Goal: Task Accomplishment & Management: Manage account settings

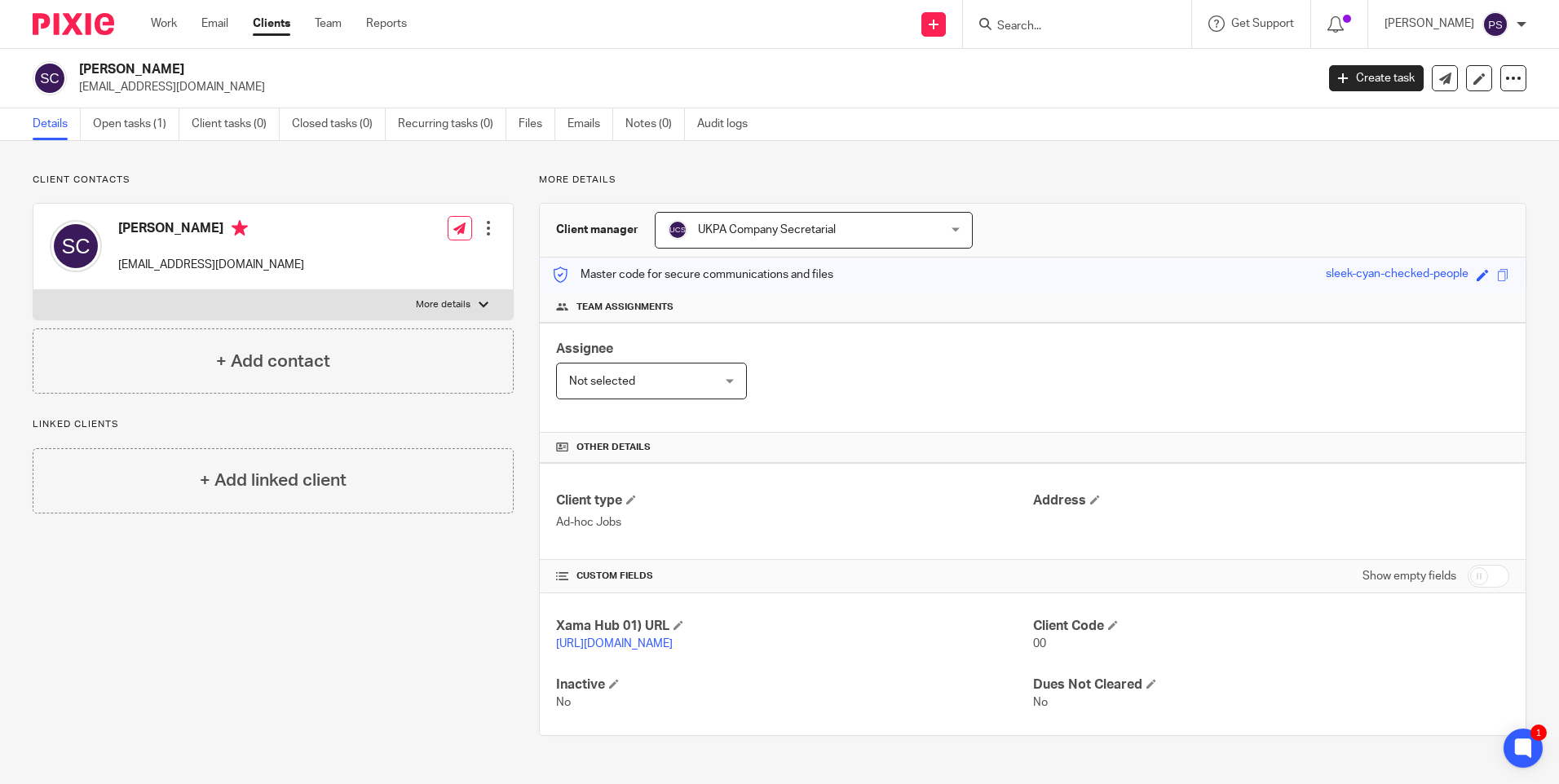
scroll to position [1, 0]
click at [1078, 23] on input "Search" at bounding box center [1068, 27] width 146 height 14
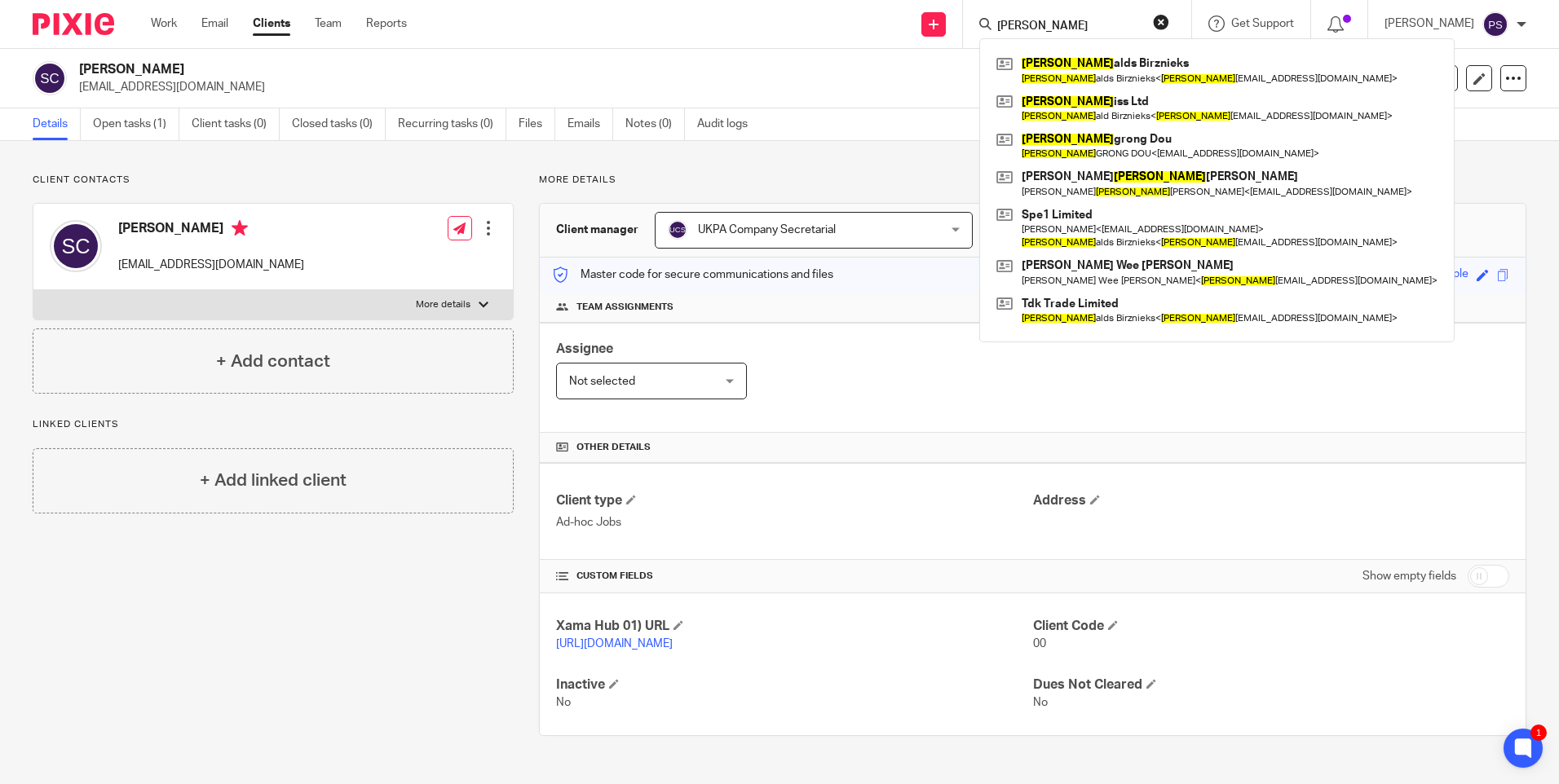
type input "ron"
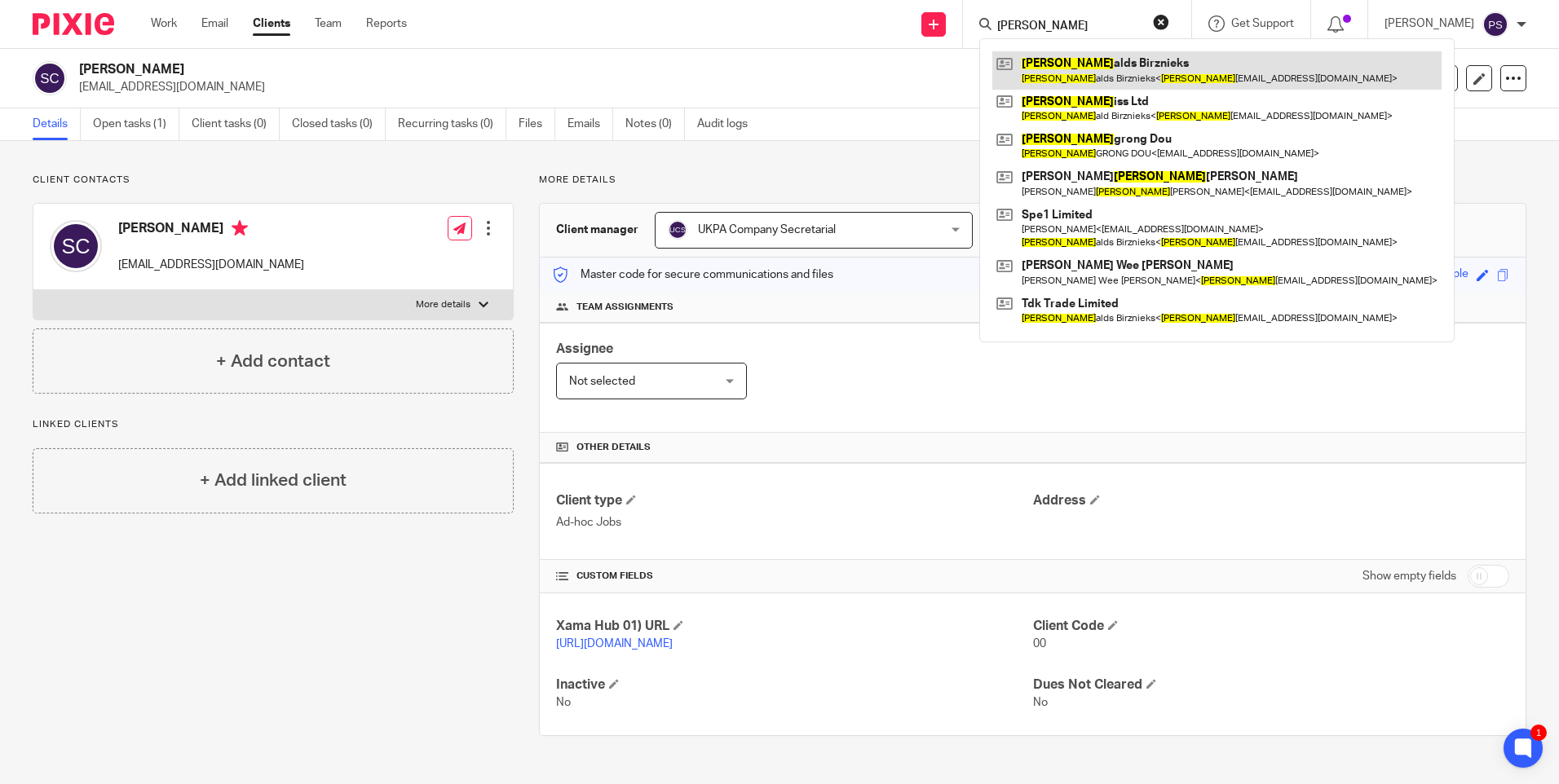
click at [1095, 87] on link at bounding box center [1216, 70] width 449 height 37
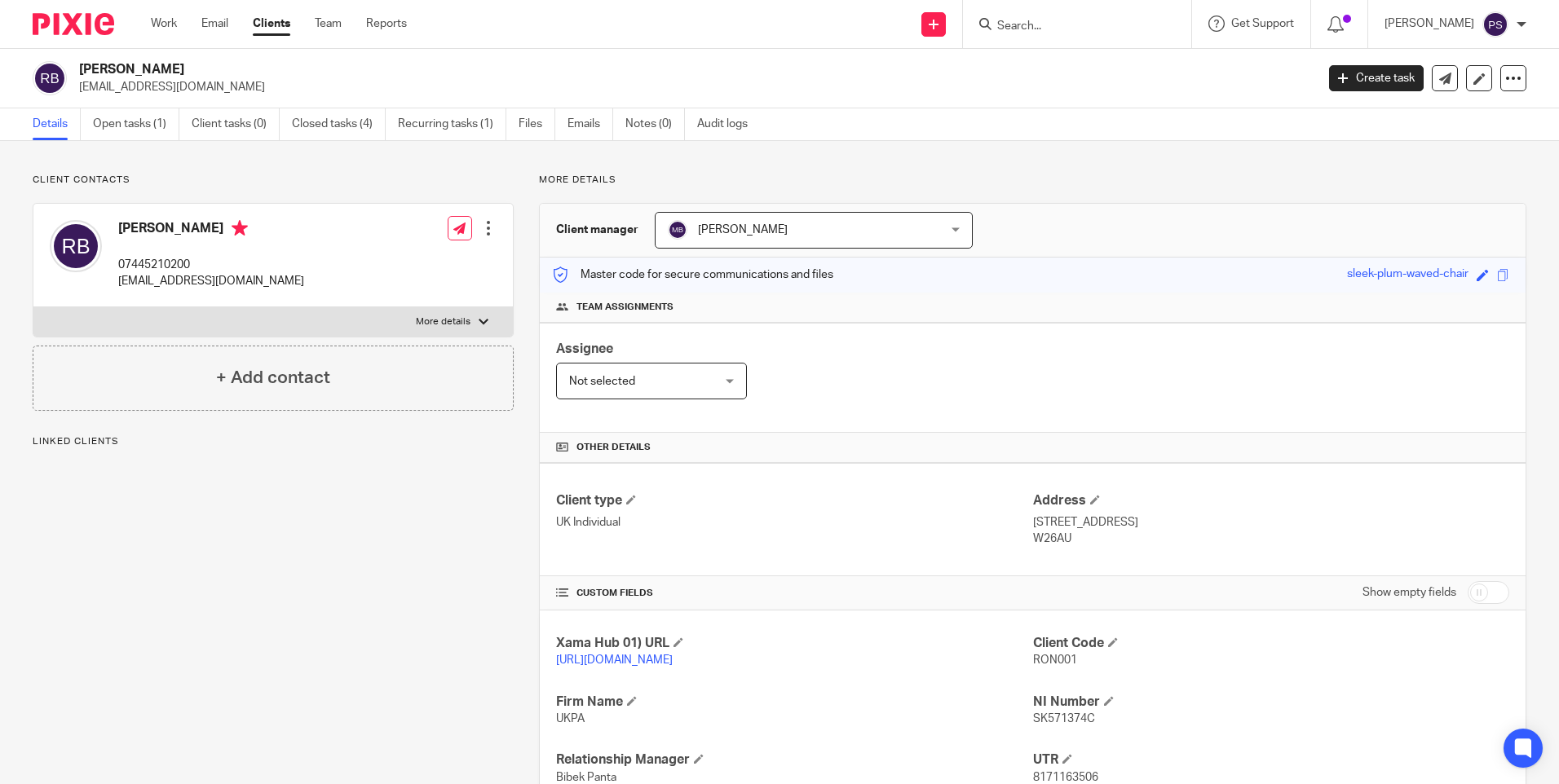
click at [200, 172] on div "Client contacts [PERSON_NAME] 07445210200 [EMAIL_ADDRESS][DOMAIN_NAME] Edit con…" at bounding box center [779, 550] width 1559 height 819
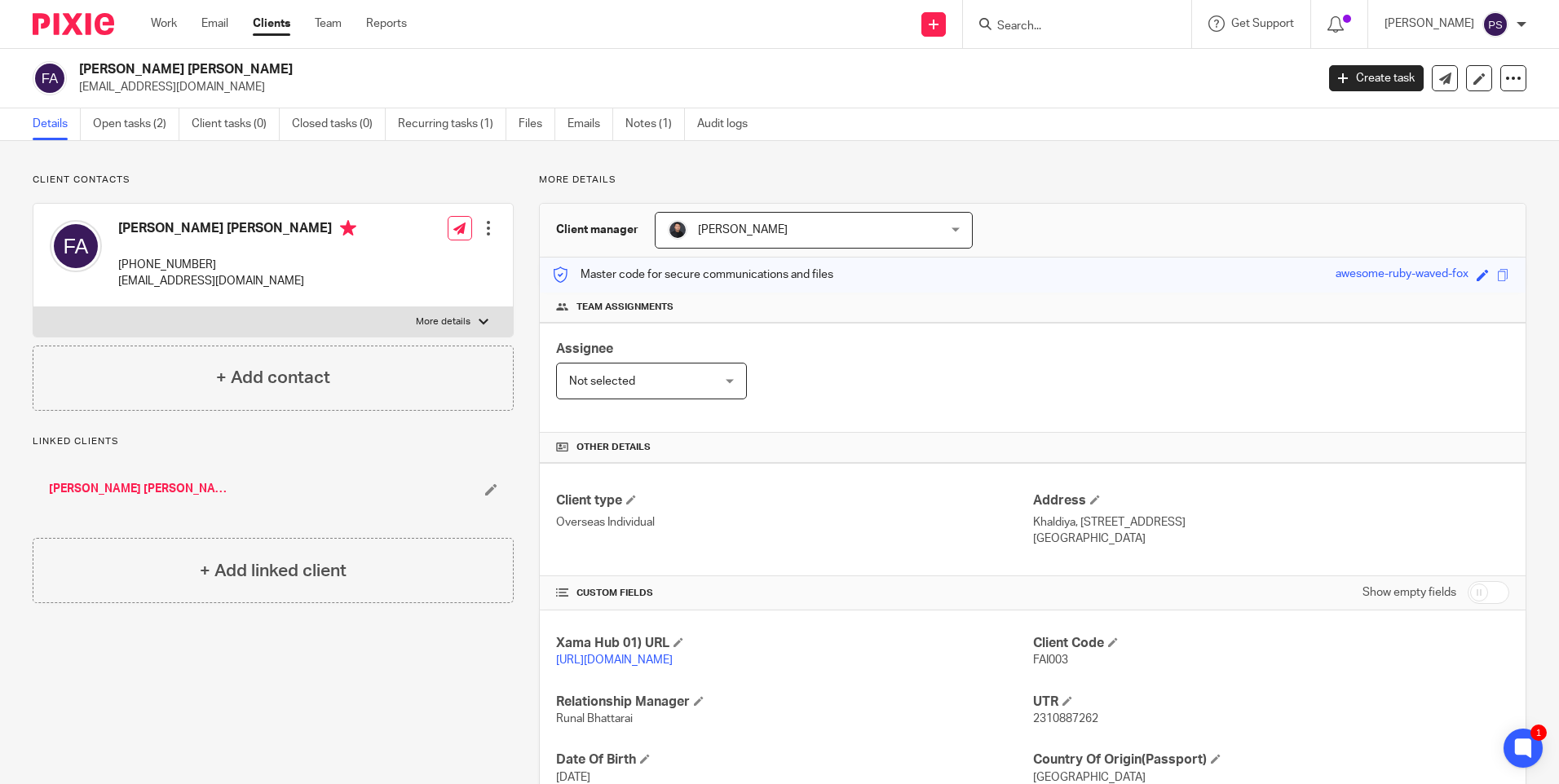
click at [1028, 23] on input "Search" at bounding box center [1068, 27] width 146 height 14
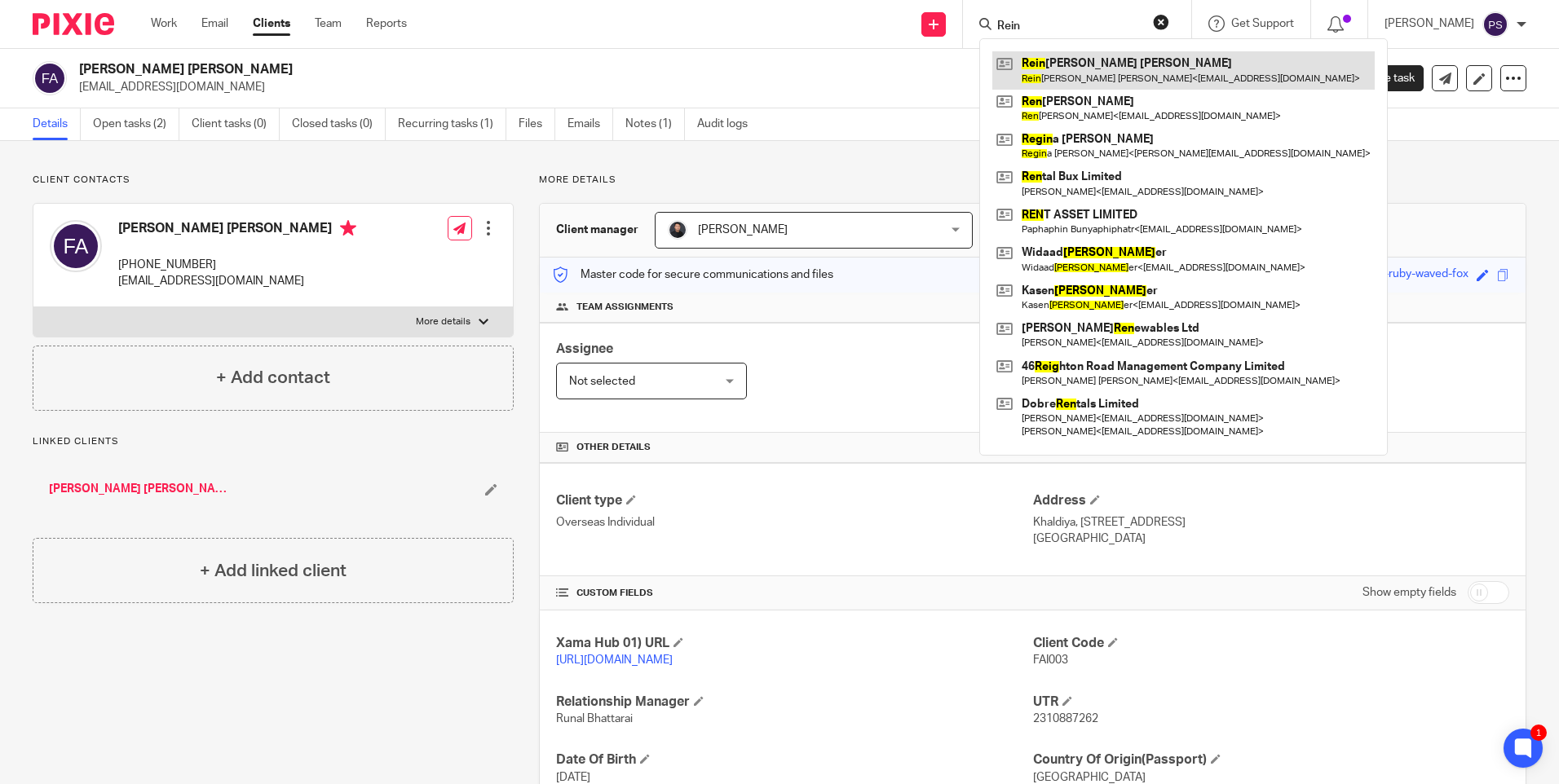
type input "Rein"
click at [1069, 79] on link at bounding box center [1183, 70] width 382 height 37
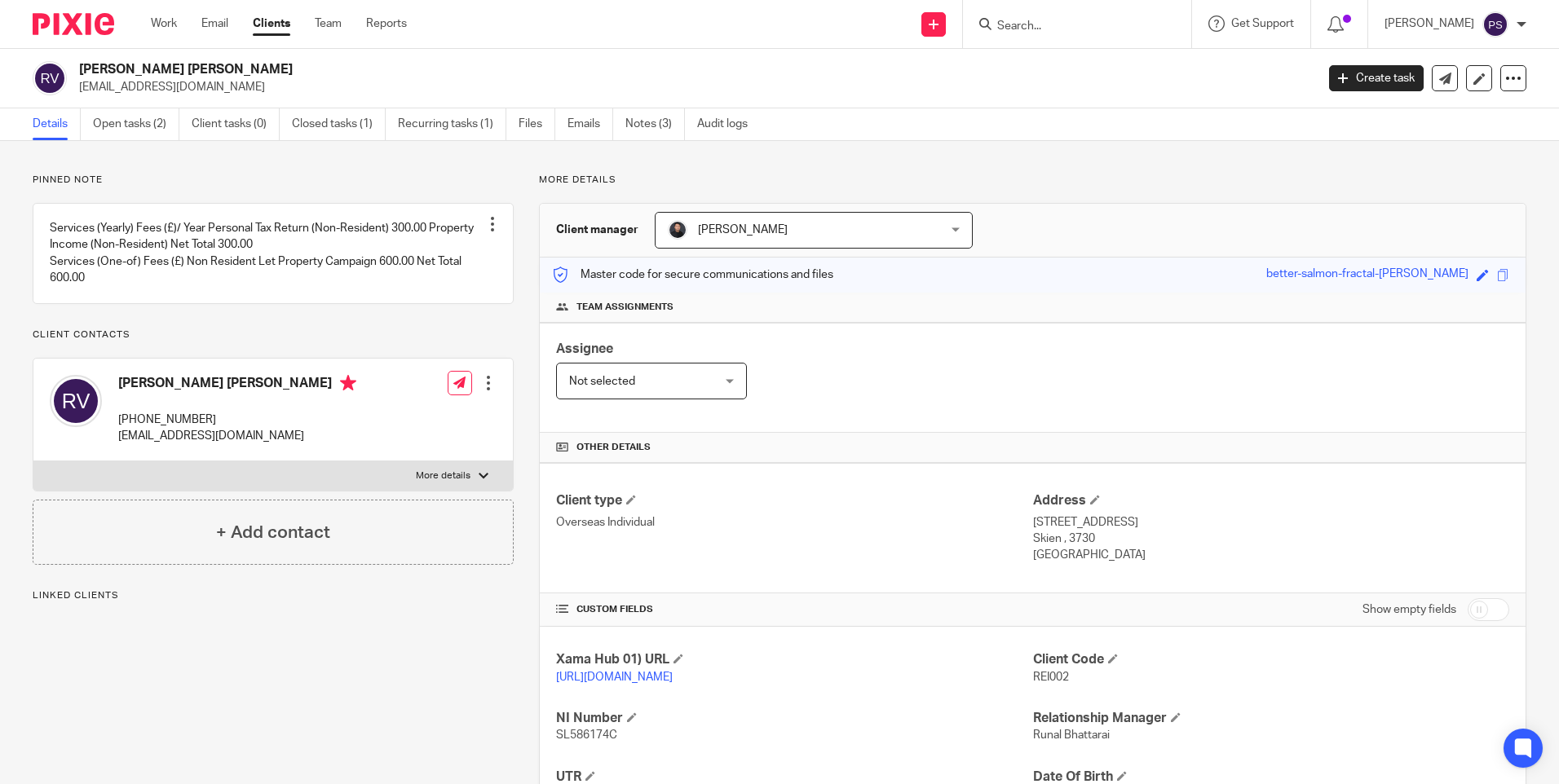
scroll to position [210, 0]
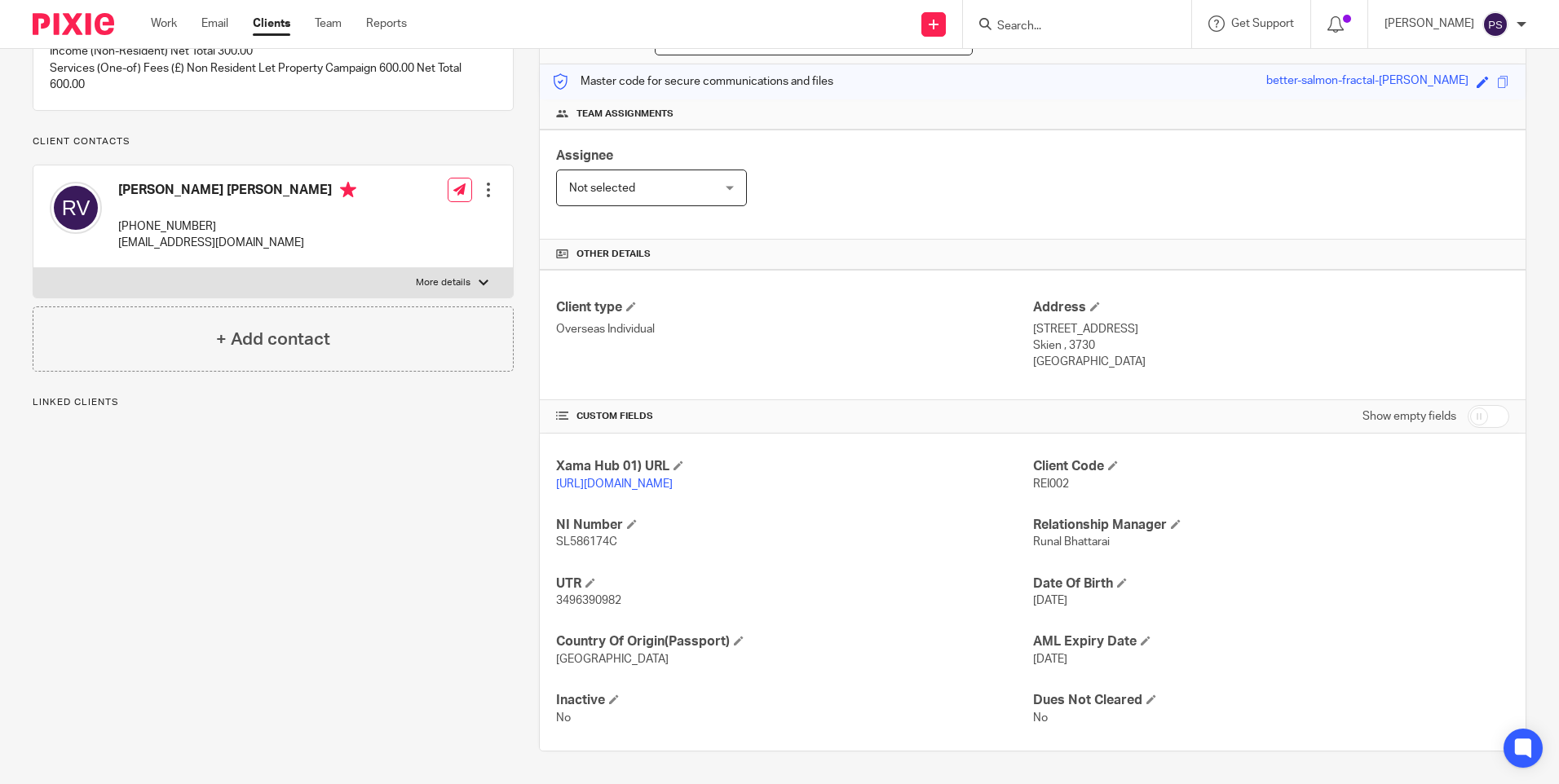
click at [583, 607] on p "3496390982" at bounding box center [794, 601] width 476 height 16
copy span "3496390982"
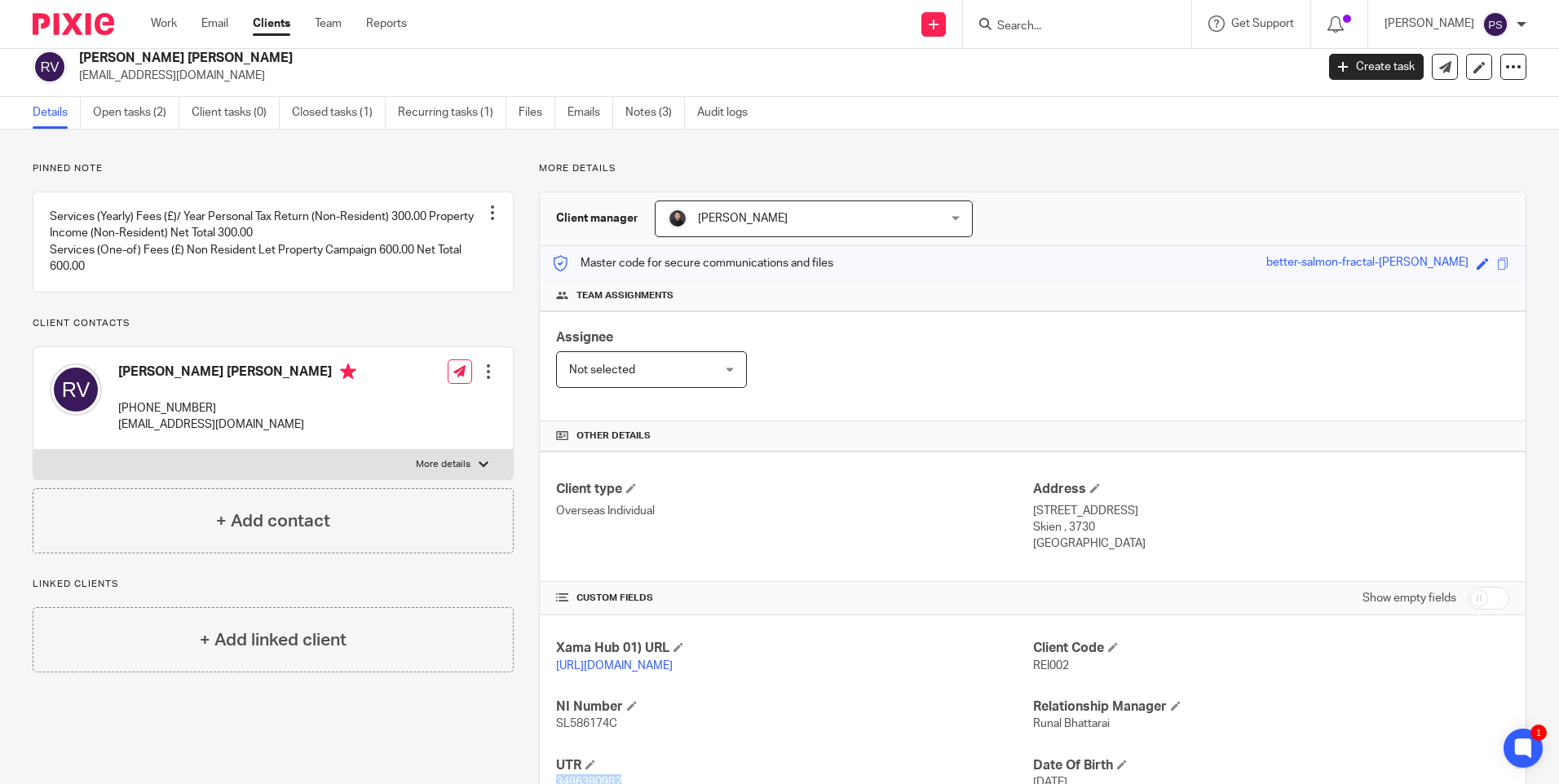
scroll to position [0, 0]
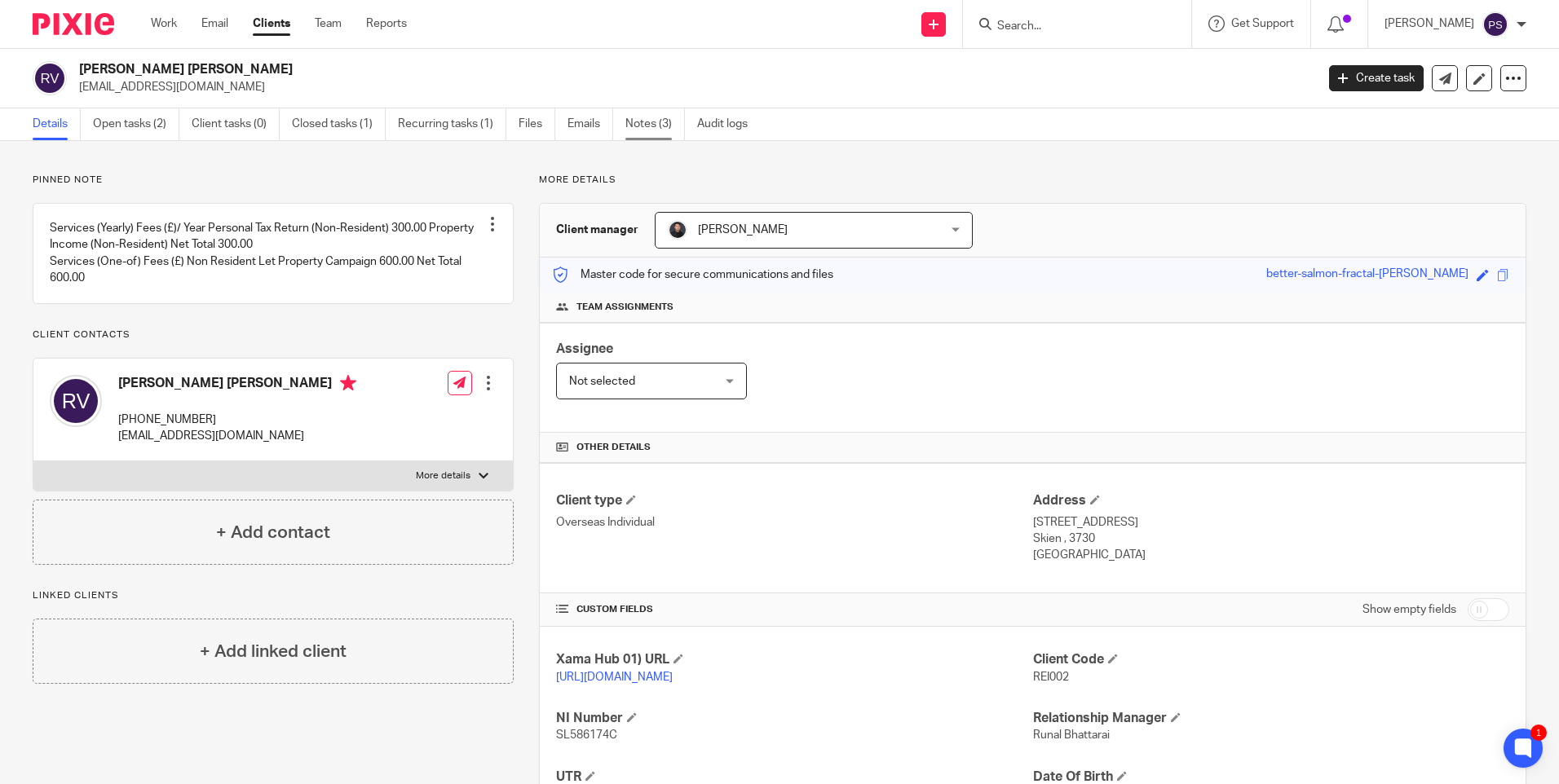
click at [655, 127] on link "Notes (3)" at bounding box center [655, 124] width 60 height 32
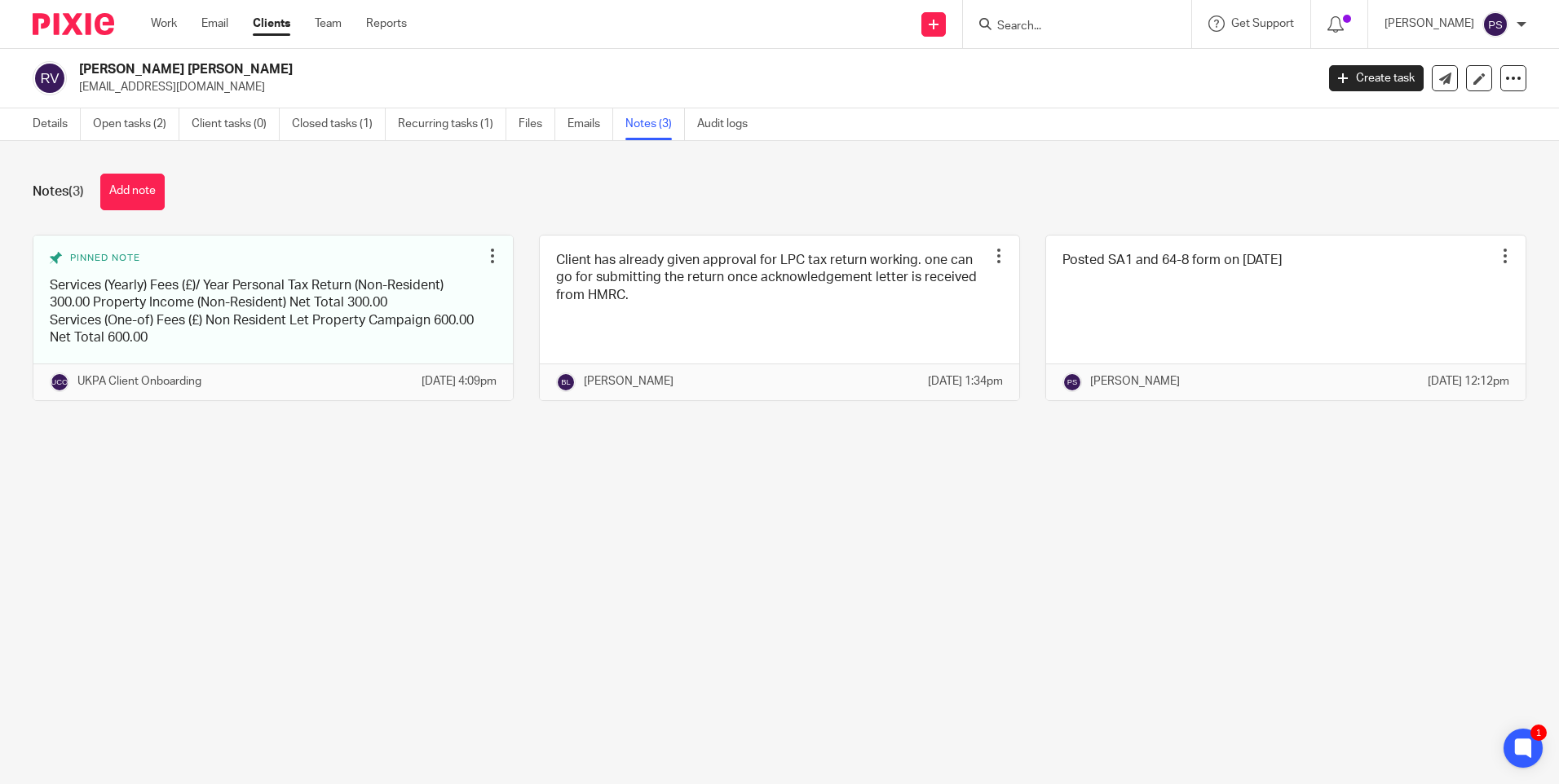
click at [1059, 23] on input "Search" at bounding box center [1068, 27] width 146 height 14
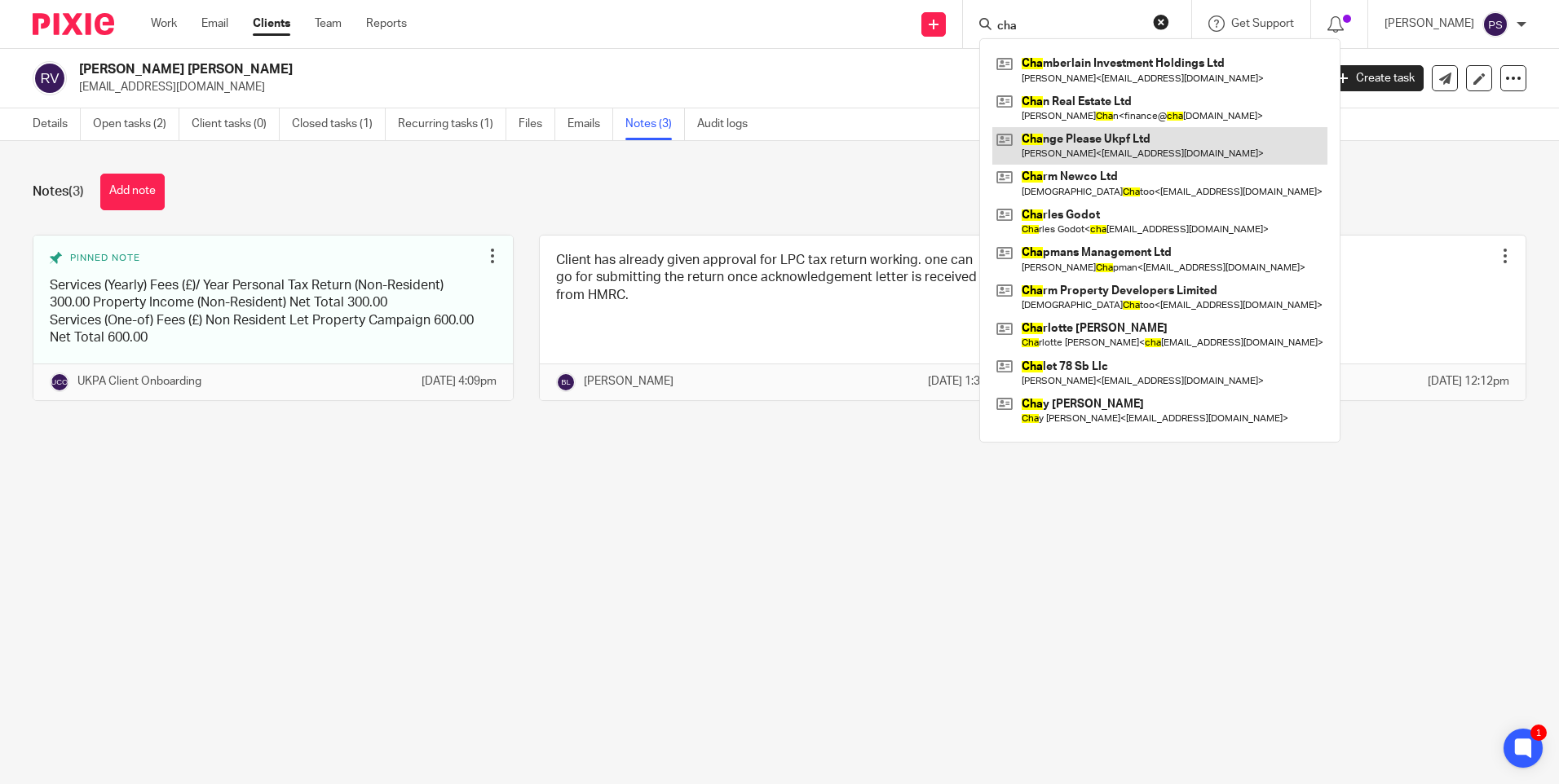
type input "cha"
click at [1071, 132] on link at bounding box center [1160, 145] width 335 height 37
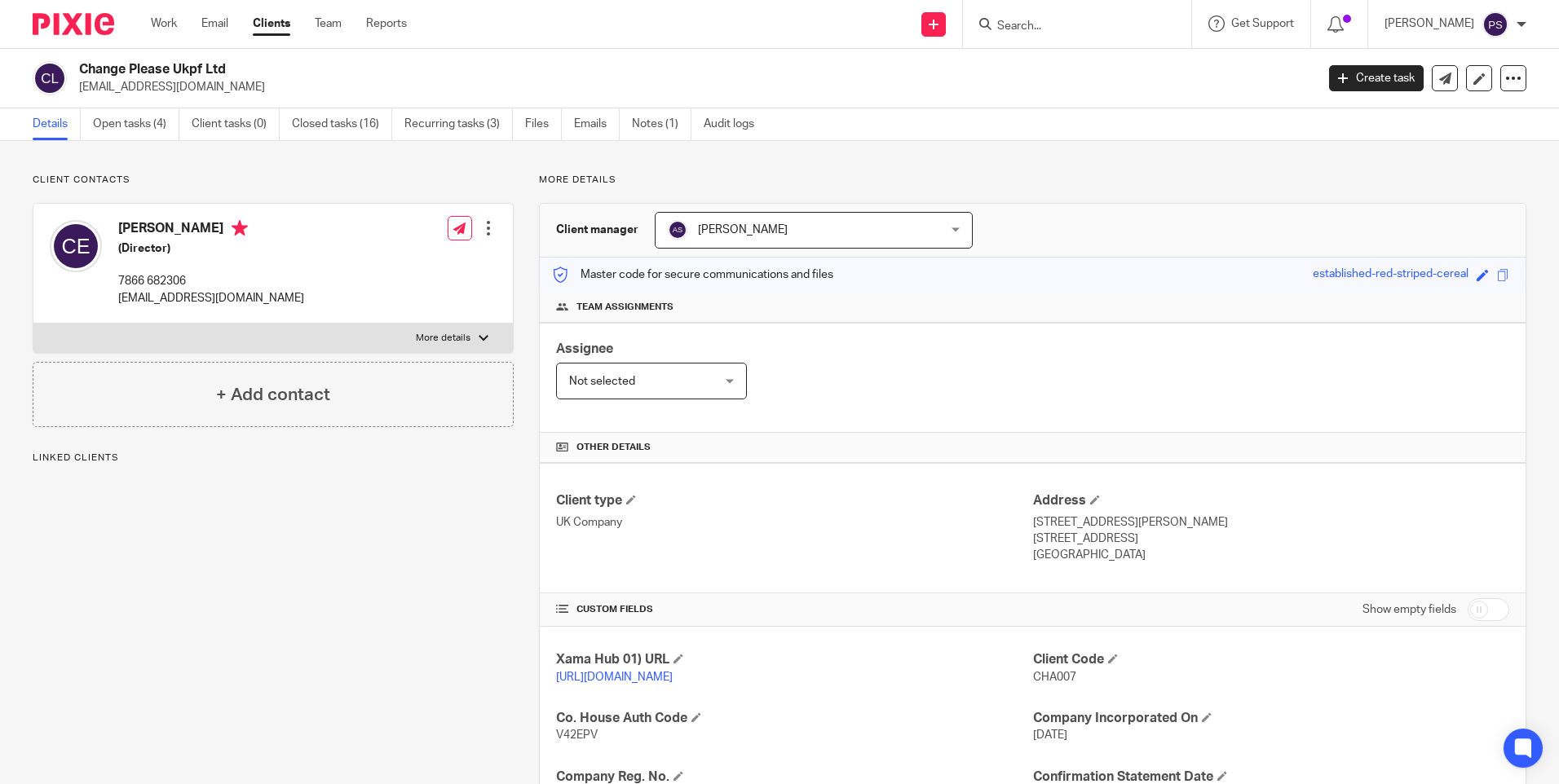
click at [1079, 20] on input "Search" at bounding box center [1068, 27] width 146 height 14
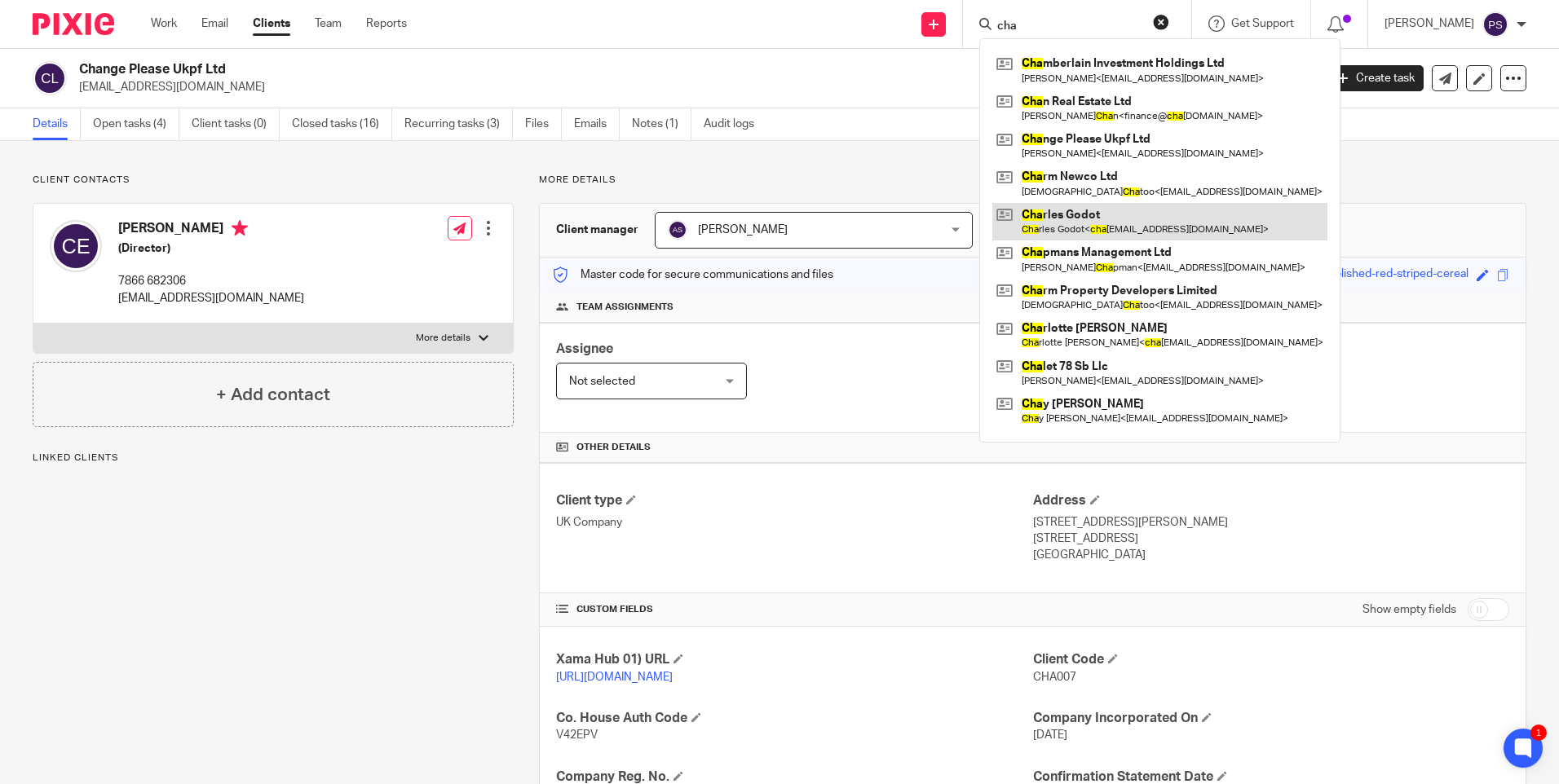
type input "cha"
click at [1057, 221] on link at bounding box center [1160, 221] width 335 height 37
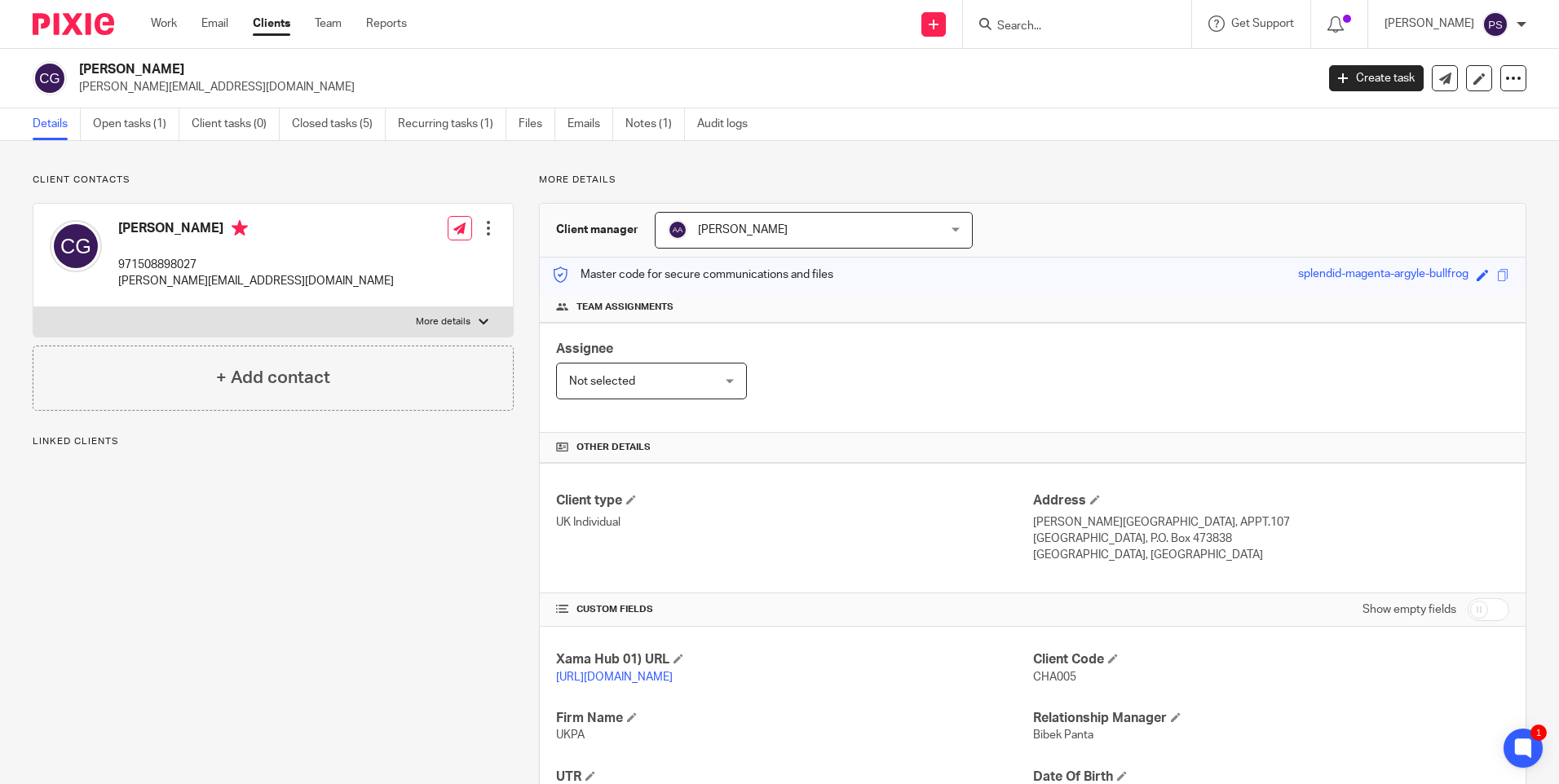
click at [129, 64] on h2 "Charles Godot" at bounding box center [568, 70] width 980 height 17
copy div "[PERSON_NAME]"
click at [279, 163] on div "Client contacts Charles Godot 971508898027 charles.godot@ihg.com Edit contact C…" at bounding box center [779, 559] width 1559 height 836
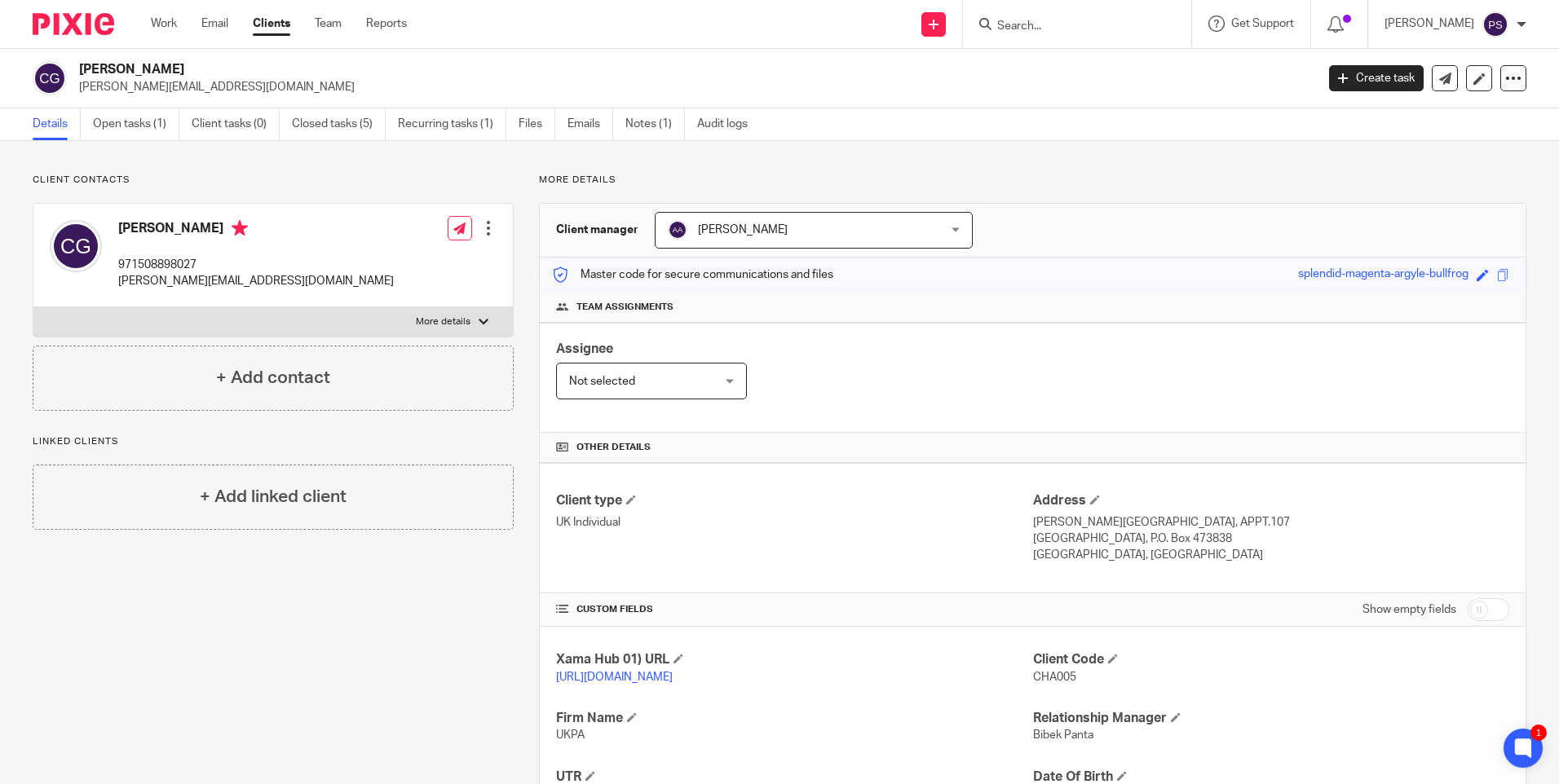
click at [1061, 28] on input "Search" at bounding box center [1068, 27] width 146 height 14
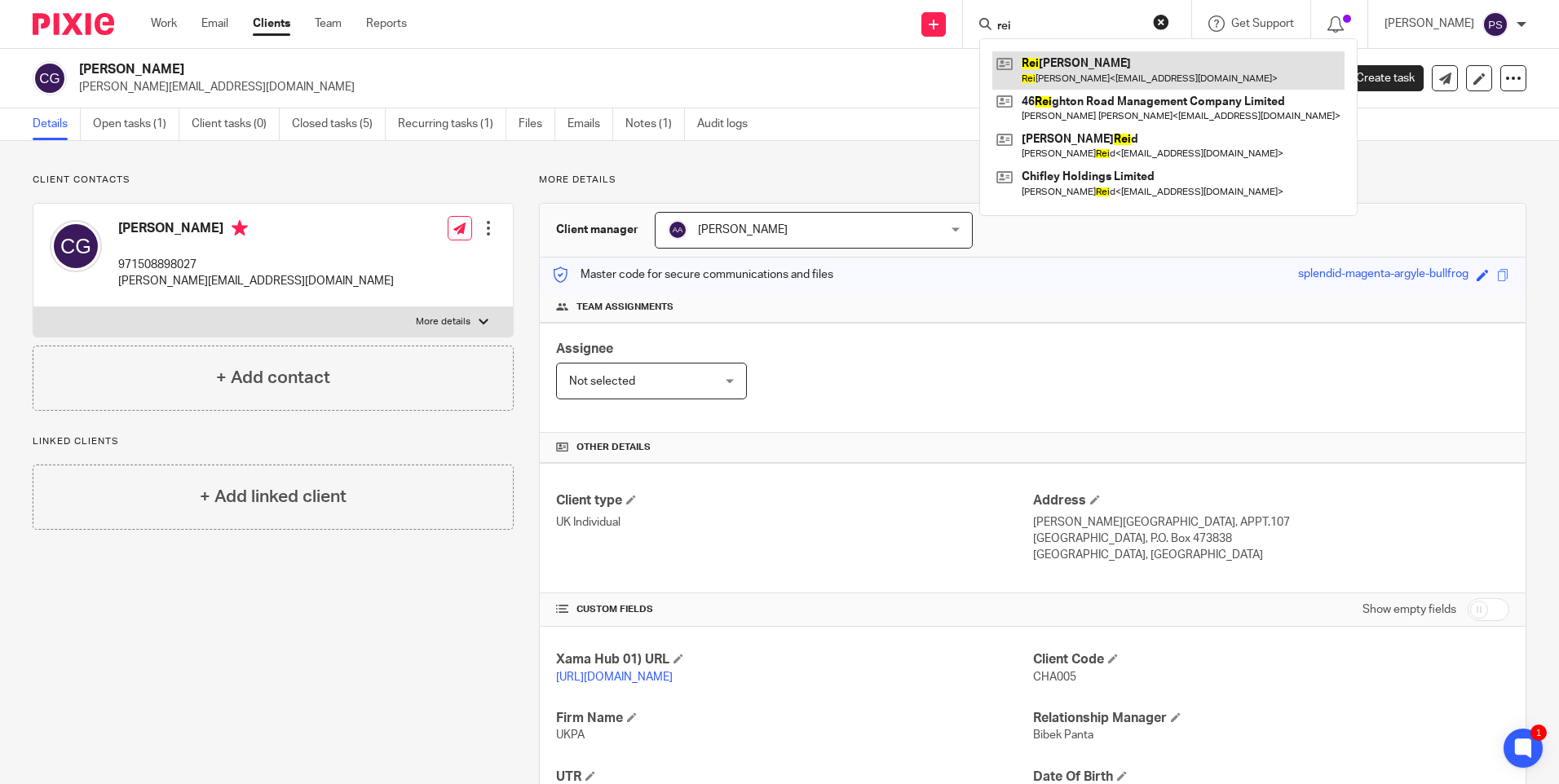
type input "rei"
click at [1094, 66] on link at bounding box center [1169, 70] width 352 height 37
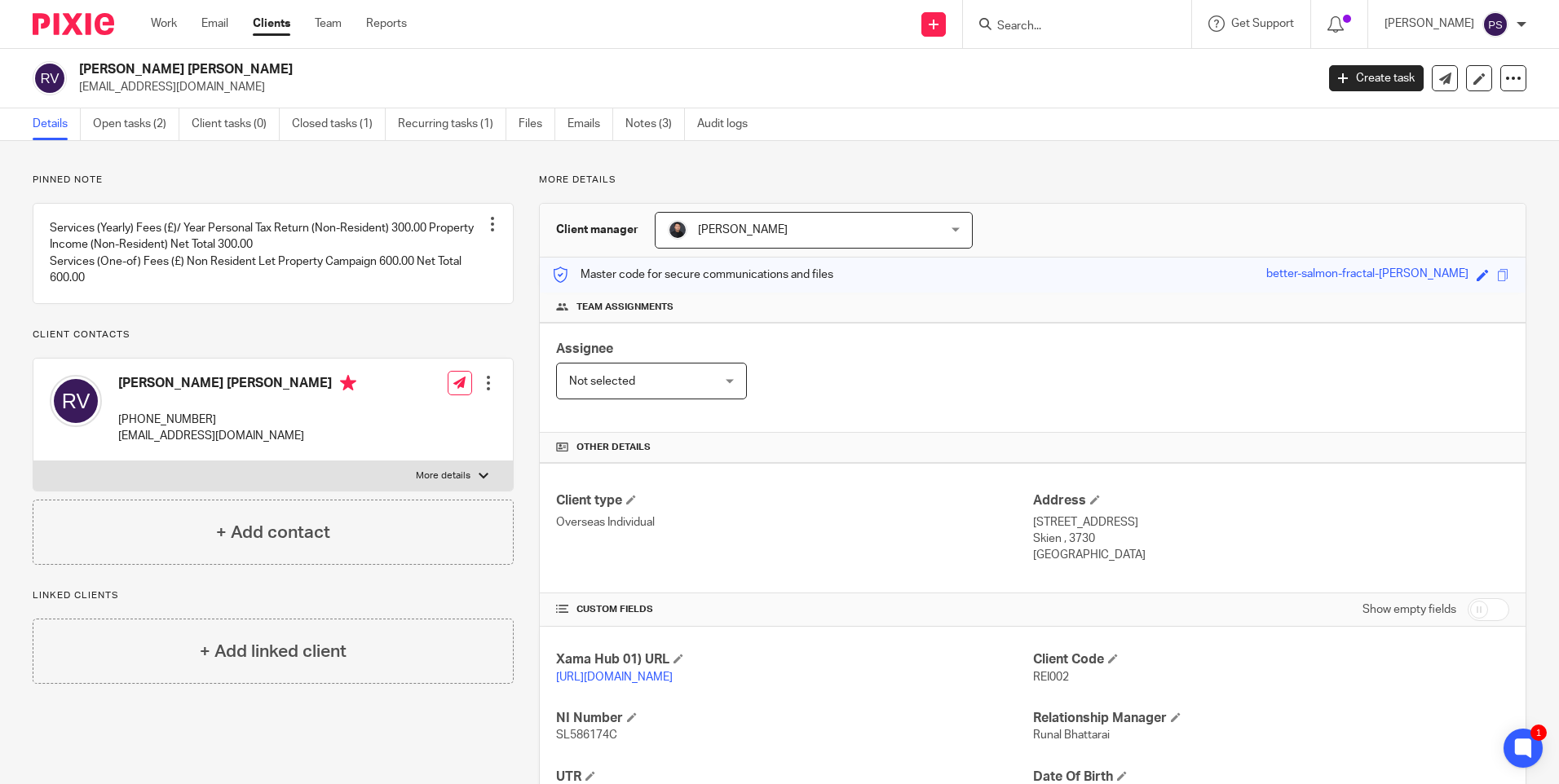
click at [208, 179] on p "Pinned note" at bounding box center [273, 180] width 481 height 13
click at [445, 175] on p "Pinned note" at bounding box center [273, 180] width 481 height 13
click at [636, 126] on link "Notes (3)" at bounding box center [655, 124] width 60 height 32
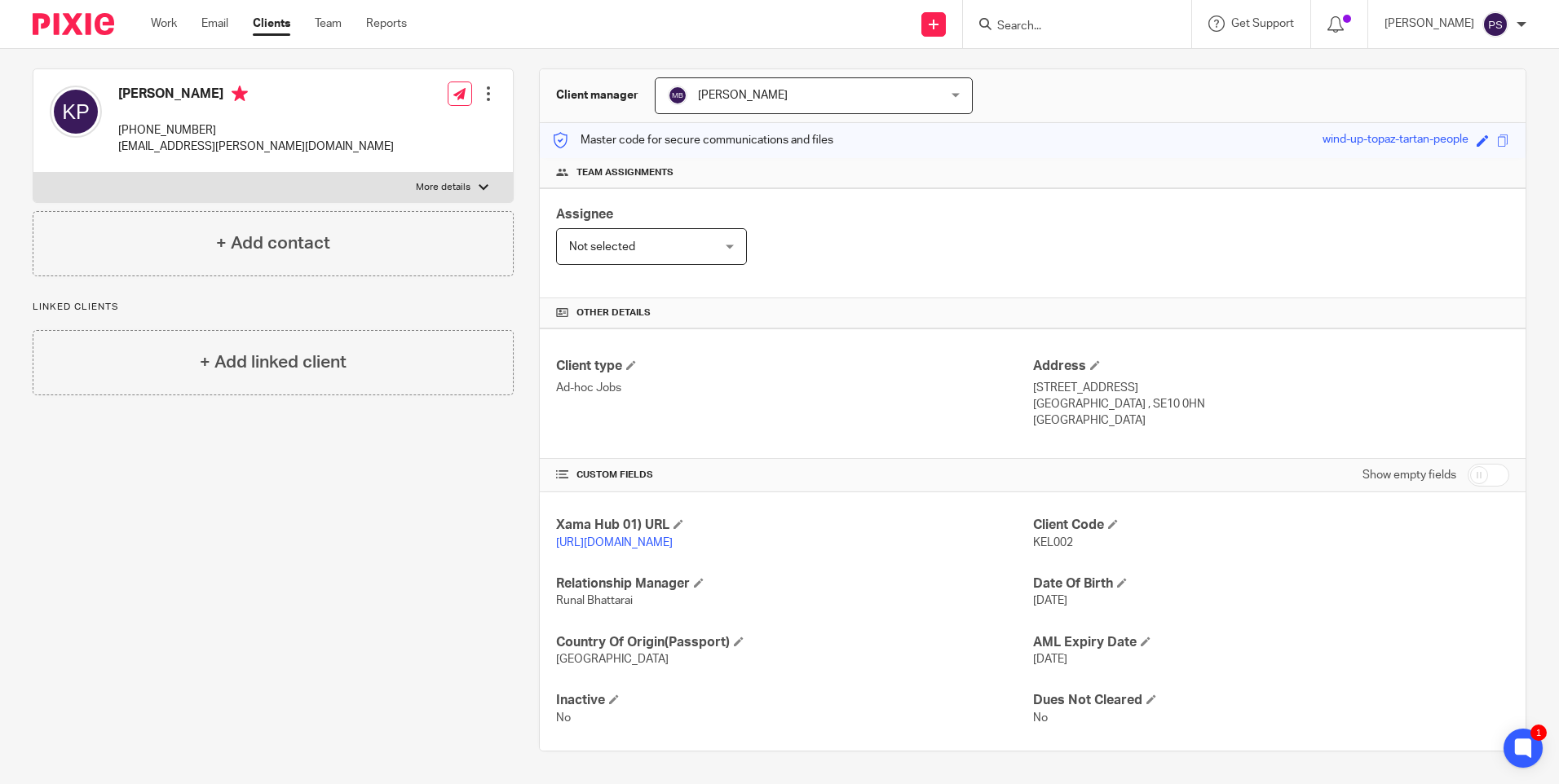
scroll to position [152, 0]
drag, startPoint x: 1453, startPoint y: 452, endPoint x: 1441, endPoint y: 482, distance: 32.3
click at [1453, 459] on div "Show empty fields" at bounding box center [1435, 475] width 146 height 33
click at [1474, 463] on input "checkbox" at bounding box center [1489, 474] width 42 height 23
checkbox input "true"
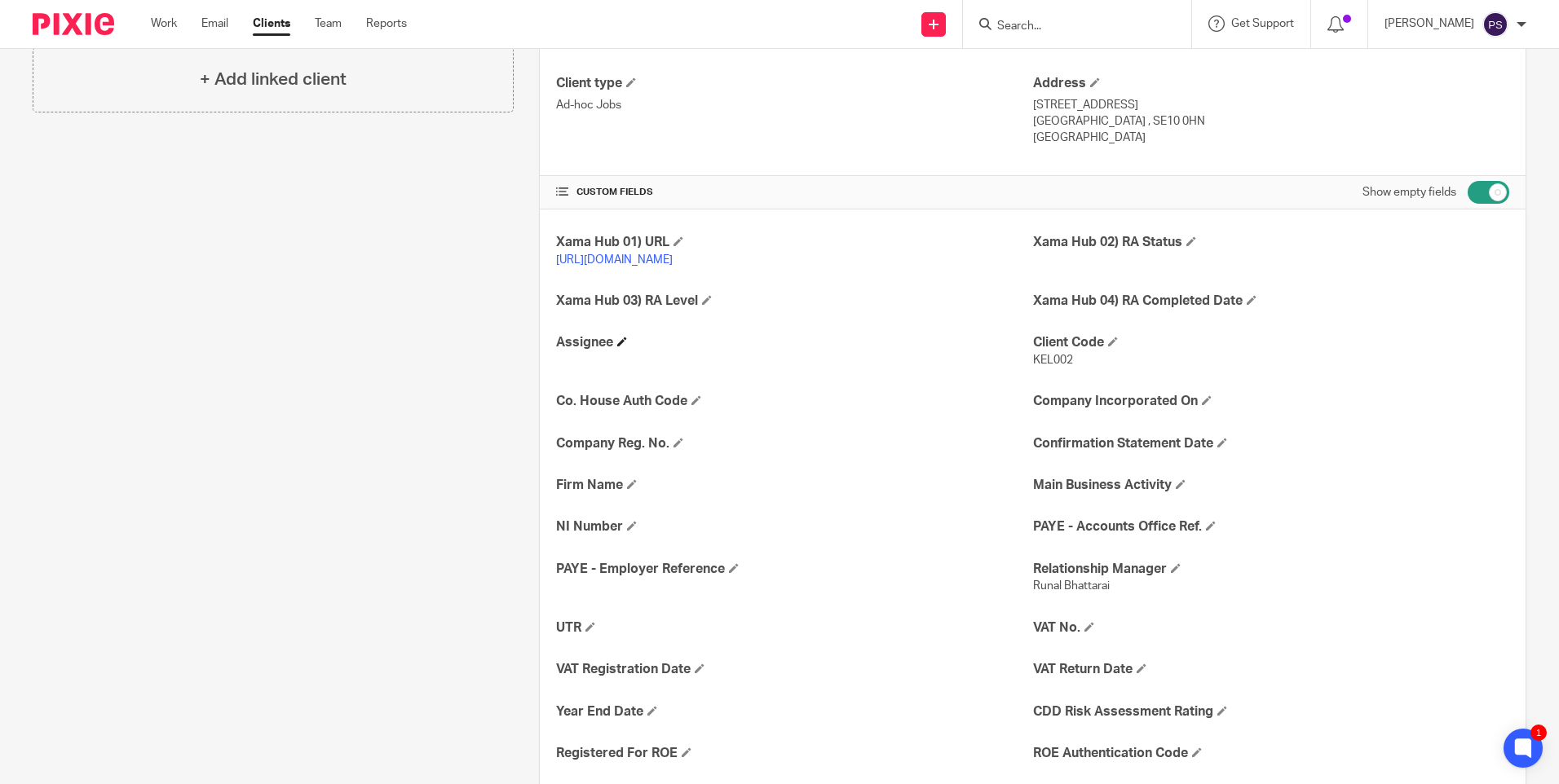
scroll to position [559, 0]
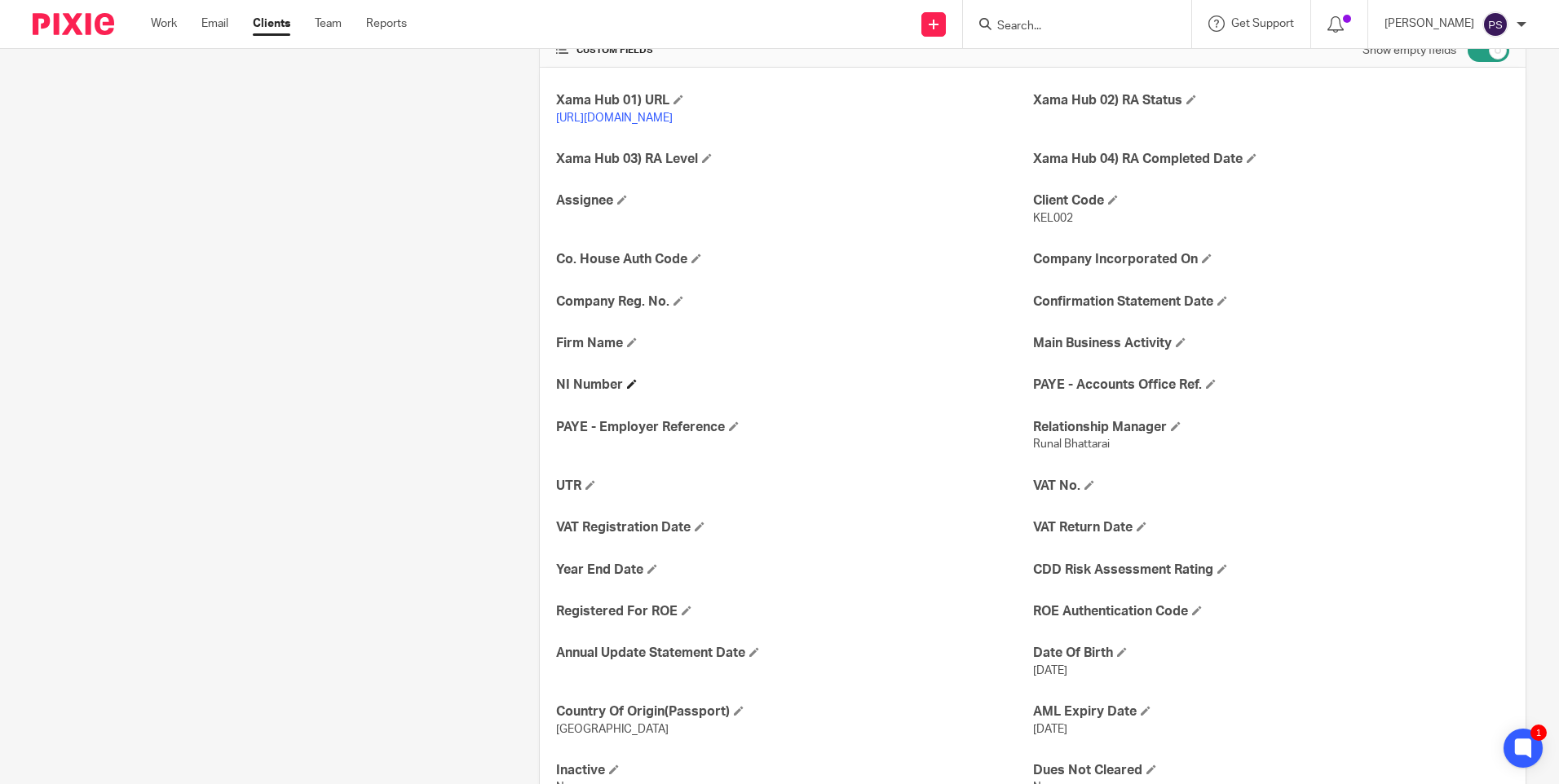
click at [624, 394] on h4 "NI Number" at bounding box center [794, 385] width 476 height 17
click at [628, 388] on span at bounding box center [632, 383] width 10 height 10
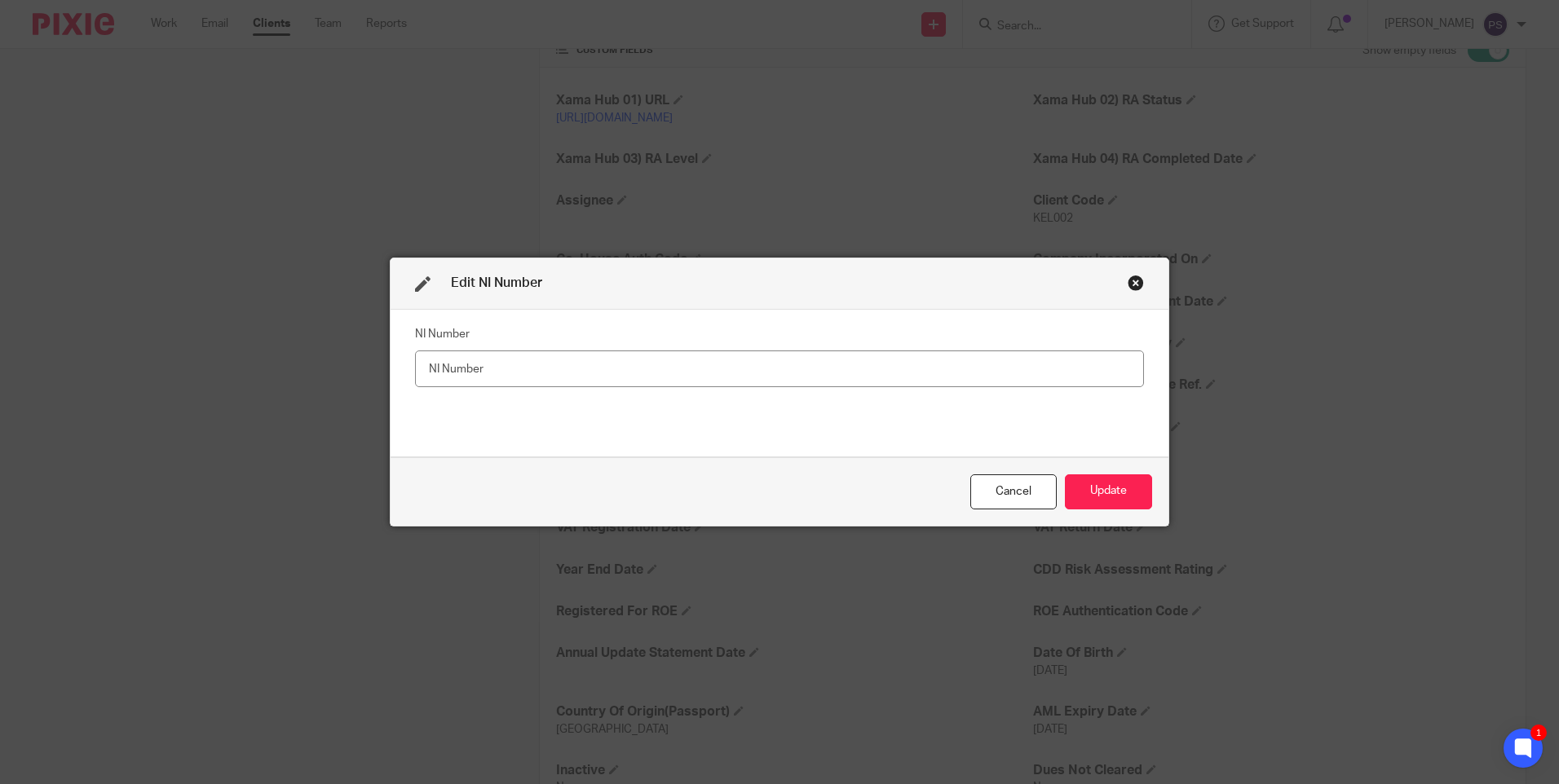
click at [482, 369] on input "text" at bounding box center [779, 369] width 728 height 37
type input "PB890380A"
click at [1091, 485] on button "Update" at bounding box center [1108, 491] width 88 height 35
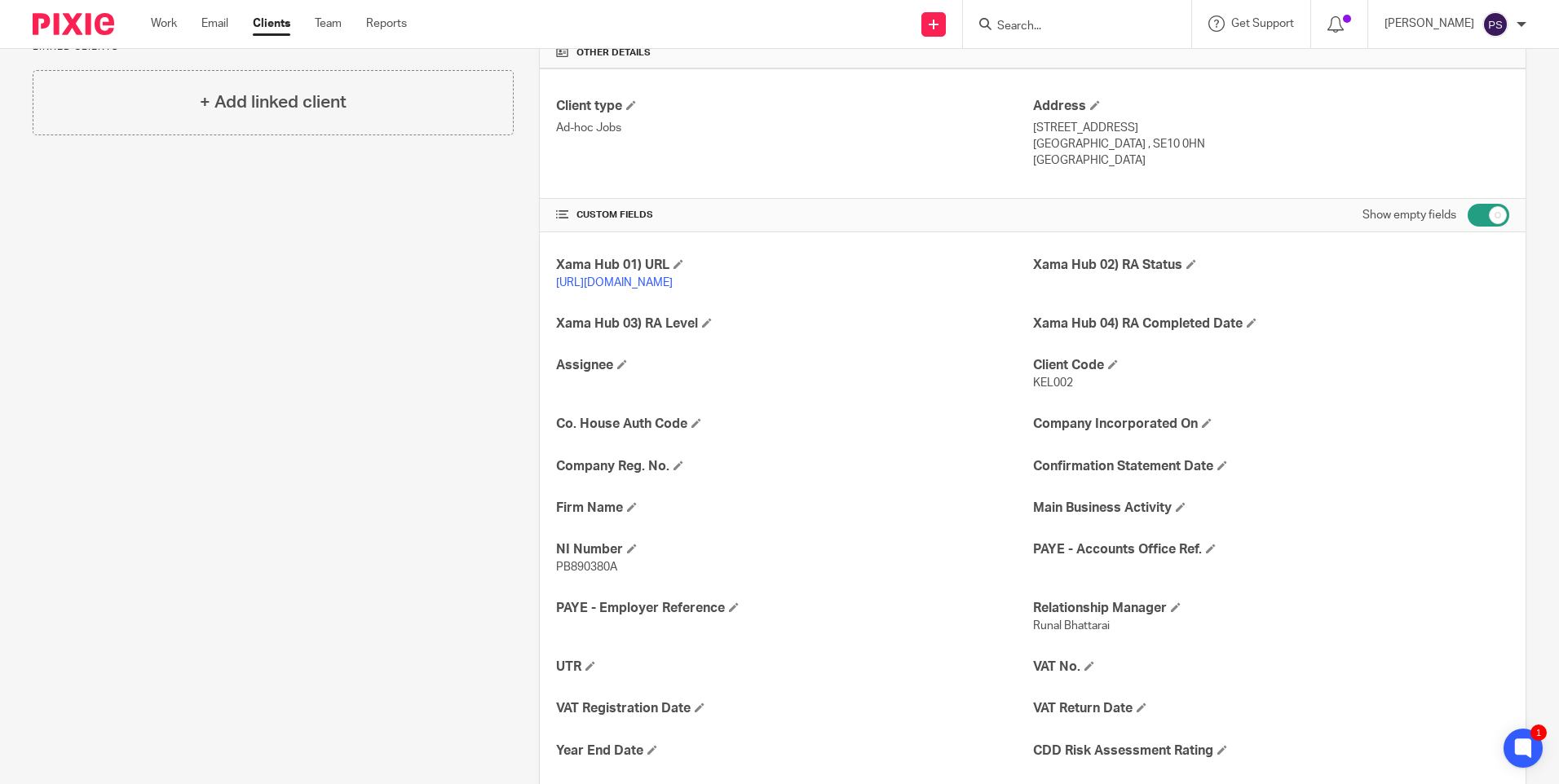
scroll to position [314, 0]
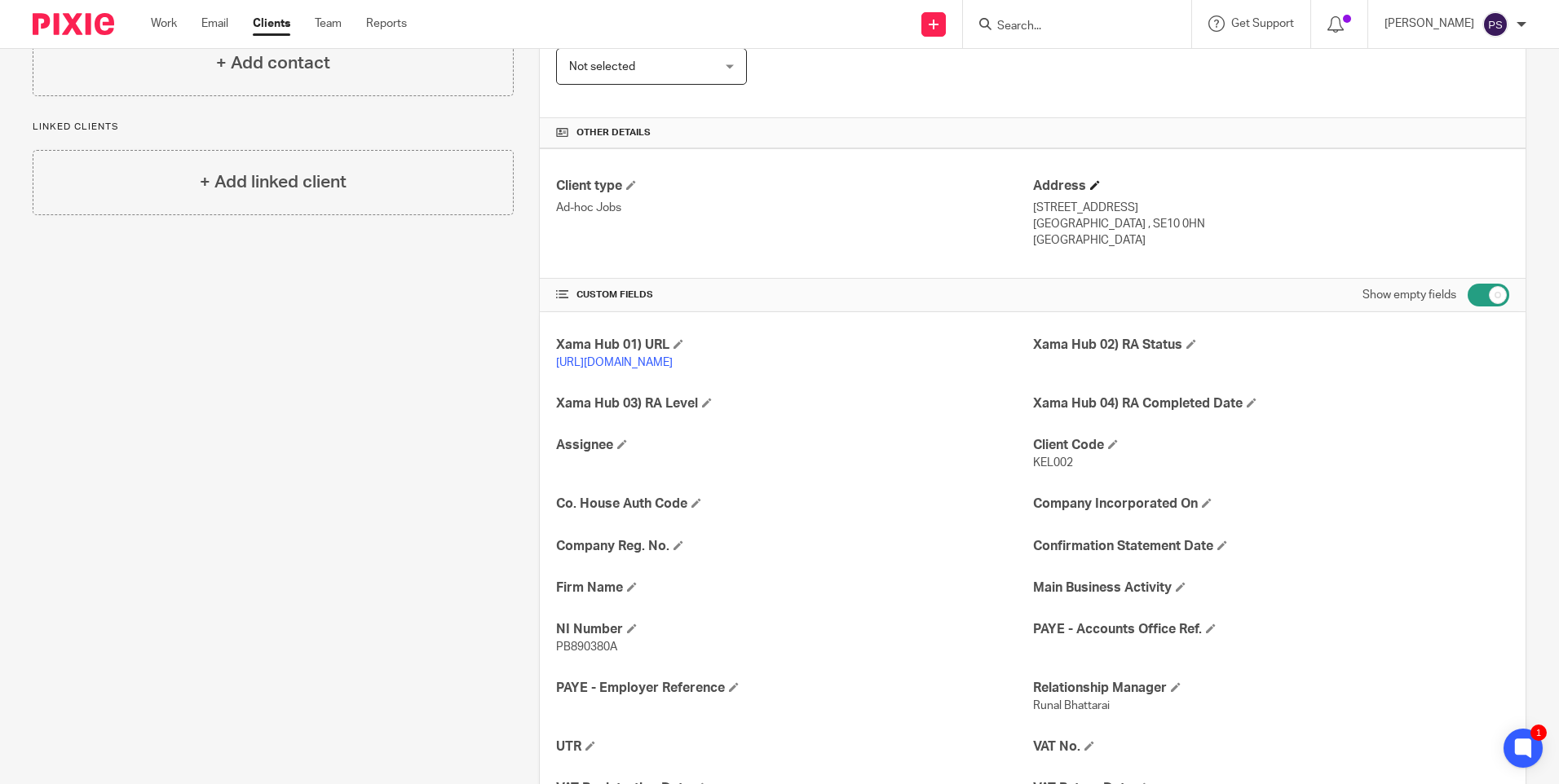
click at [1481, 292] on input "checkbox" at bounding box center [1489, 294] width 42 height 23
checkbox input "false"
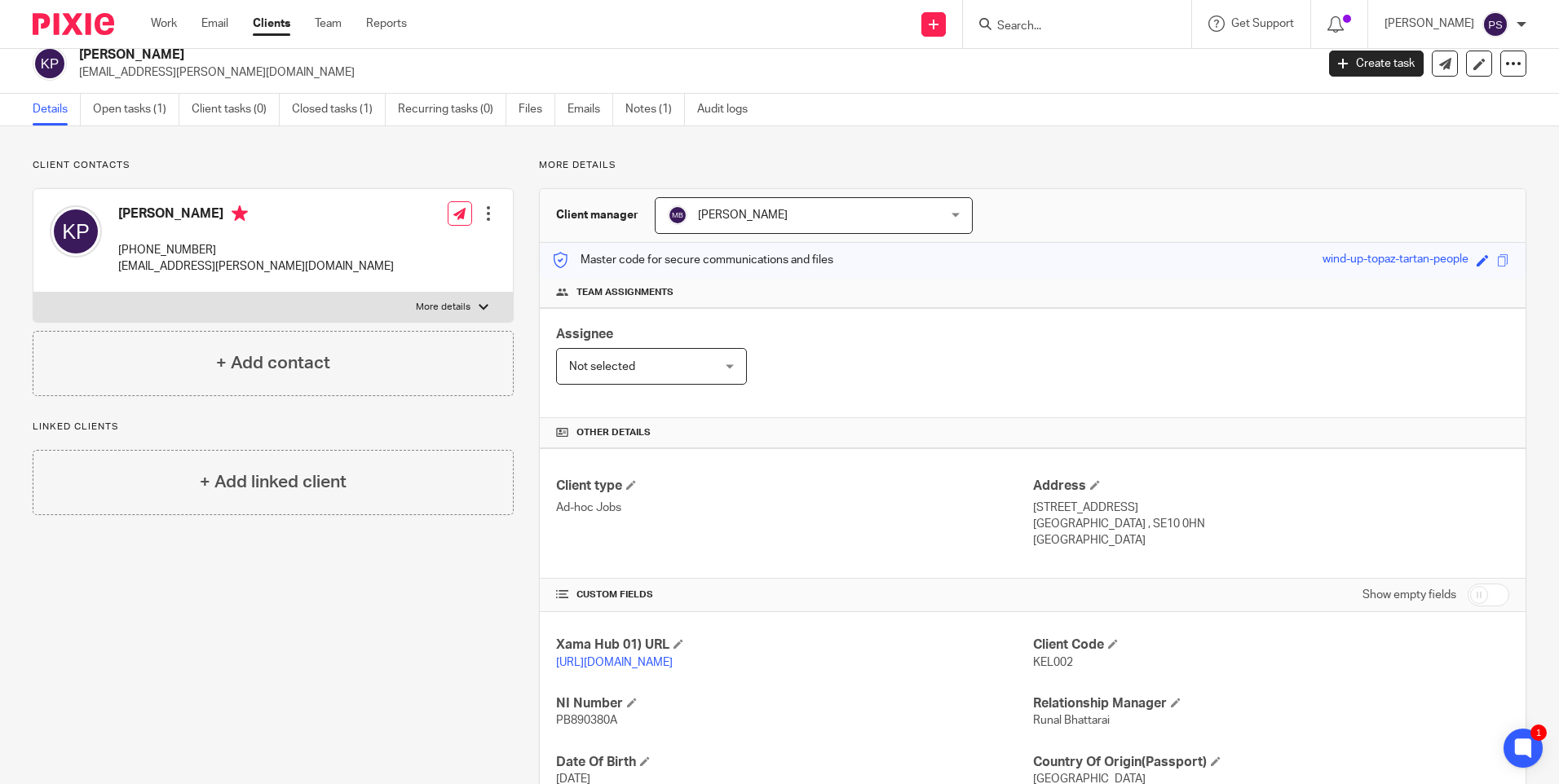
scroll to position [0, 0]
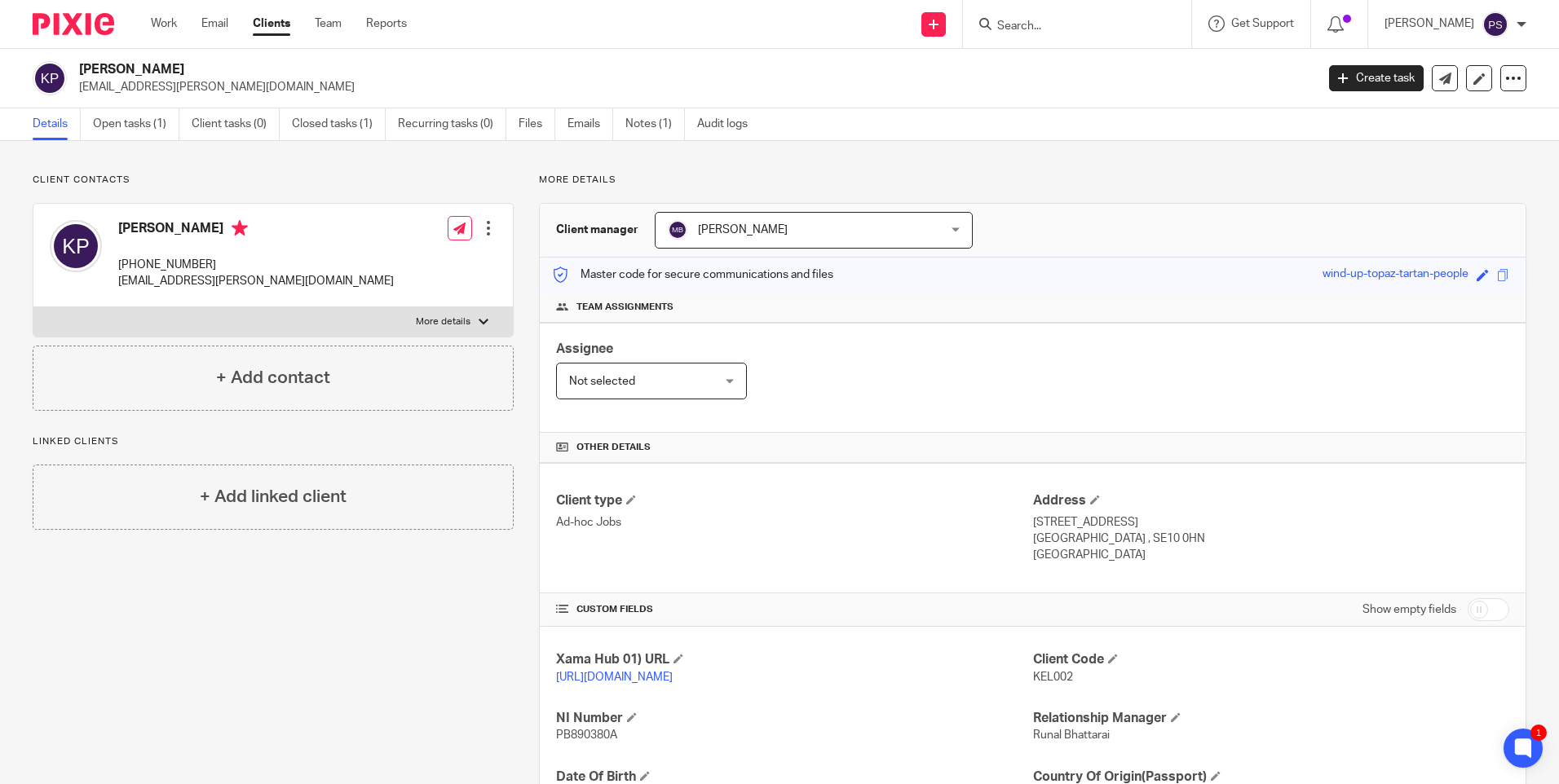
click at [1026, 21] on input "Search" at bounding box center [1068, 27] width 146 height 14
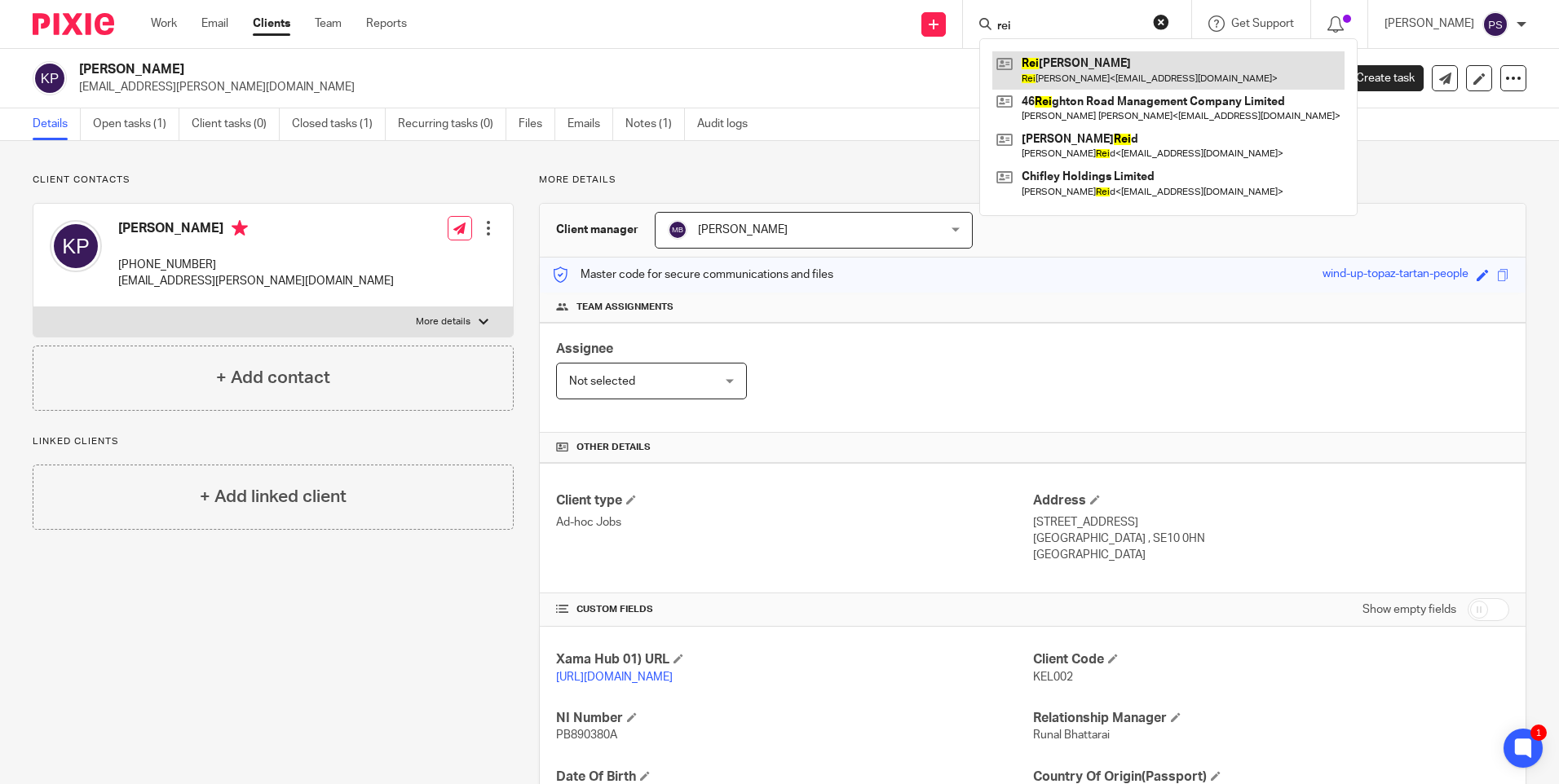
type input "rei"
click at [1078, 72] on link at bounding box center [1169, 70] width 352 height 37
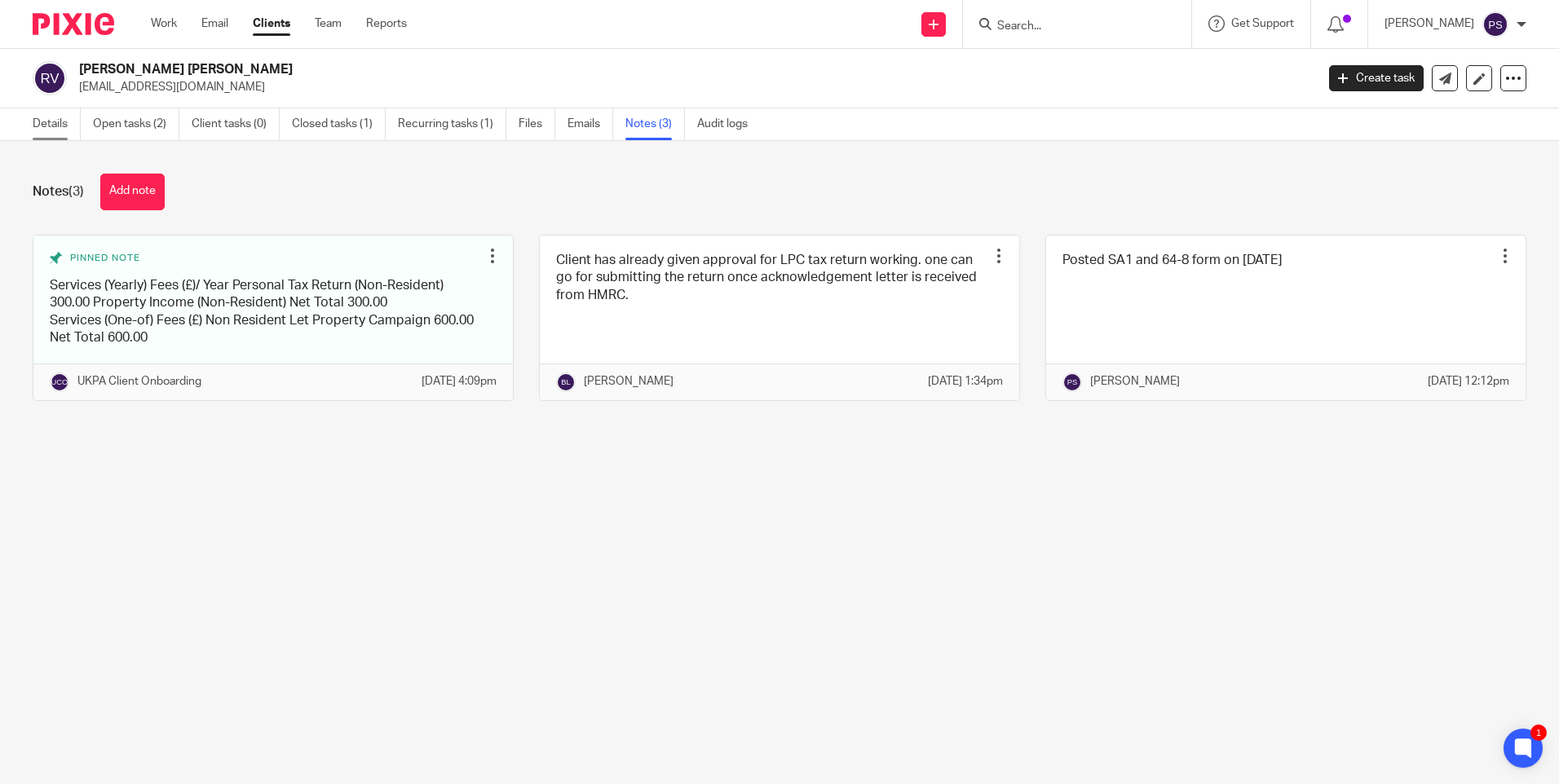
click at [40, 131] on link "Details" at bounding box center [56, 124] width 48 height 32
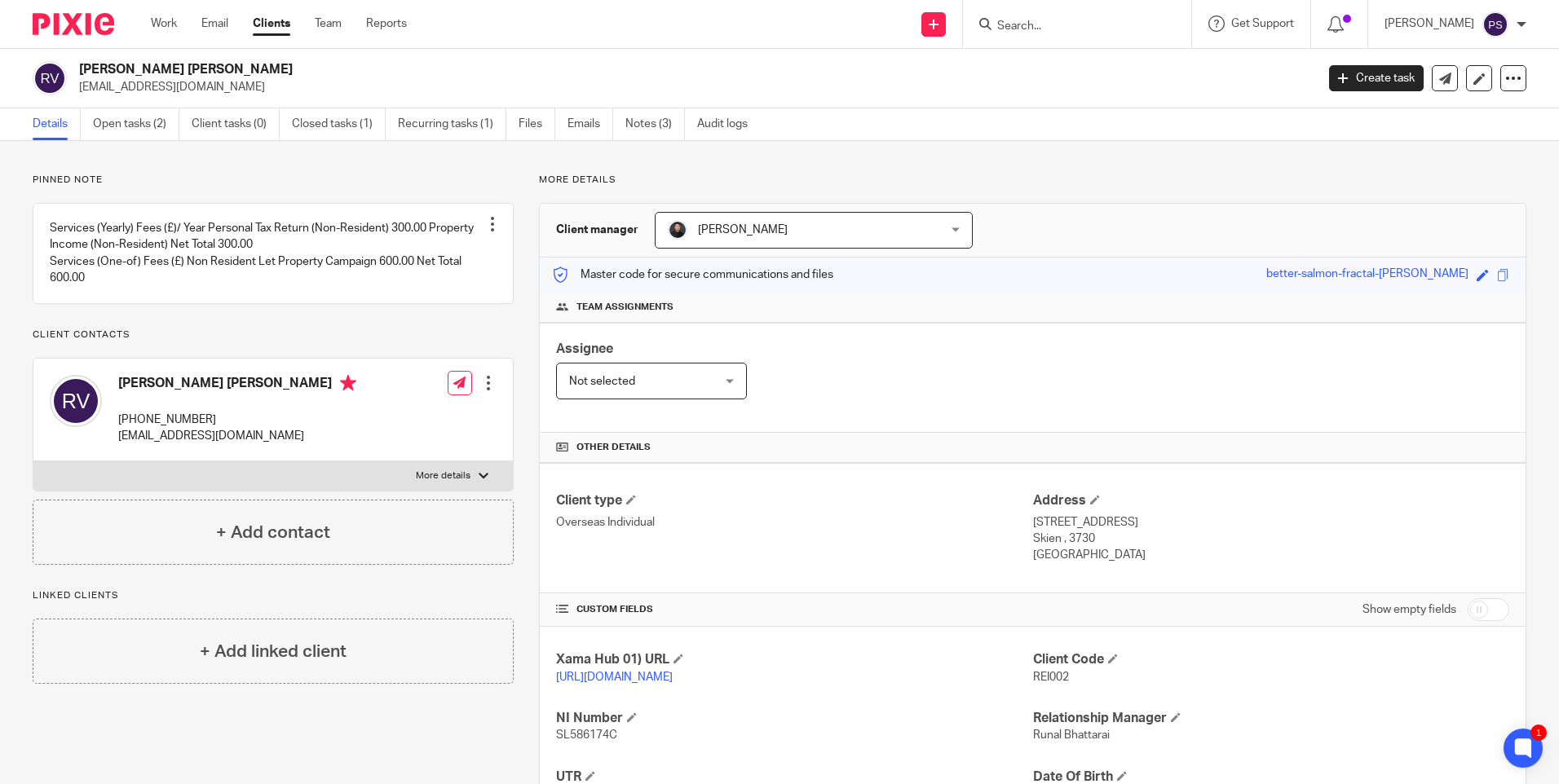
click at [212, 179] on p "Pinned note" at bounding box center [273, 180] width 481 height 13
click at [1060, 29] on input "Search" at bounding box center [1068, 27] width 146 height 14
type input "elite op"
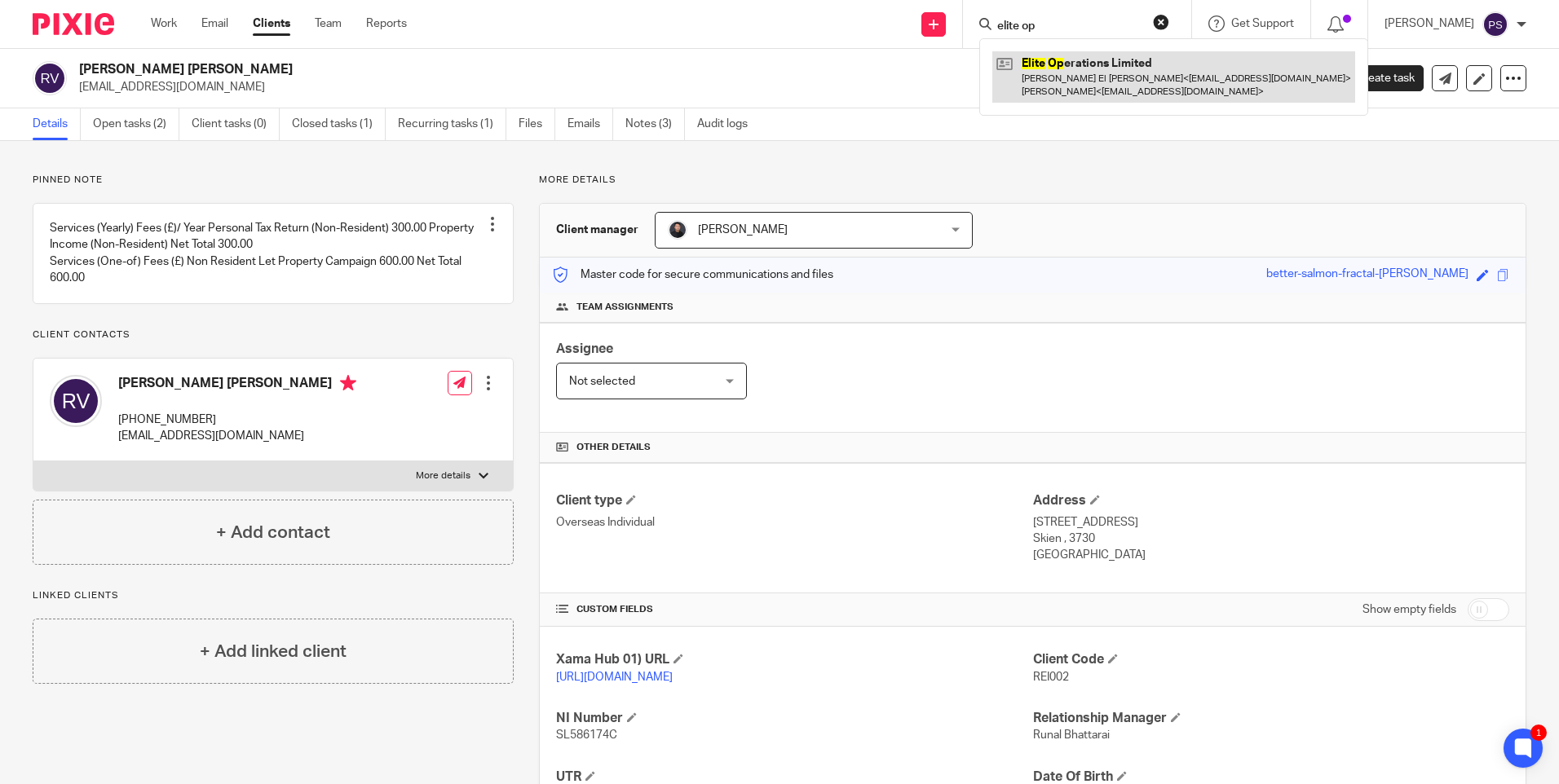
click at [1079, 78] on link at bounding box center [1173, 77] width 362 height 51
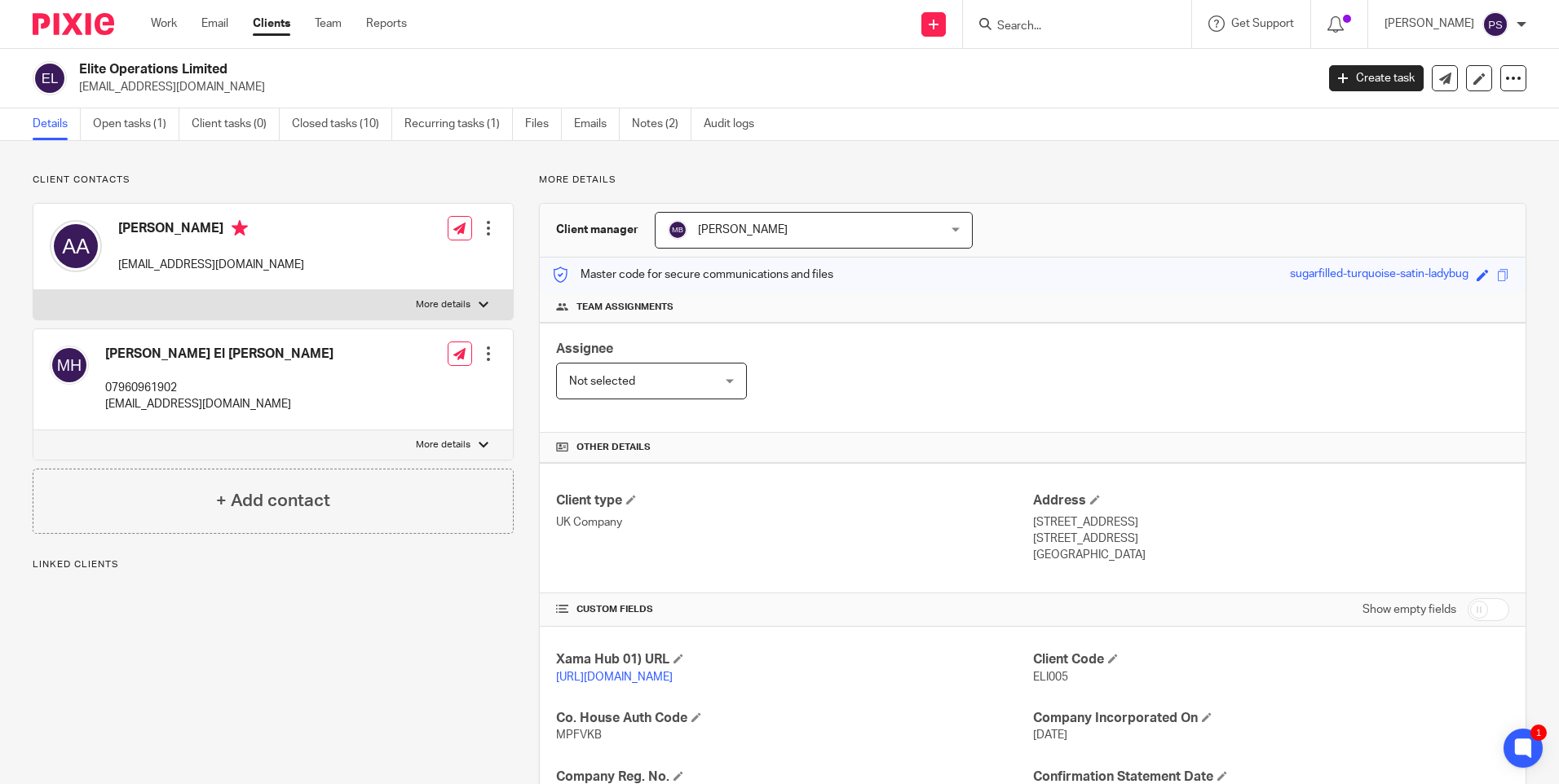
click at [155, 69] on h2 "Elite Operations Limited" at bounding box center [568, 70] width 980 height 17
click at [156, 69] on h2 "Elite Operations Limited" at bounding box center [568, 70] width 980 height 17
copy div "Elite Operations Limited"
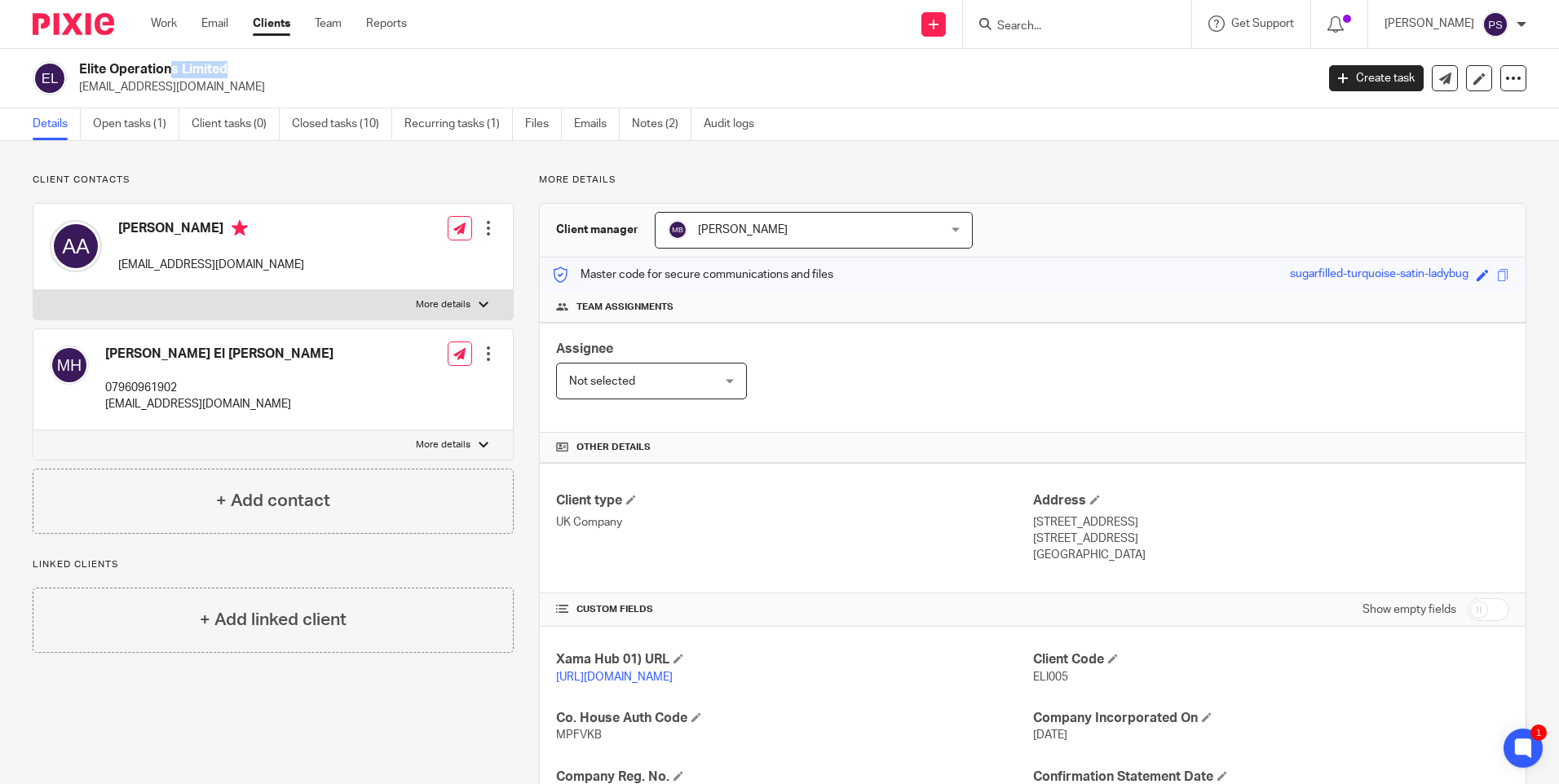
click at [855, 236] on span "[PERSON_NAME]" at bounding box center [789, 229] width 243 height 34
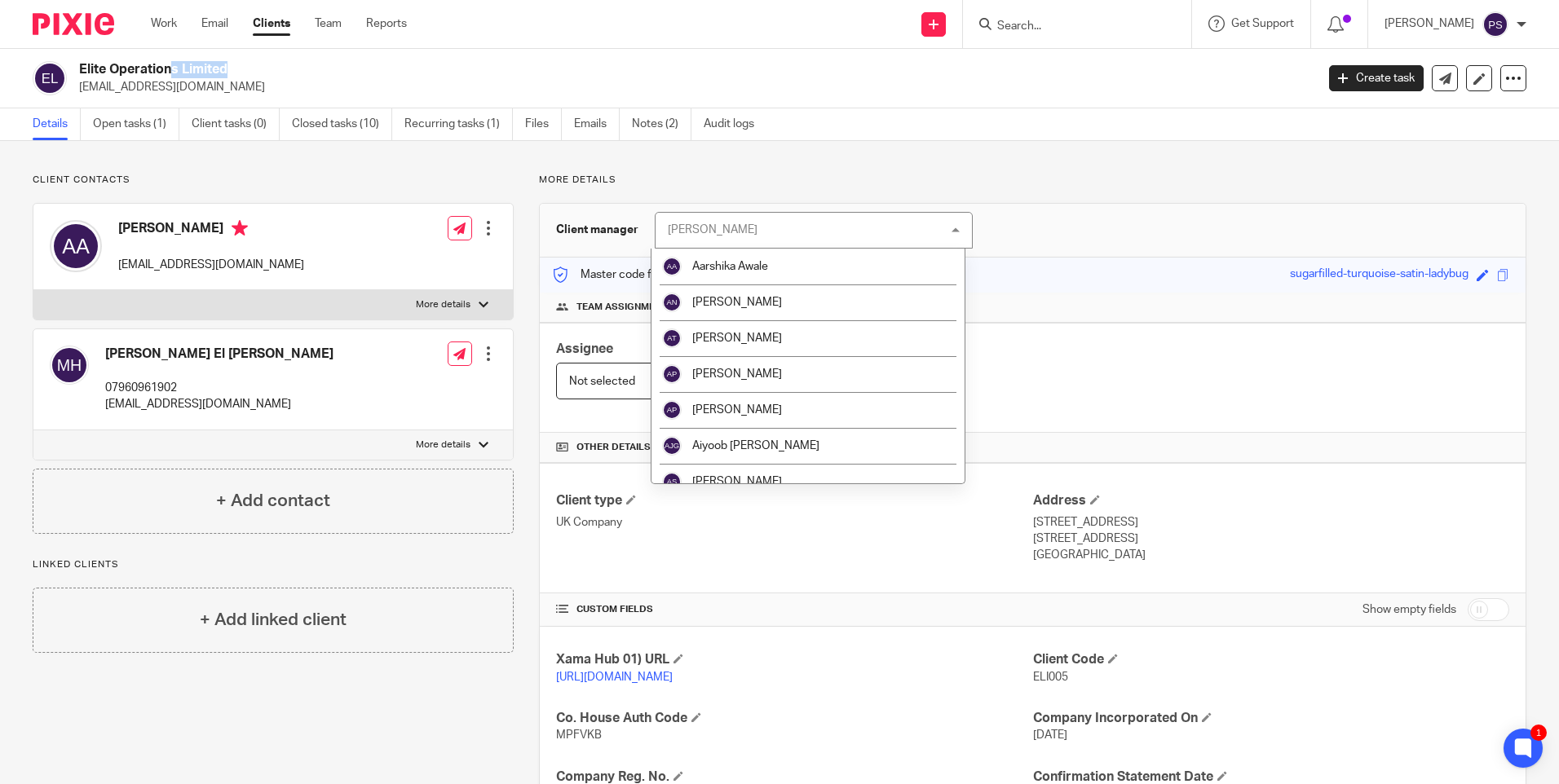
click at [620, 62] on h2 "Elite Operations Limited" at bounding box center [568, 70] width 980 height 17
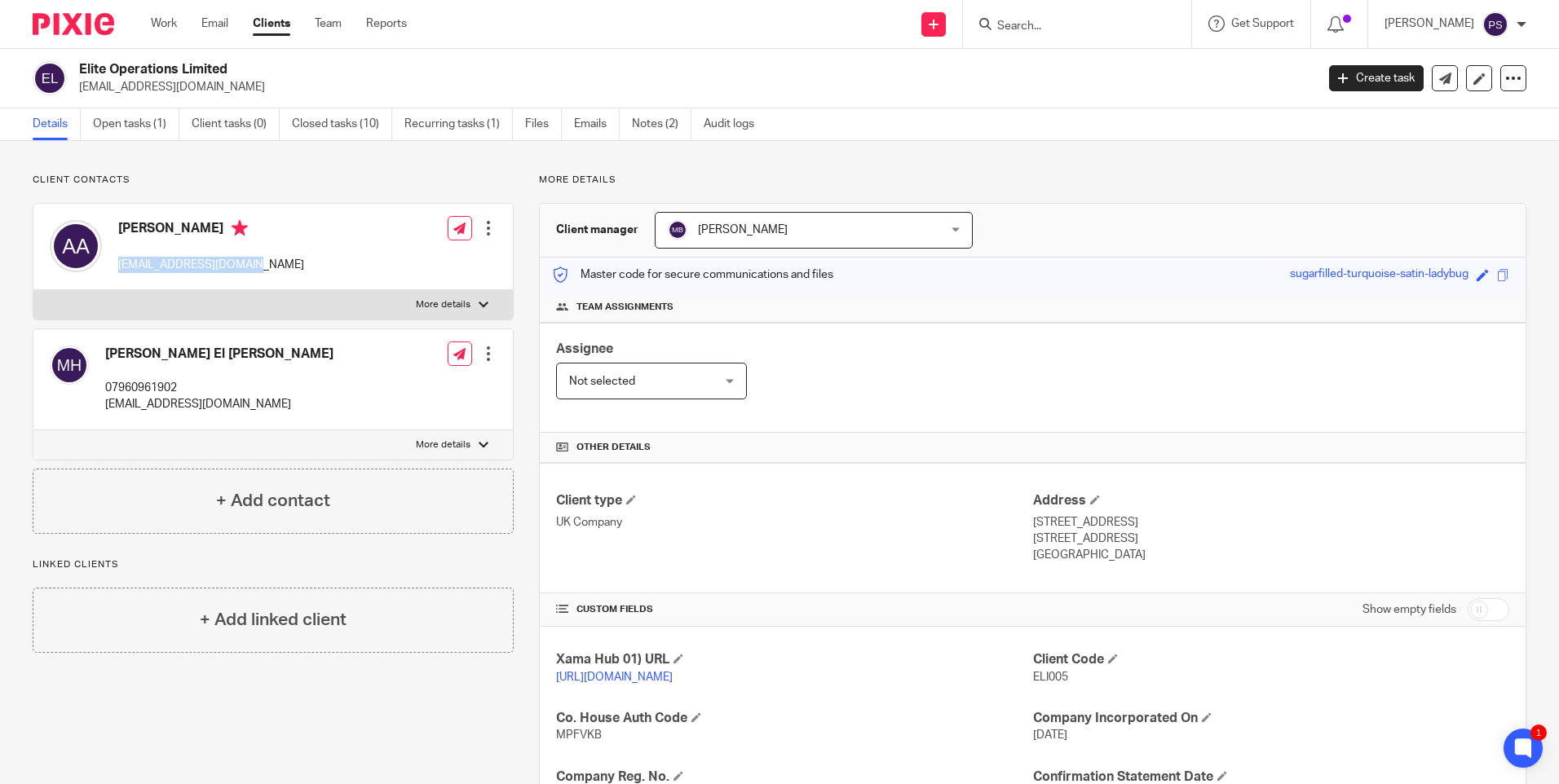
drag, startPoint x: 117, startPoint y: 263, endPoint x: 262, endPoint y: 260, distance: 145.0
click at [262, 260] on div "Anouar Adham [EMAIL_ADDRESS][DOMAIN_NAME] Edit contact Create client from conta…" at bounding box center [273, 247] width 479 height 87
copy p "[EMAIL_ADDRESS][DOMAIN_NAME]"
click at [216, 266] on p "[EMAIL_ADDRESS][DOMAIN_NAME]" at bounding box center [211, 265] width 186 height 16
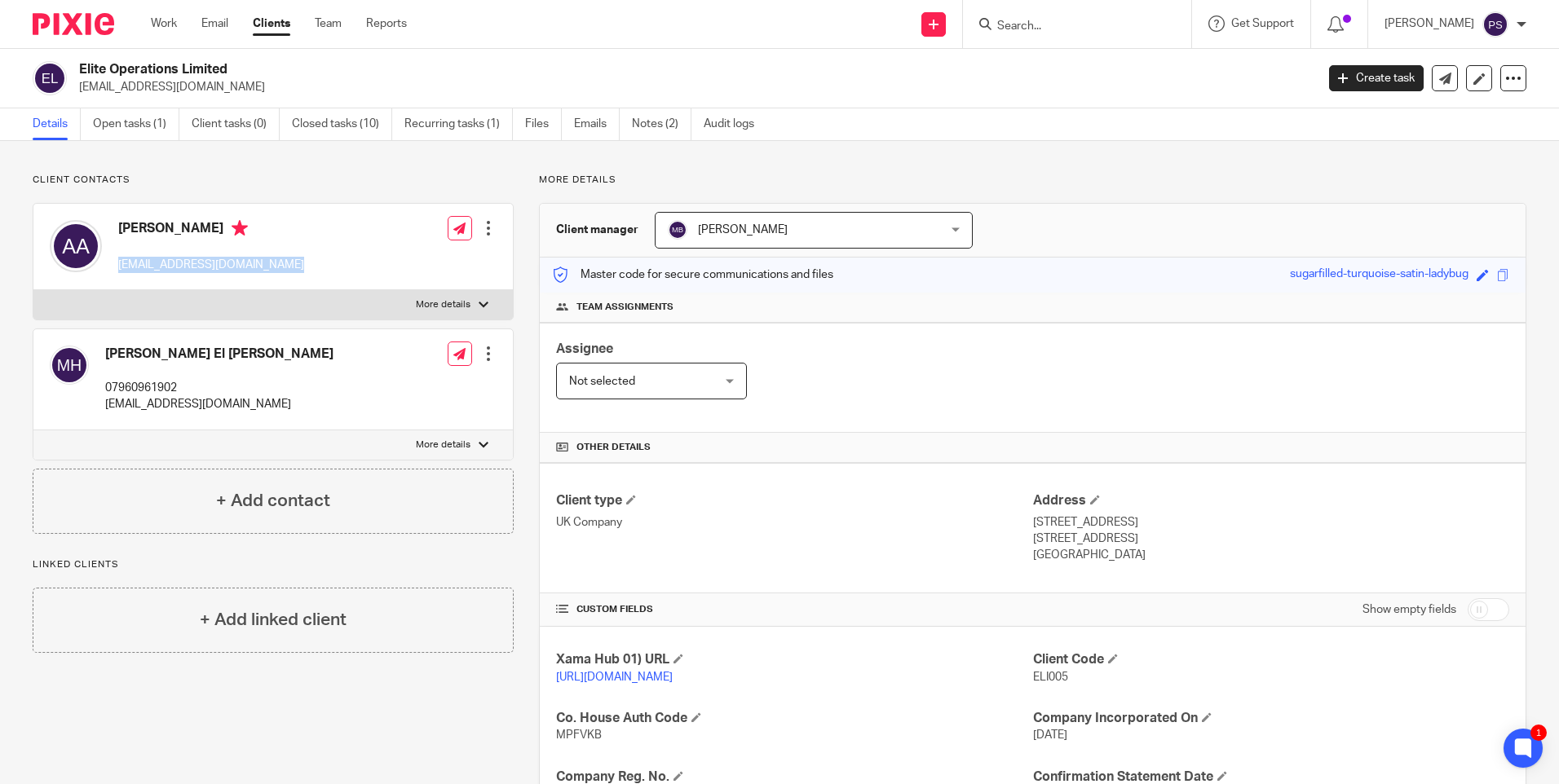
click at [216, 266] on p "[EMAIL_ADDRESS][DOMAIN_NAME]" at bounding box center [211, 265] width 186 height 16
click at [383, 159] on div "Client contacts Anouar [DEMOGRAPHIC_DATA] [EMAIL_ADDRESS][DOMAIN_NAME] Edit con…" at bounding box center [779, 694] width 1559 height 1106
click at [366, 179] on p "Client contacts" at bounding box center [273, 180] width 481 height 13
click at [828, 175] on p "More details" at bounding box center [1032, 180] width 987 height 13
click at [1144, 50] on div "Elite Operations Limited lcrawford@mercycrowd.com Create task Update from Compa…" at bounding box center [779, 79] width 1559 height 60
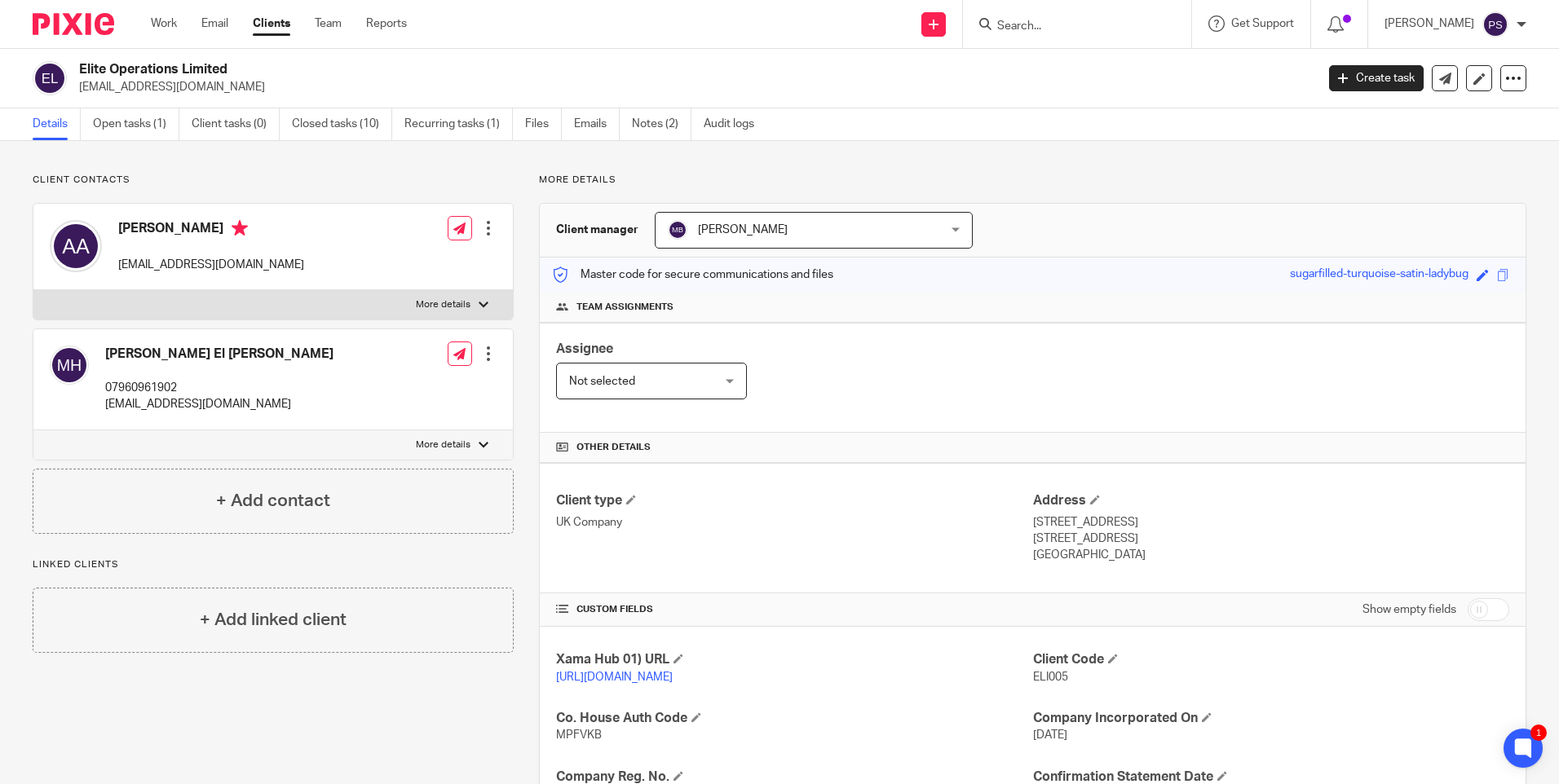
click at [1130, 28] on input "Search" at bounding box center [1068, 27] width 146 height 14
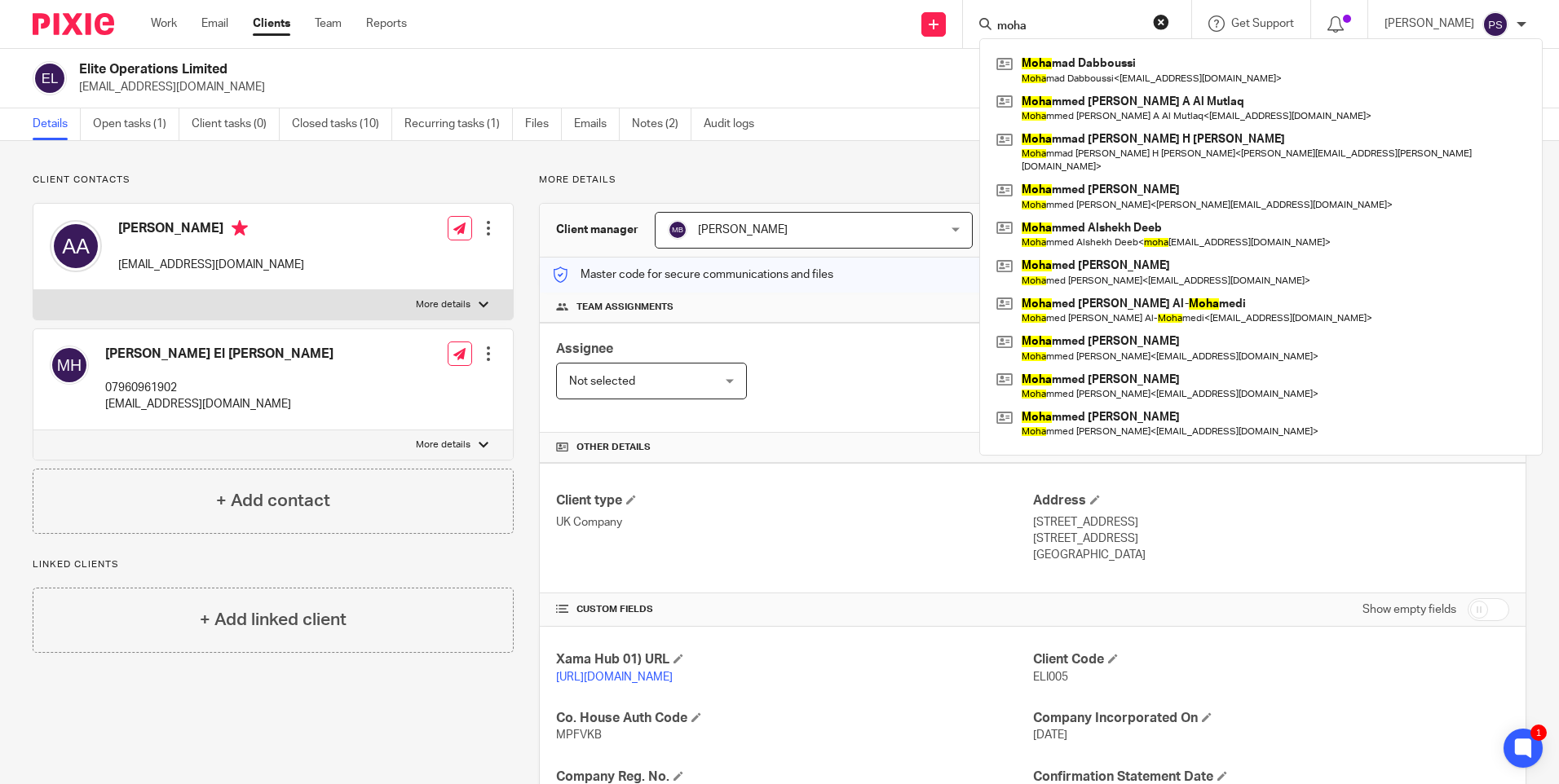
click at [1075, 20] on input "moha" at bounding box center [1068, 27] width 146 height 14
paste input "[PERSON_NAME][EMAIL_ADDRESS][PERSON_NAME][DOMAIN_NAME]"
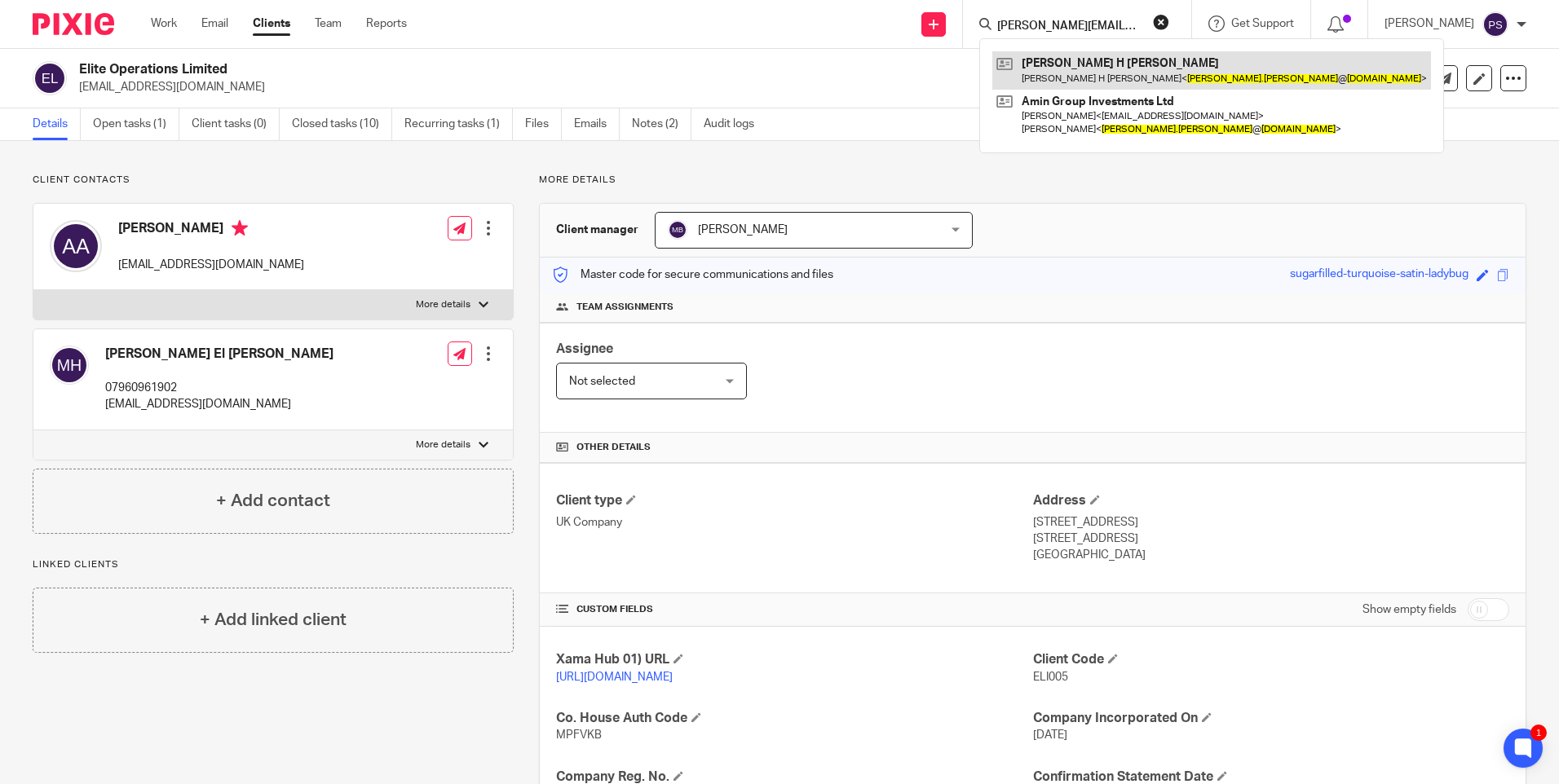
type input "[PERSON_NAME][EMAIL_ADDRESS][PERSON_NAME][DOMAIN_NAME]"
click at [1076, 61] on link at bounding box center [1211, 70] width 438 height 37
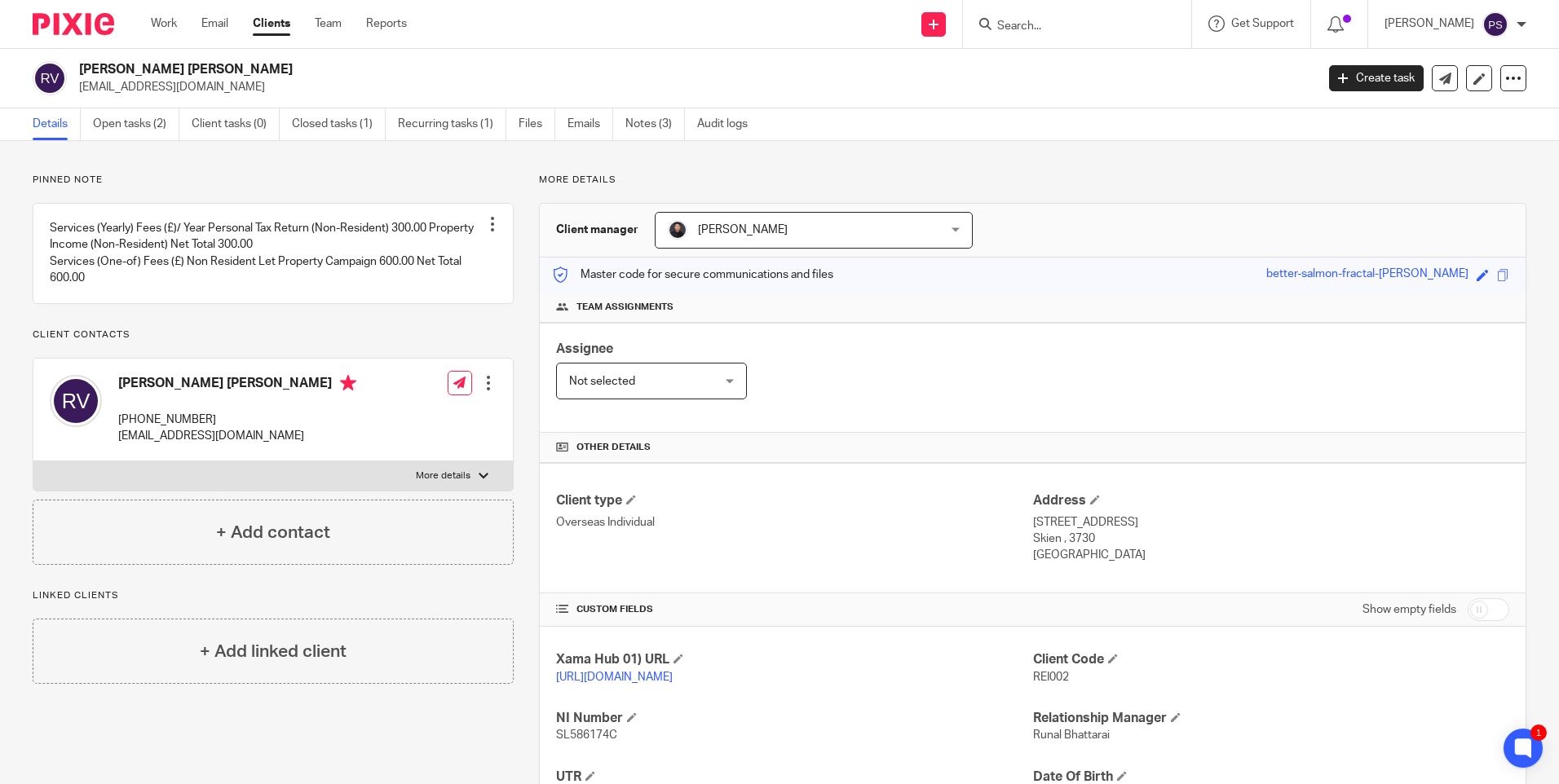
click at [1047, 21] on input "Search" at bounding box center [1068, 27] width 146 height 14
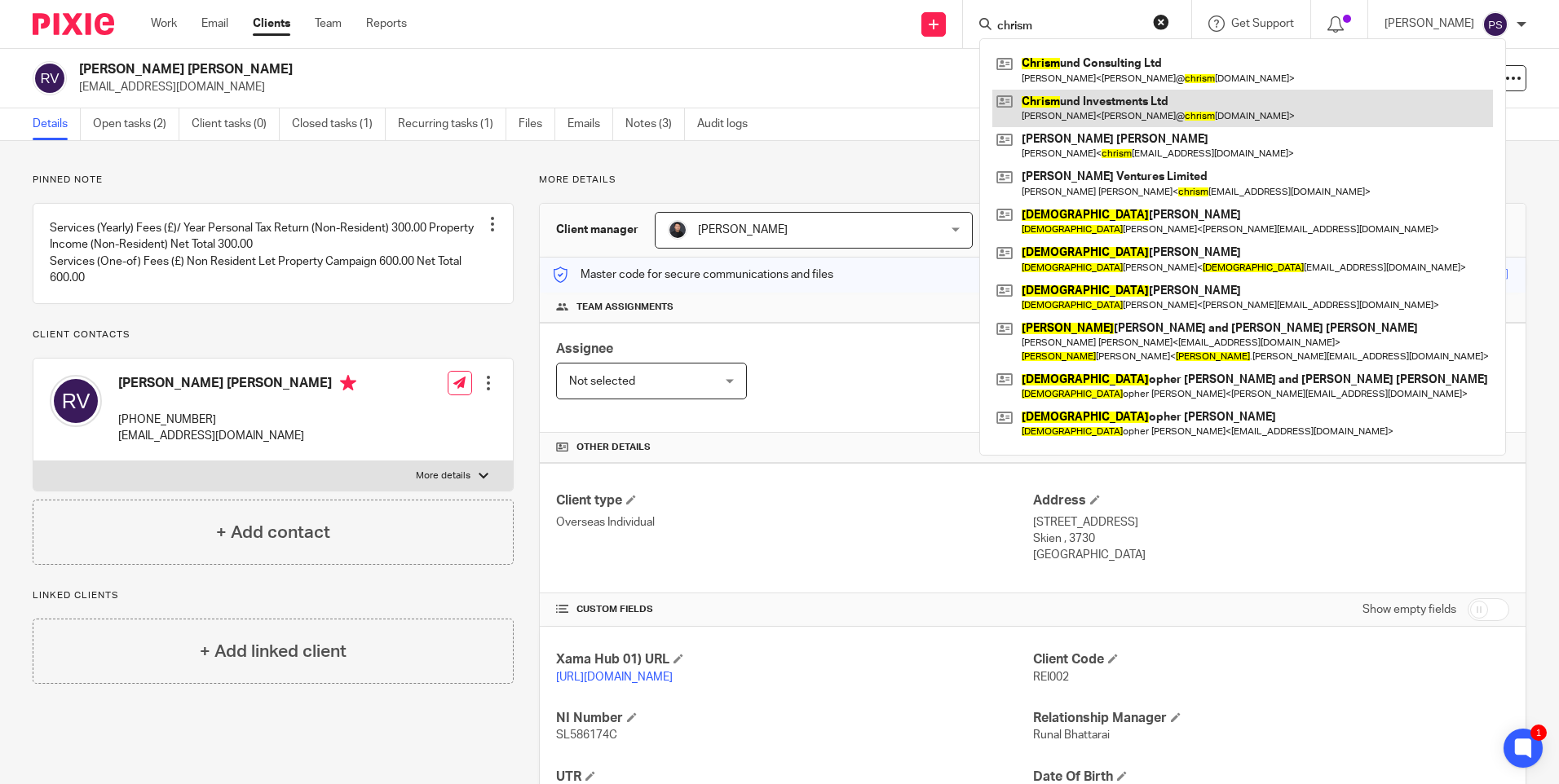
type input "chrism"
click at [1103, 113] on link at bounding box center [1243, 107] width 501 height 37
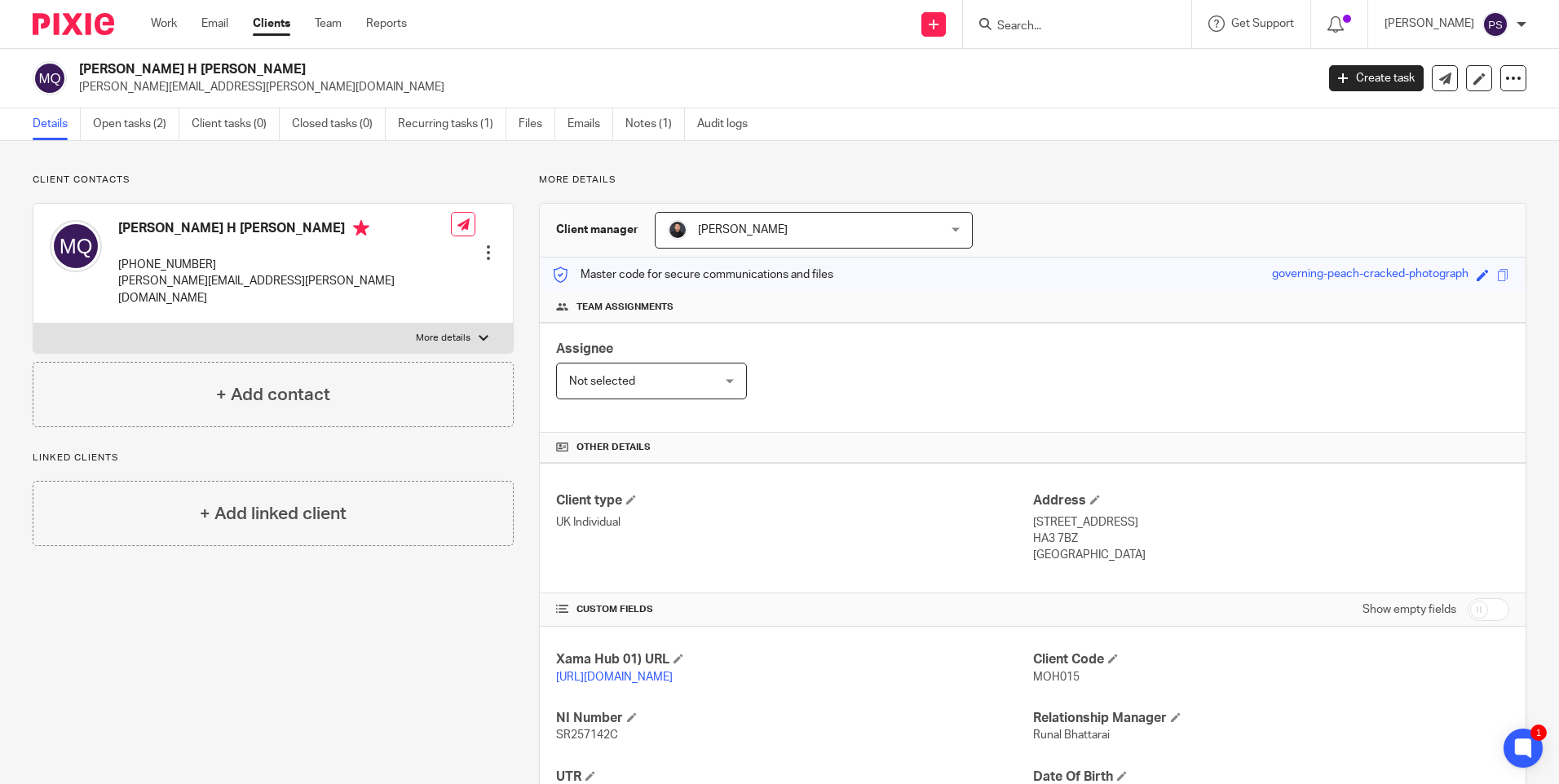
click at [154, 81] on p "[PERSON_NAME][EMAIL_ADDRESS][PERSON_NAME][DOMAIN_NAME]" at bounding box center [691, 87] width 1226 height 16
copy main "[PERSON_NAME][EMAIL_ADDRESS][PERSON_NAME][DOMAIN_NAME] Create task Update from …"
click at [658, 135] on link "Notes (1)" at bounding box center [655, 124] width 60 height 32
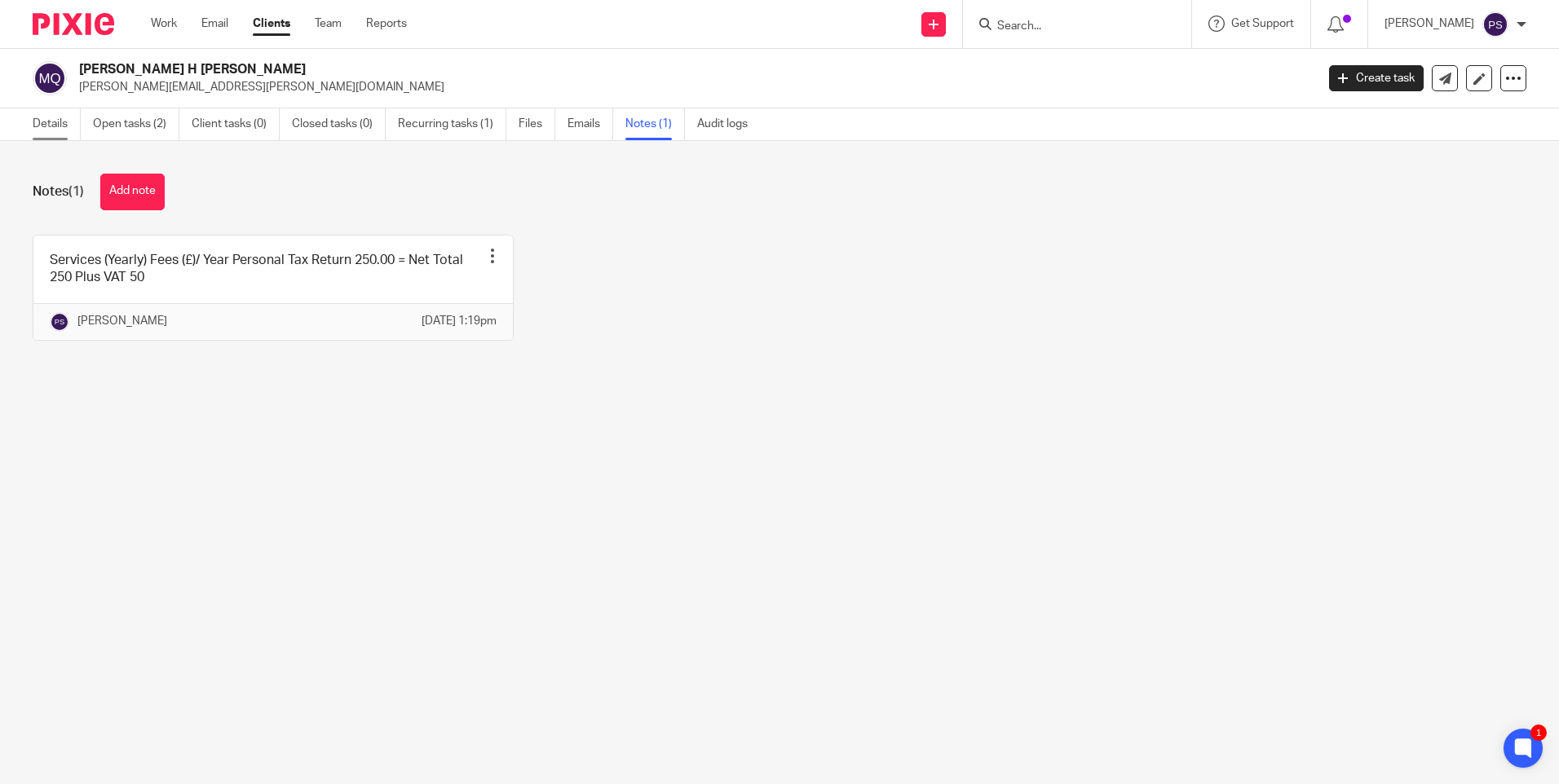
click at [50, 122] on link "Details" at bounding box center [56, 124] width 48 height 32
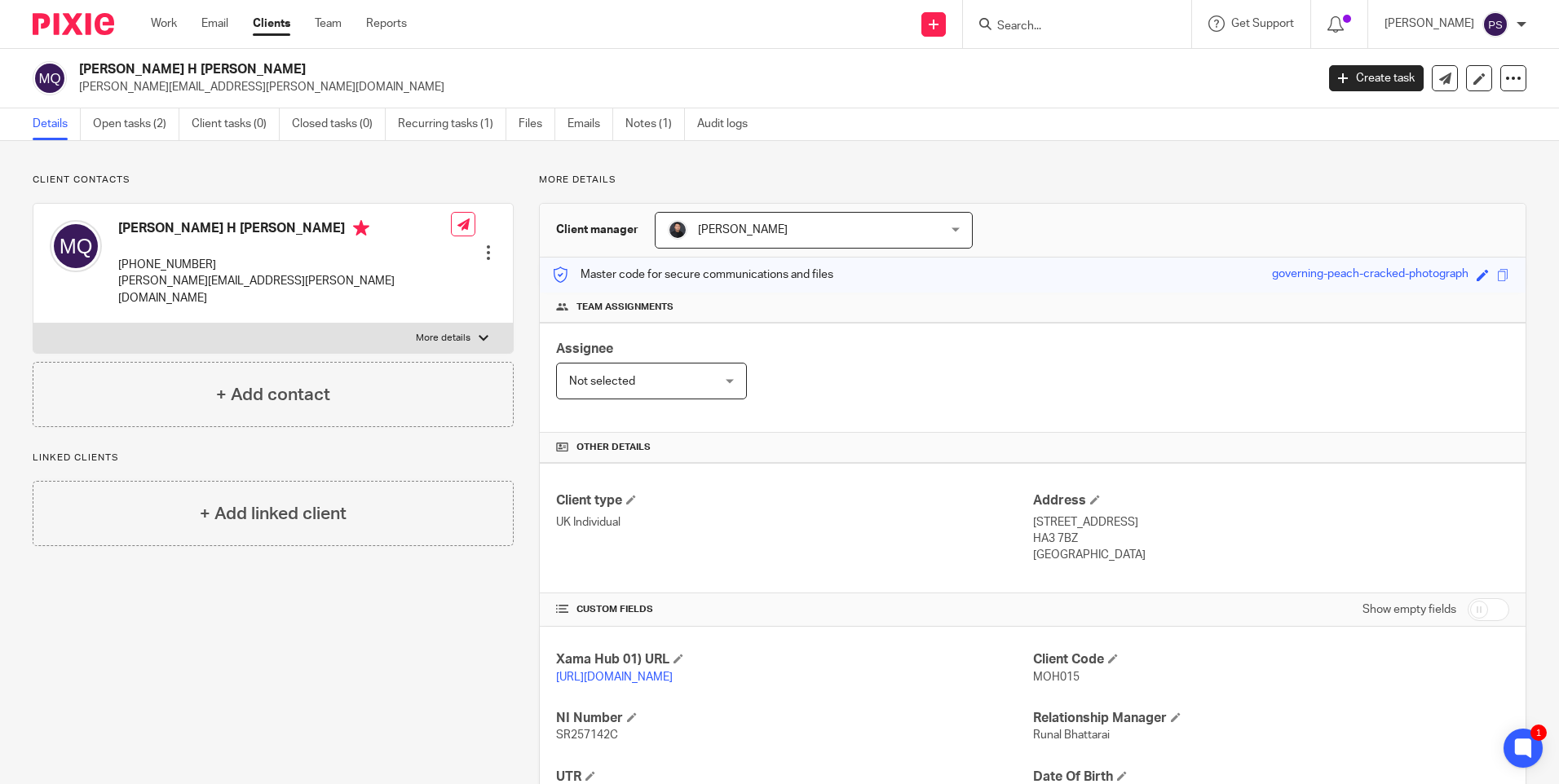
click at [1060, 26] on input "Search" at bounding box center [1068, 27] width 146 height 14
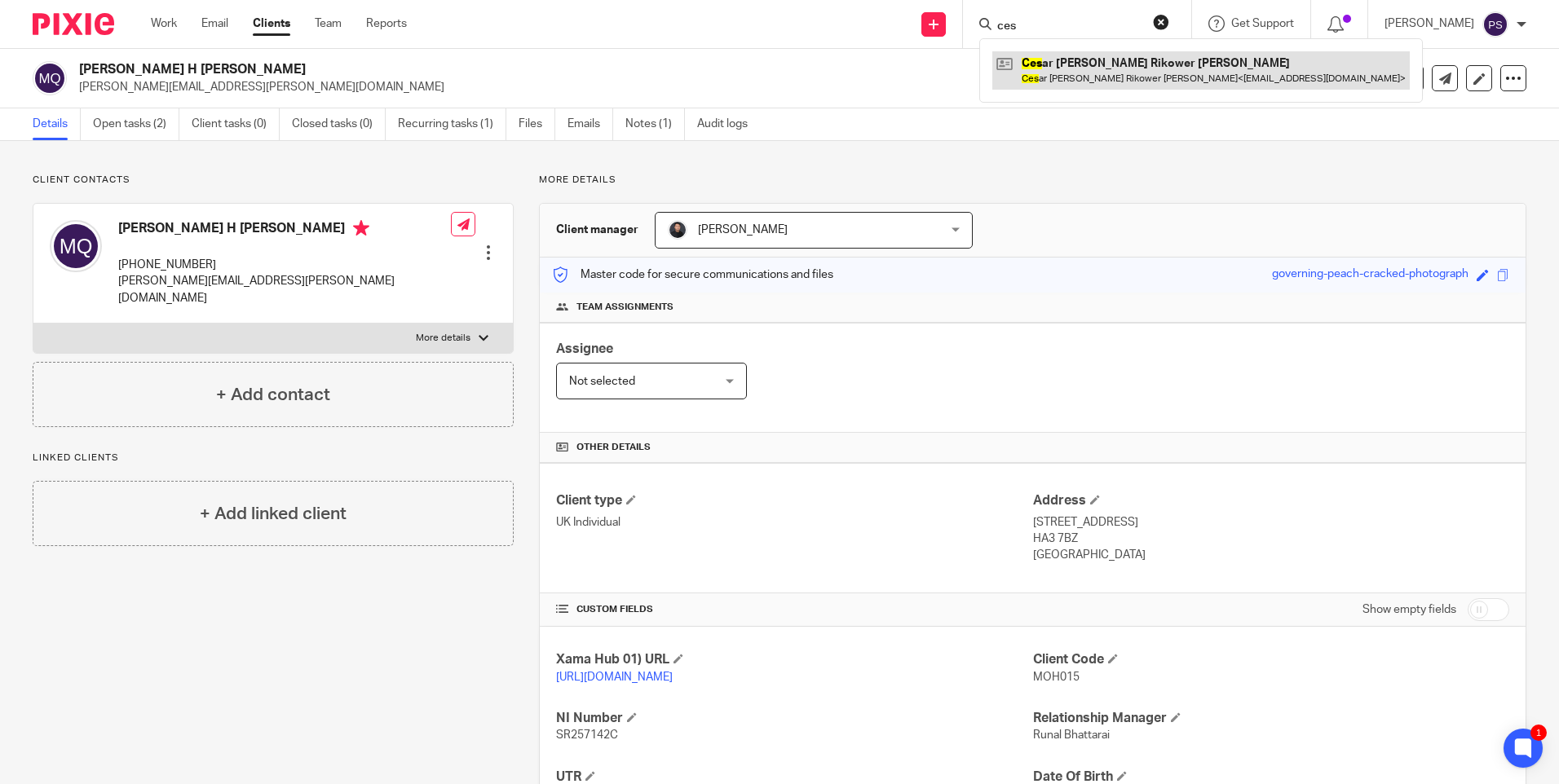
type input "ces"
click at [1066, 58] on link at bounding box center [1201, 70] width 418 height 37
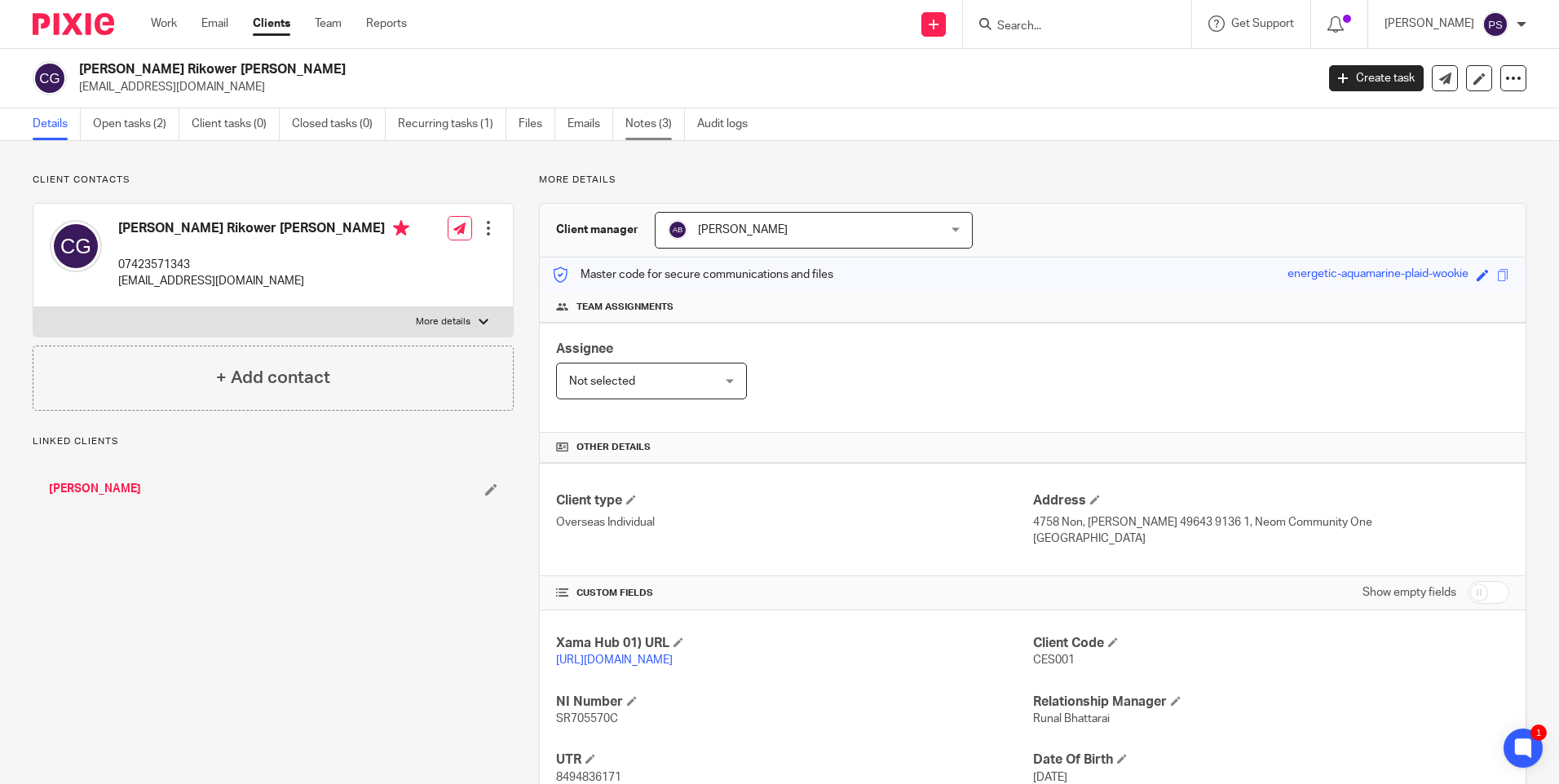
click at [658, 135] on link "Notes (3)" at bounding box center [655, 124] width 60 height 32
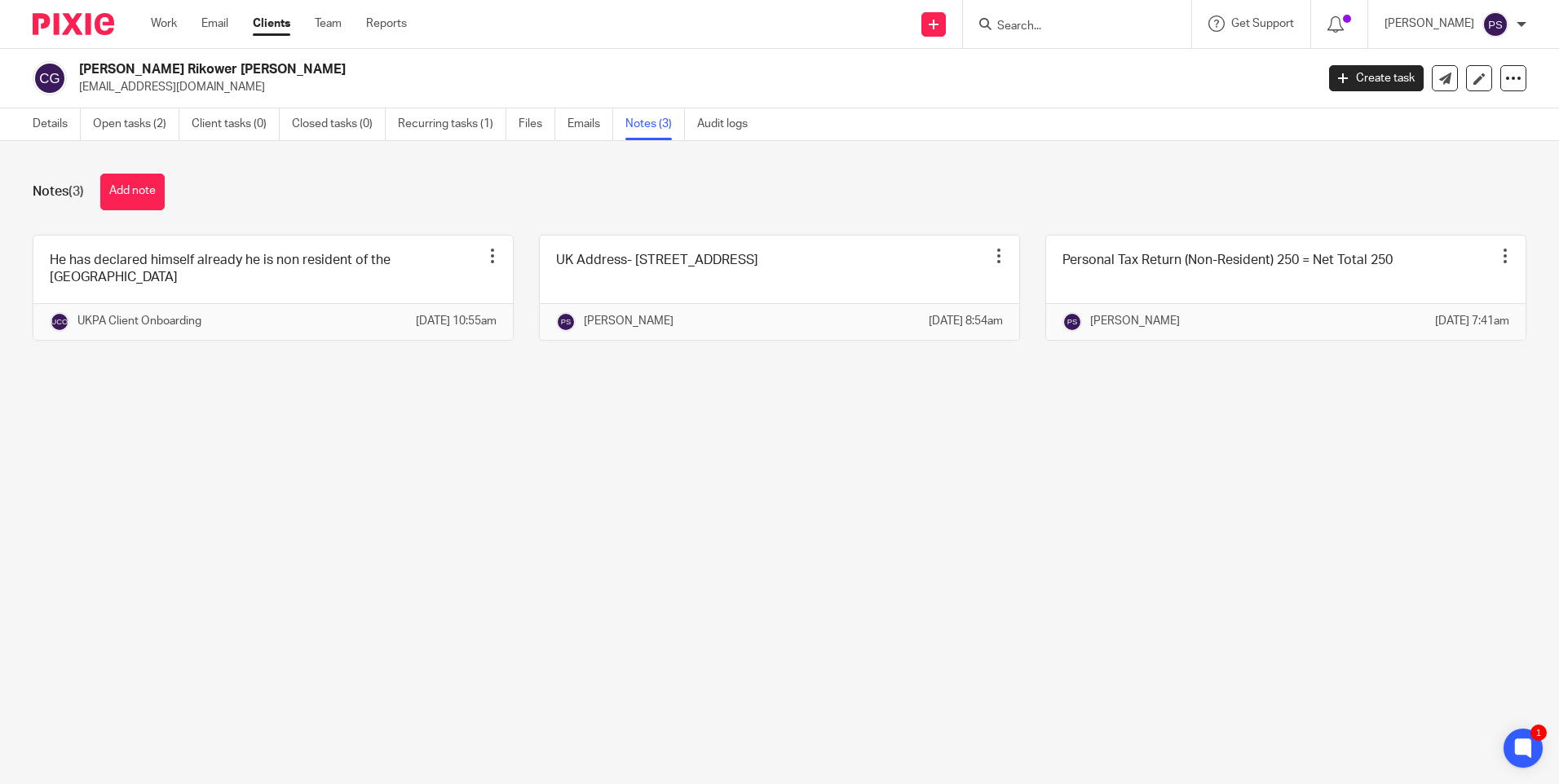
click at [1079, 16] on form at bounding box center [1082, 23] width 174 height 21
click at [1057, 34] on form at bounding box center [1082, 23] width 174 height 21
click at [1054, 23] on input "Search" at bounding box center [1068, 27] width 146 height 14
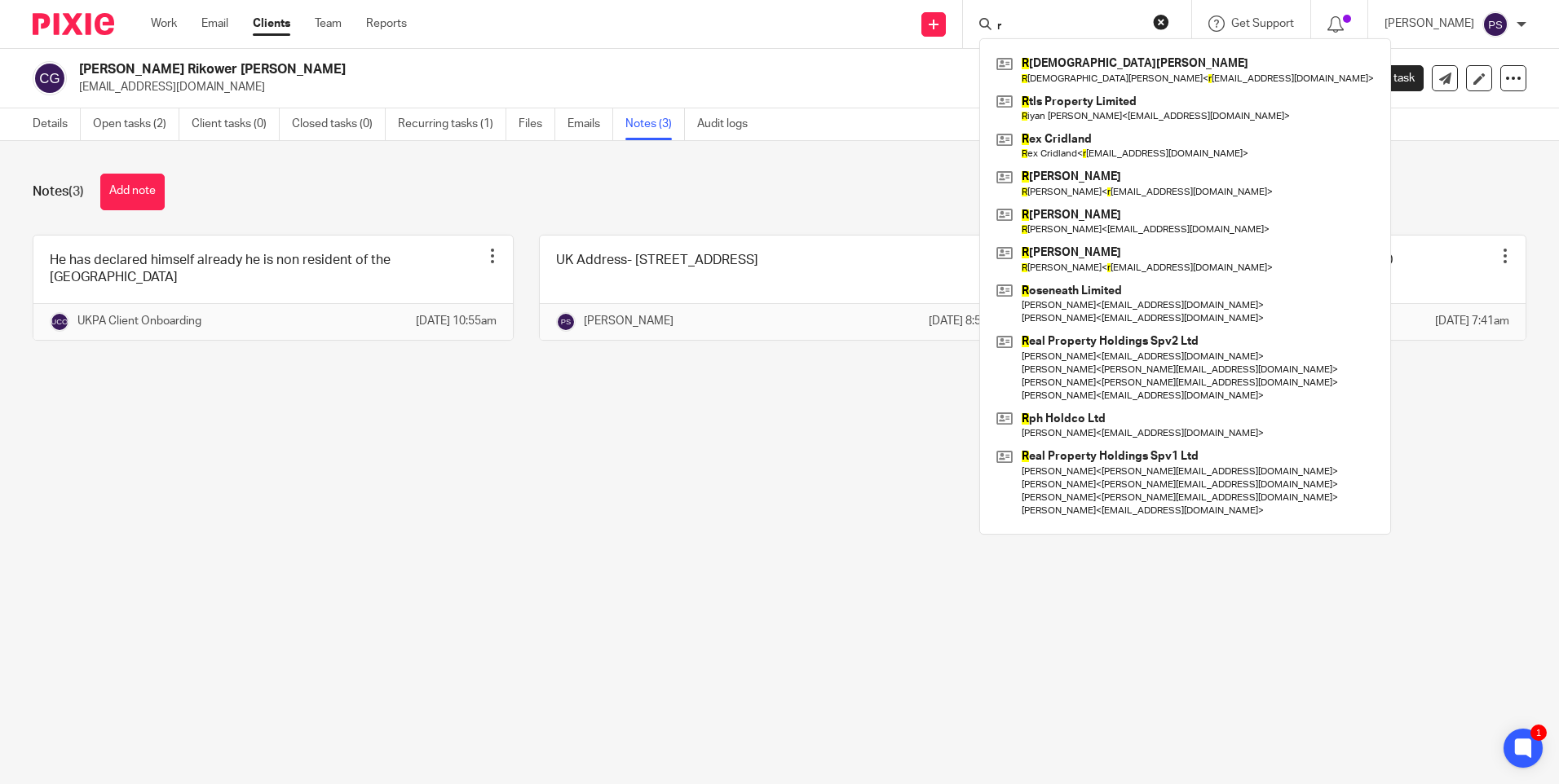
type input "r"
click at [532, 620] on main "[PERSON_NAME] Rikower [PERSON_NAME] [EMAIL_ADDRESS][DOMAIN_NAME] Create task Up…" at bounding box center [779, 392] width 1559 height 784
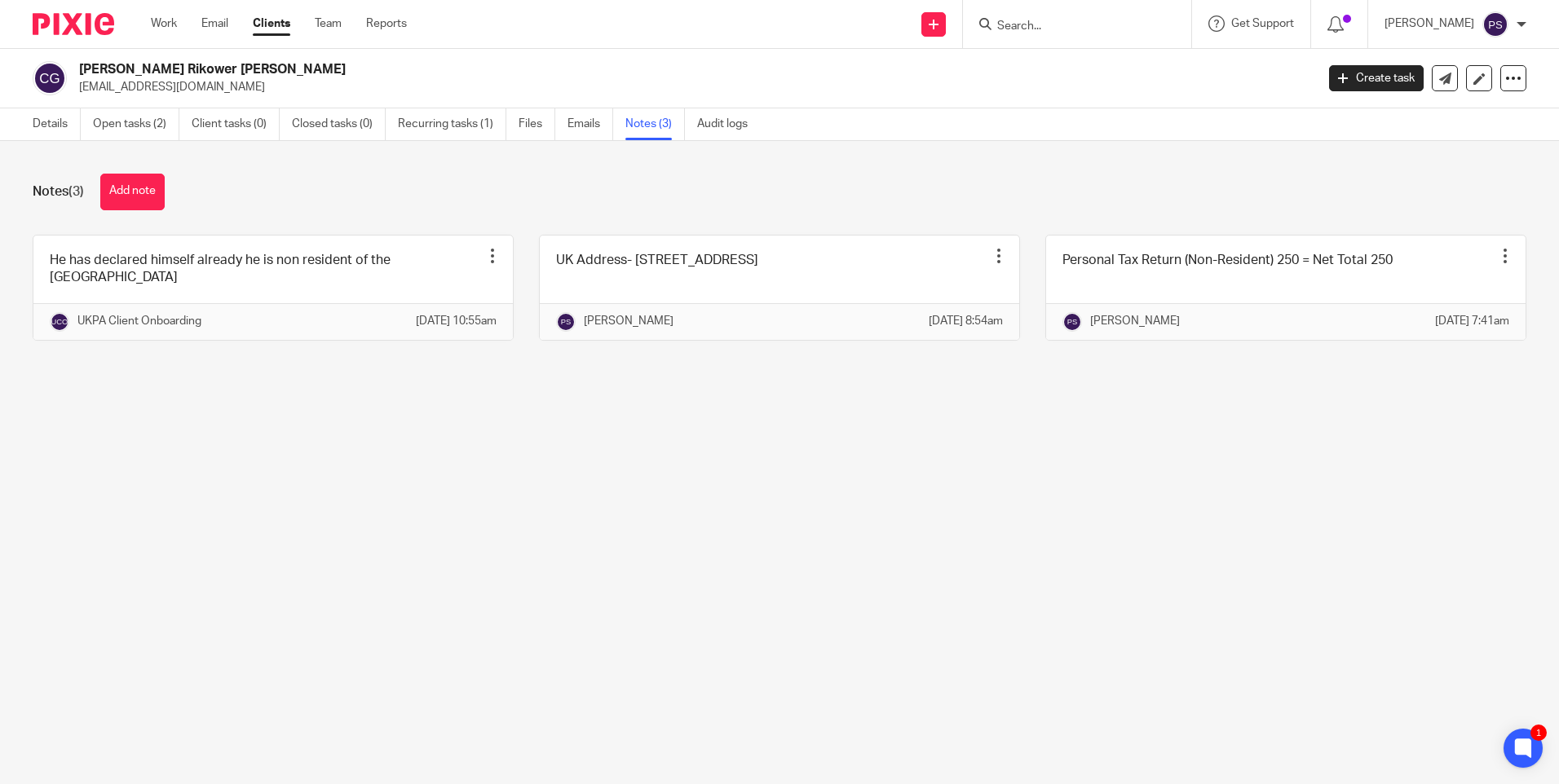
click at [692, 583] on main "[PERSON_NAME] Rikower [PERSON_NAME] [EMAIL_ADDRESS][DOMAIN_NAME] Create task Up…" at bounding box center [779, 392] width 1559 height 784
click at [846, 688] on main "[PERSON_NAME] Rikower [PERSON_NAME] [EMAIL_ADDRESS][DOMAIN_NAME] Create task Up…" at bounding box center [779, 392] width 1559 height 784
click at [72, 129] on link "Details" at bounding box center [56, 124] width 48 height 32
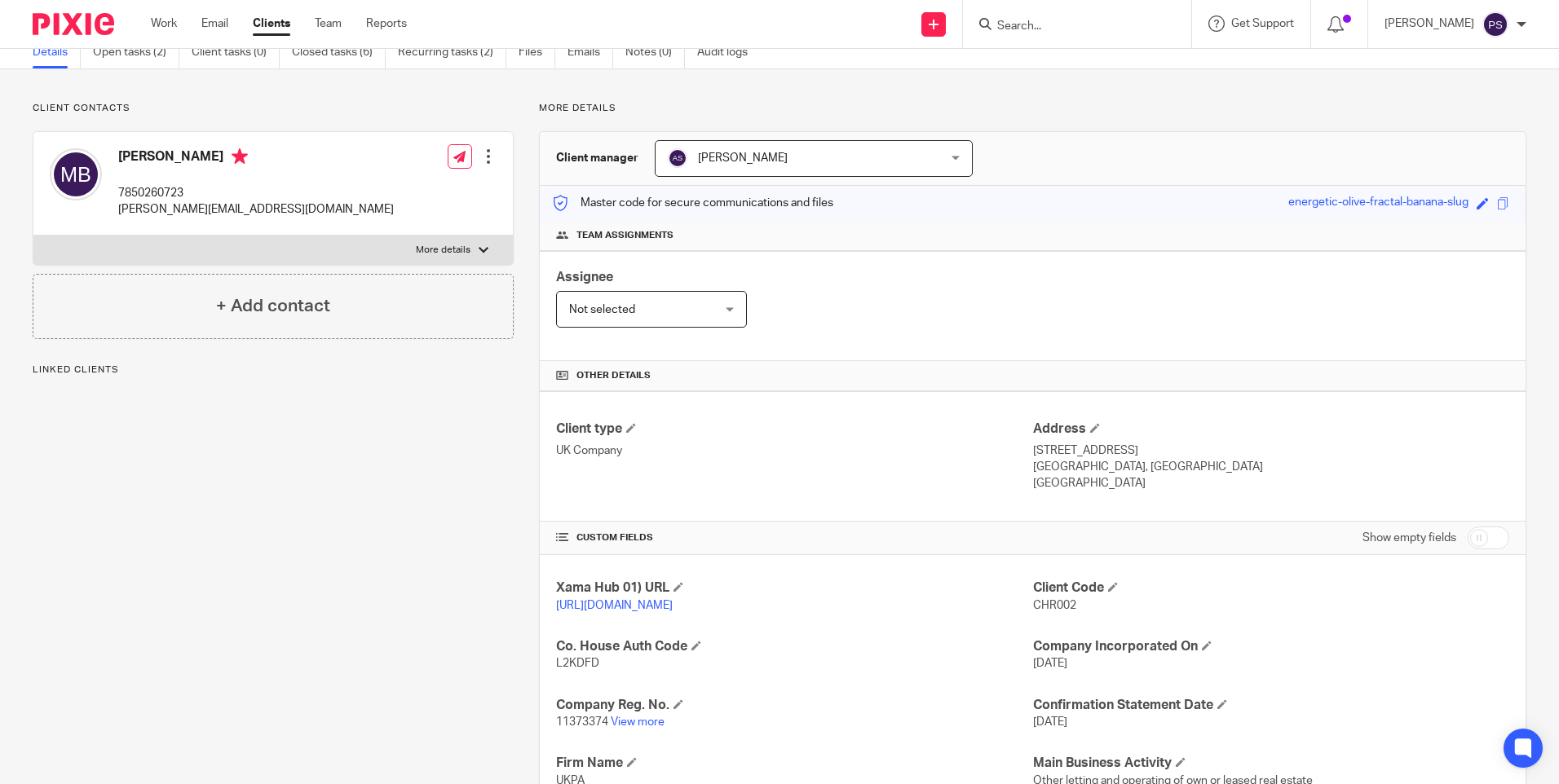
scroll to position [163, 0]
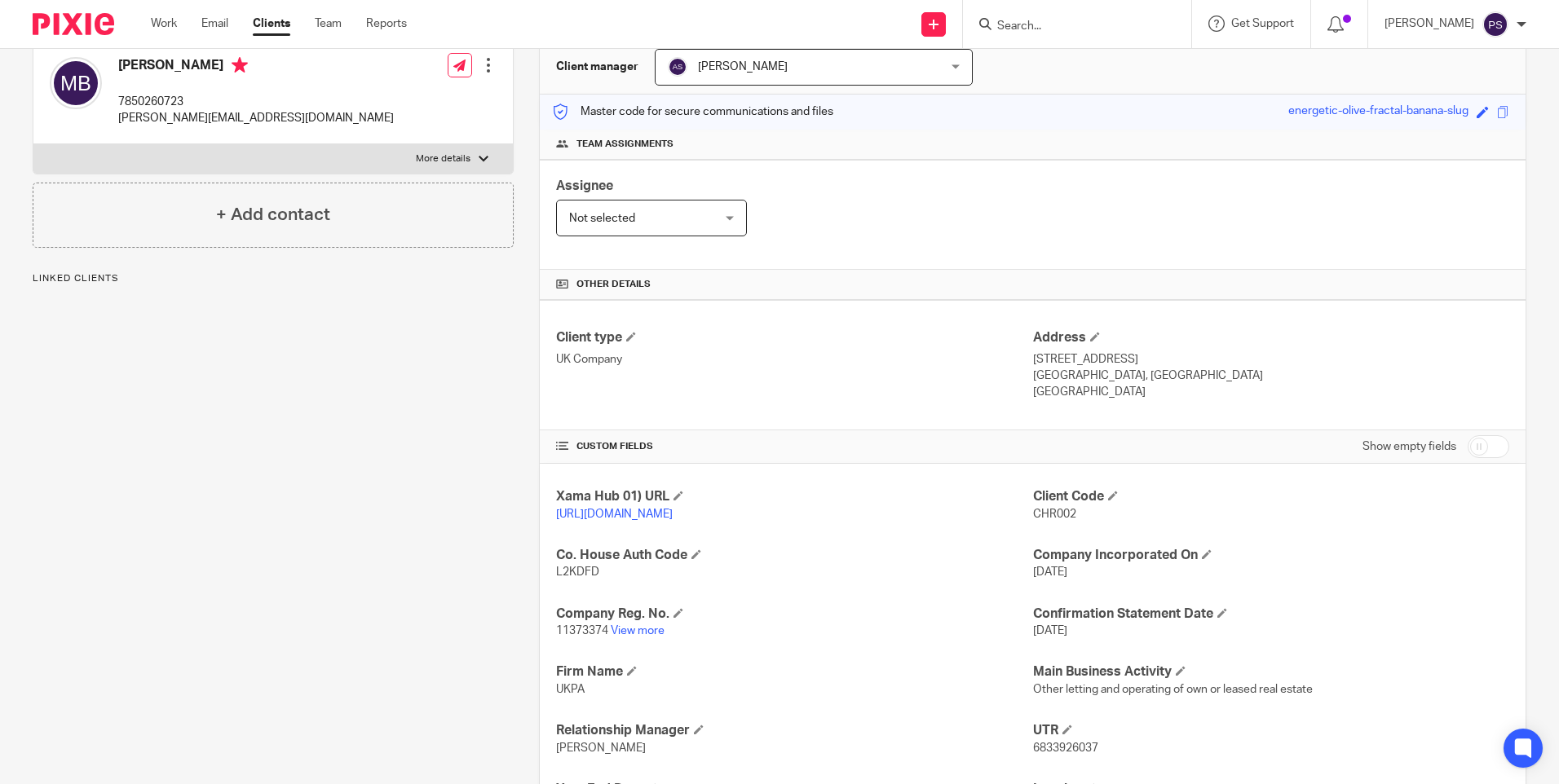
click at [1035, 510] on span "CHR002" at bounding box center [1055, 514] width 43 height 12
copy span "CHR002"
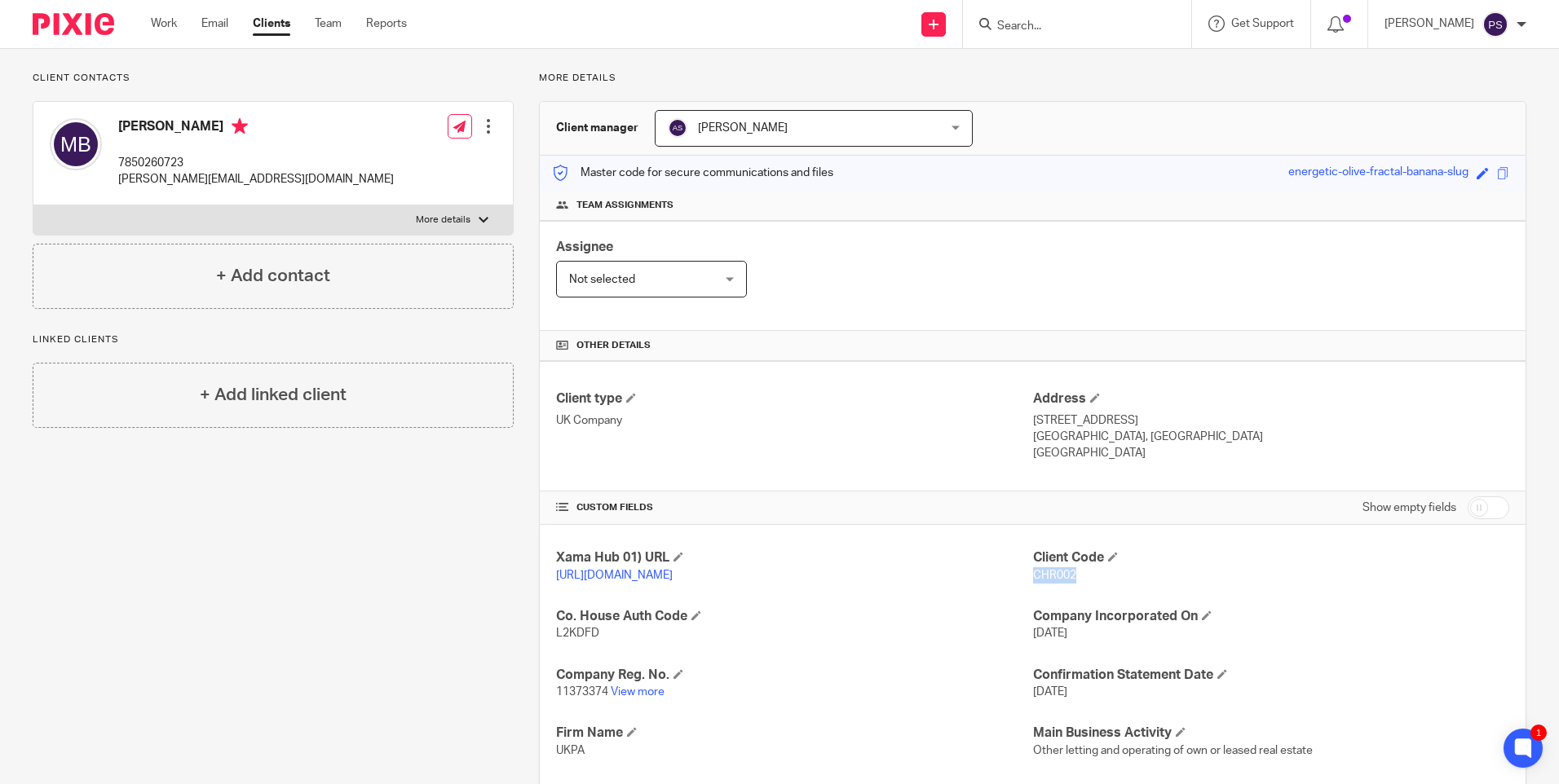
scroll to position [0, 0]
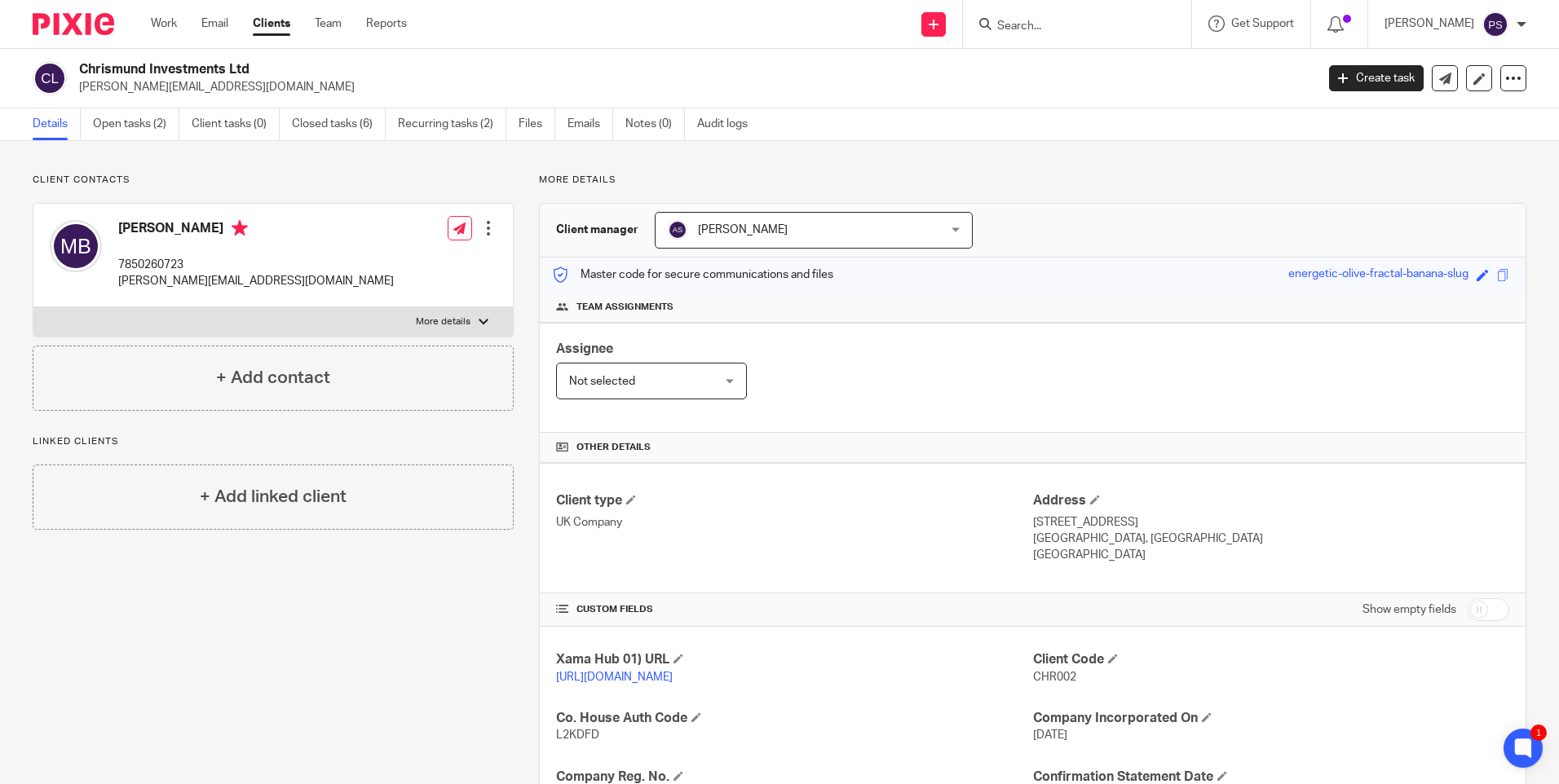
click at [179, 61] on div "Chrismund Investments Ltd mike@chrismund.co.uk Create task Update from Companie…" at bounding box center [779, 79] width 1559 height 60
copy div "Chrismund Investments Ltd"
click at [638, 120] on link "Notes (0)" at bounding box center [655, 124] width 60 height 32
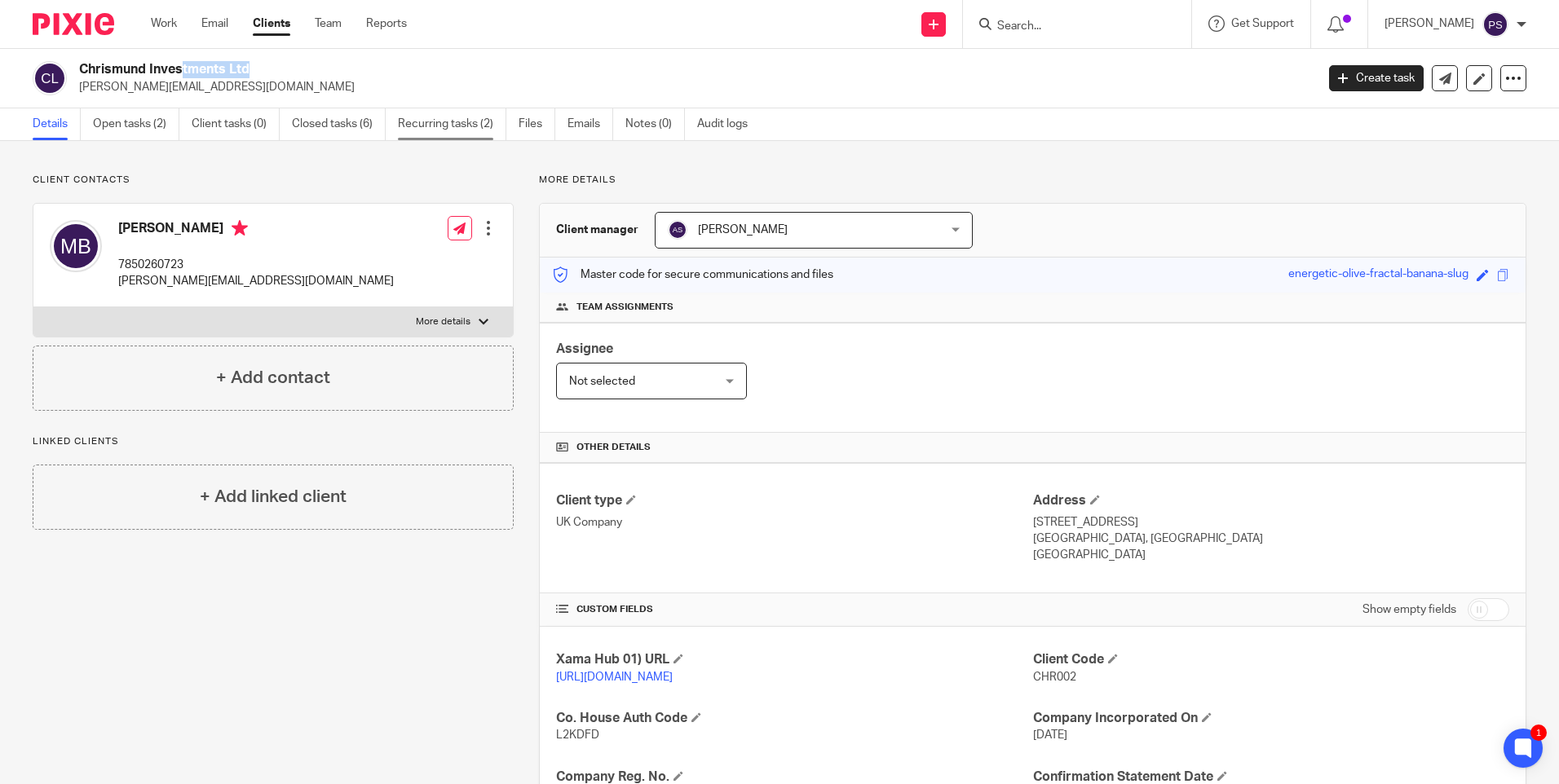
click at [484, 113] on link "Recurring tasks (2)" at bounding box center [452, 124] width 108 height 32
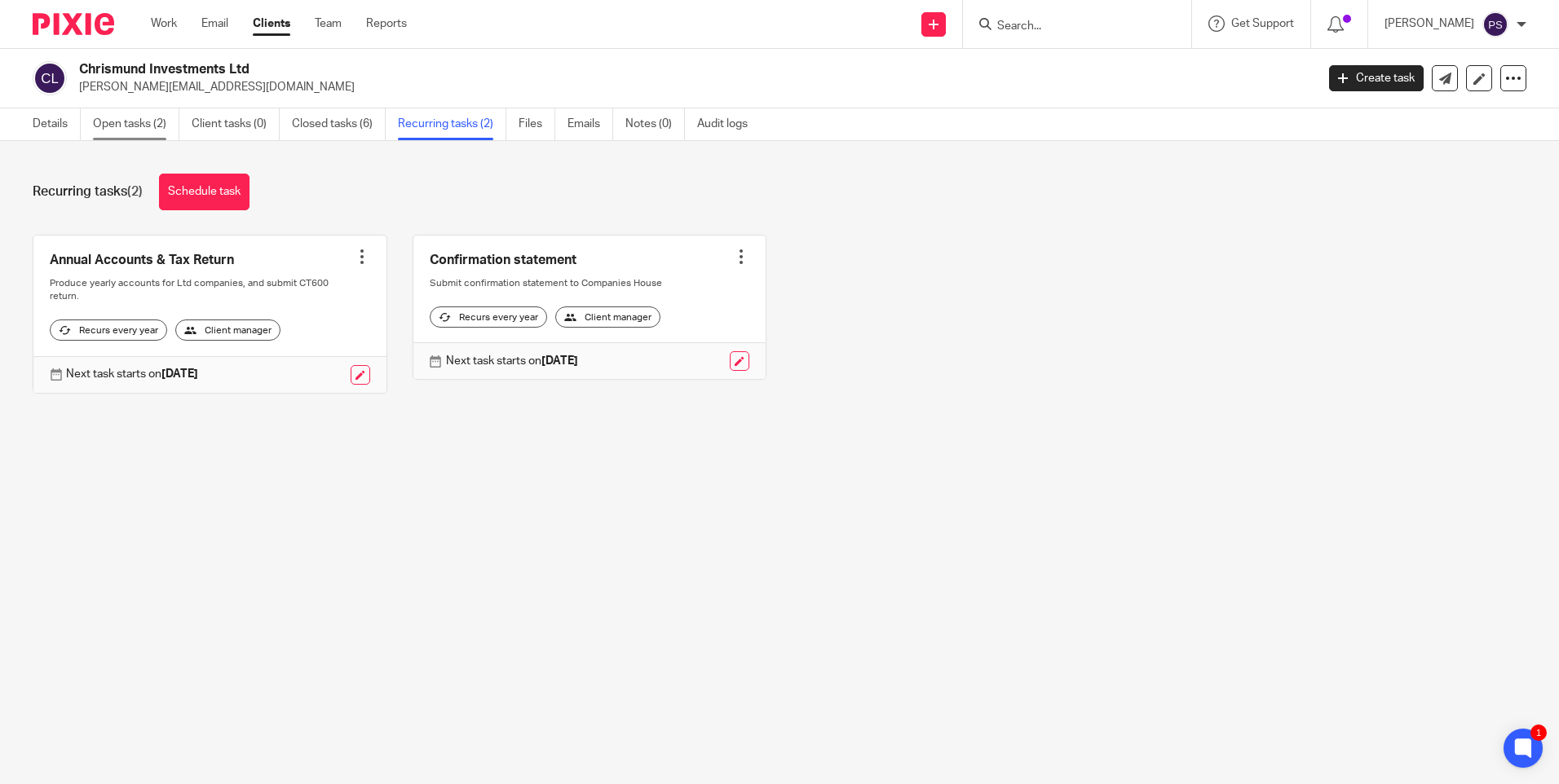
click at [162, 135] on link "Open tasks (2)" at bounding box center [136, 124] width 87 height 32
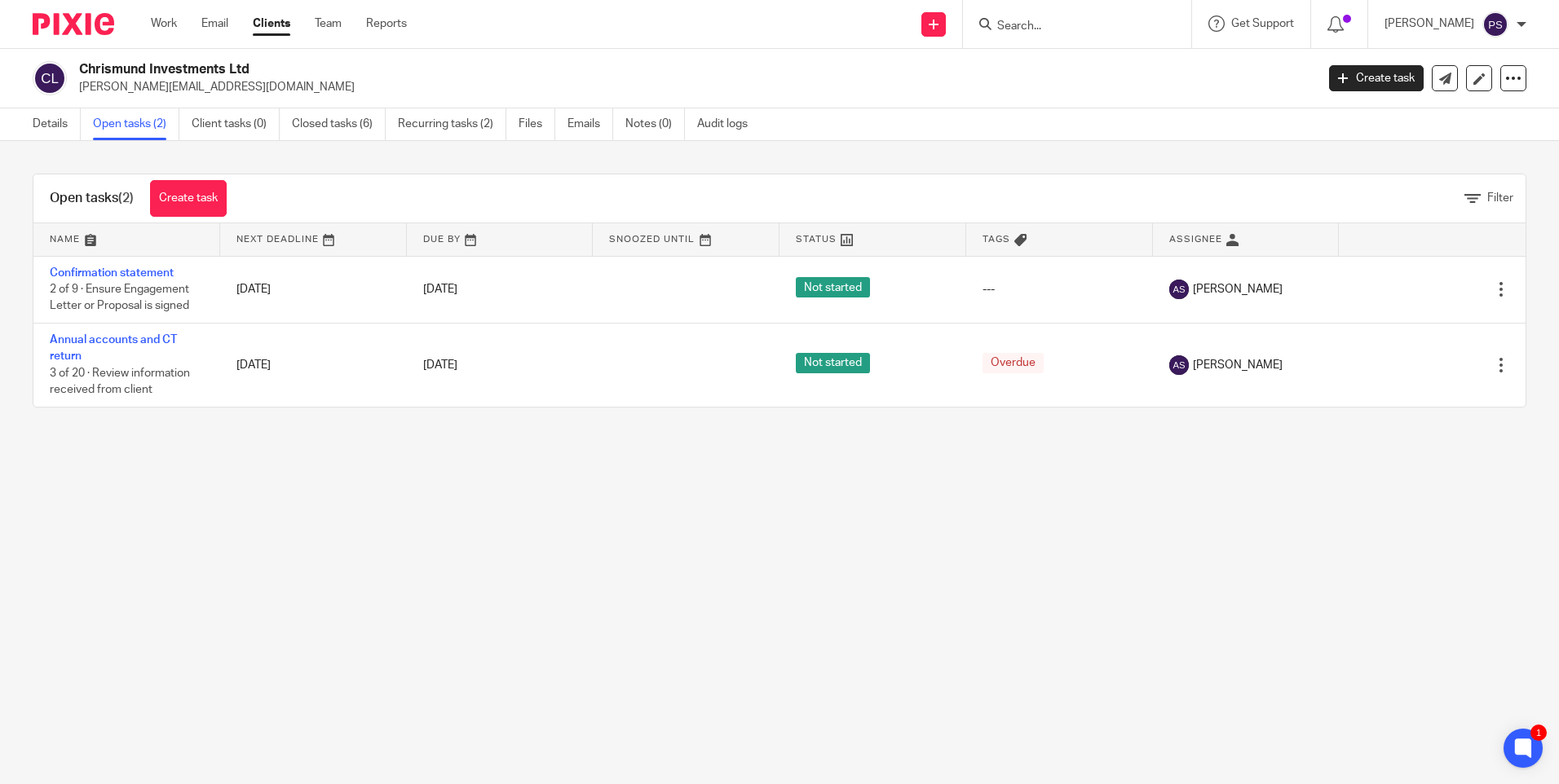
click at [1071, 29] on input "Search" at bounding box center [1068, 27] width 146 height 14
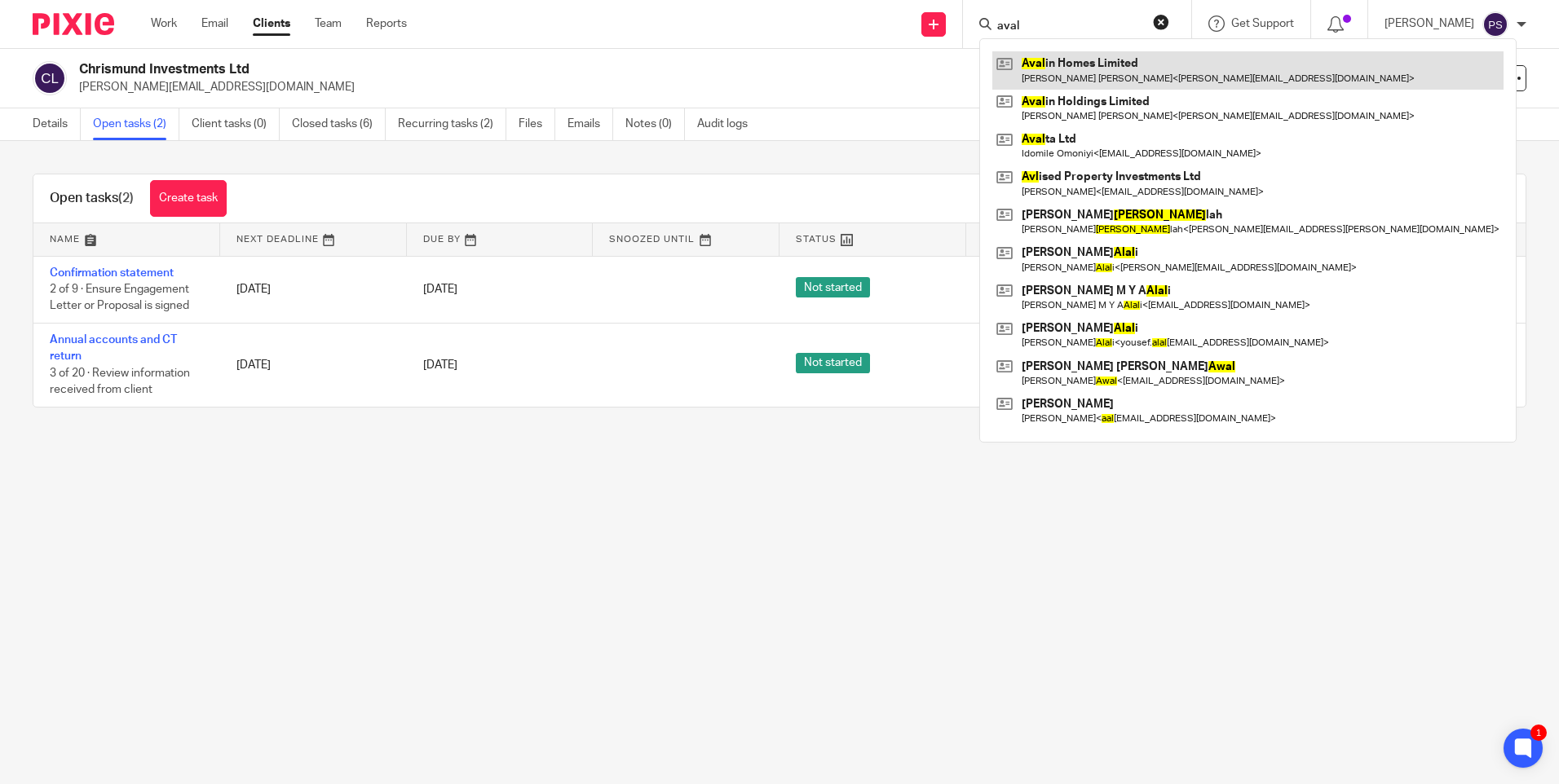
type input "aval"
click at [1066, 67] on link at bounding box center [1248, 70] width 512 height 37
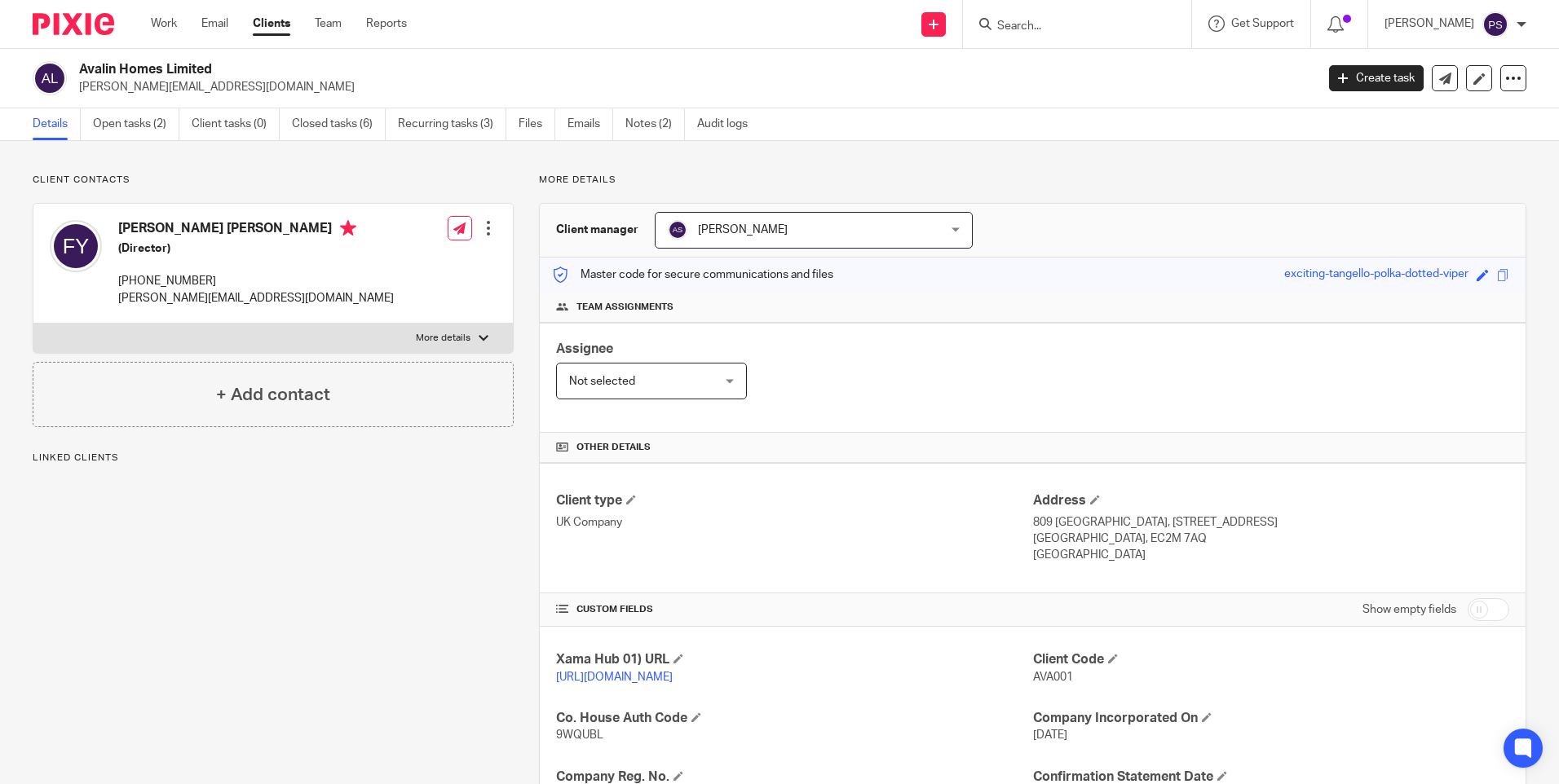
click at [1045, 677] on span "AVA001" at bounding box center [1053, 677] width 40 height 12
copy span "AVA001"
click at [146, 133] on link "Open tasks (2)" at bounding box center [136, 124] width 87 height 32
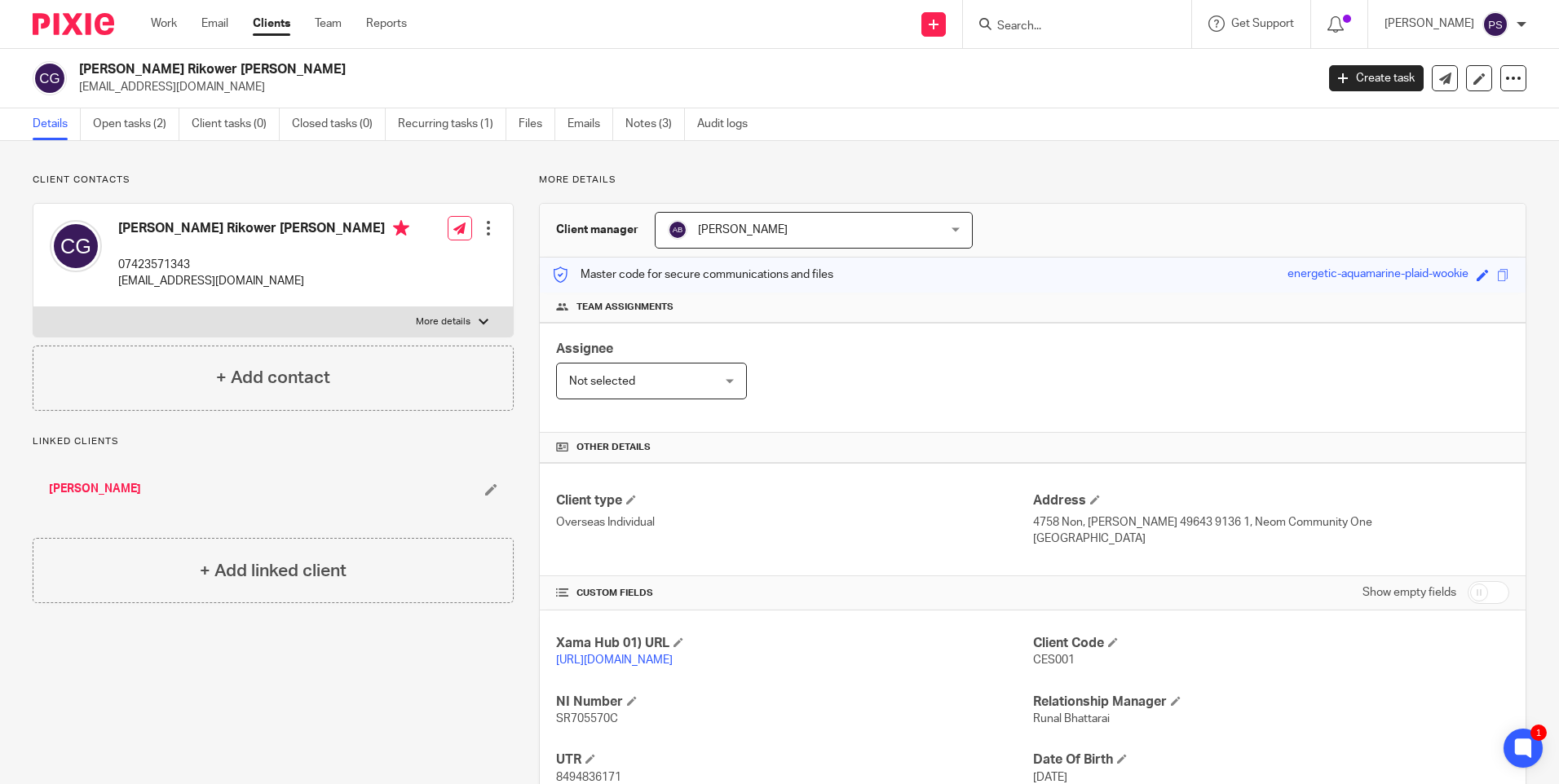
click at [1100, 25] on input "Search" at bounding box center [1068, 27] width 146 height 14
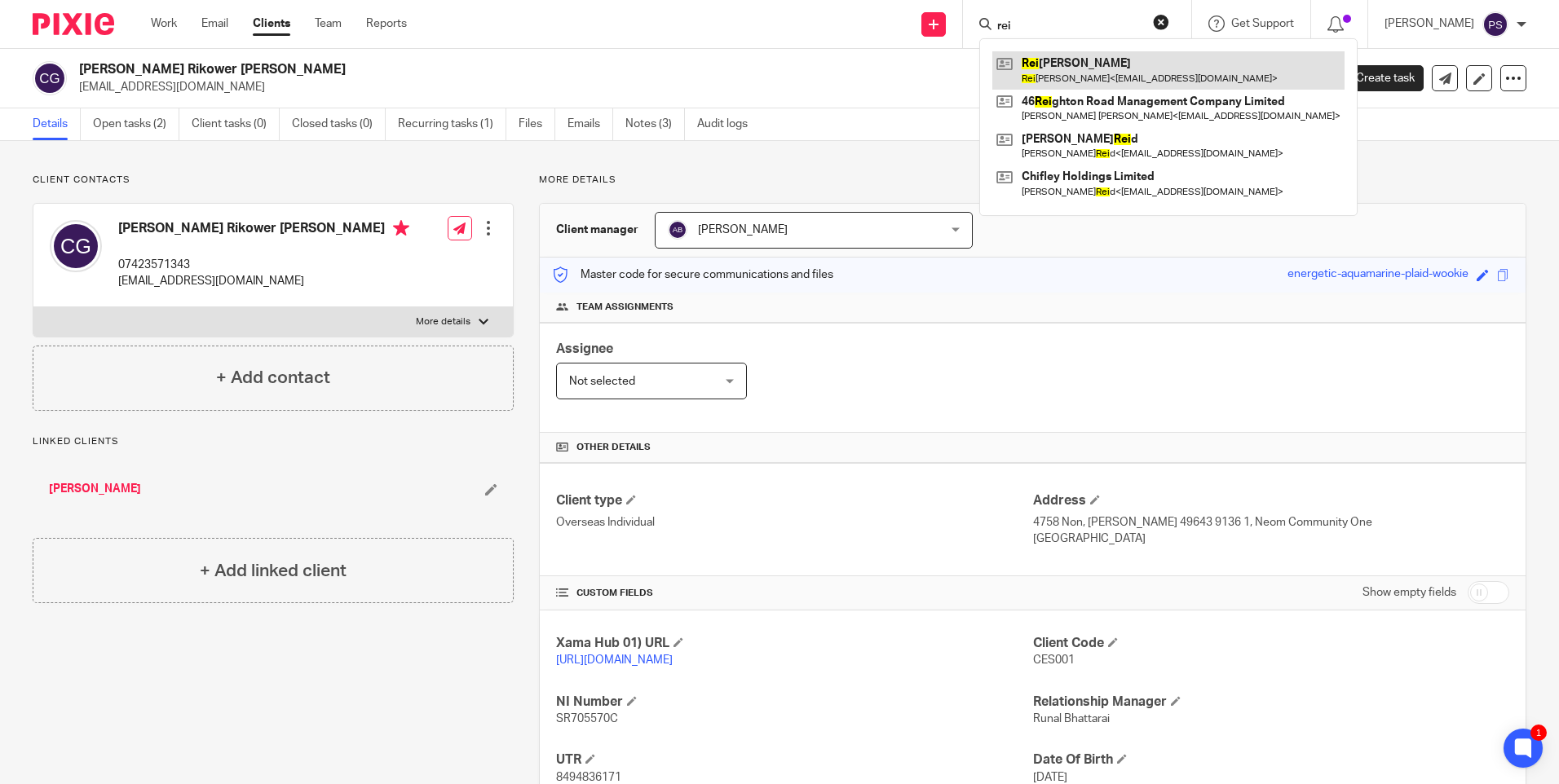
type input "rei"
click at [1119, 82] on link at bounding box center [1169, 70] width 352 height 37
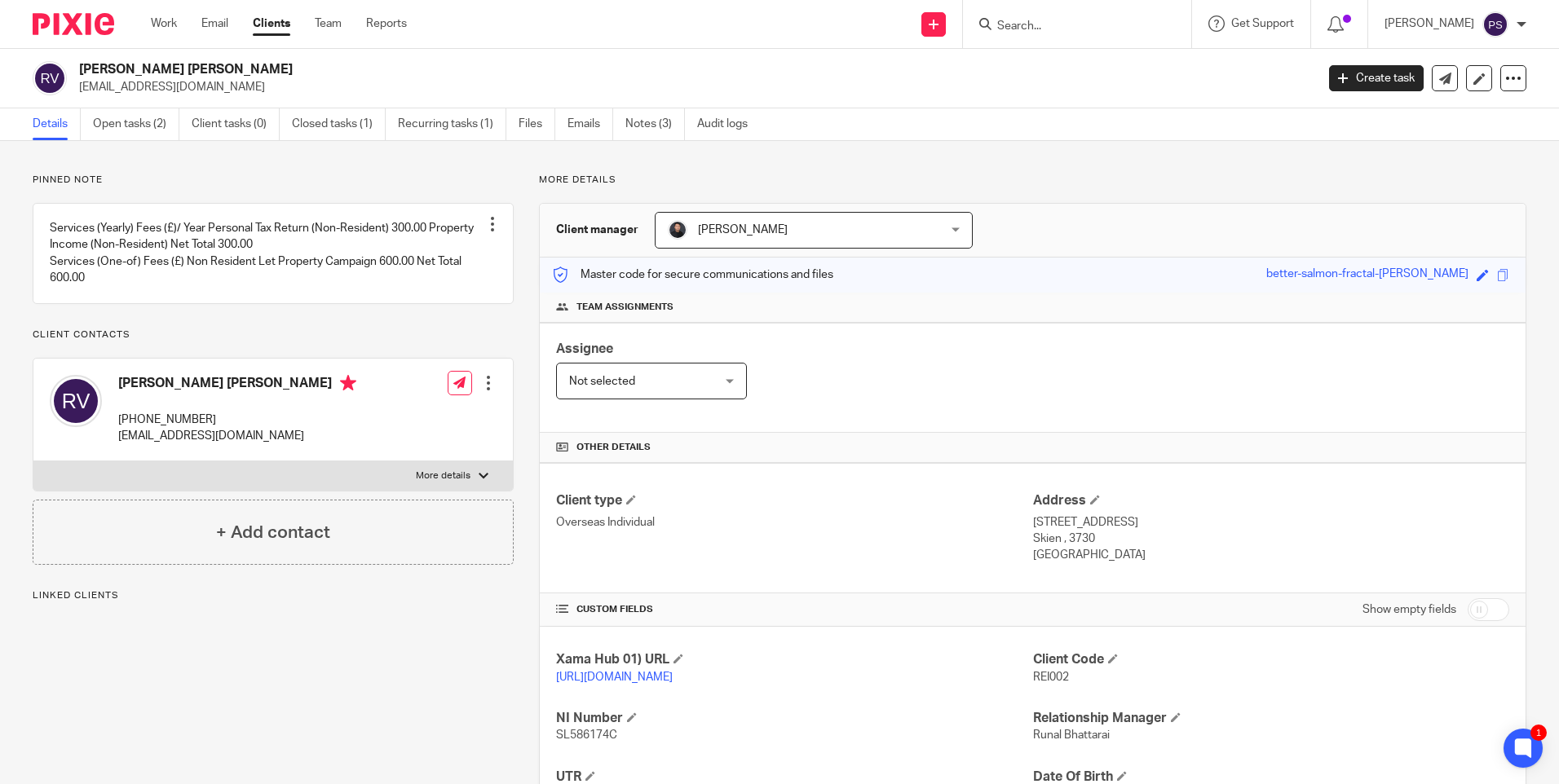
click at [261, 191] on div "Pinned note Services (Yearly) Fees (£)/ Year Personal Tax Return (Non-Resident)…" at bounding box center [273, 369] width 481 height 391
click at [651, 132] on link "Notes (3)" at bounding box center [655, 124] width 60 height 32
click at [172, 88] on p "[EMAIL_ADDRESS][DOMAIN_NAME]" at bounding box center [691, 87] width 1226 height 16
click at [171, 88] on p "[EMAIL_ADDRESS][DOMAIN_NAME]" at bounding box center [691, 87] width 1226 height 16
click at [171, 88] on p "kasprik@hotmail.com" at bounding box center [691, 87] width 1226 height 16
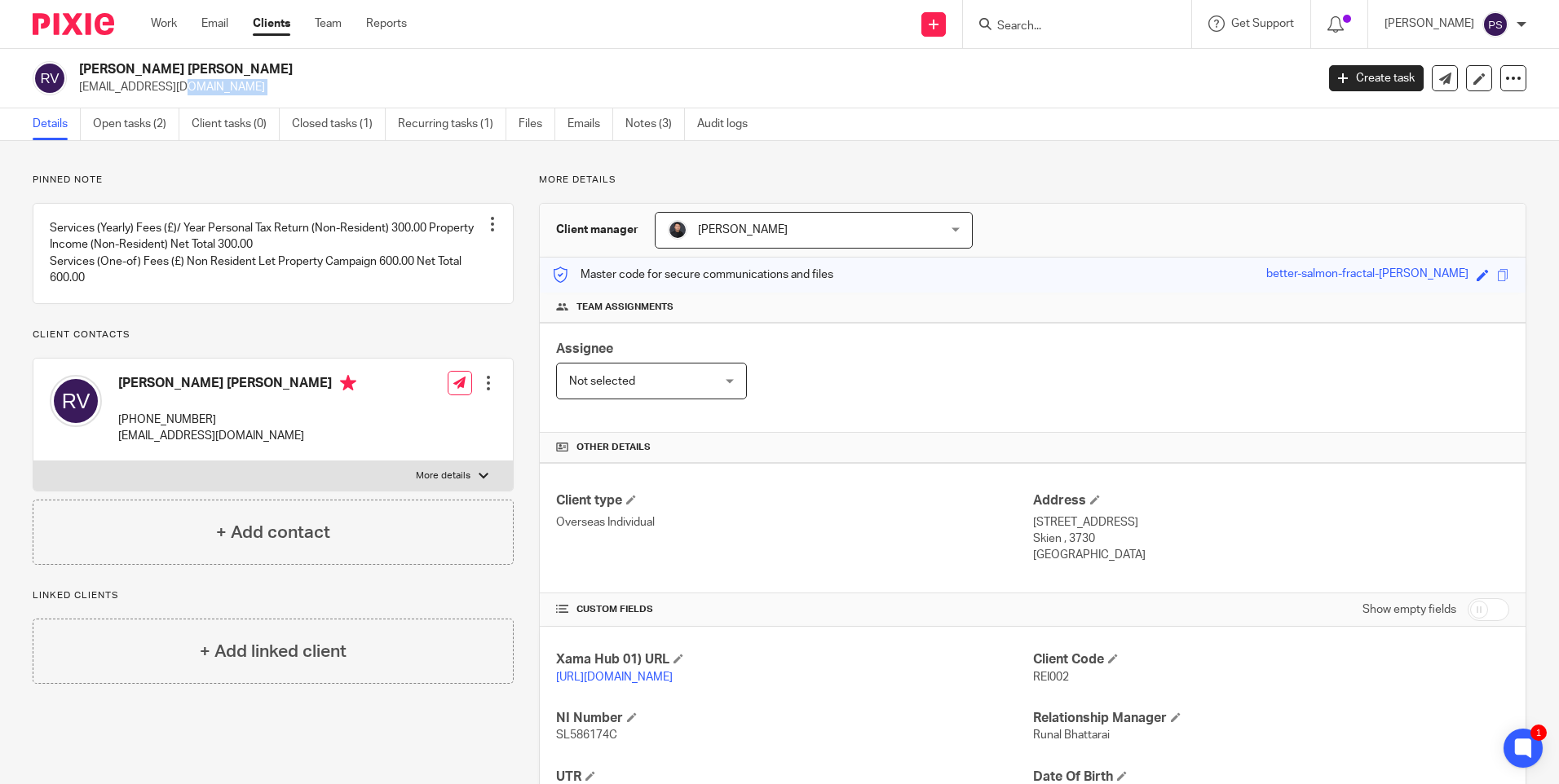
copy main "kasprik@hotmail.com Create task Update from Companies House Export data Merge A…"
click at [66, 161] on div "Pinned note Services (Yearly) Fees (£)/ Year Personal Tax Return (Non-Resident)…" at bounding box center [779, 559] width 1559 height 836
click at [662, 143] on div "Pinned note Services (Yearly) Fees (£)/ Year Personal Tax Return (Non-Resident)…" at bounding box center [779, 559] width 1559 height 836
click at [661, 126] on link "Notes (3)" at bounding box center [655, 124] width 60 height 32
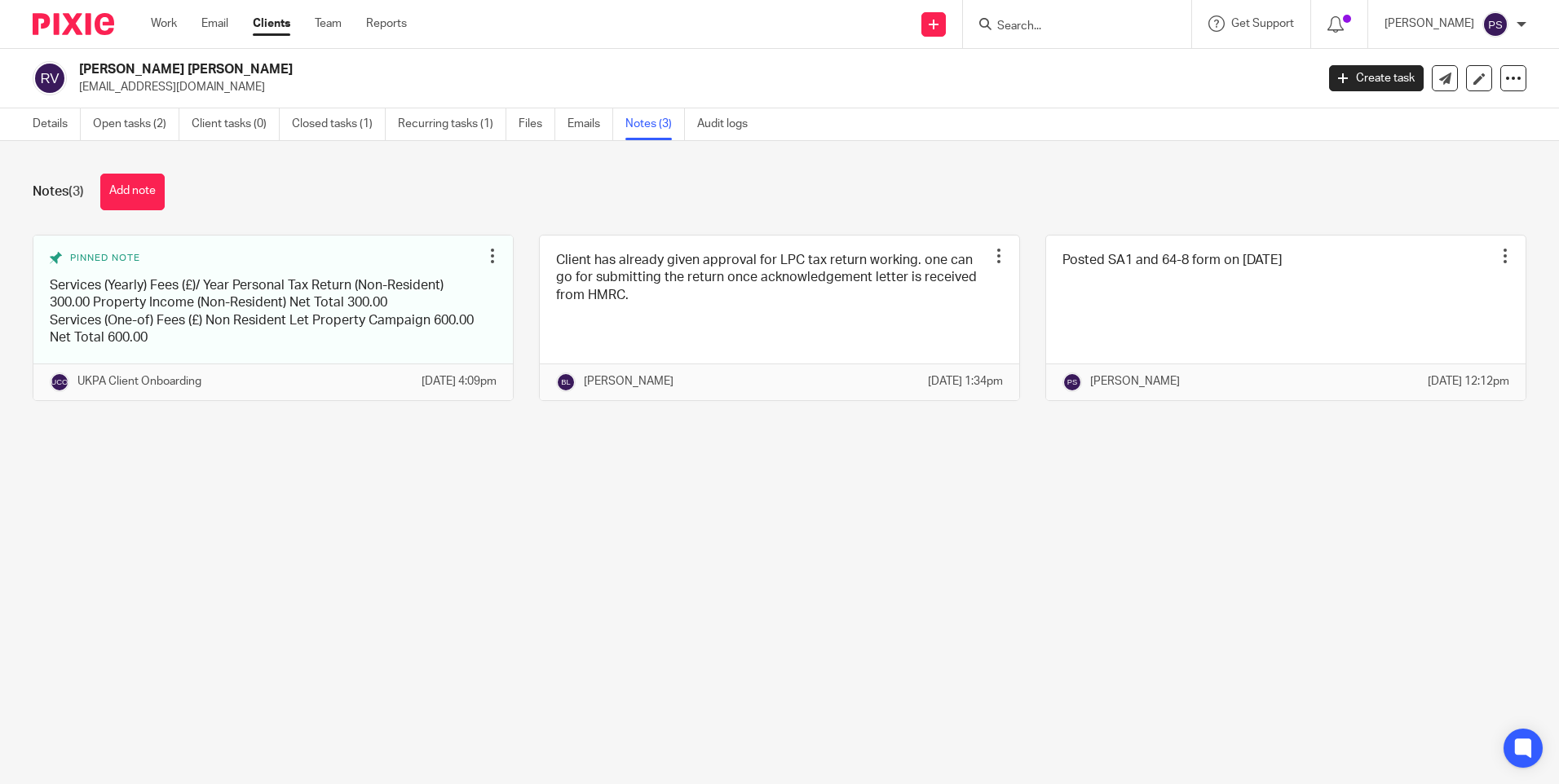
drag, startPoint x: 0, startPoint y: 0, endPoint x: 29, endPoint y: 129, distance: 132.2
click at [29, 129] on div "Details Open tasks (2) Client tasks (0) Closed tasks (1) Recurring tasks (1) Fi…" at bounding box center [394, 124] width 788 height 32
click at [39, 126] on link "Details" at bounding box center [56, 124] width 48 height 32
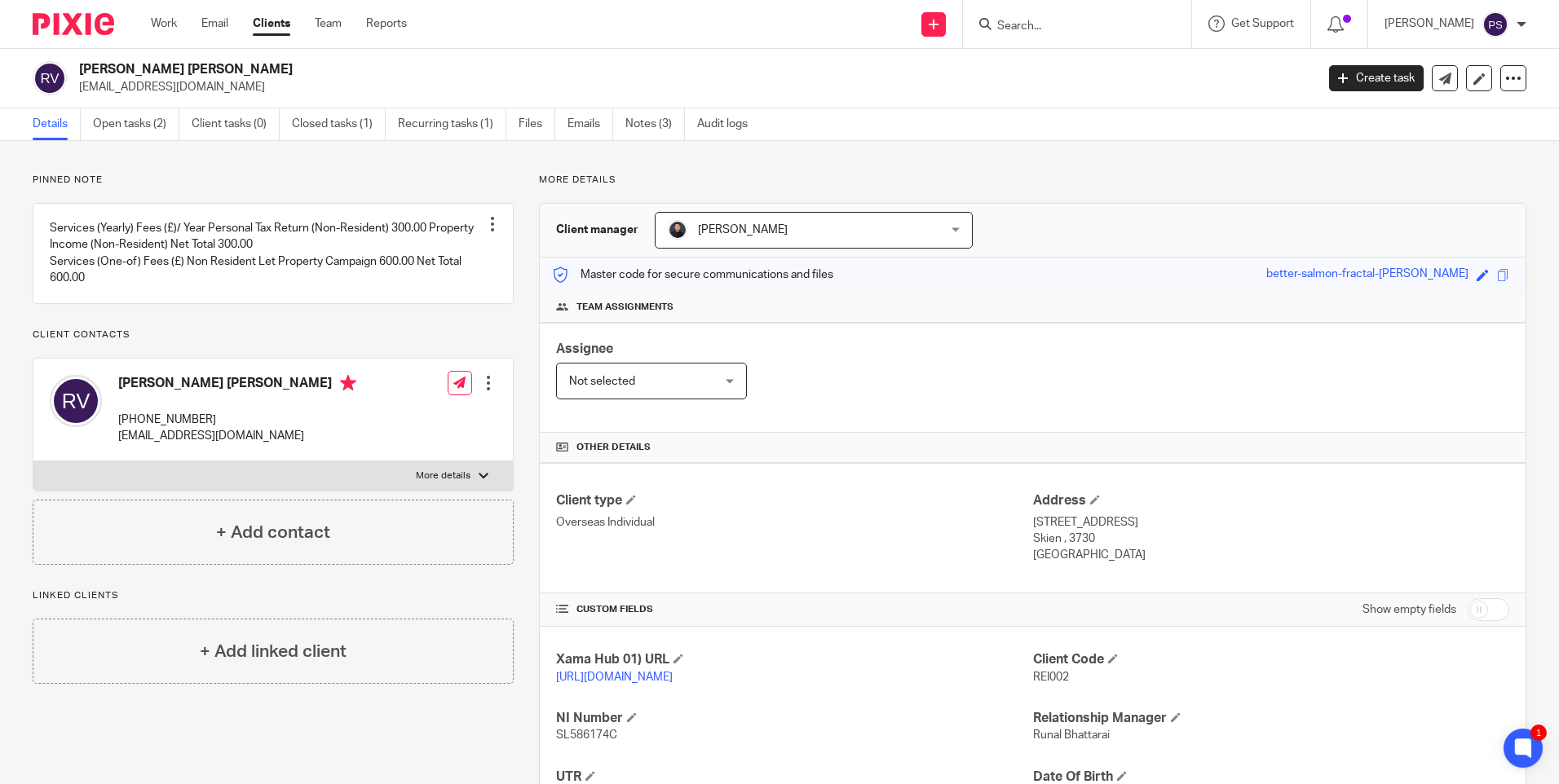
click at [353, 175] on p "Pinned note" at bounding box center [273, 180] width 481 height 13
click at [498, 191] on div "Pinned note Services (Yearly) Fees (£)/ Year Personal Tax Return (Non-Resident)…" at bounding box center [273, 369] width 481 height 391
click at [825, 183] on p "More details" at bounding box center [1032, 180] width 987 height 13
click at [616, 125] on ul "Details Open tasks (2) Client tasks (0) Closed tasks (1) Recurring tasks (1) Fi…" at bounding box center [402, 124] width 739 height 32
click at [630, 121] on link "Notes (3)" at bounding box center [655, 124] width 60 height 32
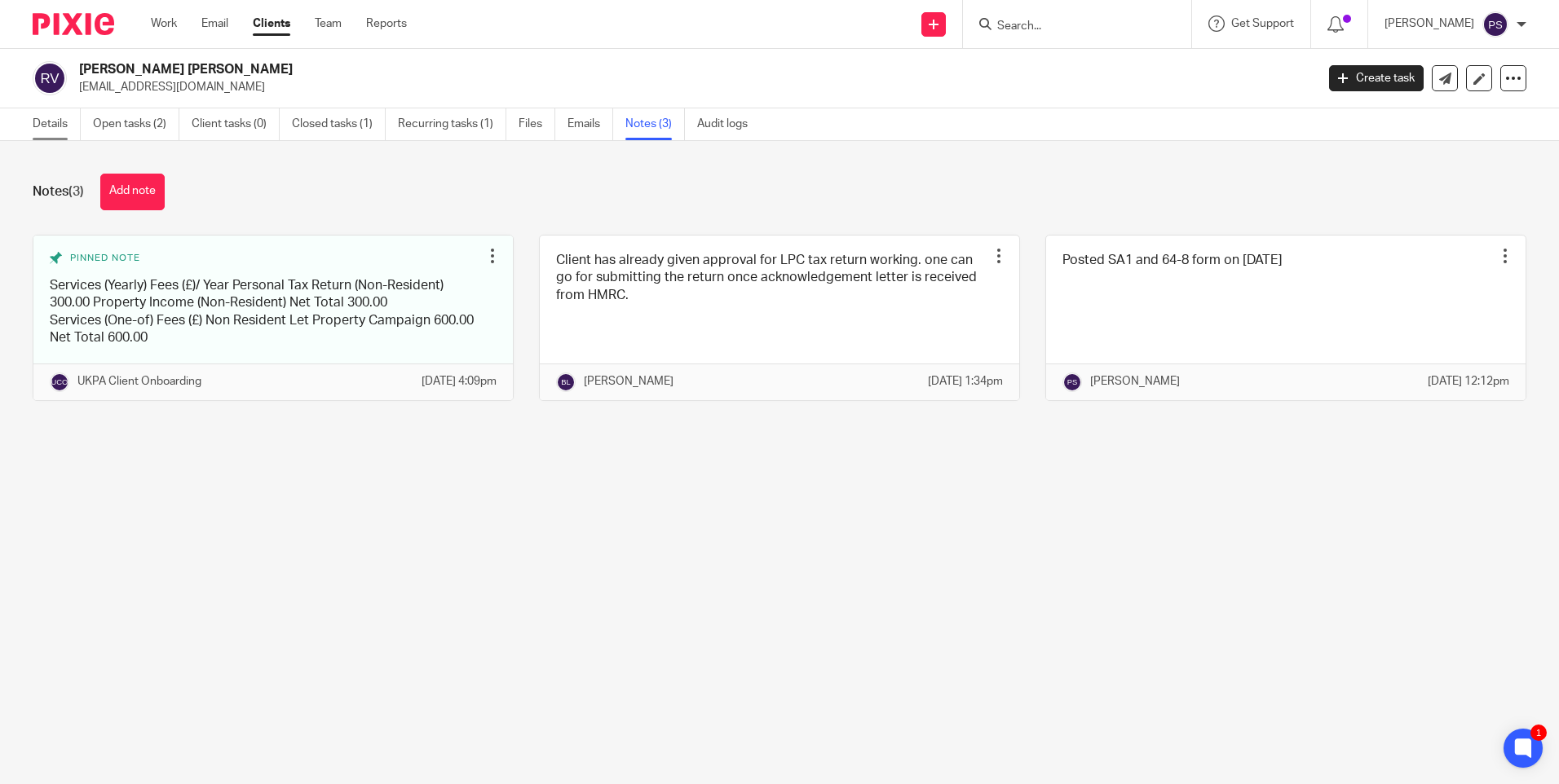
click at [49, 124] on link "Details" at bounding box center [56, 124] width 48 height 32
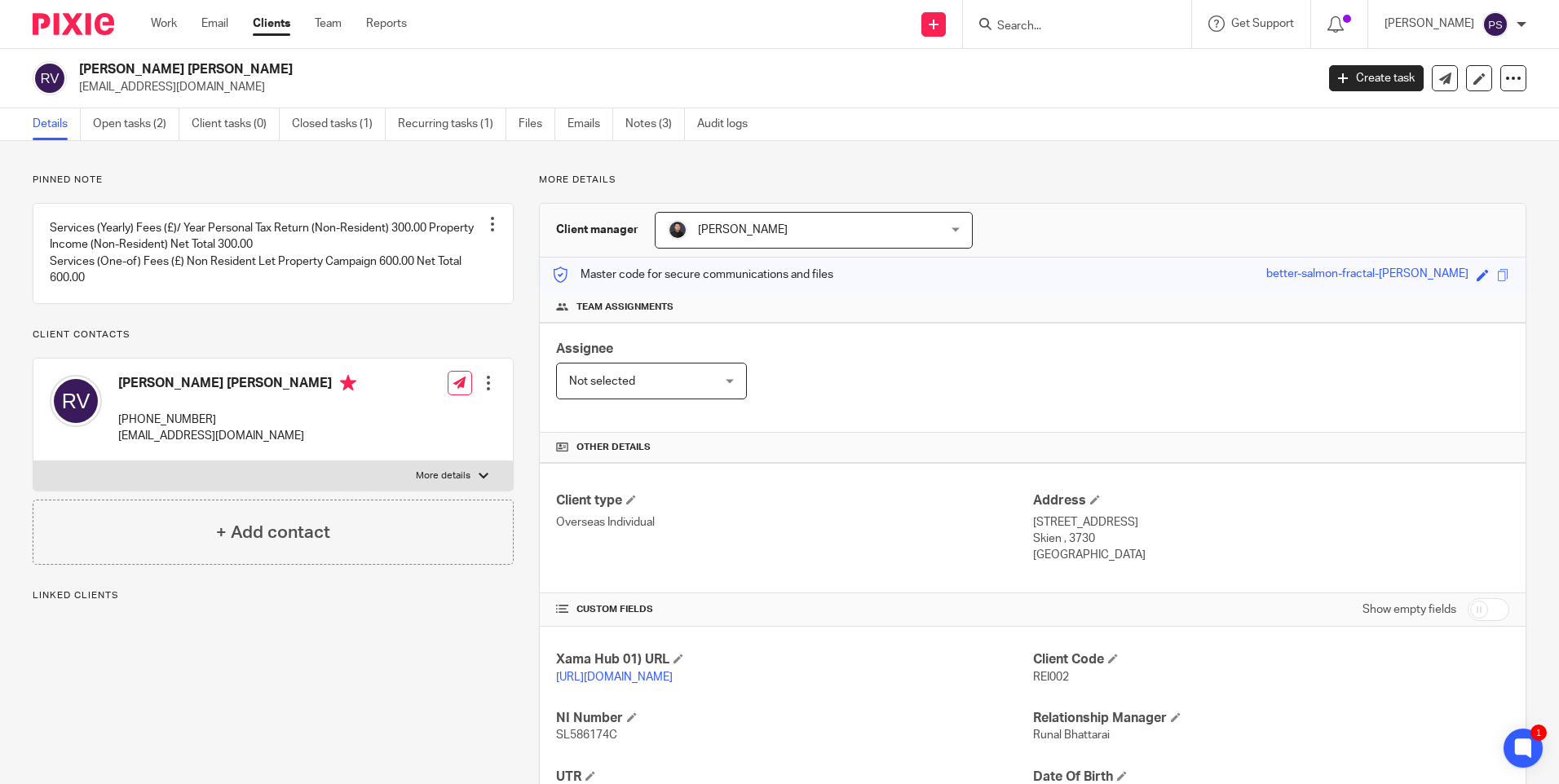
click at [1044, 24] on input "Search" at bounding box center [1068, 27] width 146 height 14
paste input "[EMAIL_ADDRESS][PERSON_NAME][DOMAIN_NAME]"
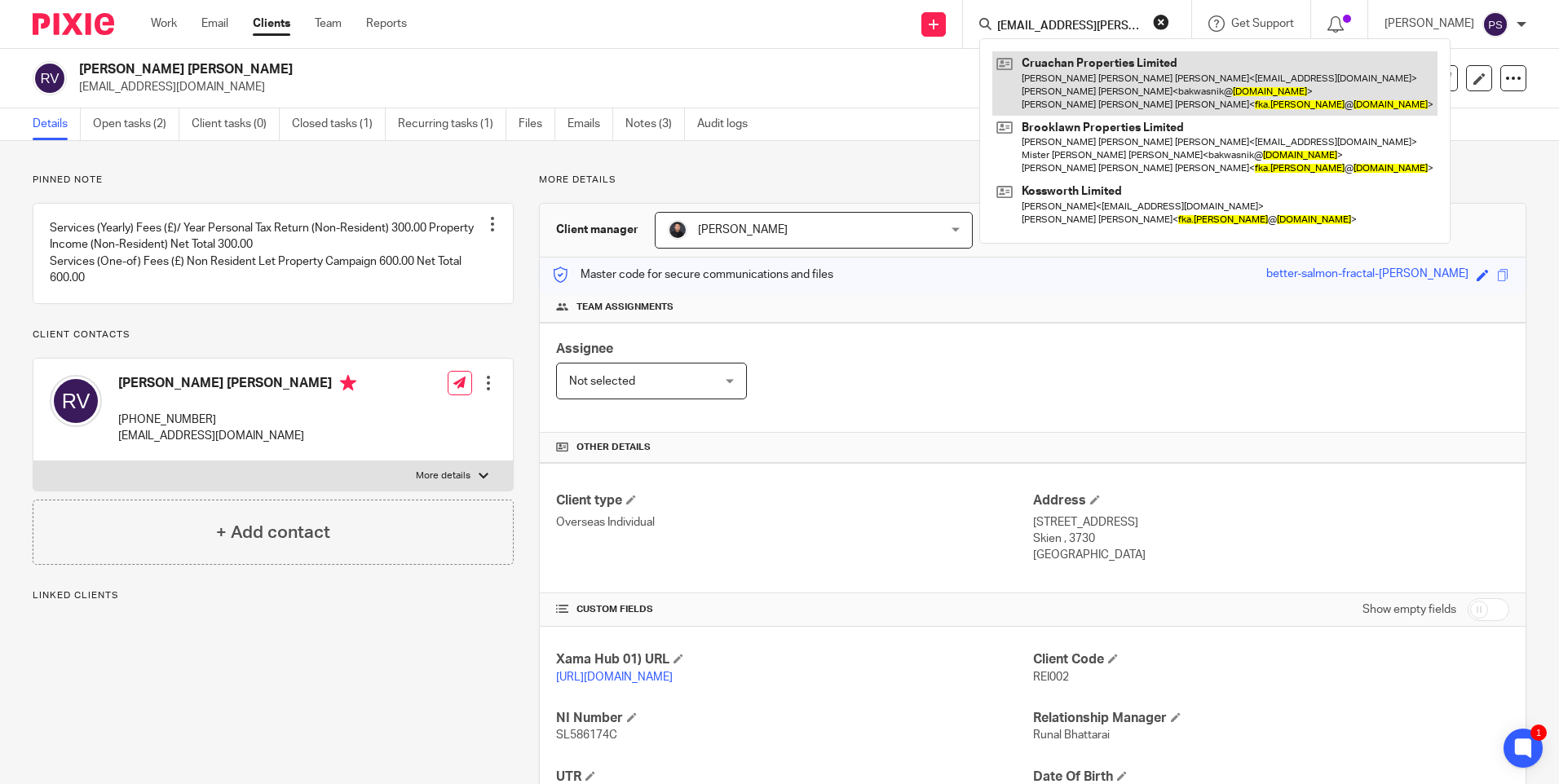
type input "[EMAIL_ADDRESS][PERSON_NAME][DOMAIN_NAME]"
click at [1185, 89] on link at bounding box center [1215, 83] width 446 height 64
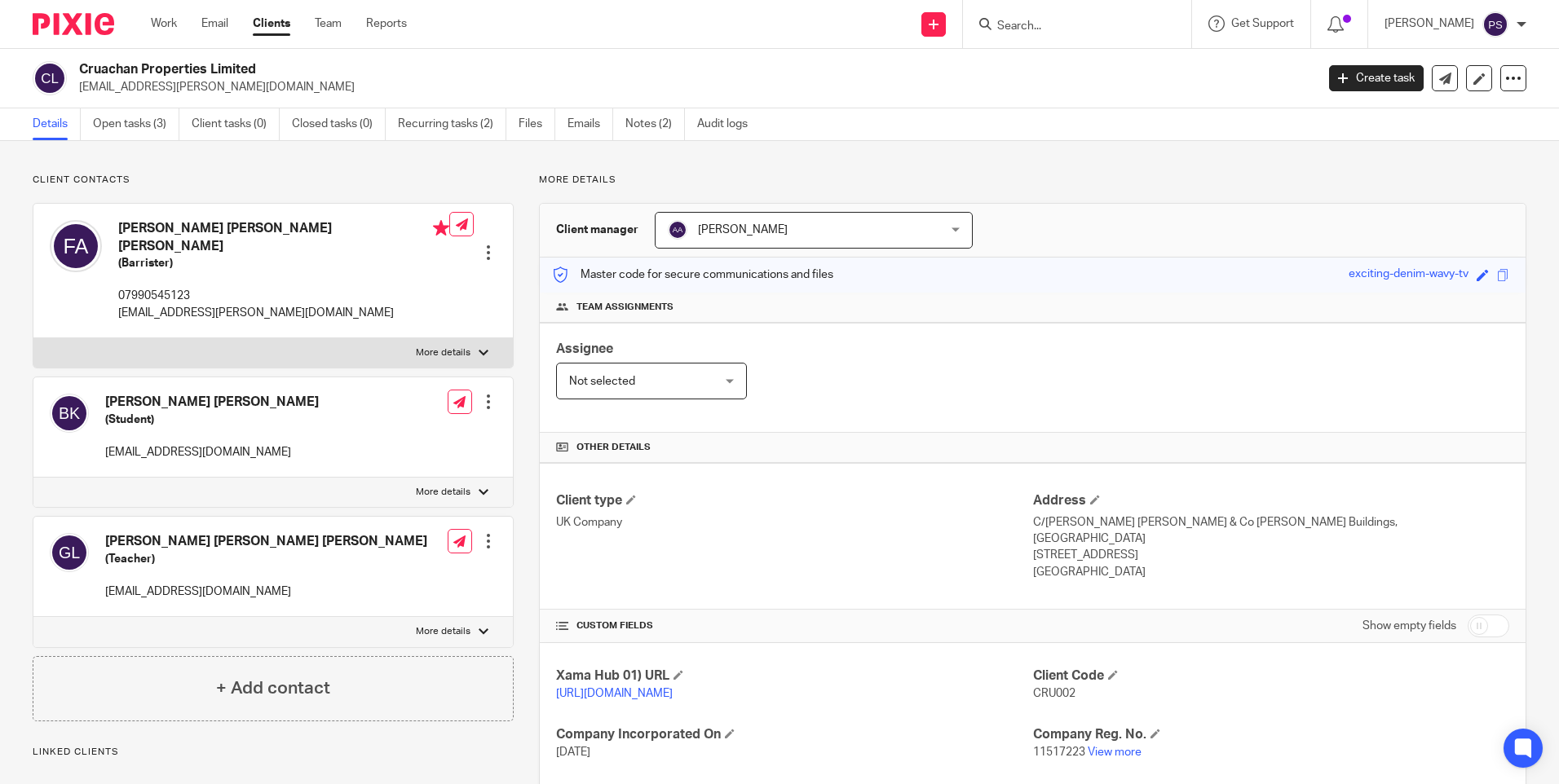
click at [1046, 21] on input "Search" at bounding box center [1068, 27] width 146 height 14
paste input "[EMAIL_ADDRESS][PERSON_NAME][DOMAIN_NAME]"
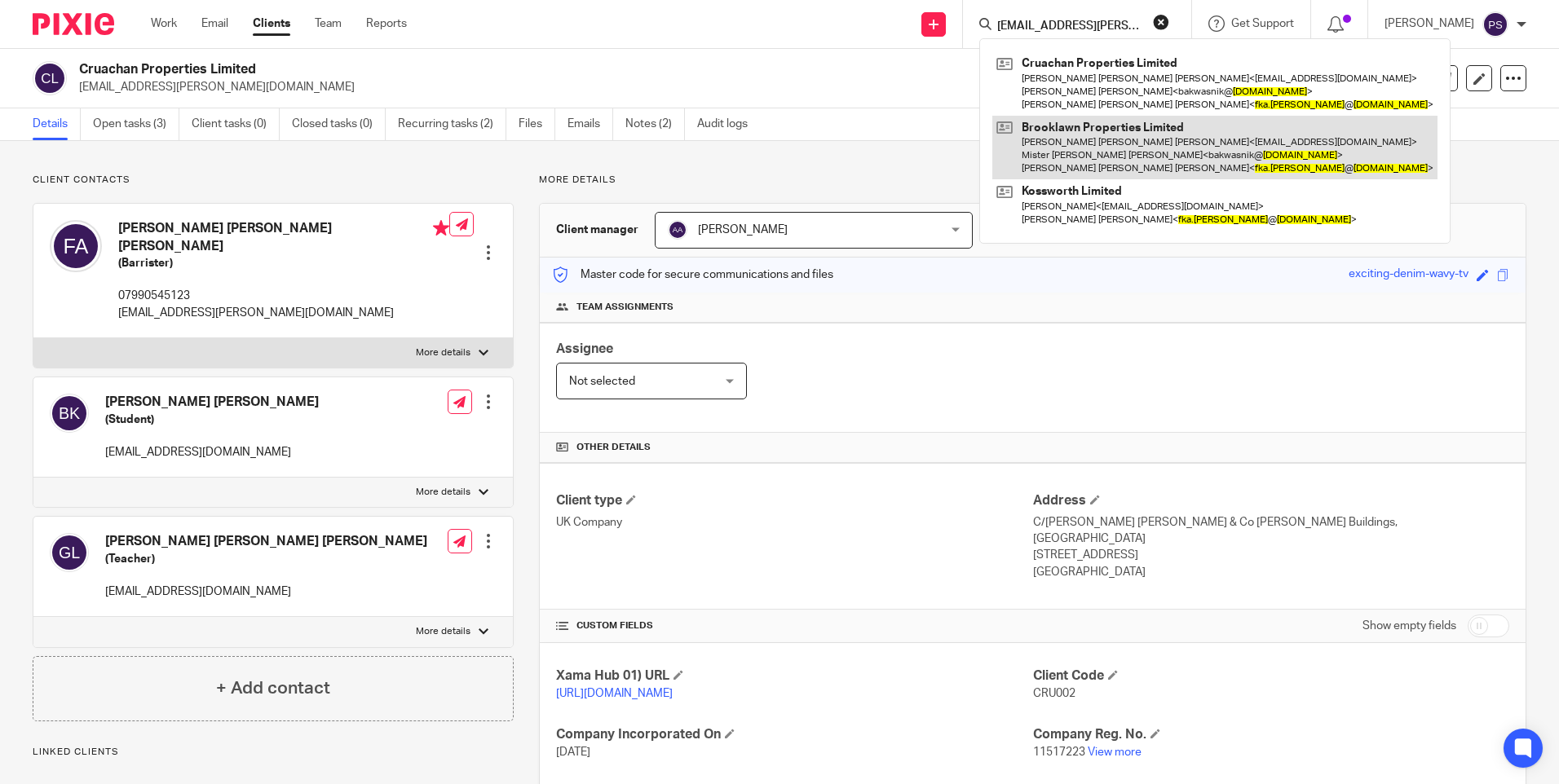
type input "[EMAIL_ADDRESS][PERSON_NAME][DOMAIN_NAME]"
click at [1062, 134] on link at bounding box center [1215, 147] width 446 height 64
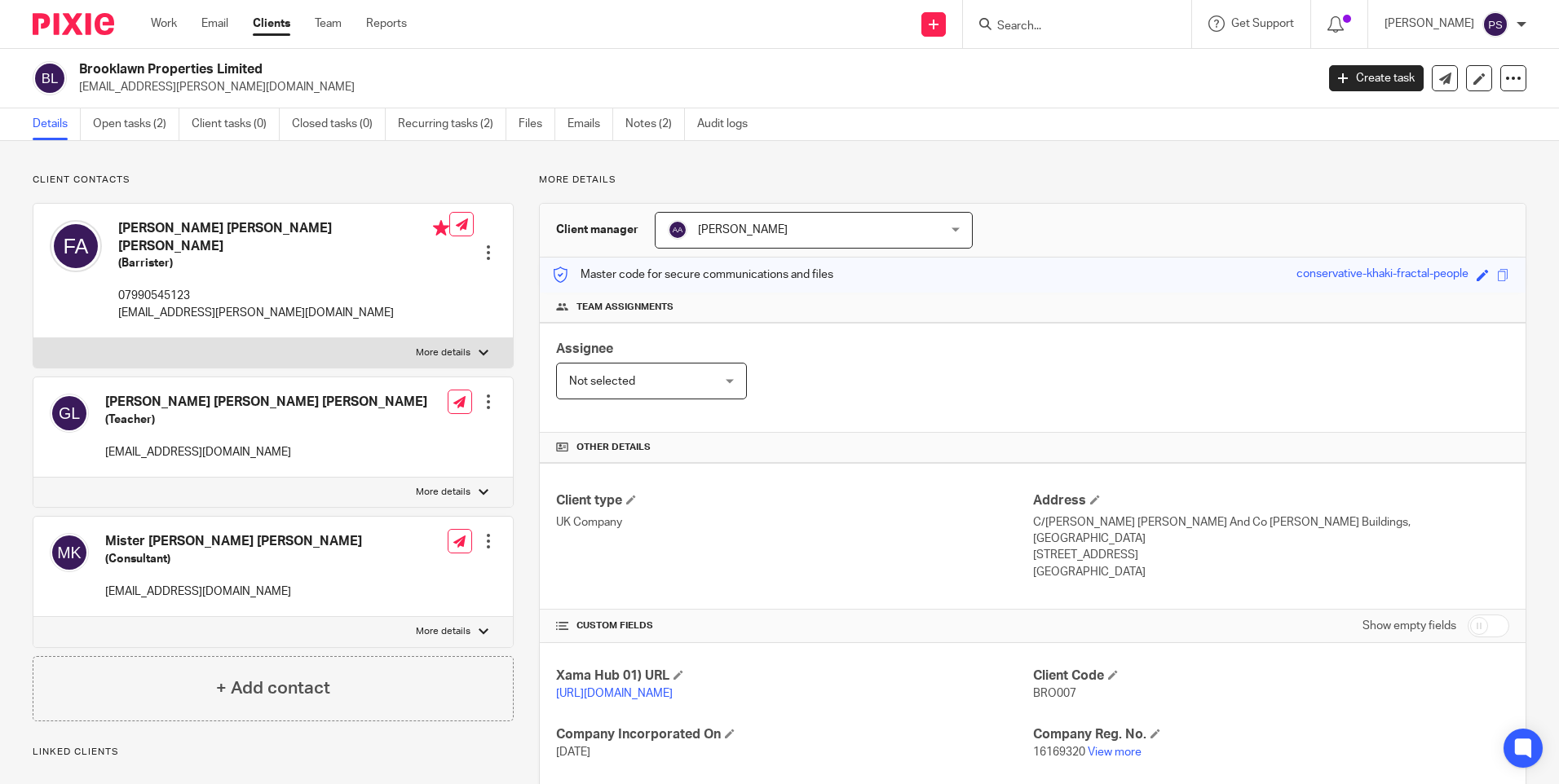
click at [1041, 24] on input "Search" at bounding box center [1068, 27] width 146 height 14
paste input "[EMAIL_ADDRESS][PERSON_NAME][DOMAIN_NAME]"
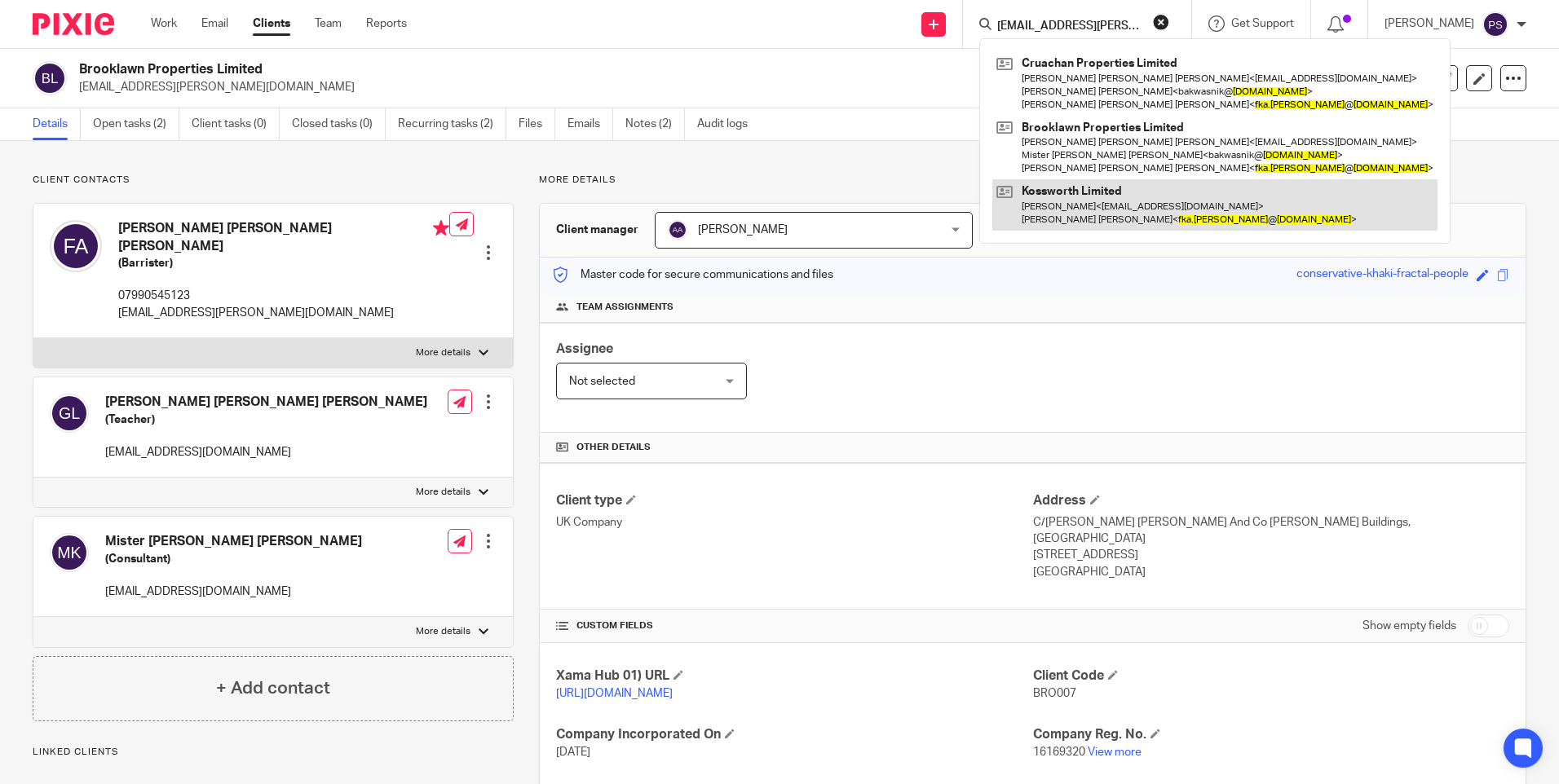
type input "[EMAIL_ADDRESS][PERSON_NAME][DOMAIN_NAME]"
click at [1075, 204] on link at bounding box center [1215, 204] width 446 height 51
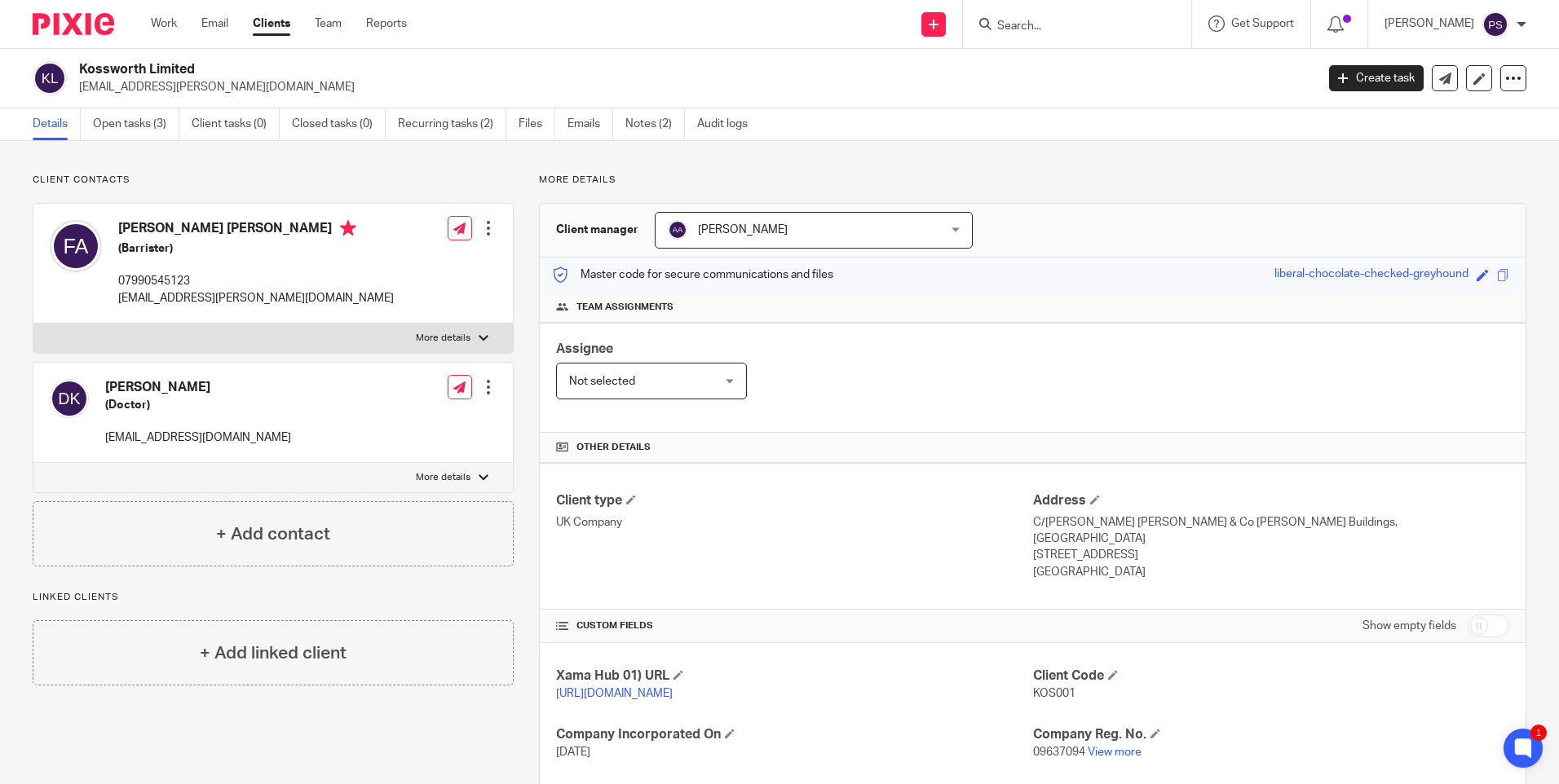
drag, startPoint x: 370, startPoint y: 148, endPoint x: 970, endPoint y: 158, distance: 600.1
click at [400, 154] on div "Client contacts [PERSON_NAME] (Doctor) [EMAIL_ADDRESS][DOMAIN_NAME] Edit contac…" at bounding box center [779, 537] width 1559 height 794
click at [1046, 23] on input "Search" at bounding box center [1068, 27] width 146 height 14
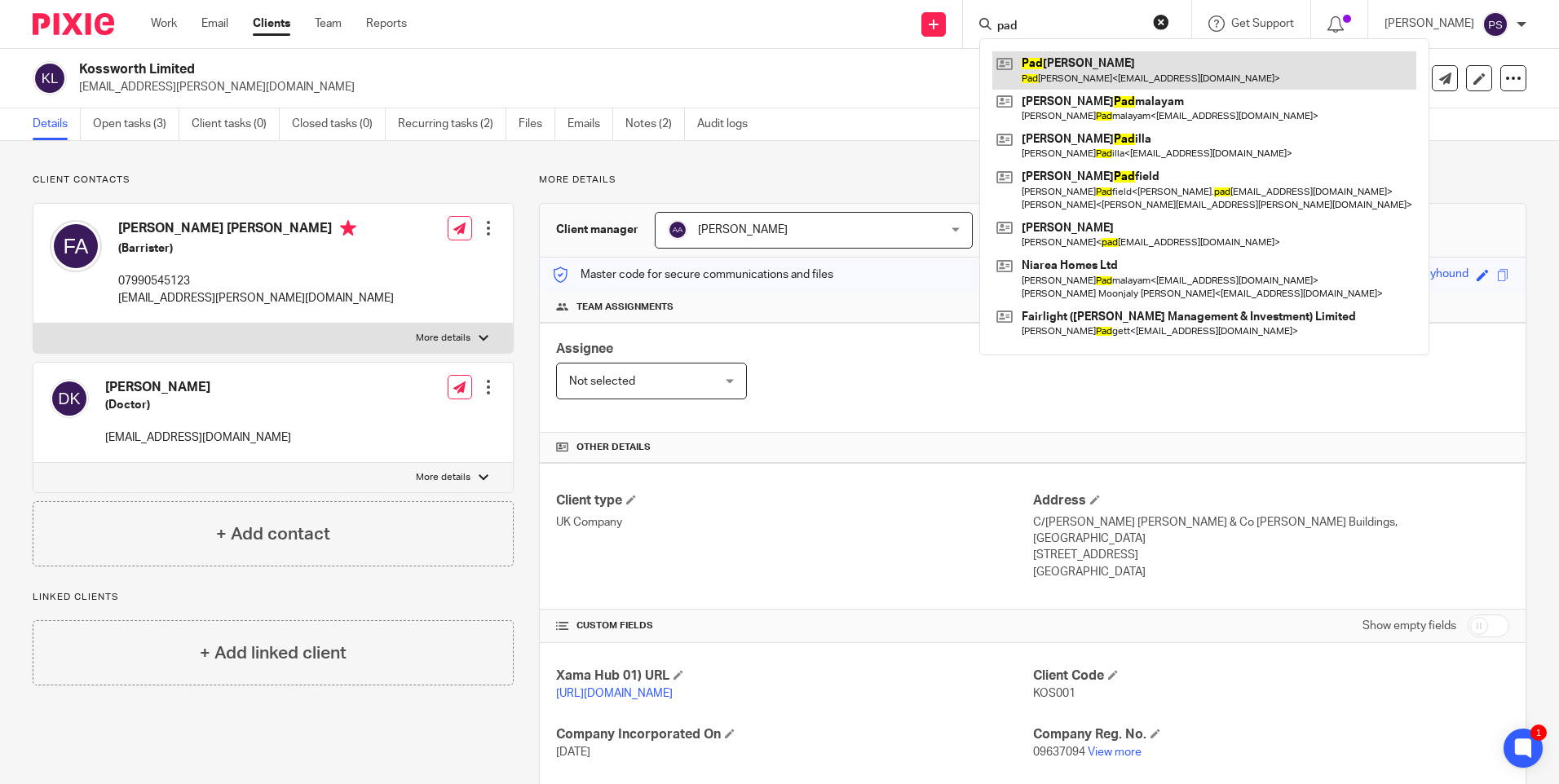
type input "pad"
click at [1079, 70] on link at bounding box center [1204, 70] width 424 height 37
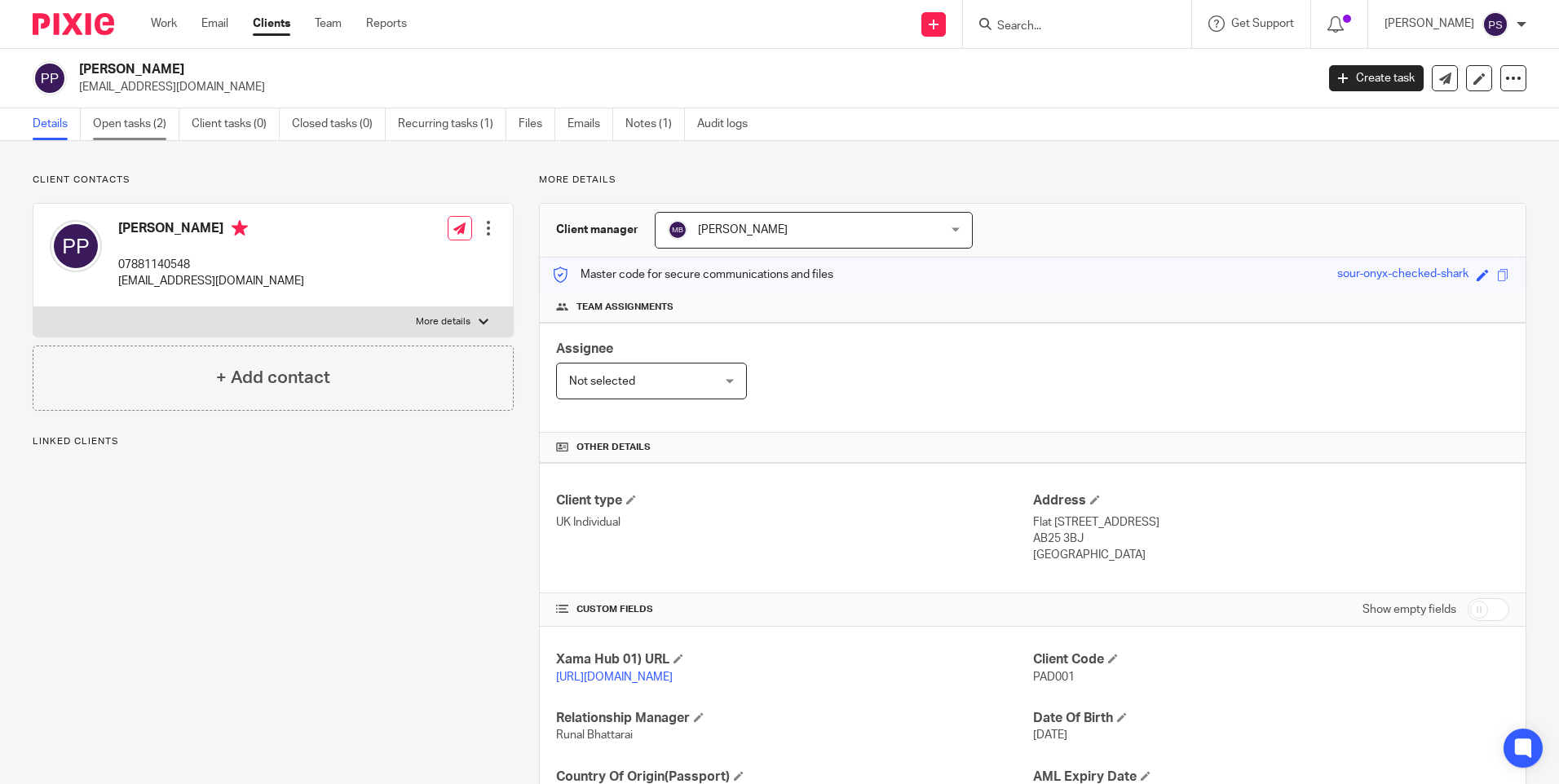
click at [144, 126] on link "Open tasks (2)" at bounding box center [136, 124] width 87 height 32
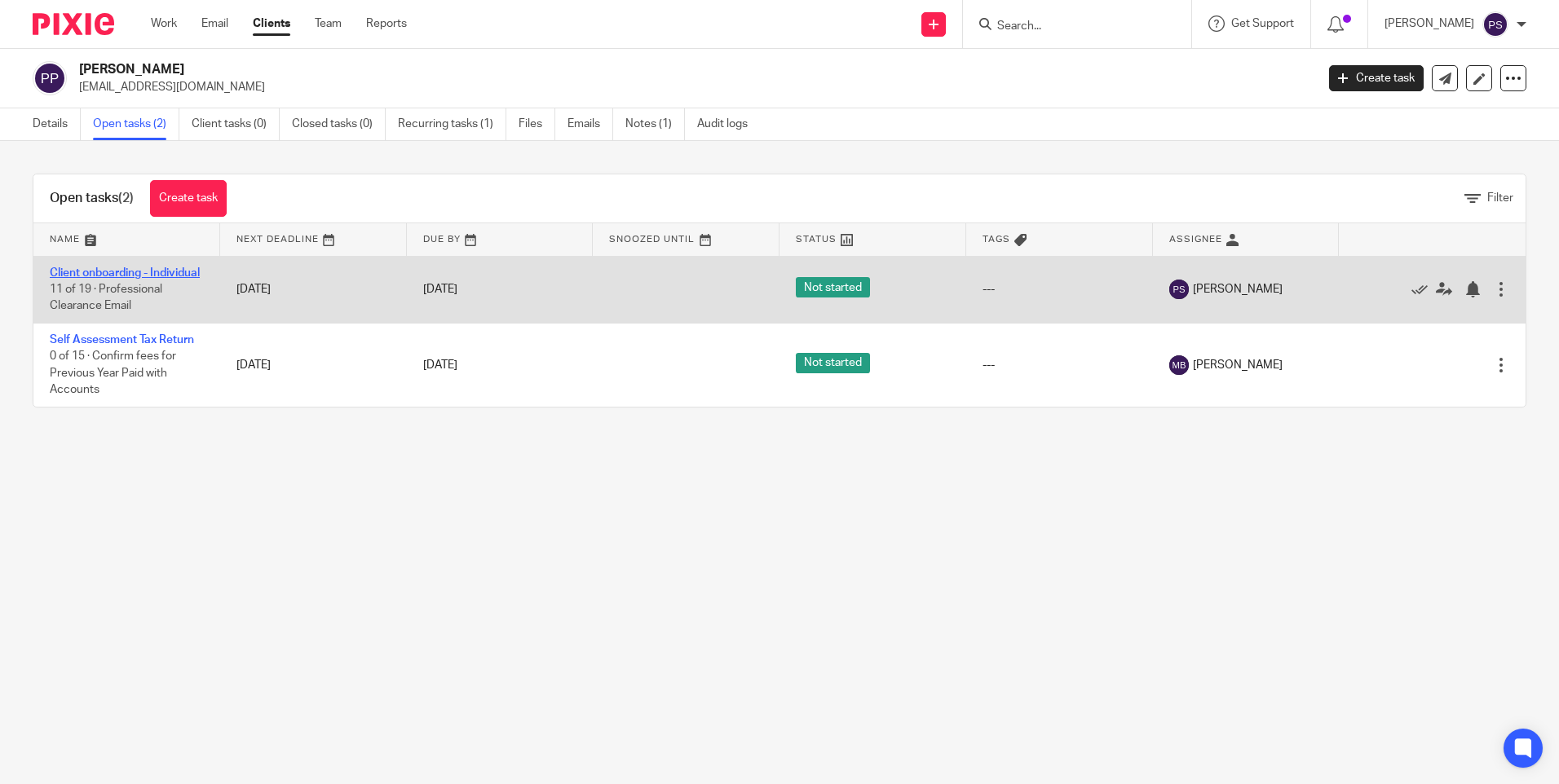
click at [85, 273] on link "Client onboarding - Individual" at bounding box center [125, 273] width 150 height 12
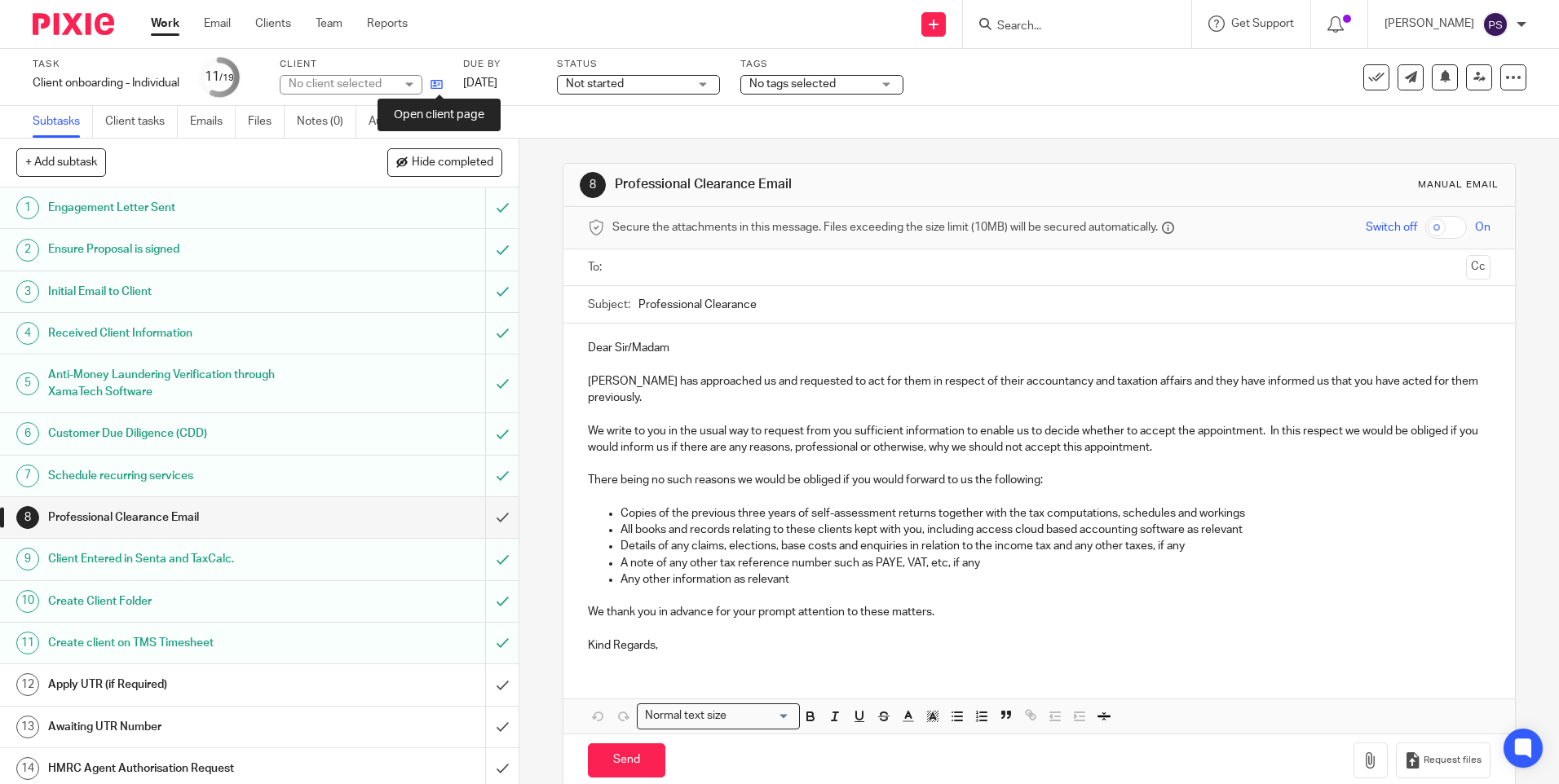
click at [443, 86] on icon at bounding box center [437, 85] width 13 height 13
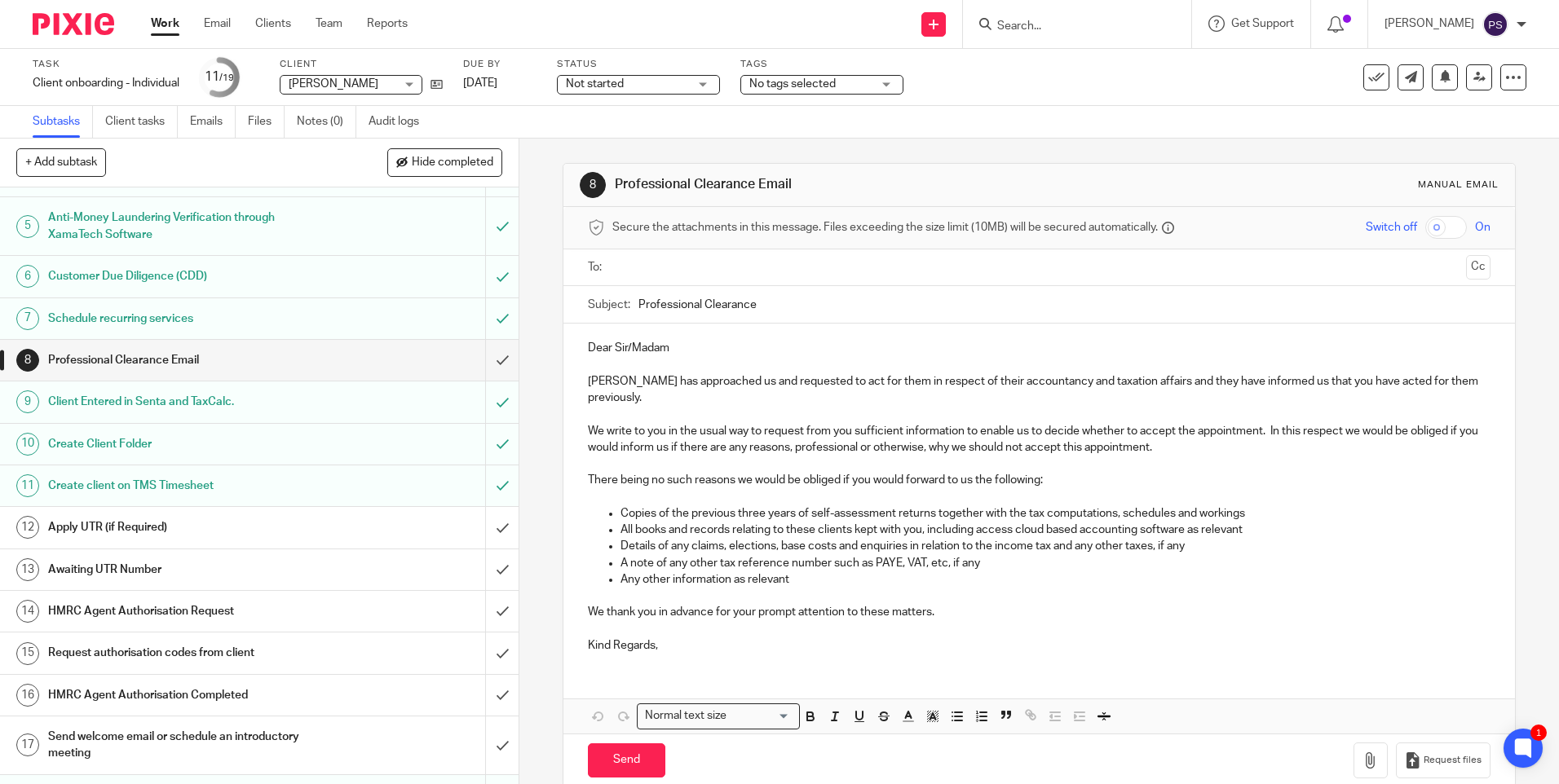
scroll to position [232, 0]
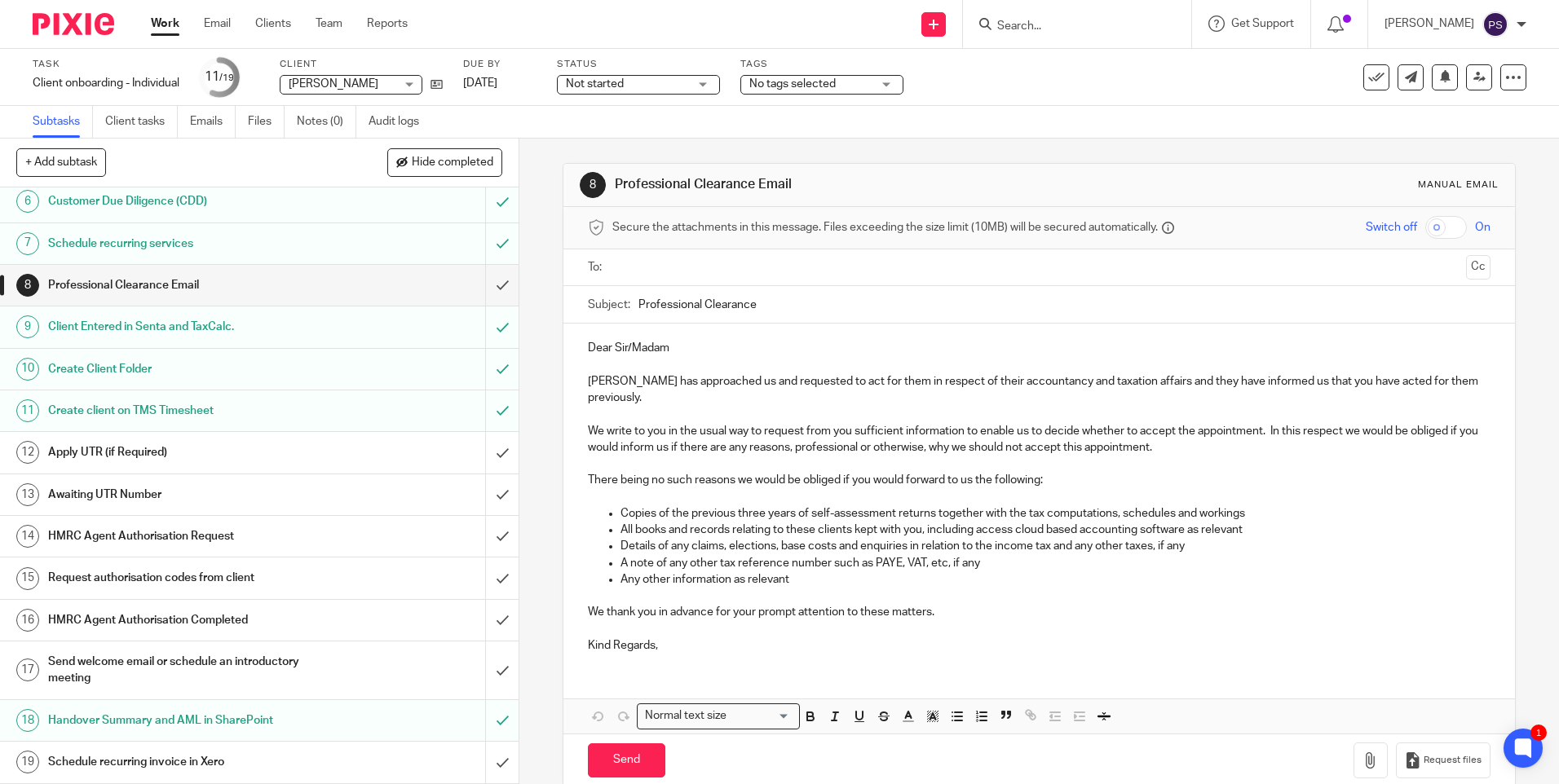
click at [549, 220] on div "8 Professional Clearance Email Manual email Secure the attachments in this mess…" at bounding box center [1039, 461] width 1039 height 645
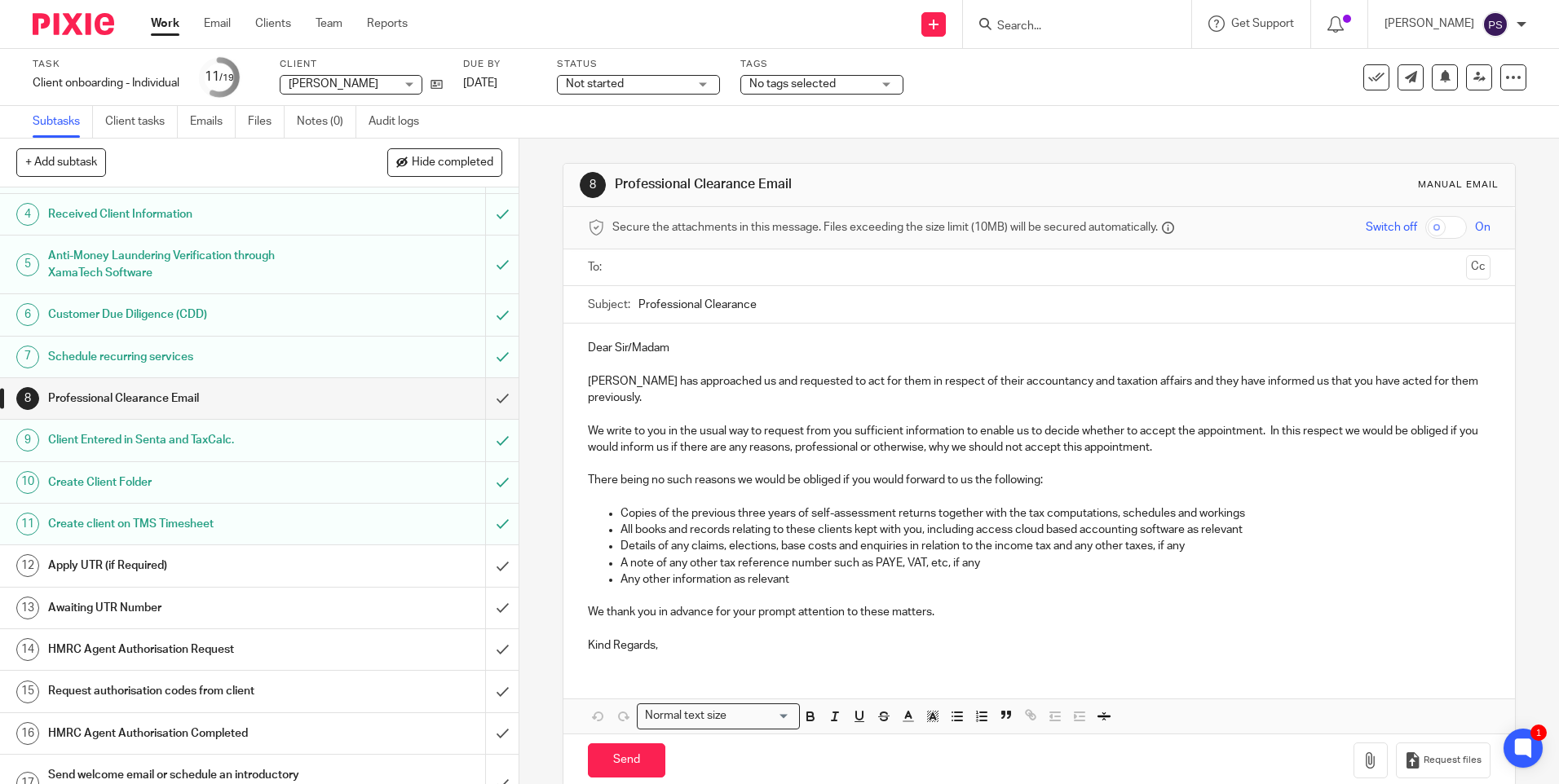
scroll to position [0, 0]
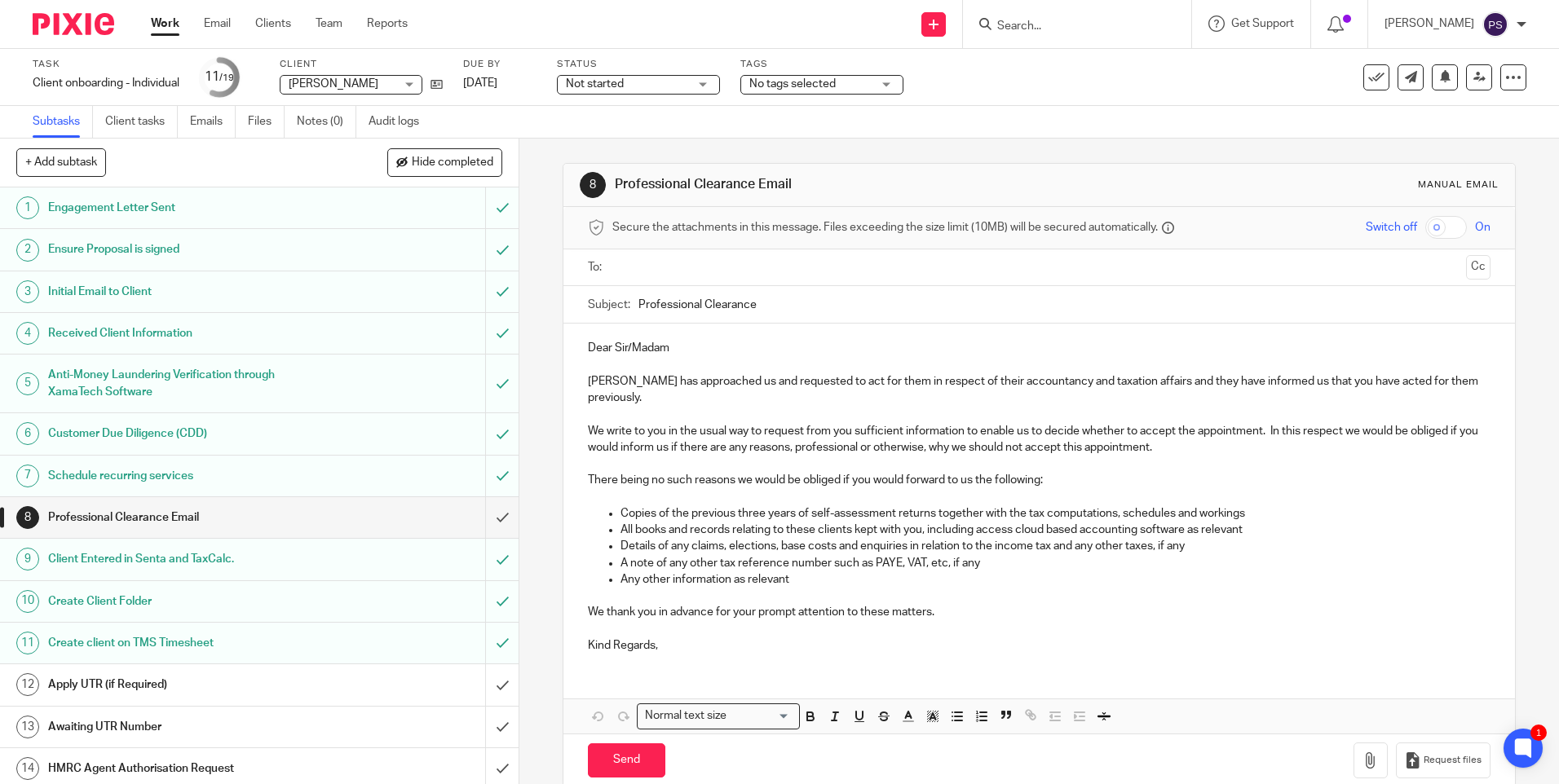
click at [114, 298] on h1 "Initial Email to Client" at bounding box center [188, 291] width 280 height 24
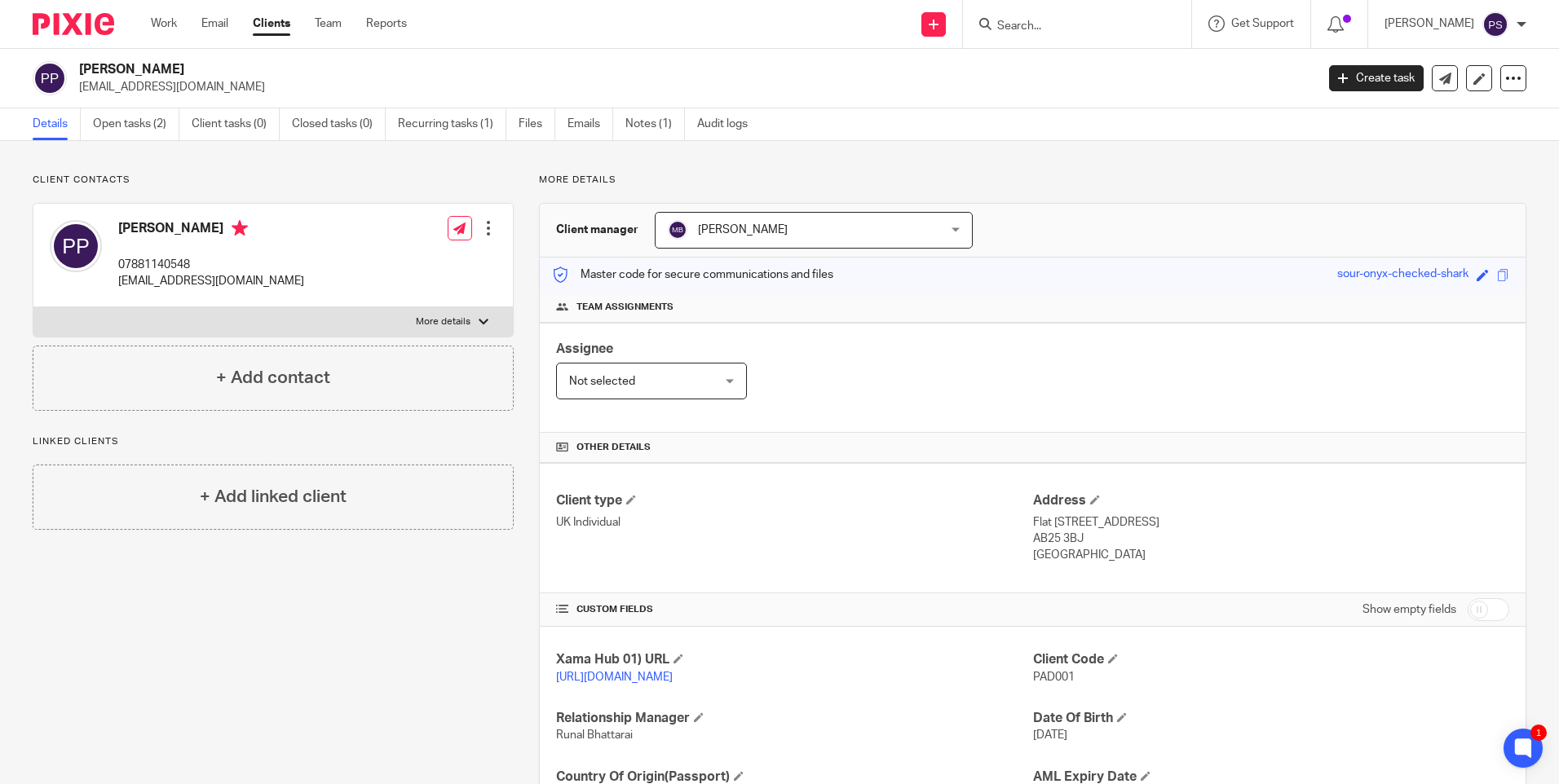
click at [241, 181] on p "Client contacts" at bounding box center [273, 180] width 481 height 13
click at [281, 171] on div "Client contacts Padmanabhan Pavithran 07881140548 batpavi@gmail.com Edit contac…" at bounding box center [779, 529] width 1559 height 778
click at [1070, 28] on input "Search" at bounding box center [1068, 27] width 146 height 14
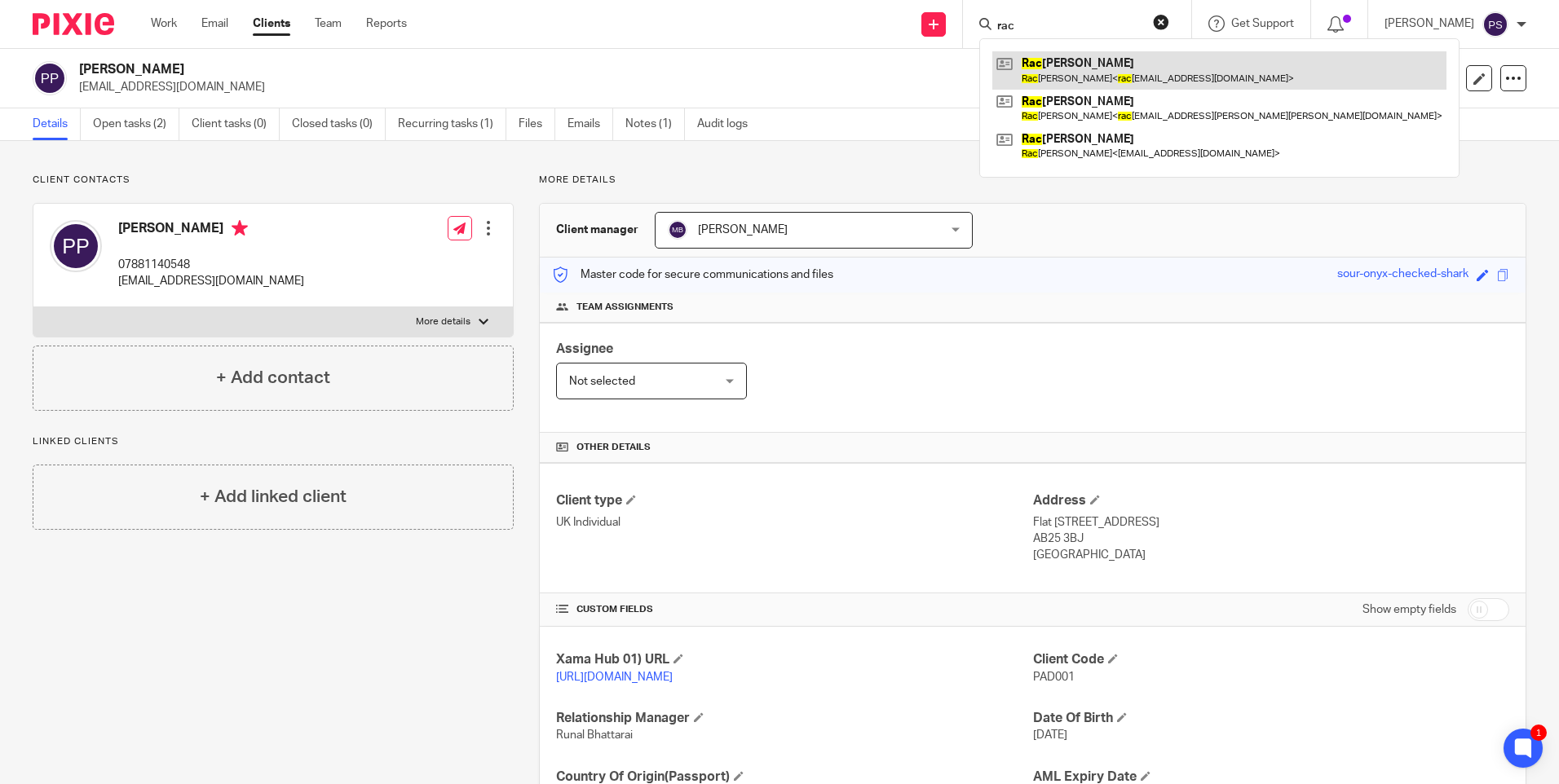
type input "rac"
click at [1054, 79] on link at bounding box center [1219, 70] width 454 height 37
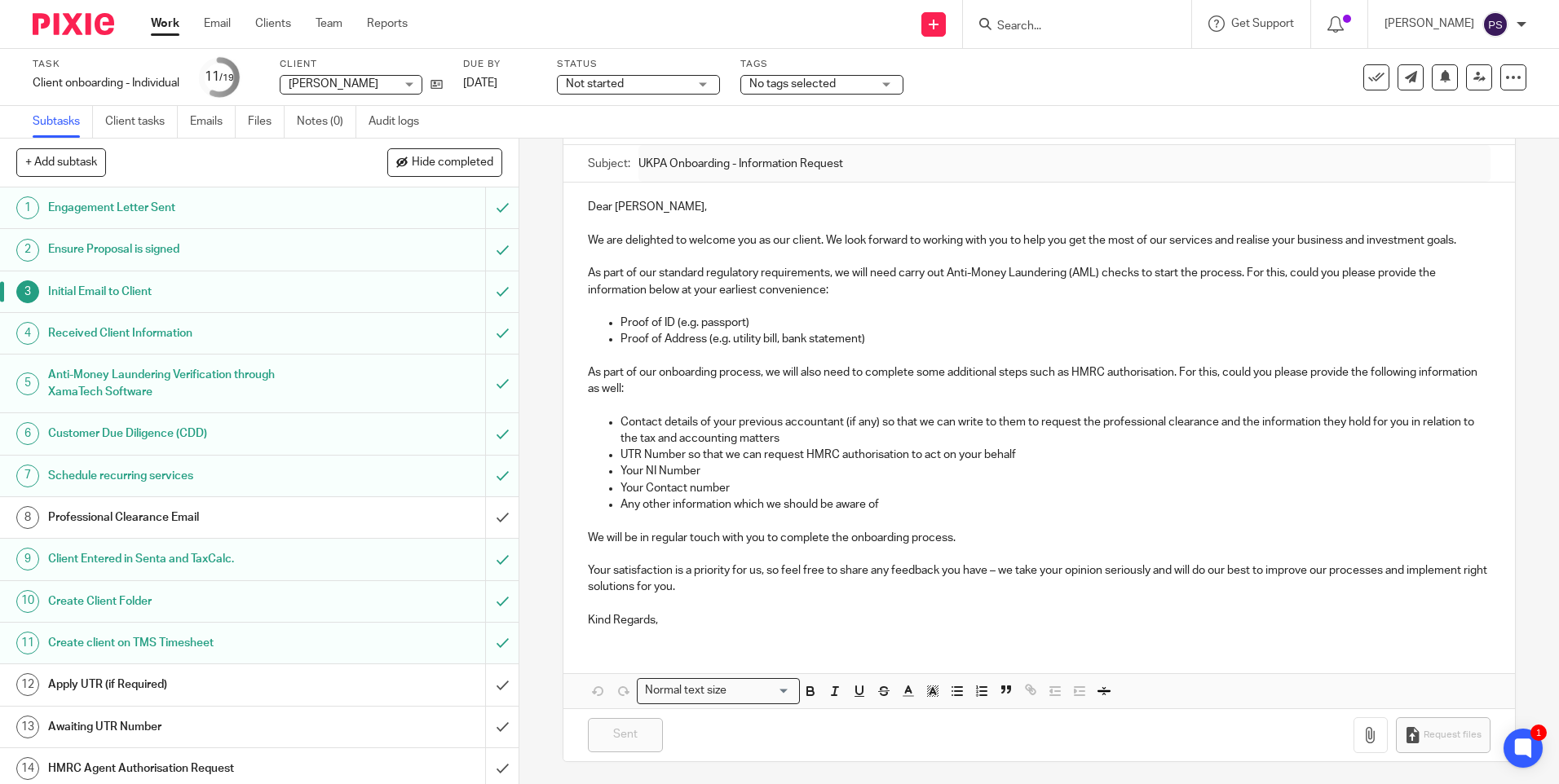
scroll to position [144, 0]
drag, startPoint x: 584, startPoint y: 369, endPoint x: 687, endPoint y: 396, distance: 106.5
click at [687, 396] on div "Dear Padmanabhan, We are delighted to welcome you as our client. We look forwar…" at bounding box center [1038, 408] width 951 height 458
copy p "As part of our onboarding process, we will also need to complete some additiona…"
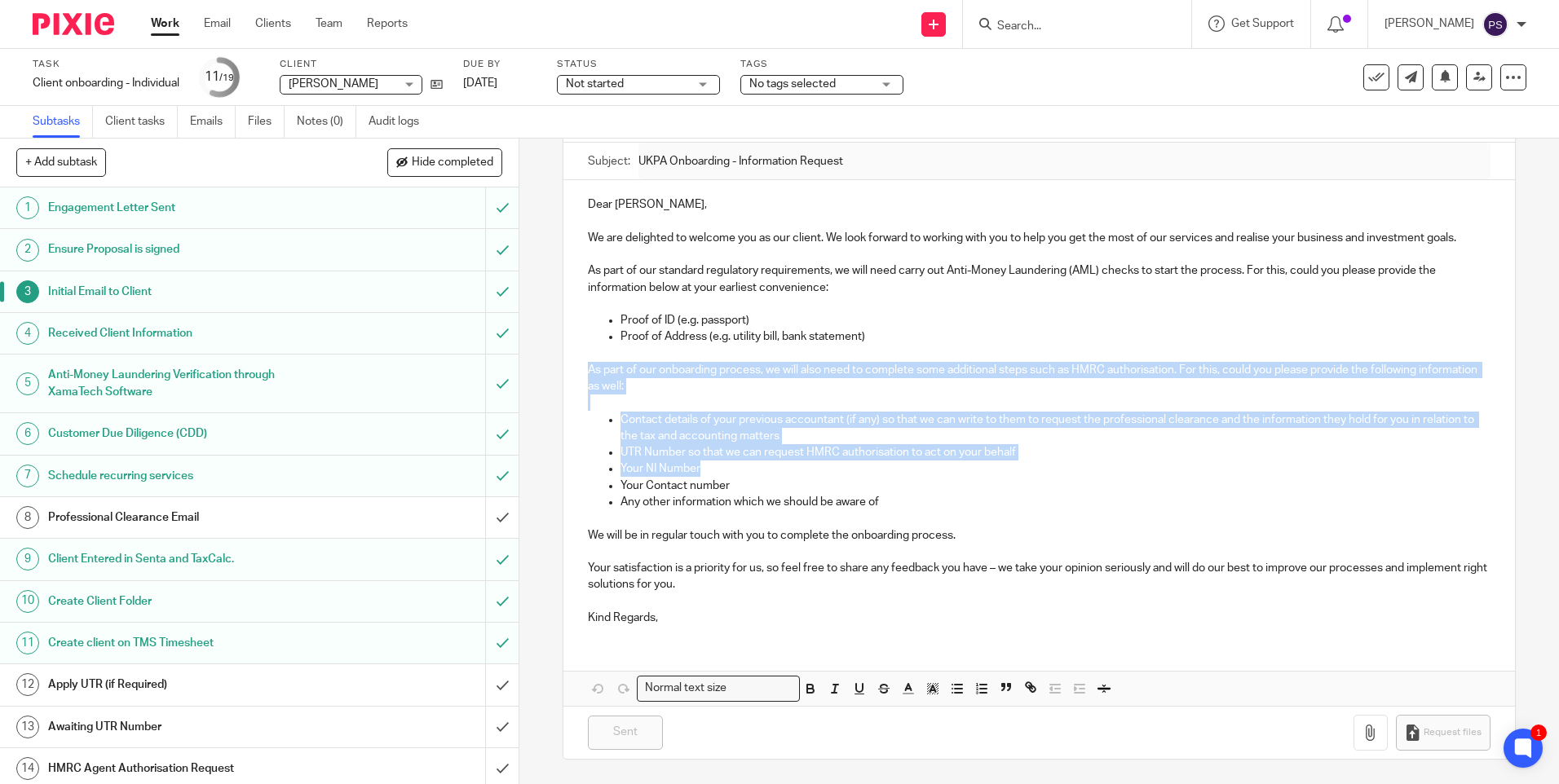
drag, startPoint x: 604, startPoint y: 419, endPoint x: 695, endPoint y: 462, distance: 100.6
click at [695, 462] on ul "Contact details of your previous accountant (if any) so that we can write to th…" at bounding box center [1038, 462] width 902 height 99
click at [582, 417] on div "Dear Padmanabhan, We are delighted to welcome you as our client. We look forwar…" at bounding box center [1038, 408] width 951 height 458
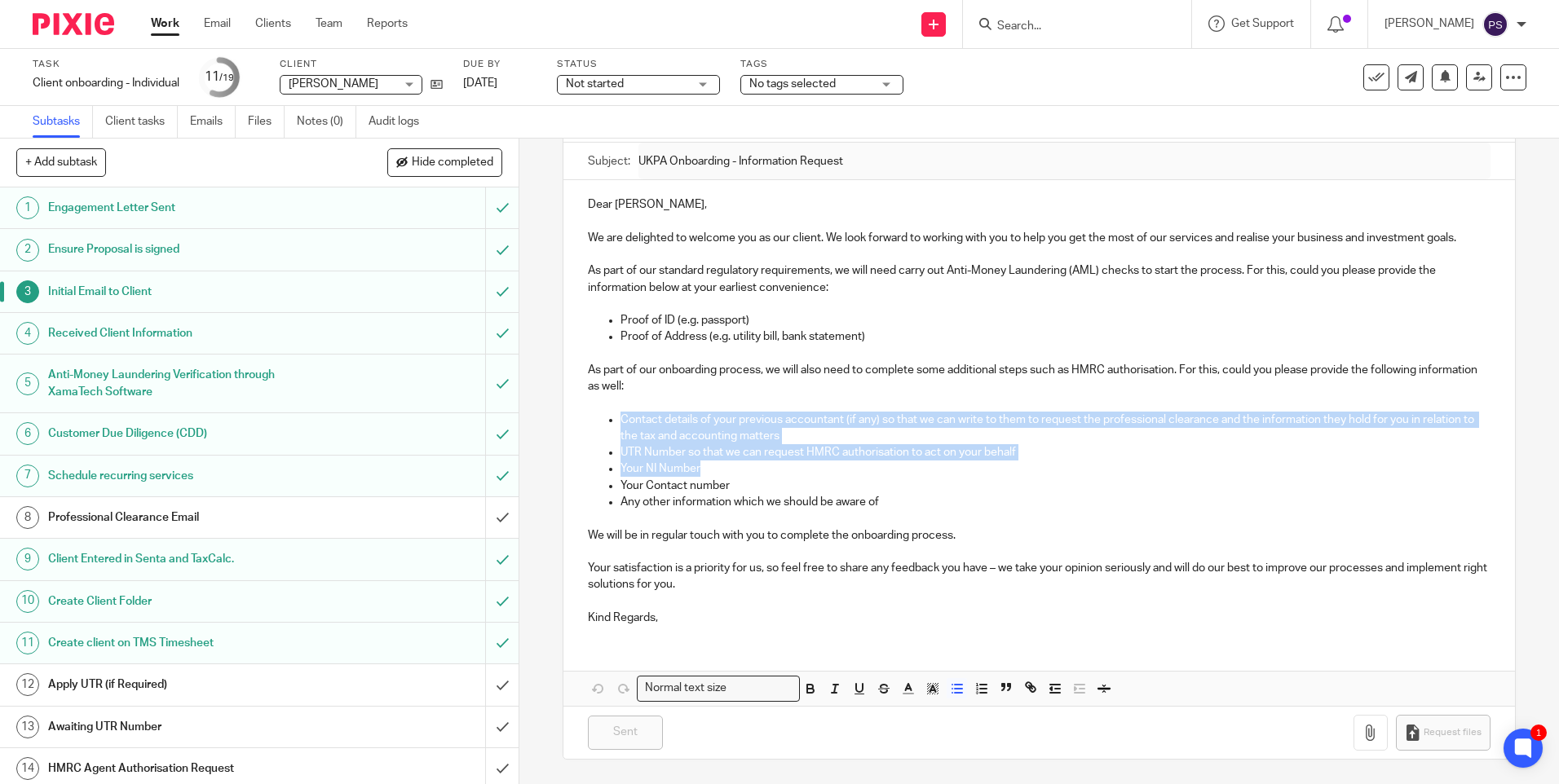
drag, startPoint x: 597, startPoint y: 415, endPoint x: 707, endPoint y: 463, distance: 120.0
click at [707, 463] on ul "Contact details of your previous accountant (if any) so that we can write to th…" at bounding box center [1038, 462] width 902 height 99
copy ul "Contact details of your previous accountant (if any) so that we can write to th…"
drag, startPoint x: 612, startPoint y: 496, endPoint x: 803, endPoint y: 501, distance: 191.1
click at [803, 501] on ul "Contact details of your previous accountant (if any) so that we can write to th…" at bounding box center [1038, 462] width 902 height 99
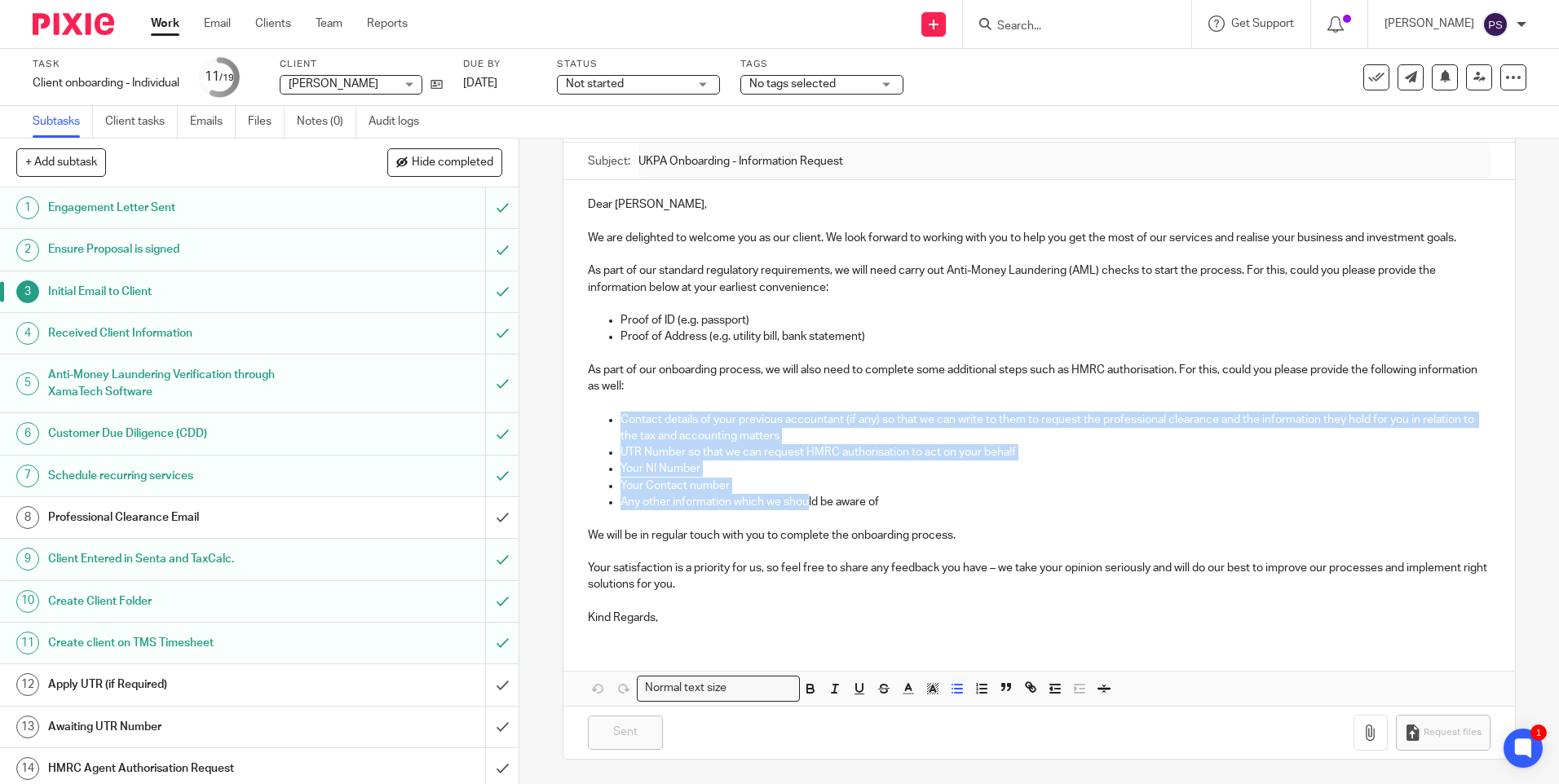
click at [803, 501] on p "Any other information which we should be aware of" at bounding box center [1055, 502] width 869 height 16
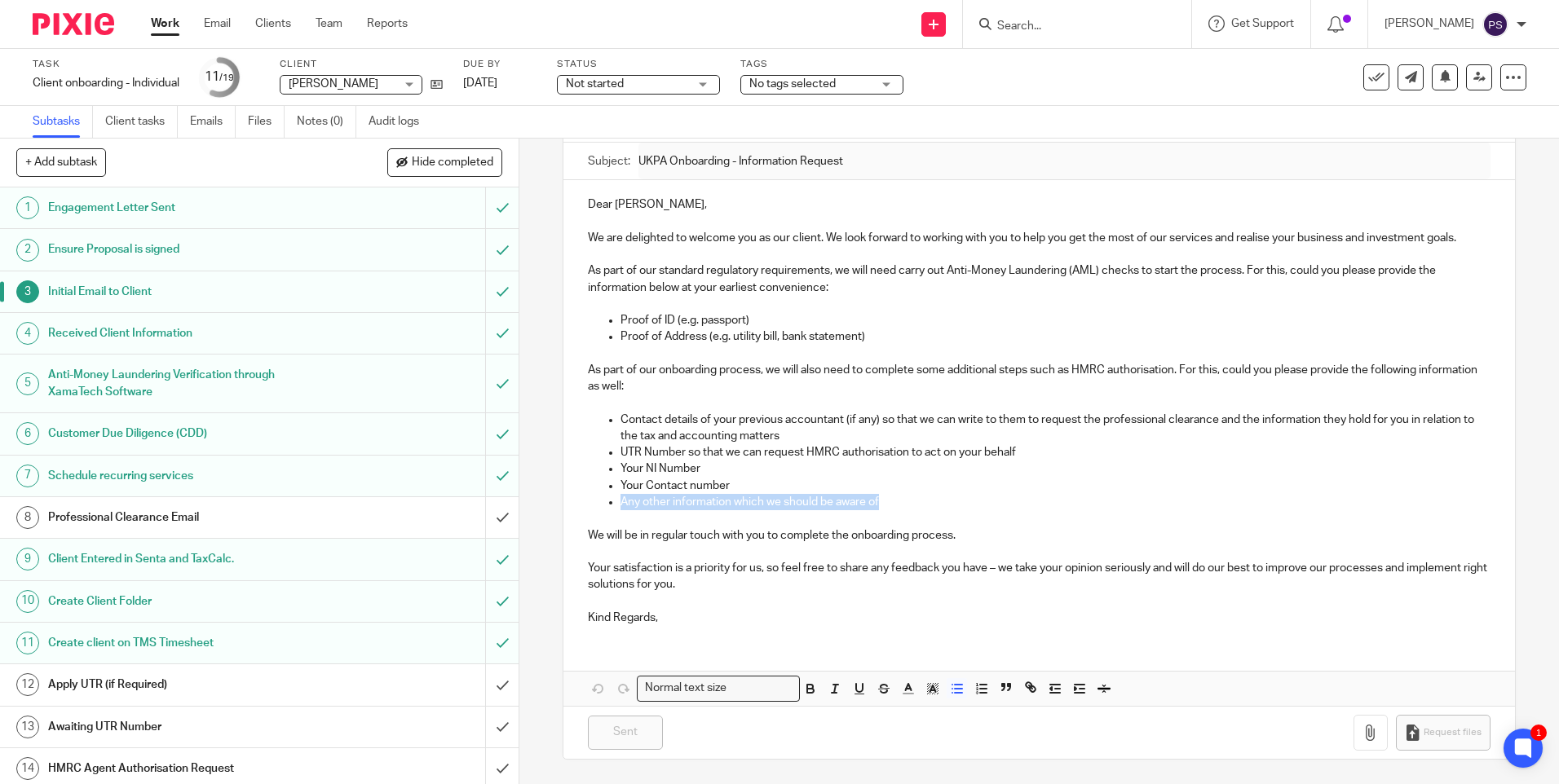
drag, startPoint x: 884, startPoint y: 498, endPoint x: 595, endPoint y: 499, distance: 289.0
click at [595, 499] on ul "Contact details of your previous accountant (if any) so that we can write to th…" at bounding box center [1038, 462] width 902 height 99
copy p "Any other information which we should be aware of"
click at [963, 535] on p "We will be in regular touch with you to complete the onboarding process." at bounding box center [1038, 536] width 902 height 16
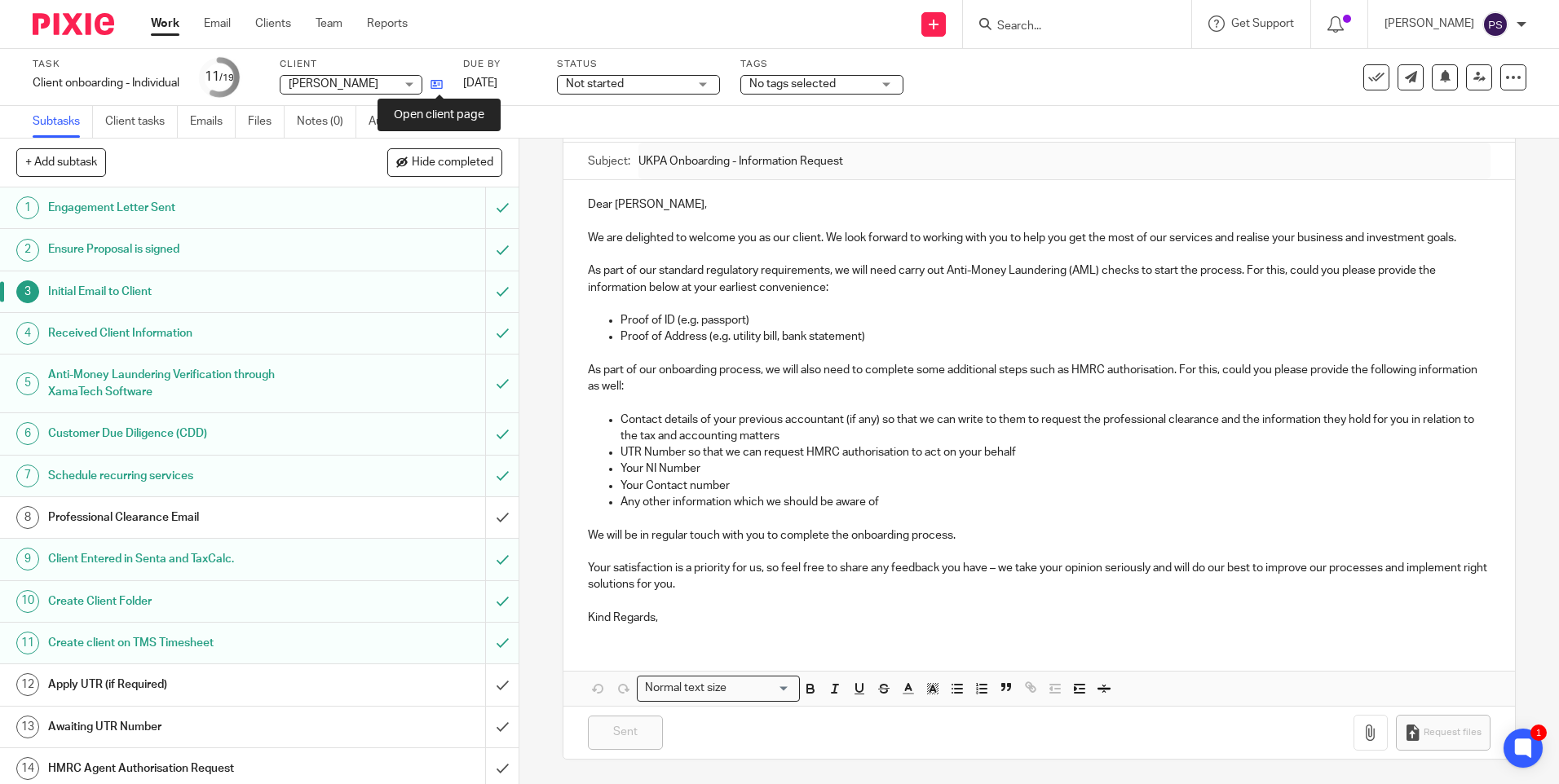
click at [440, 84] on icon at bounding box center [437, 85] width 13 height 13
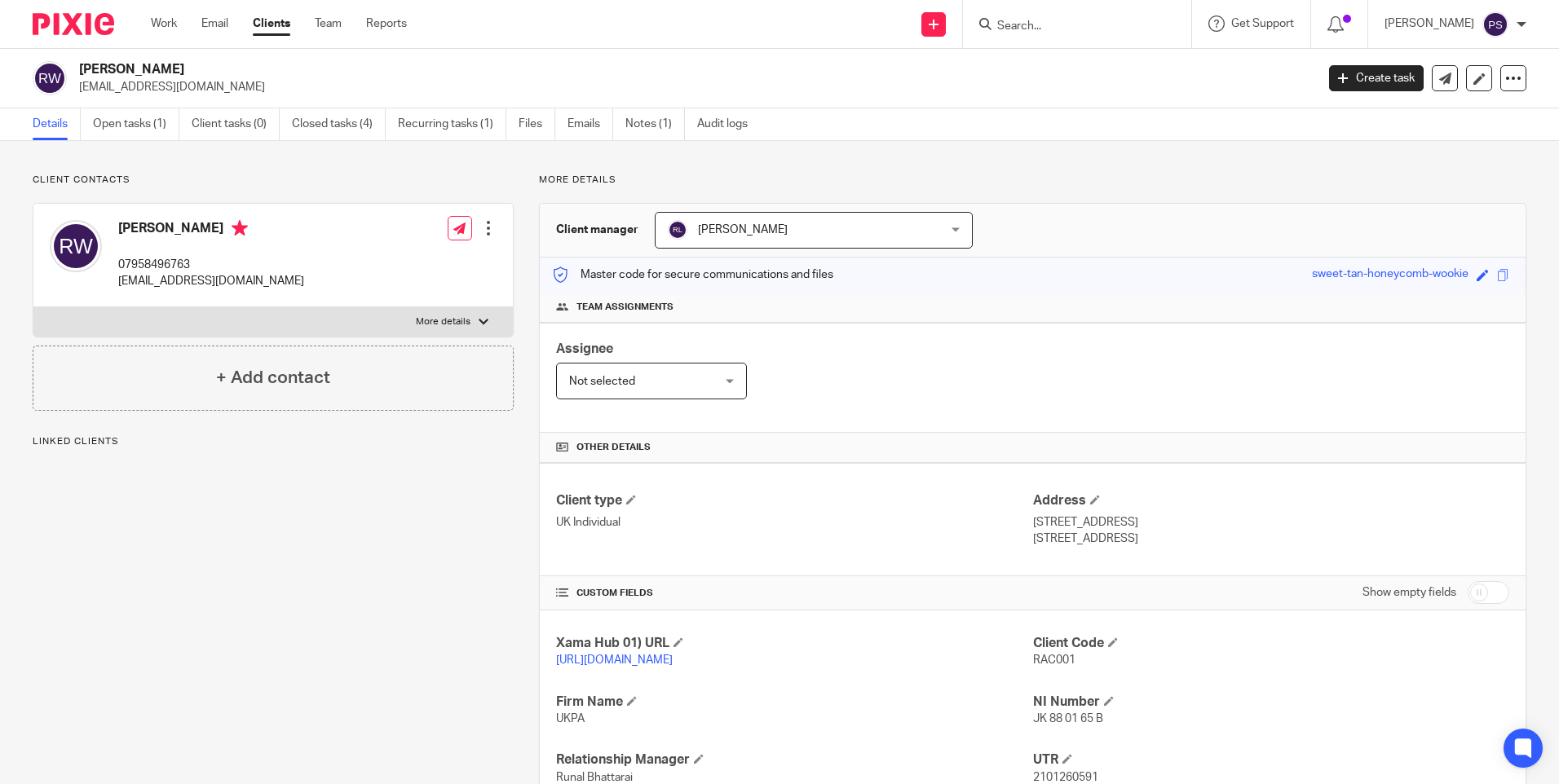
click at [1075, 26] on input "Search" at bounding box center [1068, 27] width 146 height 14
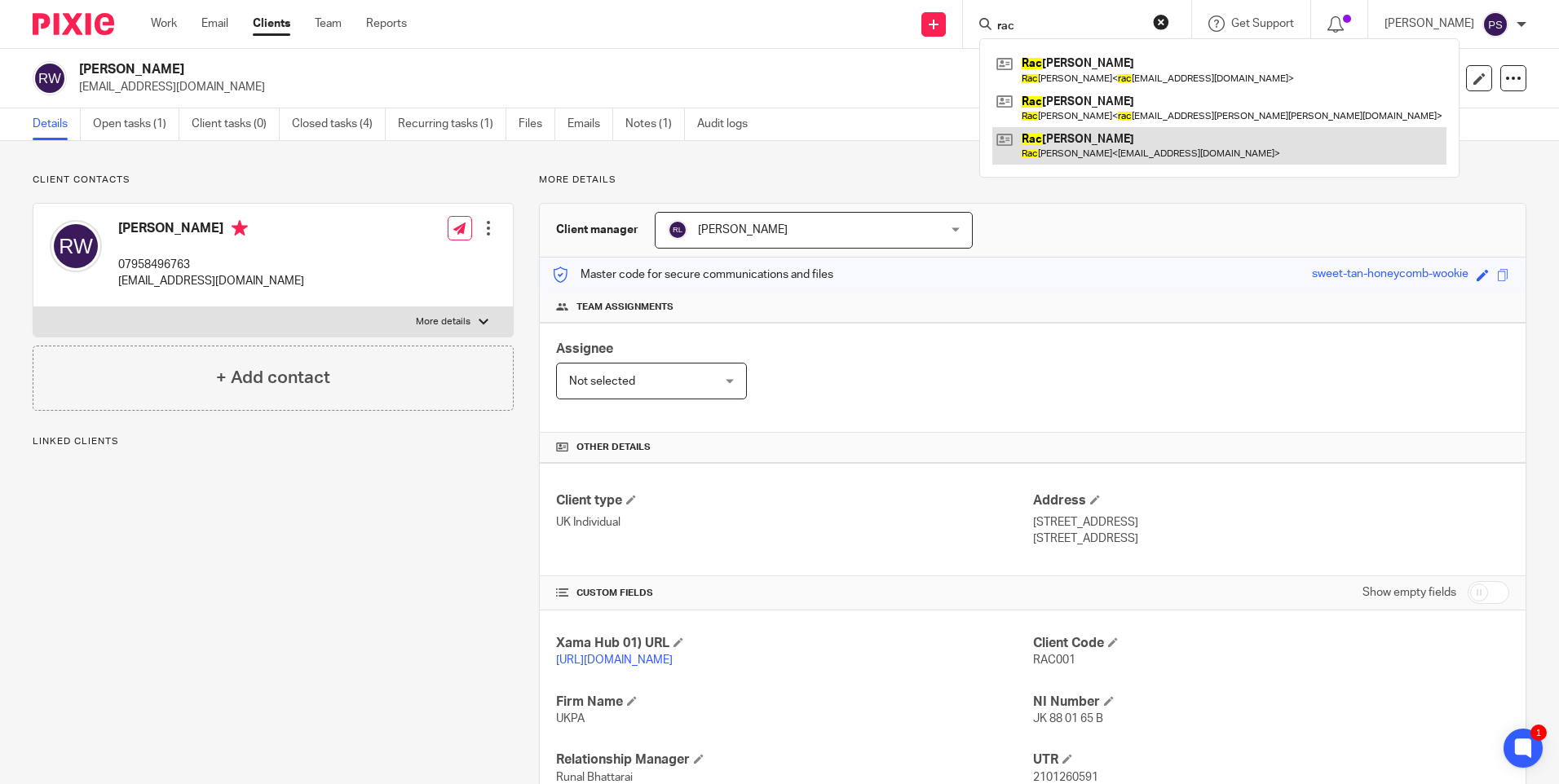
type input "rac"
click at [1111, 137] on link at bounding box center [1219, 145] width 454 height 37
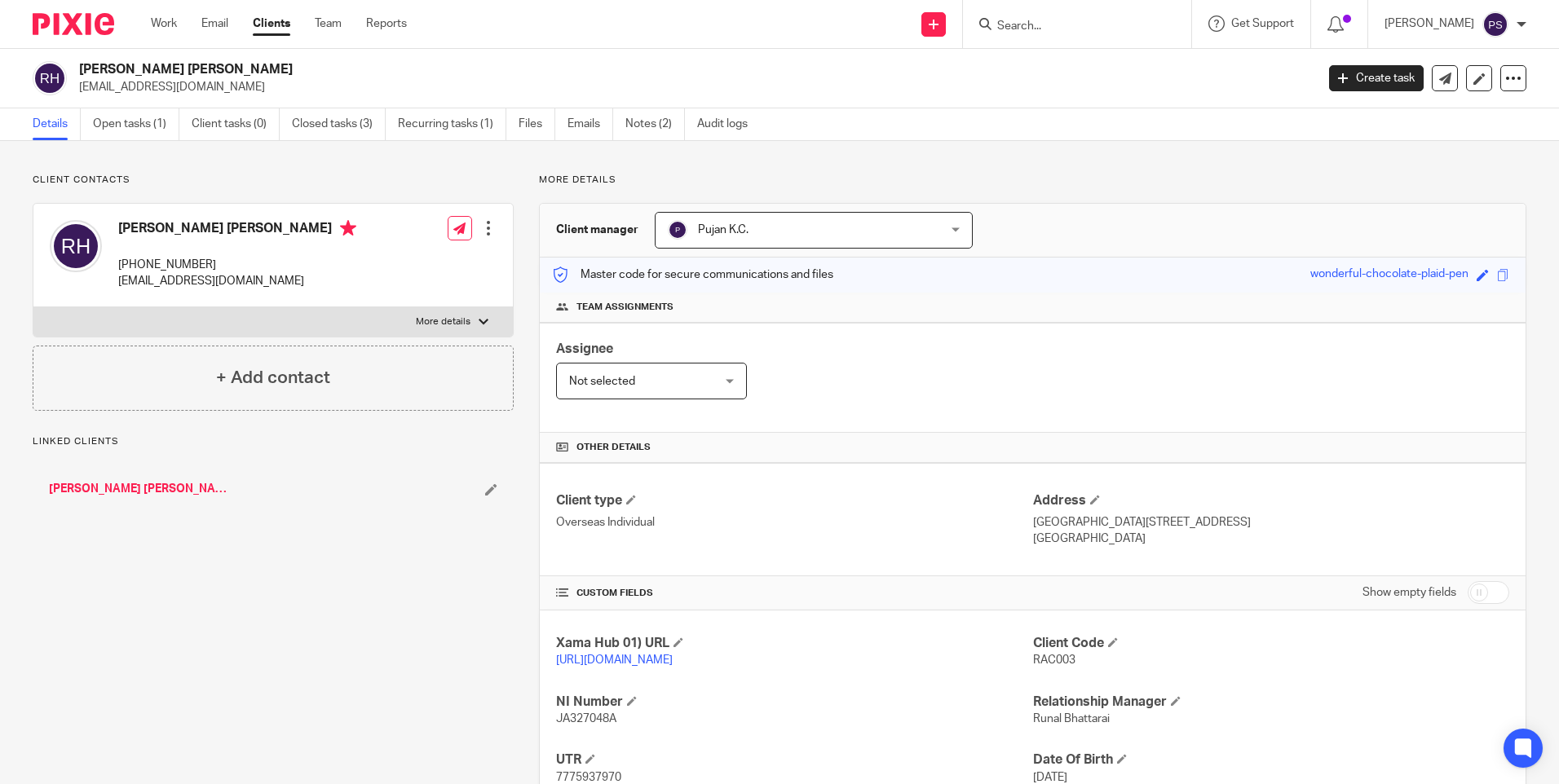
click at [1046, 19] on form at bounding box center [1082, 23] width 174 height 21
drag, startPoint x: 1049, startPoint y: 19, endPoint x: 1064, endPoint y: 11, distance: 17.0
click at [1062, 14] on form at bounding box center [1082, 23] width 174 height 21
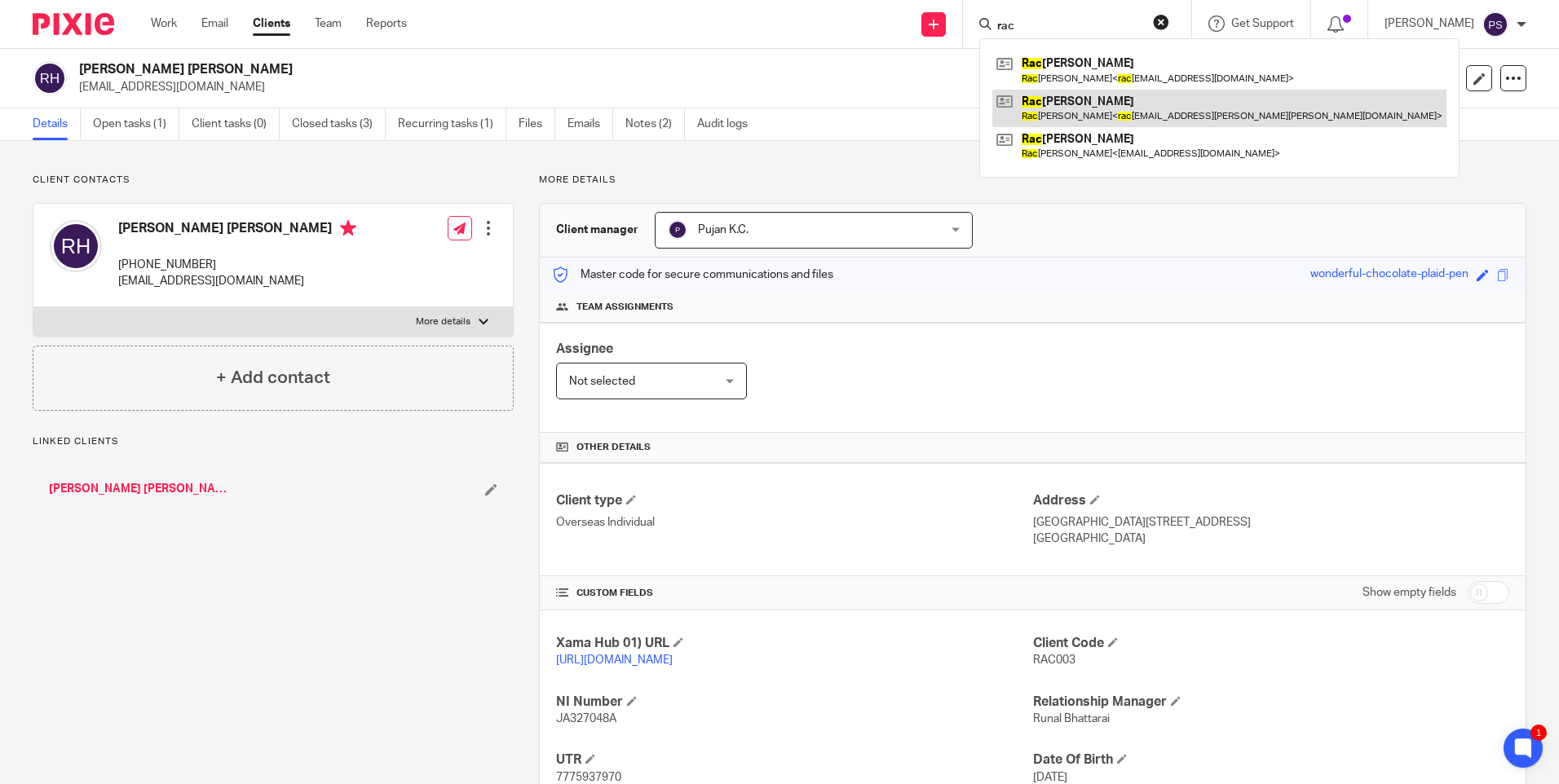
type input "rac"
click at [1065, 100] on link at bounding box center [1219, 107] width 454 height 37
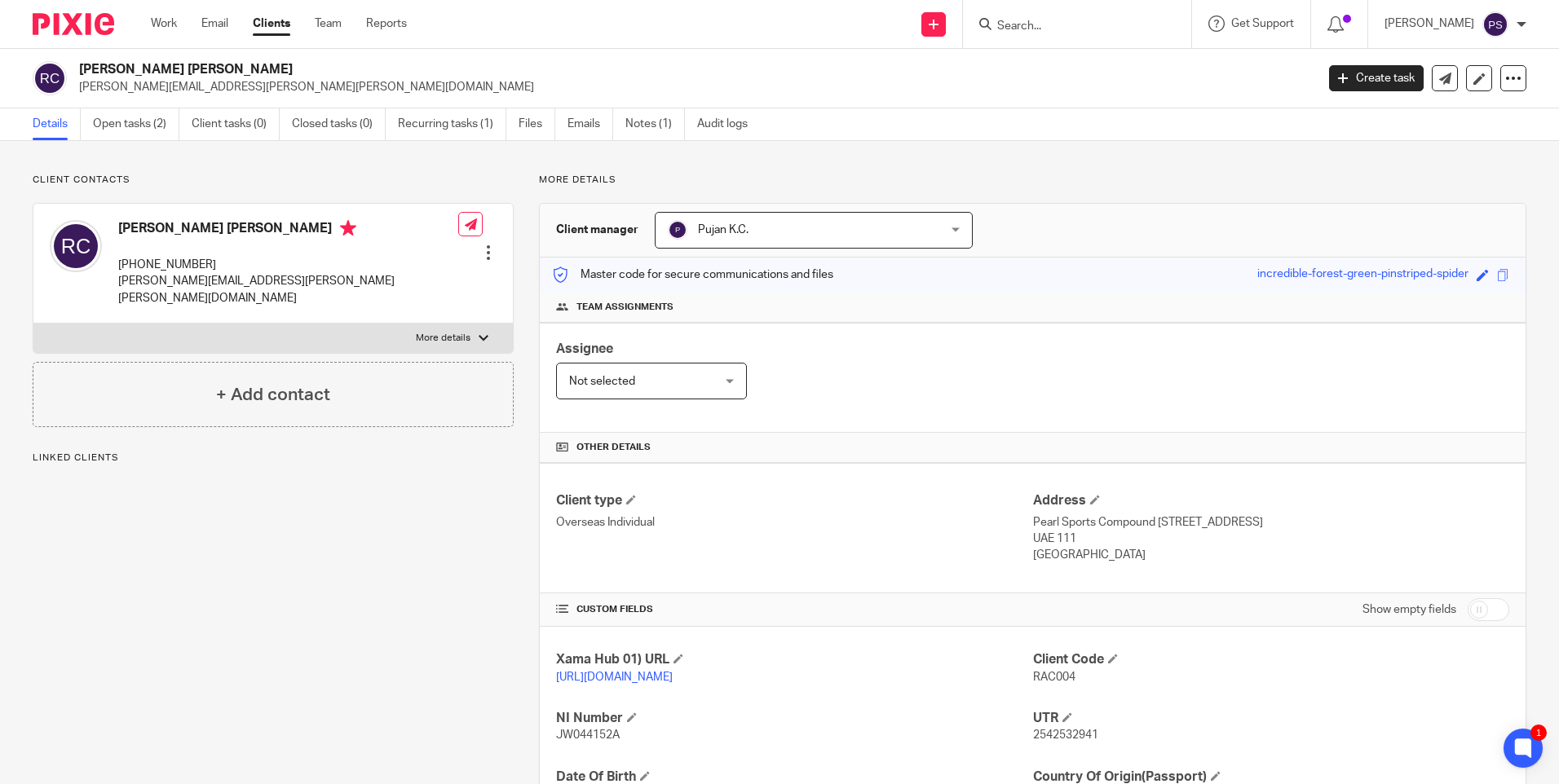
click at [184, 62] on h2 "[PERSON_NAME] [PERSON_NAME]" at bounding box center [568, 70] width 980 height 17
click at [184, 63] on h2 "Rachel Jane Clarke" at bounding box center [568, 70] width 980 height 17
copy div "Rachel Jane Clarke"
click at [150, 175] on p "Client contacts" at bounding box center [273, 180] width 481 height 13
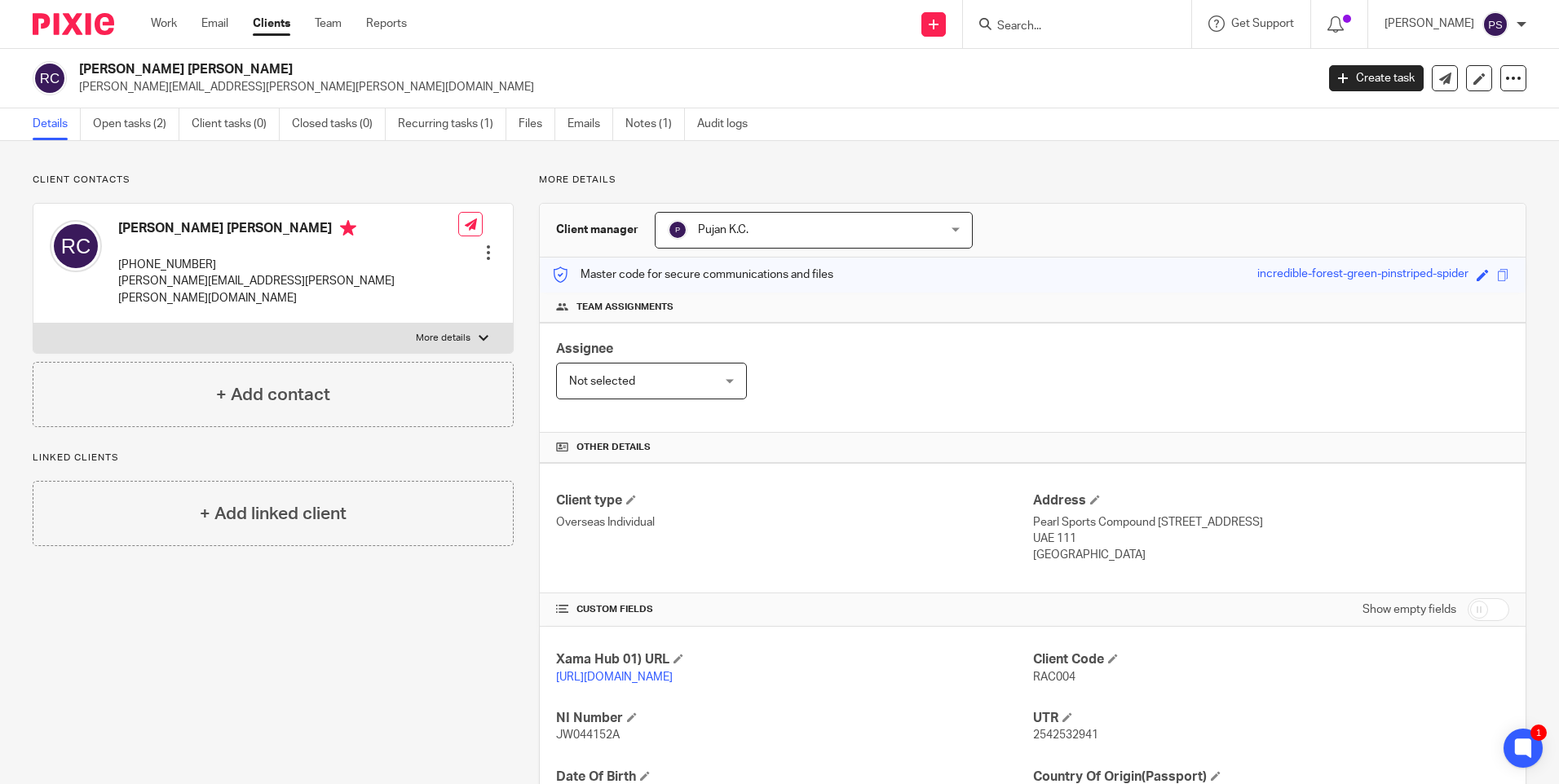
click at [186, 63] on h2 "Rachel Jane Clarke" at bounding box center [568, 70] width 980 height 17
copy div "Rachel Jane Clarke"
click at [189, 179] on p "Client contacts" at bounding box center [273, 180] width 481 height 13
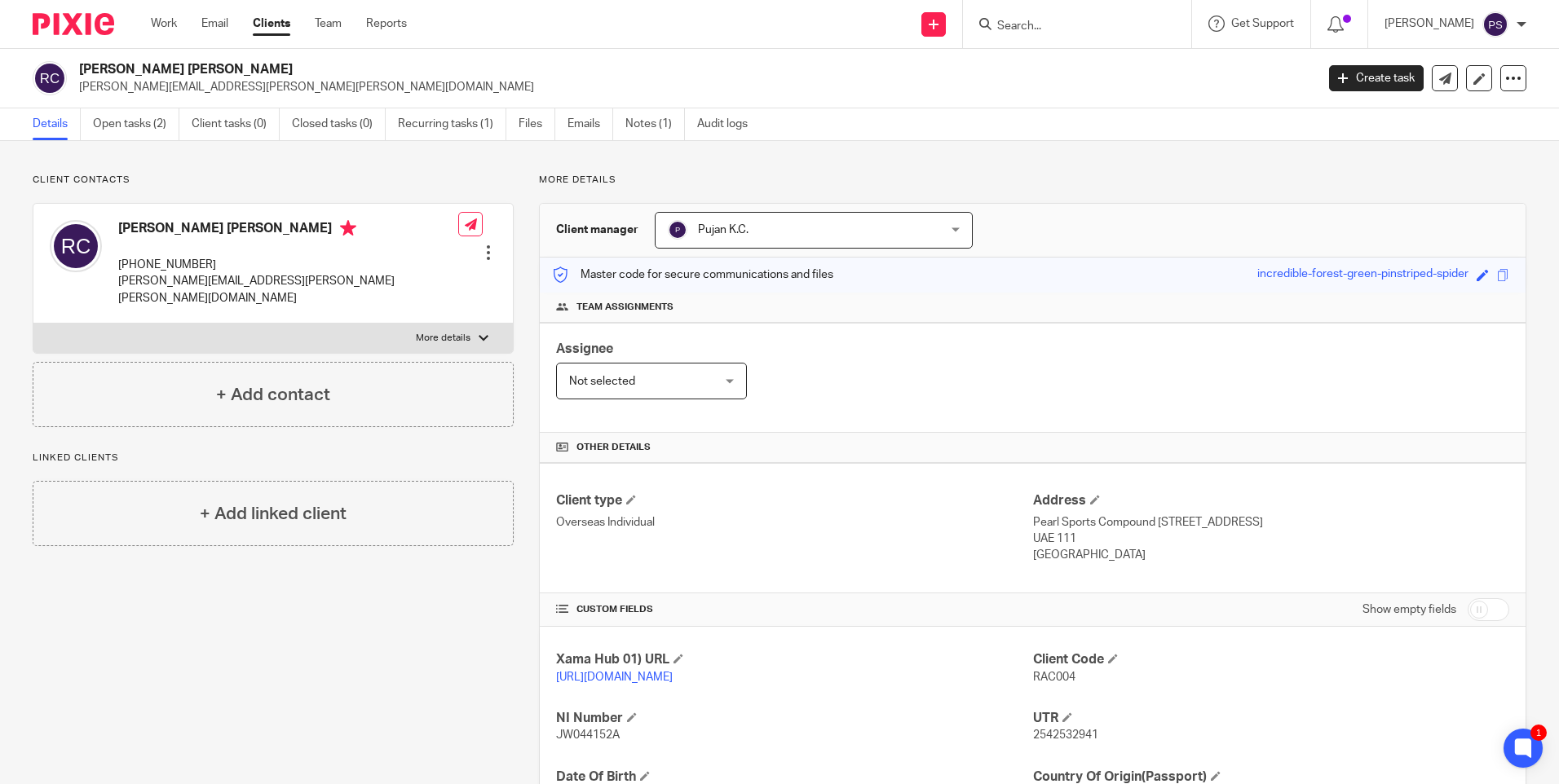
click at [1095, 29] on input "Search" at bounding box center [1068, 27] width 146 height 14
type input "fee"
click at [1094, 56] on link at bounding box center [1130, 70] width 276 height 37
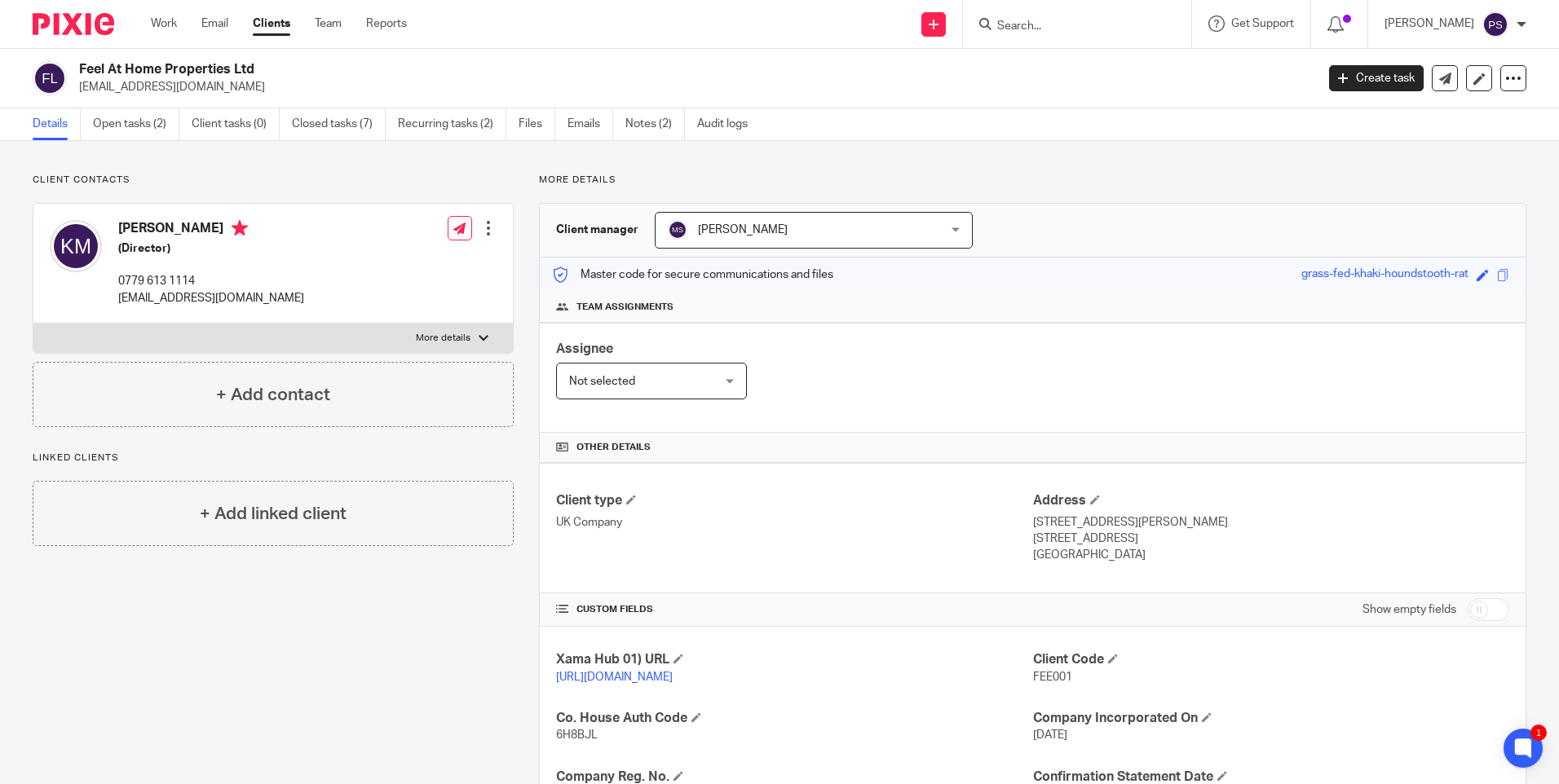
click at [841, 180] on p "More details" at bounding box center [1032, 180] width 987 height 13
click at [1071, 29] on input "Search" at bounding box center [1068, 27] width 146 height 14
paste input "richard@mhmf.co.uk"
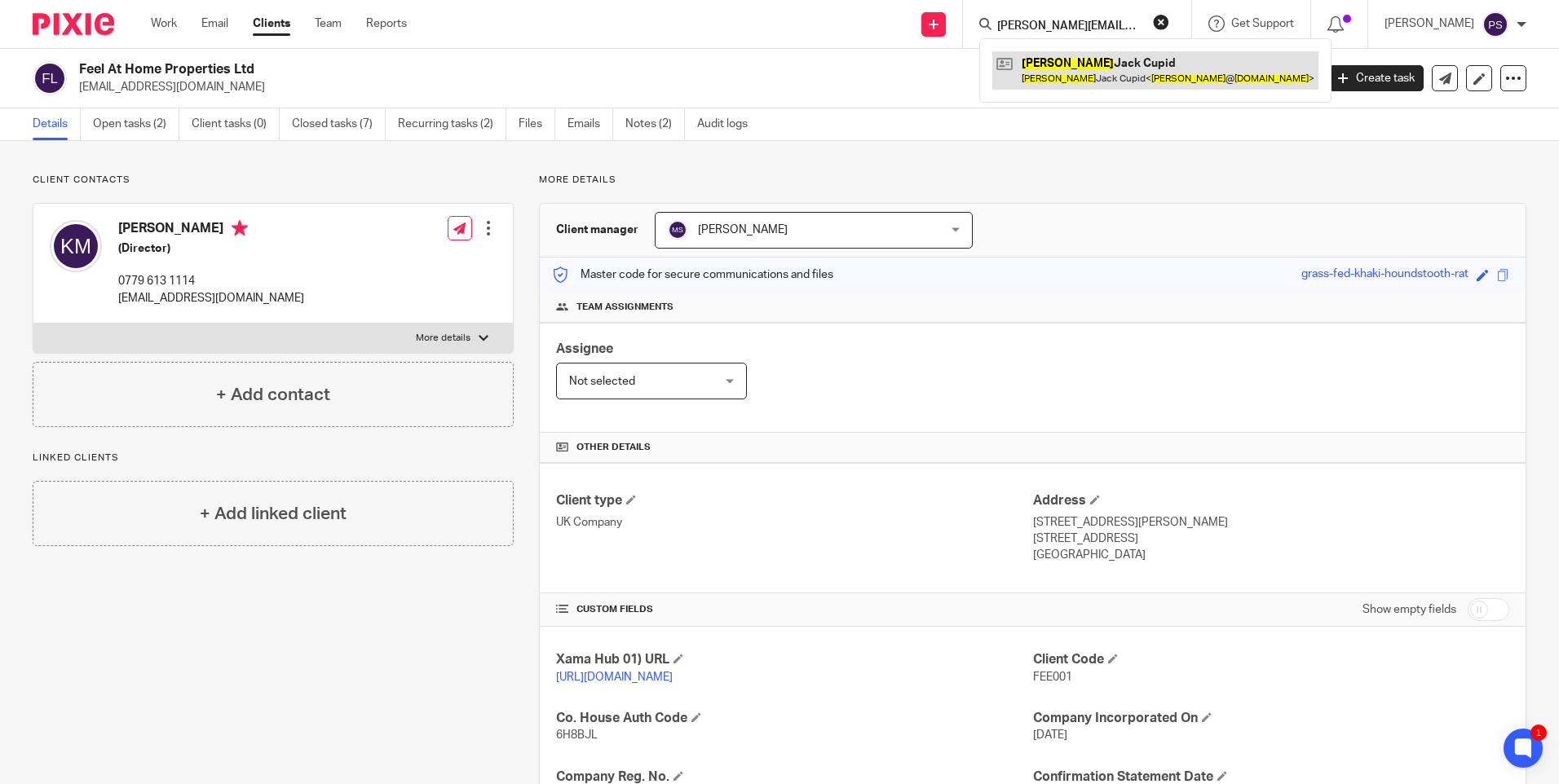
type input "richard@mhmf.co.uk"
click at [1069, 72] on link at bounding box center [1155, 70] width 326 height 37
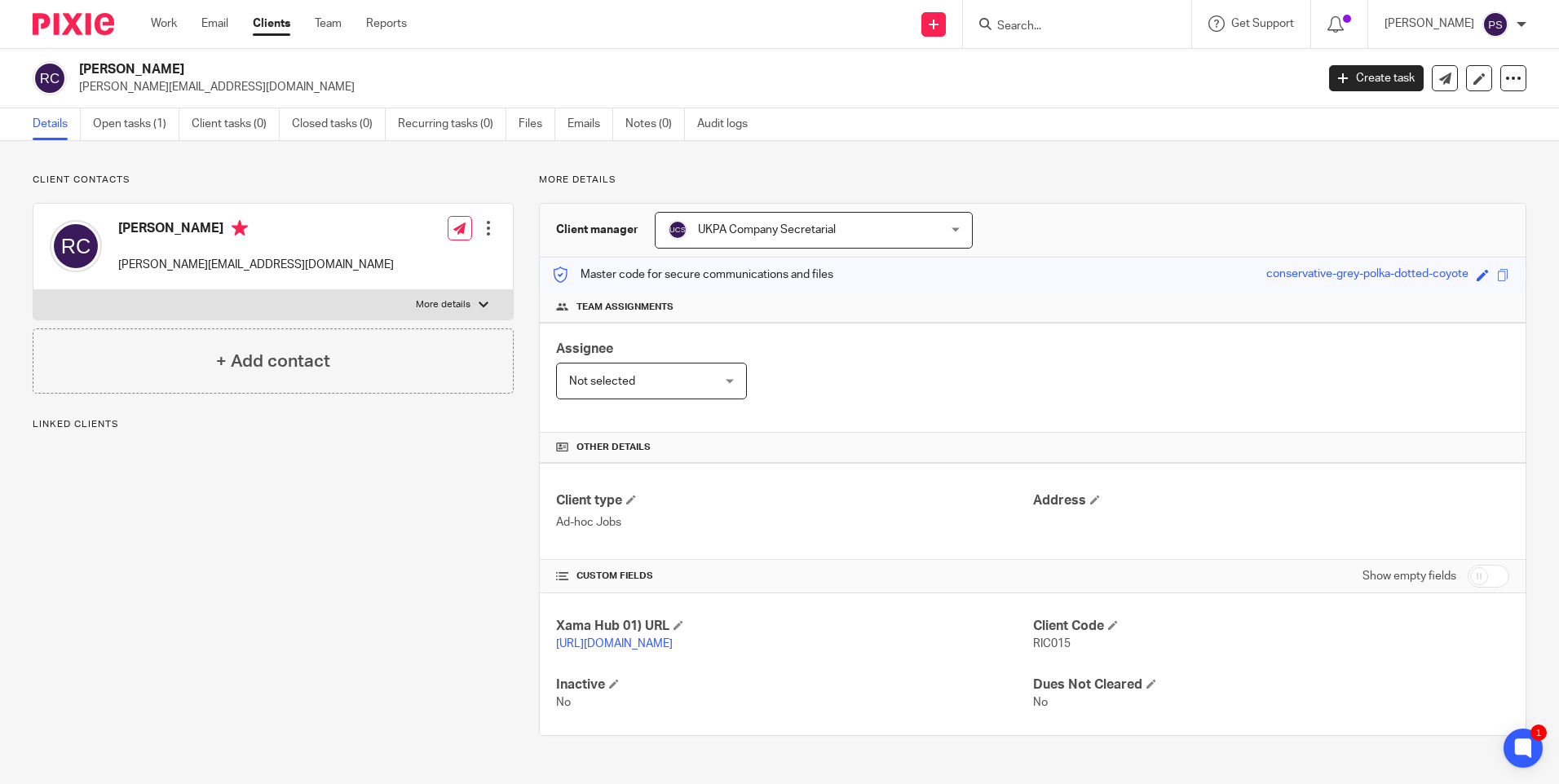
scroll to position [1, 0]
click at [1037, 647] on span "RIC015" at bounding box center [1051, 643] width 37 height 12
click at [1037, 646] on span "RIC015" at bounding box center [1051, 643] width 37 height 12
copy span "RIC015"
click at [331, 196] on div "Client contacts Richard Jack Cupid richard@mhmf.co.uk Edit contact Create clien…" at bounding box center [273, 284] width 481 height 220
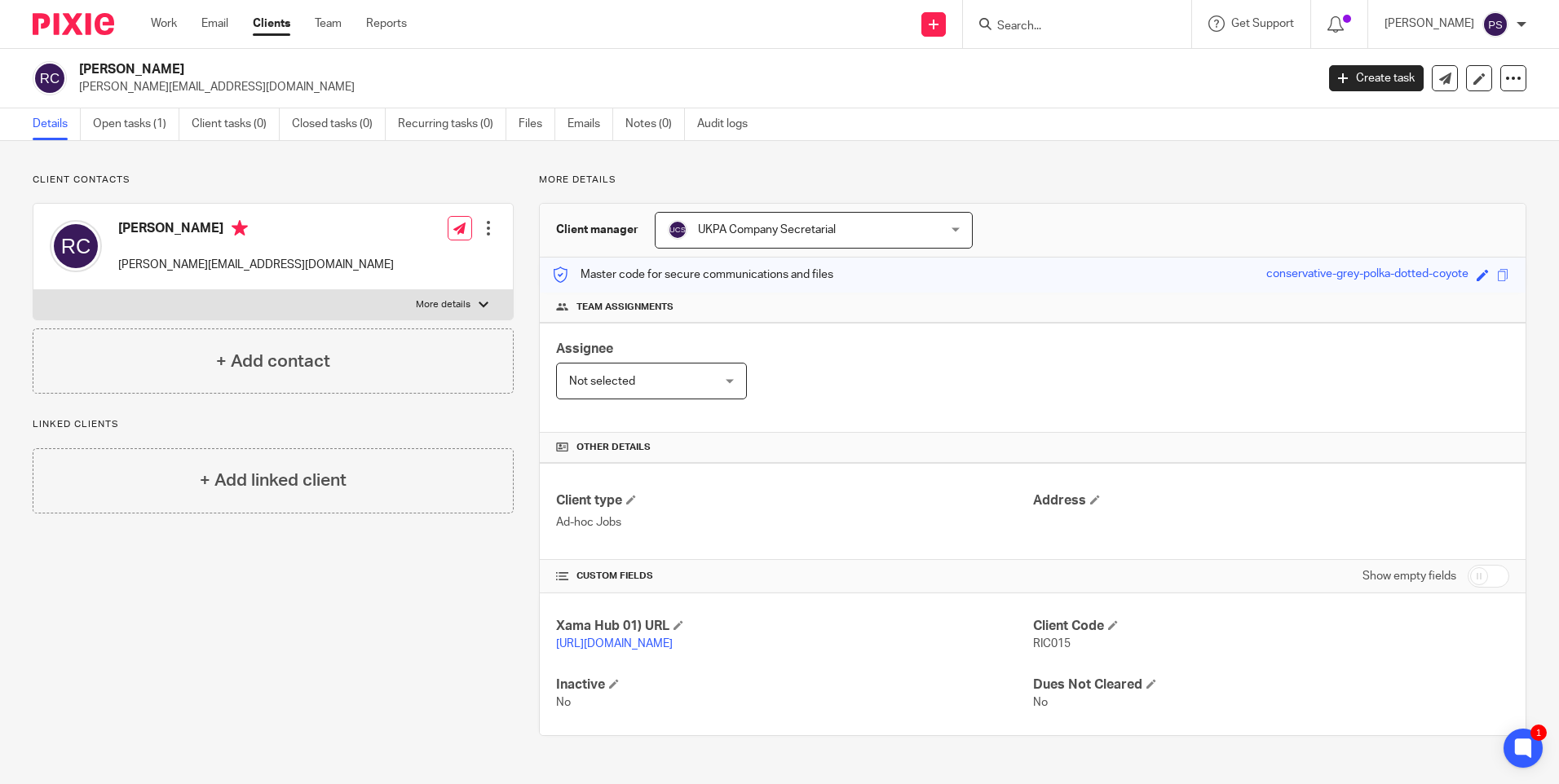
click at [1060, 23] on input "Search" at bounding box center [1068, 27] width 146 height 14
paste input "stevec@petaworks.co.uk"
type input "stevec@petaworks.co.uk"
click at [1062, 66] on link at bounding box center [1108, 70] width 232 height 37
click at [1085, 23] on input "Search" at bounding box center [1068, 27] width 146 height 14
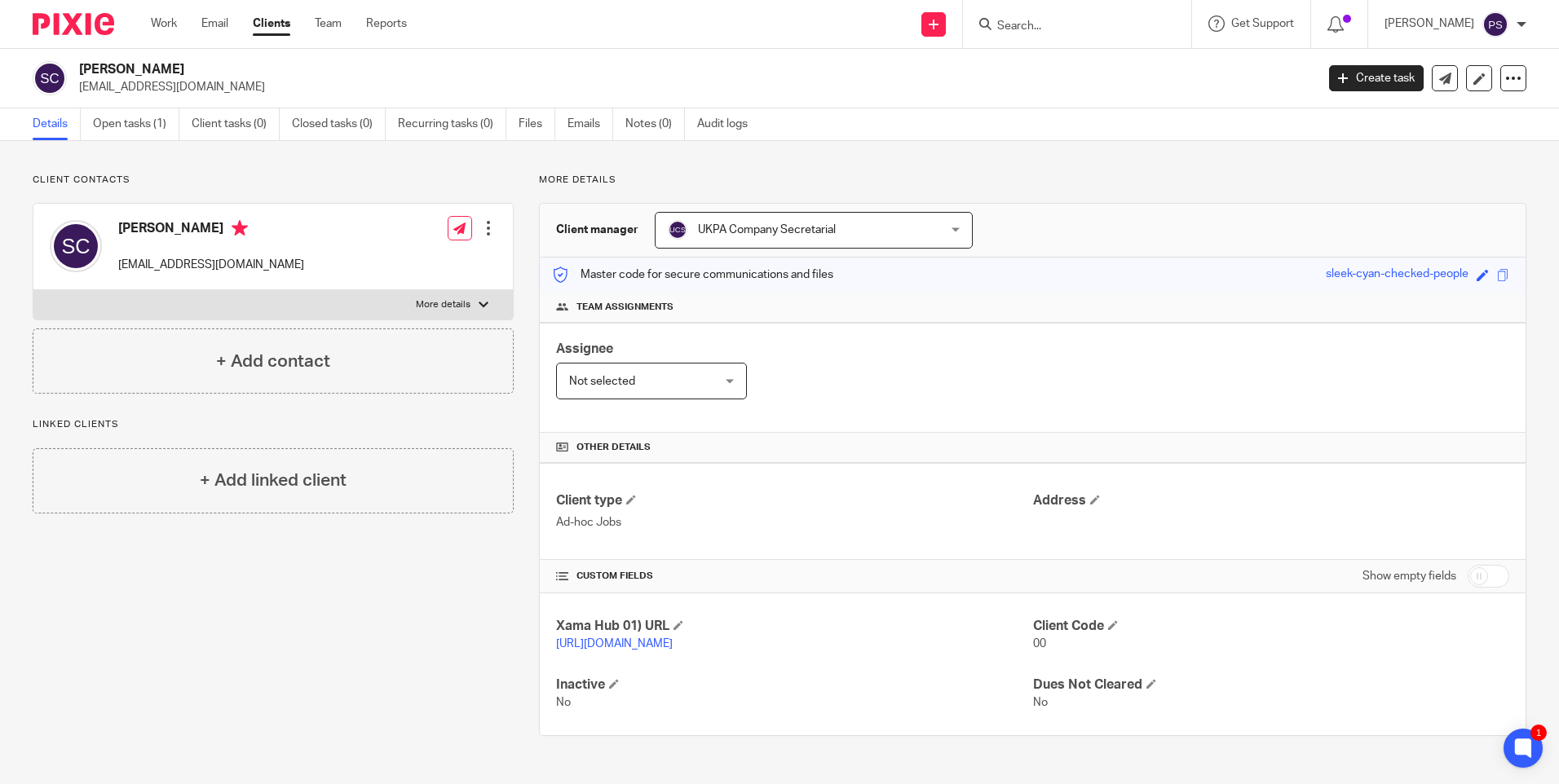
paste input "jclodius@marlowgroup.com"
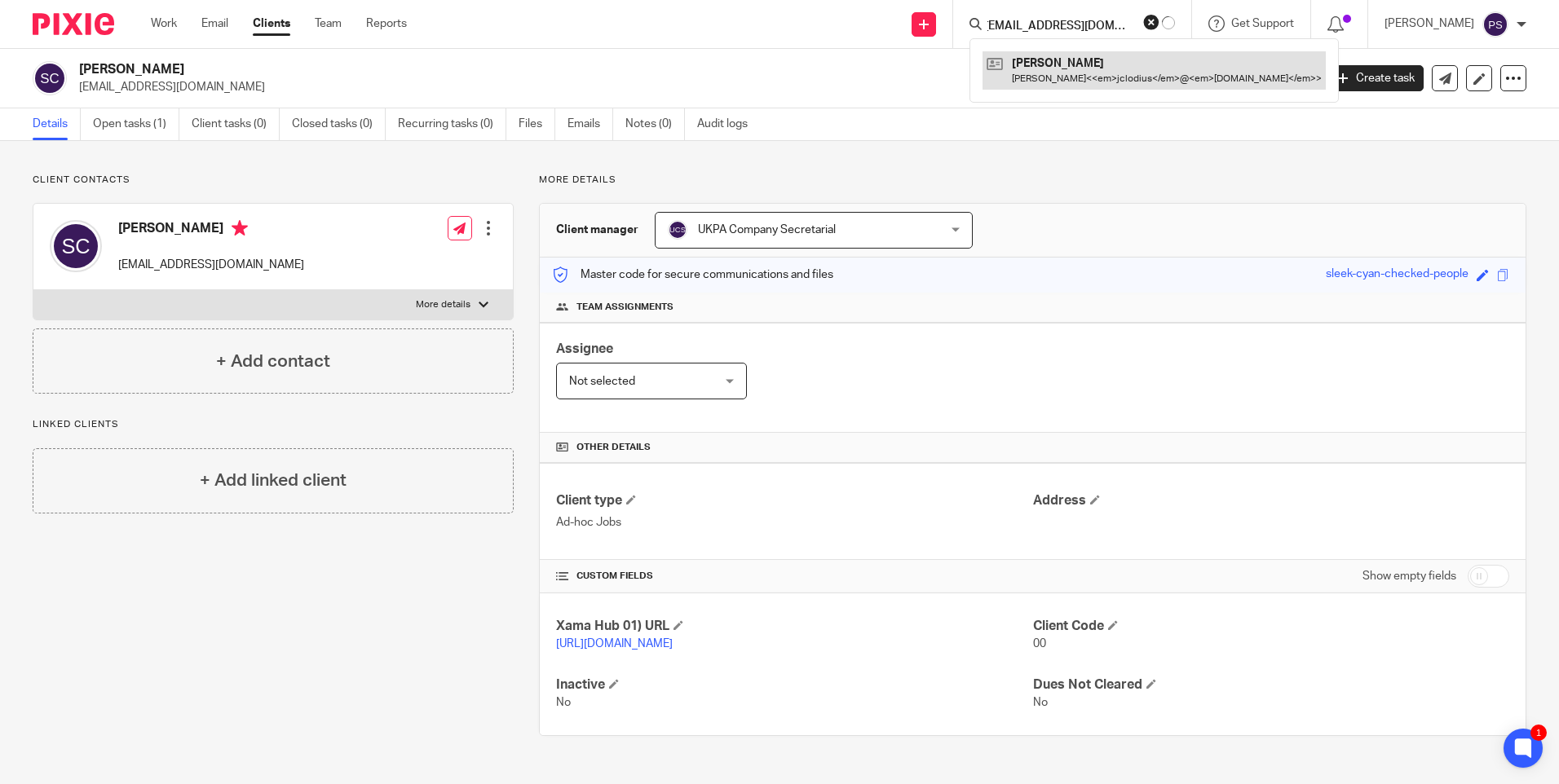
type input "jclodius@marlowgroup.com"
click at [1085, 54] on link at bounding box center [1111, 70] width 237 height 37
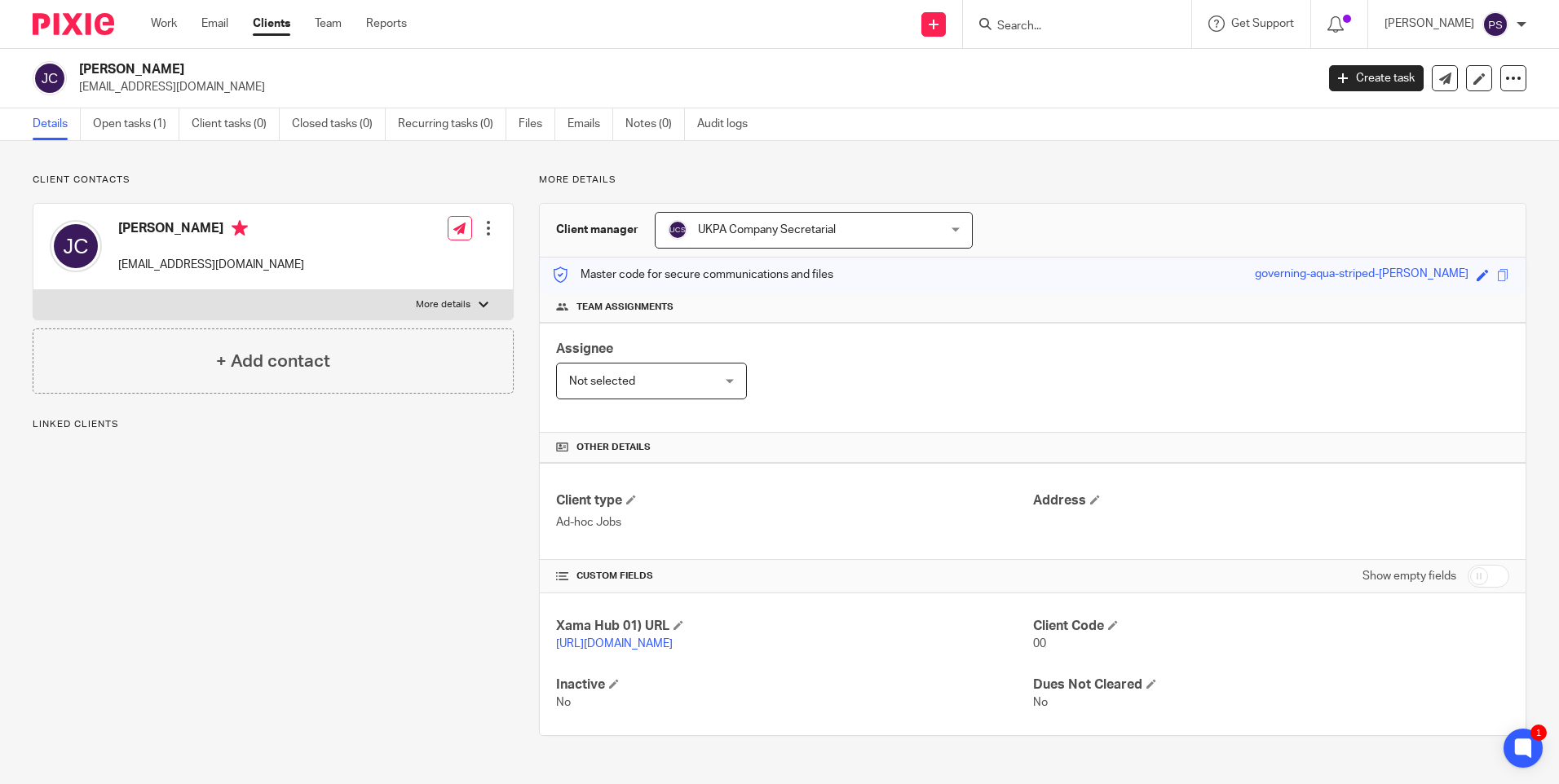
click at [1048, 28] on input "Search" at bounding box center [1068, 27] width 146 height 14
paste input "[EMAIL_ADDRESS][DOMAIN_NAME]"
type input "[EMAIL_ADDRESS][DOMAIN_NAME]"
click at [1063, 68] on link at bounding box center [1112, 70] width 239 height 37
click at [333, 164] on div "Client contacts [PERSON_NAME] [EMAIL_ADDRESS][DOMAIN_NAME] Edit contact Create …" at bounding box center [779, 454] width 1559 height 628
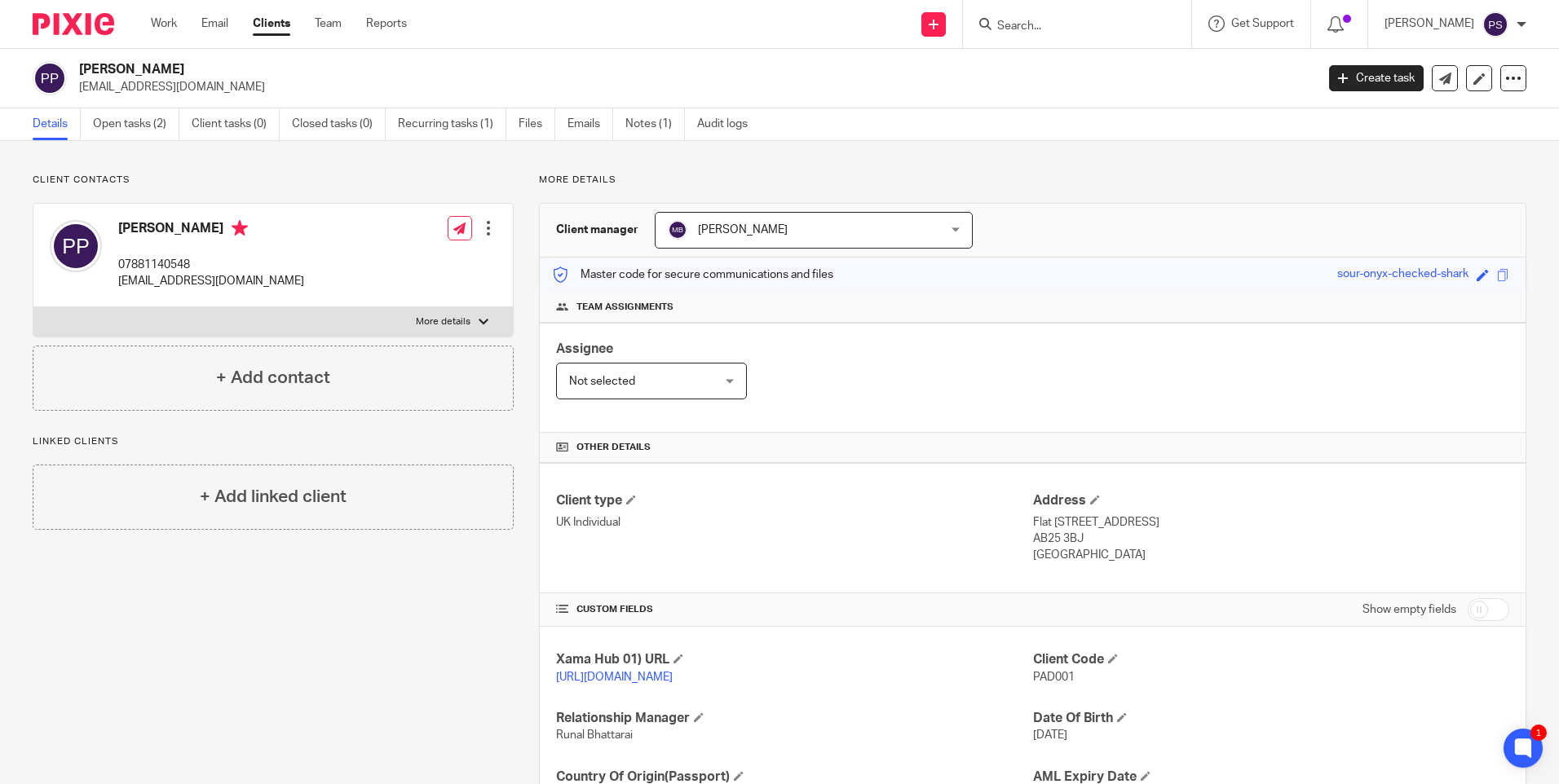
click at [1098, 32] on input "Search" at bounding box center [1068, 27] width 146 height 14
paste input ": [EMAIL_ADDRESS][DOMAIN_NAME]"
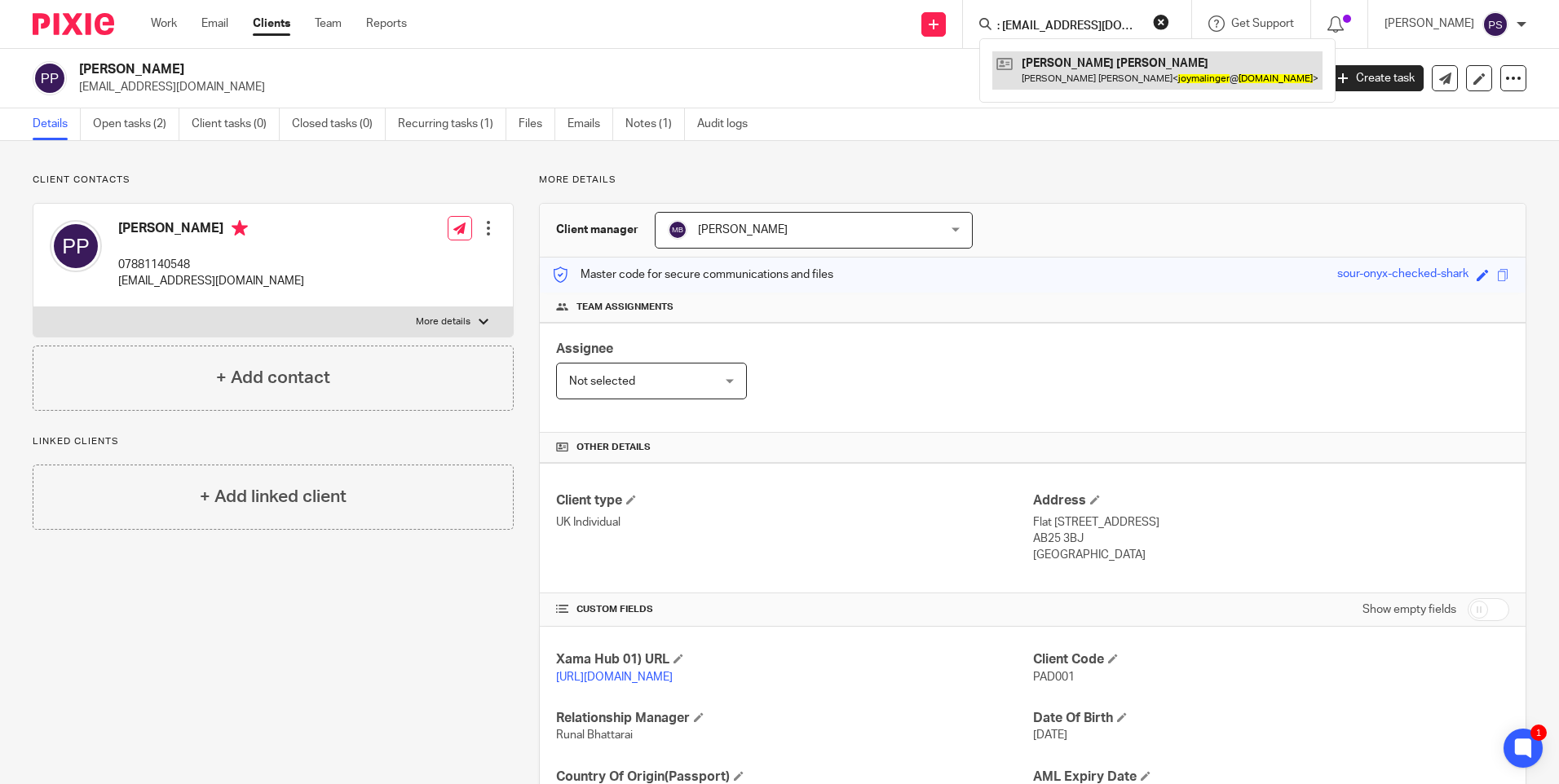
type input ": [EMAIL_ADDRESS][DOMAIN_NAME]"
click at [1084, 70] on link at bounding box center [1157, 70] width 330 height 37
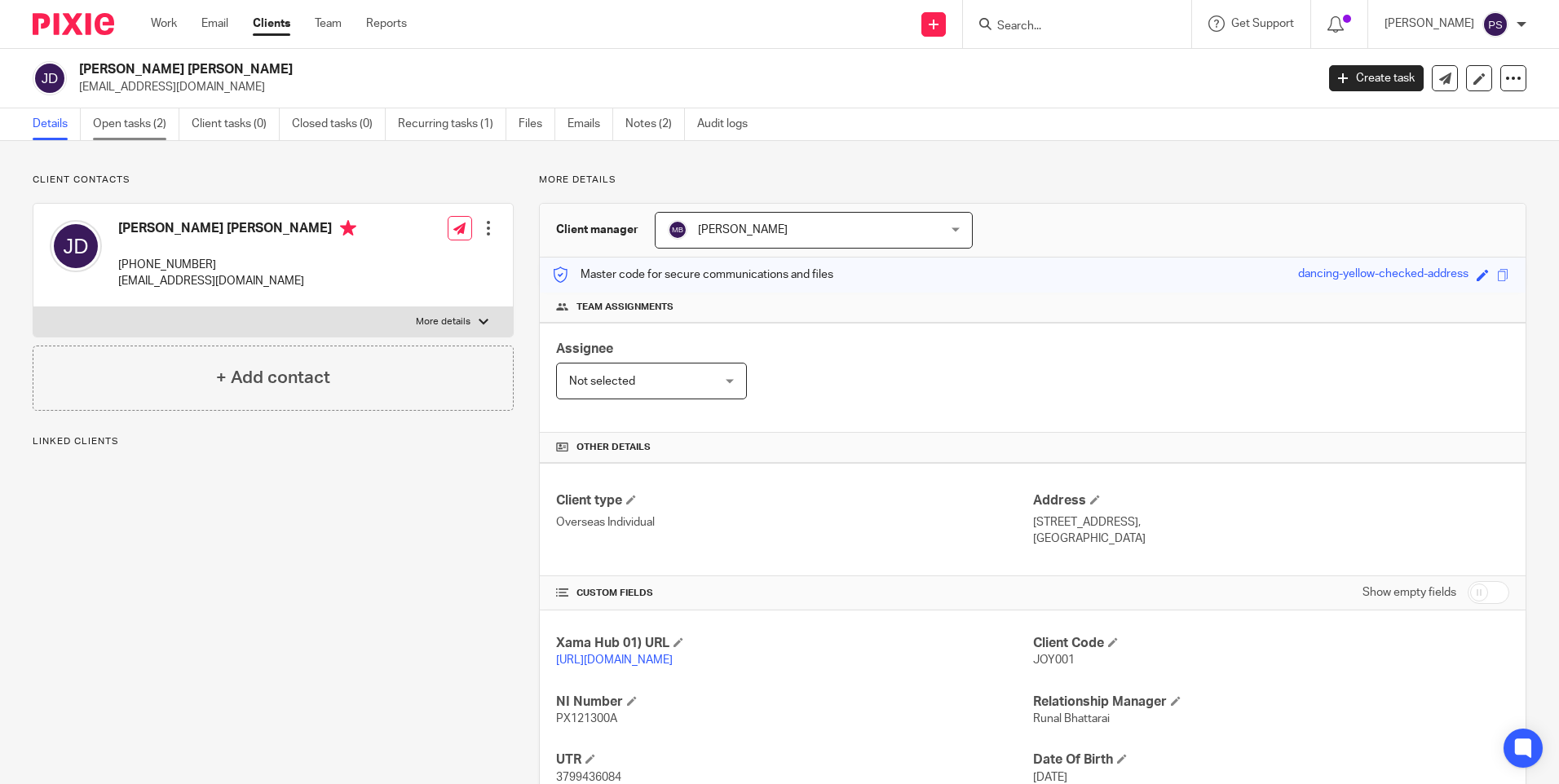
click at [105, 124] on link "Open tasks (2)" at bounding box center [136, 124] width 87 height 32
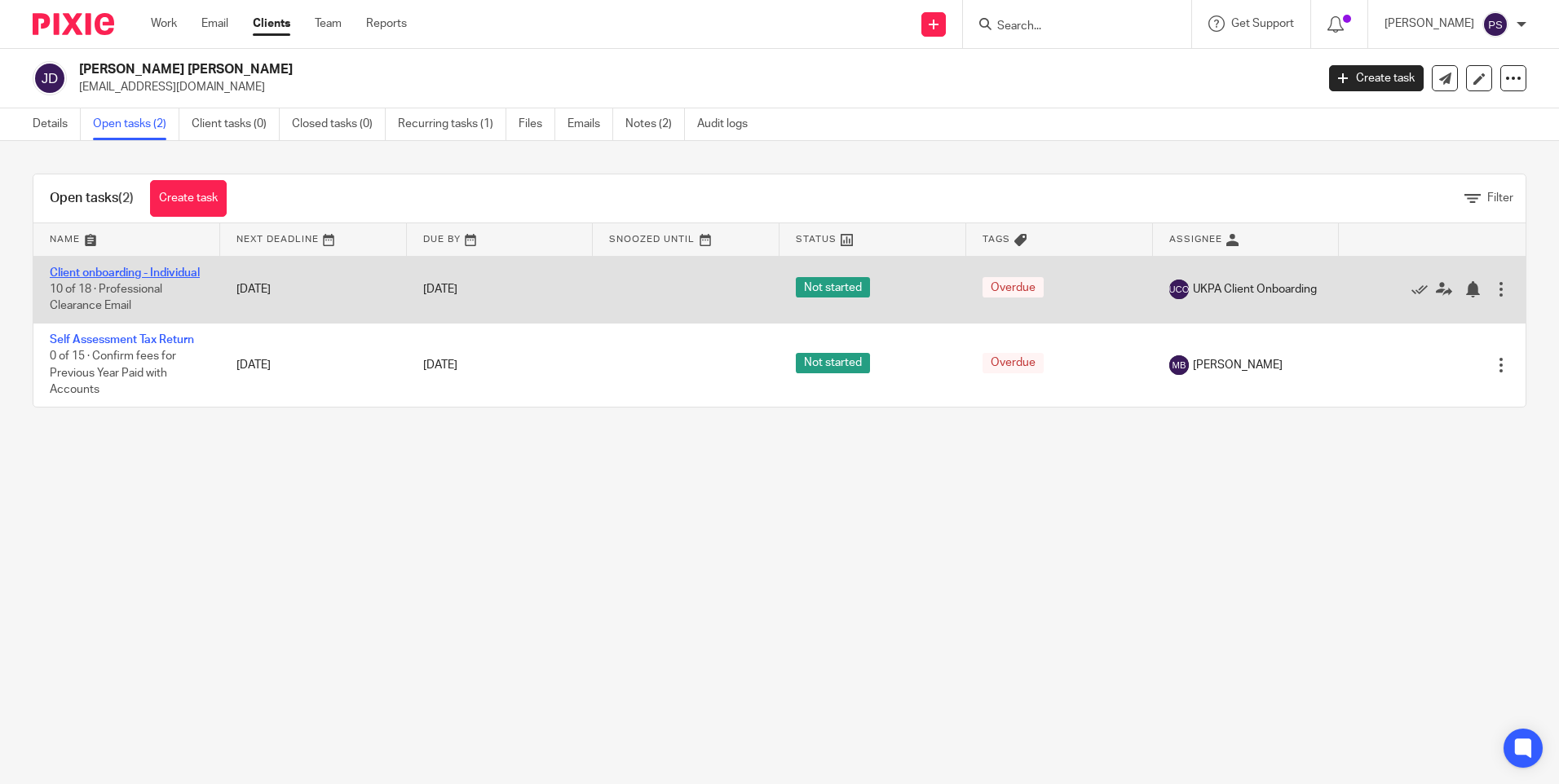
click at [71, 267] on link "Client onboarding - Individual" at bounding box center [125, 273] width 150 height 12
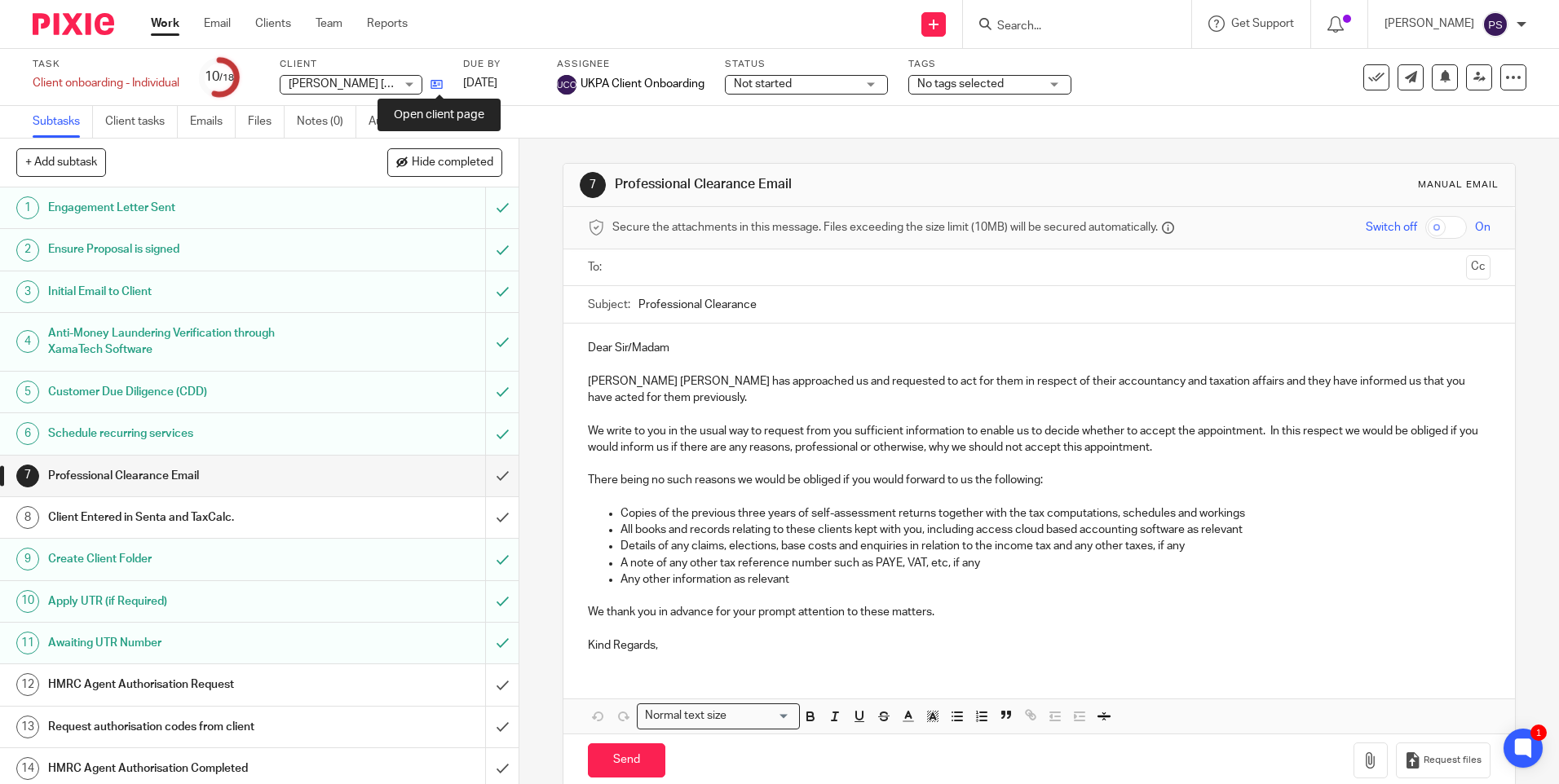
click at [442, 88] on icon at bounding box center [437, 85] width 13 height 13
click at [479, 514] on input "submit" at bounding box center [259, 517] width 519 height 41
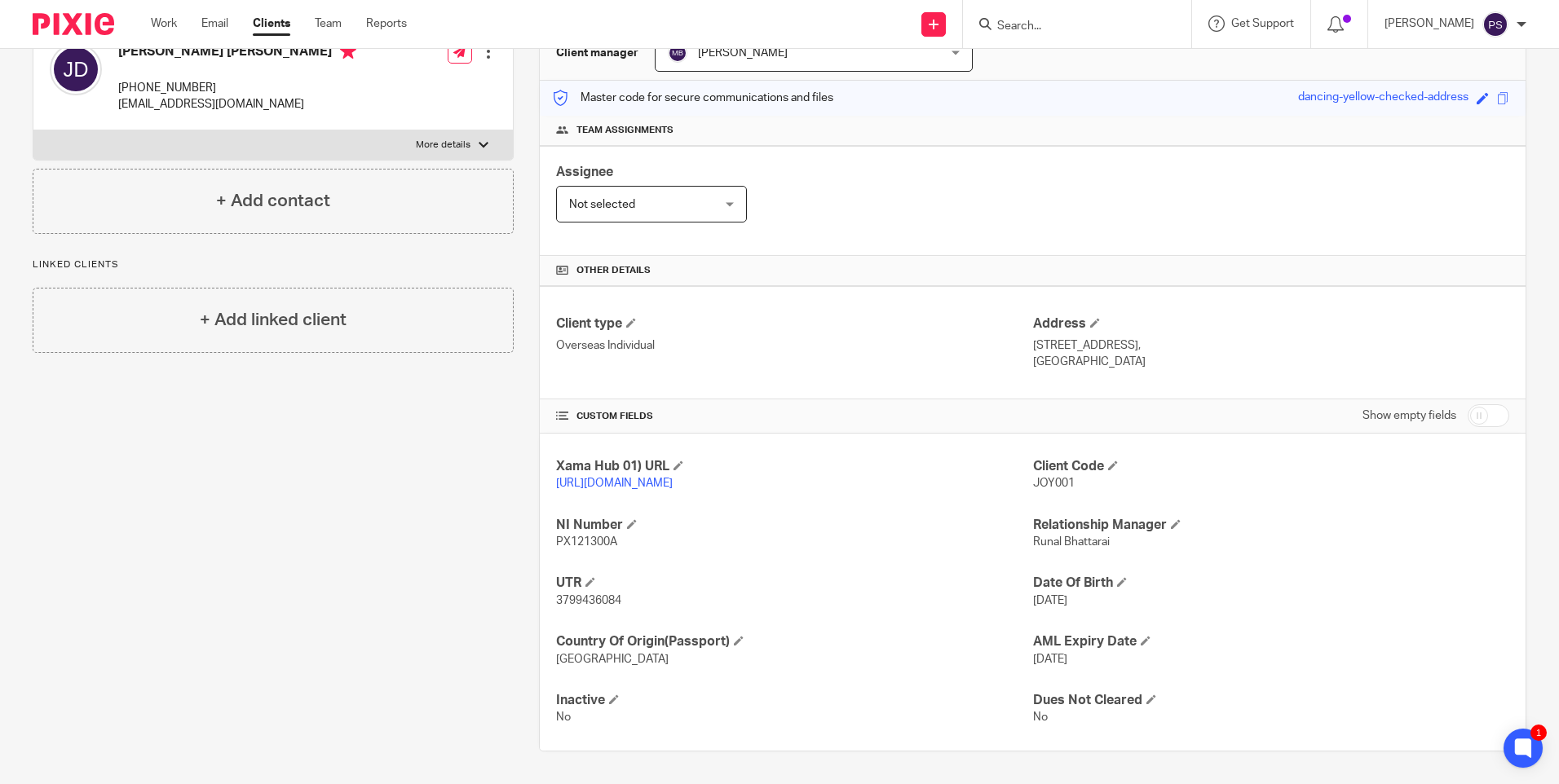
scroll to position [193, 0]
click at [1039, 478] on span "JOY001" at bounding box center [1054, 483] width 42 height 12
copy span "JOY001"
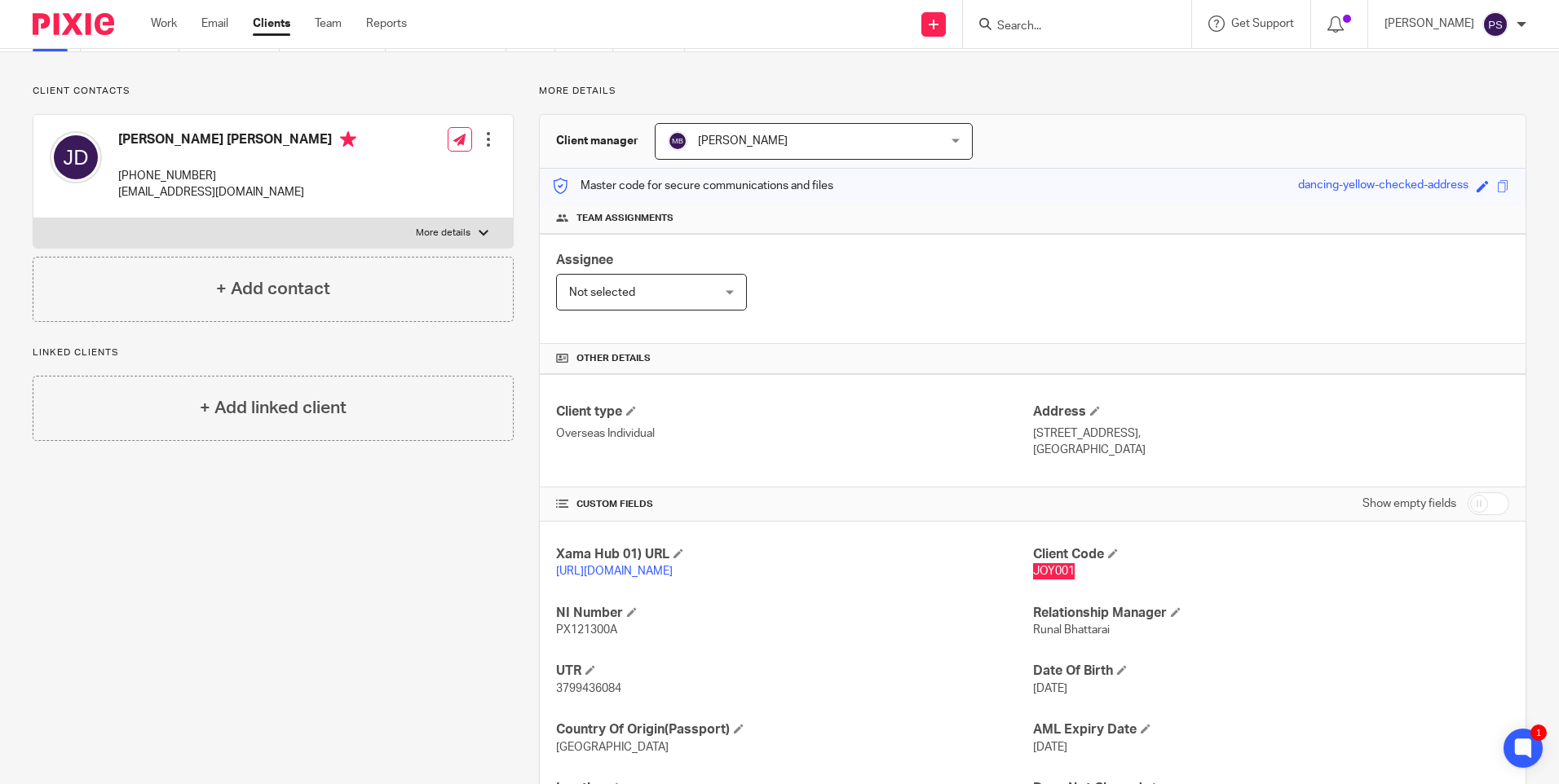
scroll to position [0, 0]
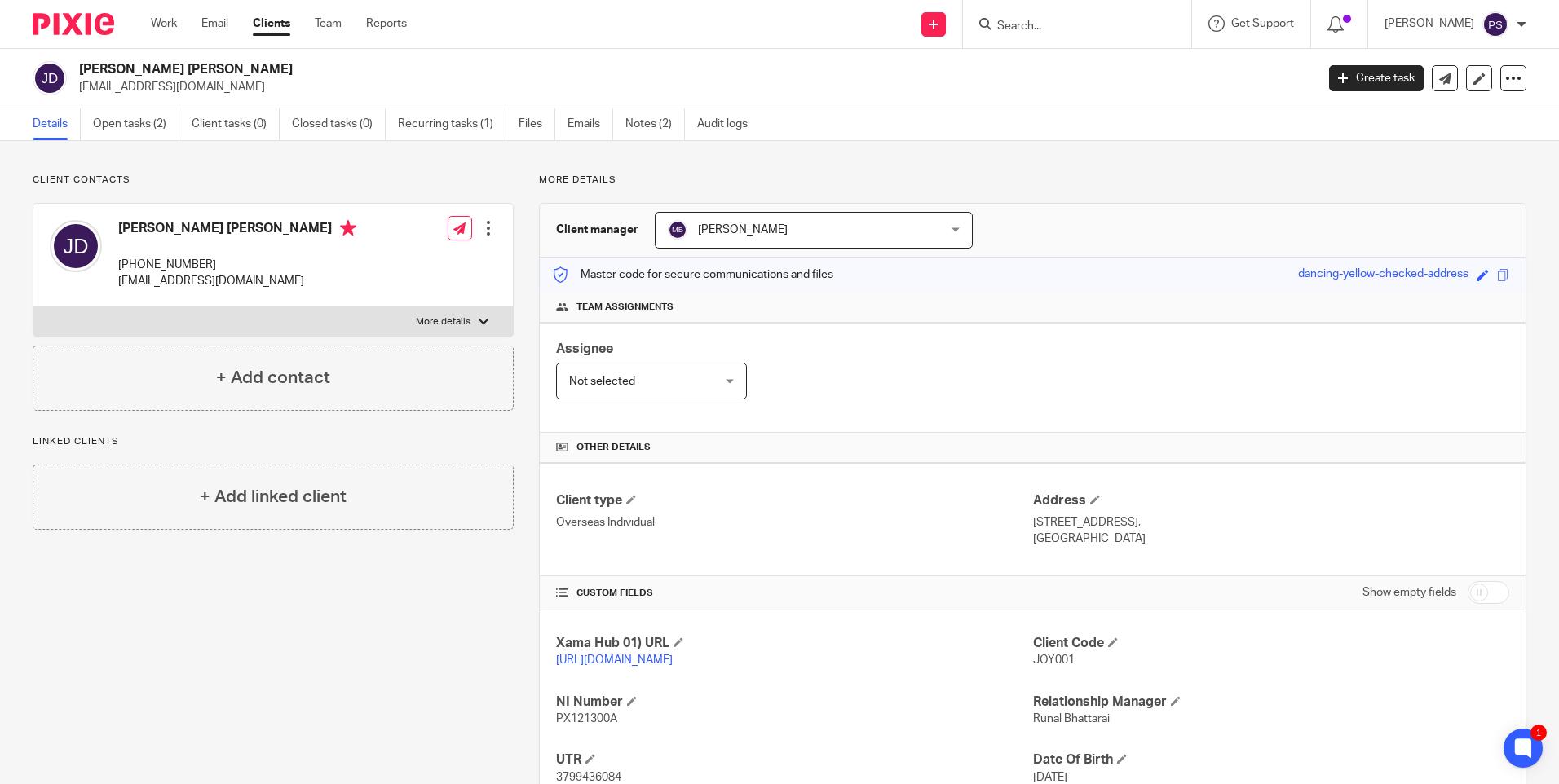
click at [147, 71] on h2 "[PERSON_NAME] [PERSON_NAME]" at bounding box center [568, 70] width 980 height 17
click at [147, 71] on h2 "Joy Sandra Davis" at bounding box center [568, 70] width 980 height 17
click at [147, 71] on h2 "[PERSON_NAME] [PERSON_NAME]" at bounding box center [568, 70] width 980 height 17
copy div "[PERSON_NAME] [PERSON_NAME]"
click at [165, 85] on p "joymalinger@hotmail.com" at bounding box center [691, 87] width 1226 height 16
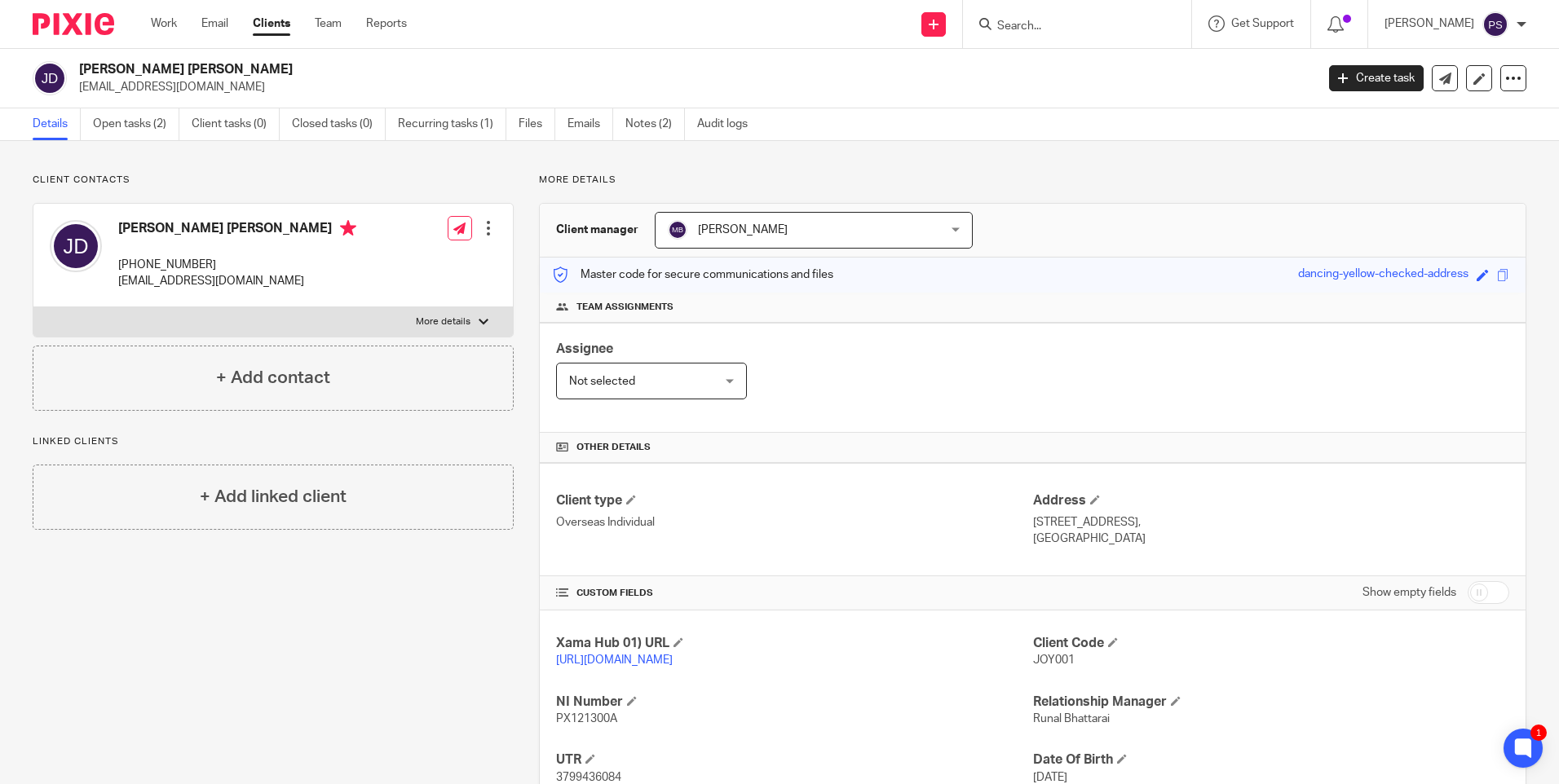
click at [165, 85] on p "joymalinger@hotmail.com" at bounding box center [691, 87] width 1226 height 16
copy main "joymalinger@hotmail.com Create task Update from Companies House Export data Mer…"
click at [193, 71] on h2 "[PERSON_NAME] [PERSON_NAME]" at bounding box center [568, 70] width 980 height 17
click at [170, 65] on h2 "Joy Sandra Davis" at bounding box center [568, 70] width 980 height 17
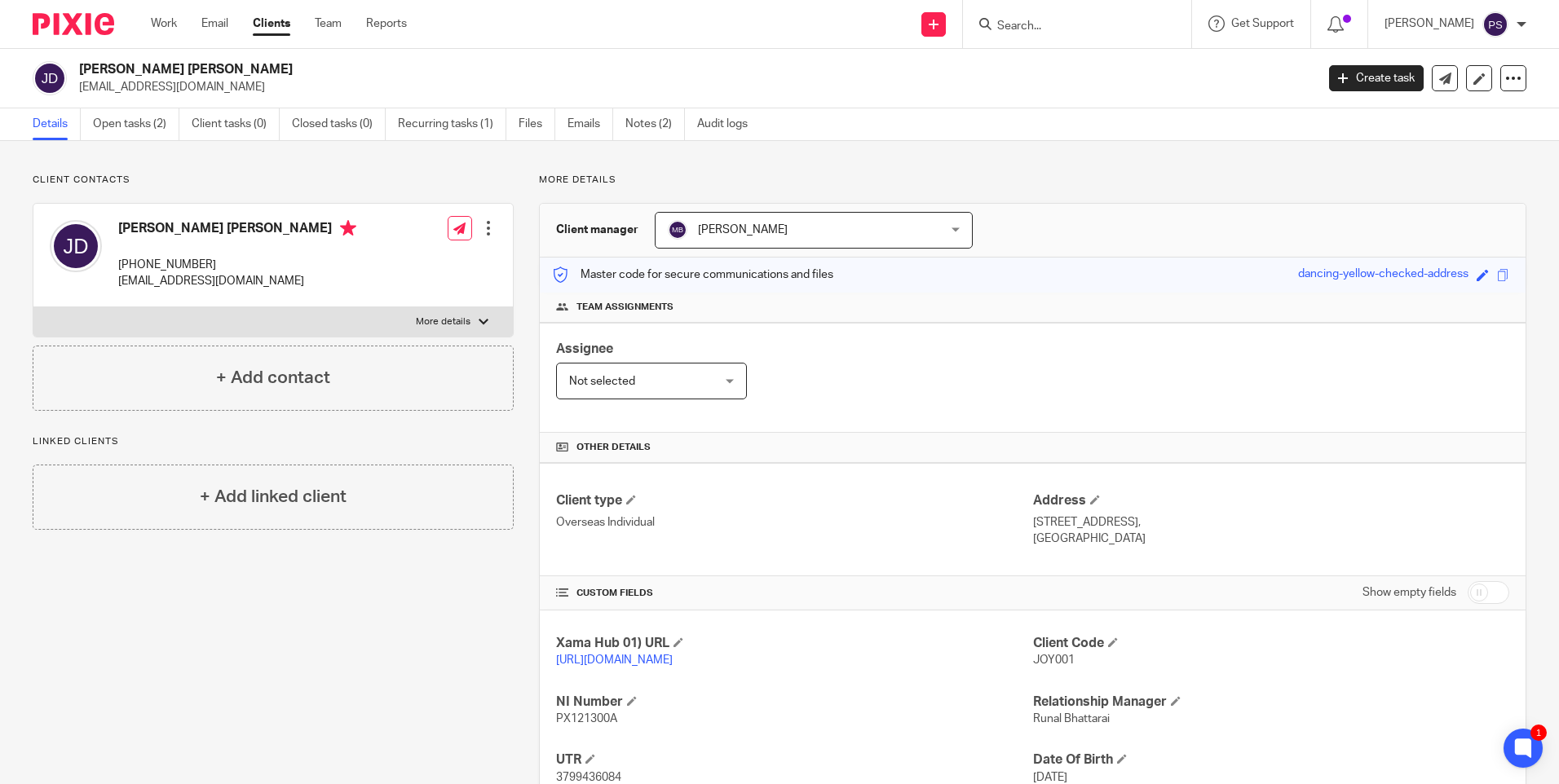
click at [170, 65] on h2 "Joy Sandra Davis" at bounding box center [568, 70] width 980 height 17
copy div "Joy Sandra Davis"
click at [270, 161] on div "Client contacts Joy Sandra Davis +61 049 758 1682 joymalinger@hotmail.com Edit …" at bounding box center [779, 550] width 1559 height 819
click at [146, 26] on div "Work Email Clients Team Reports Work Email Clients Team Reports Settings" at bounding box center [283, 23] width 296 height 48
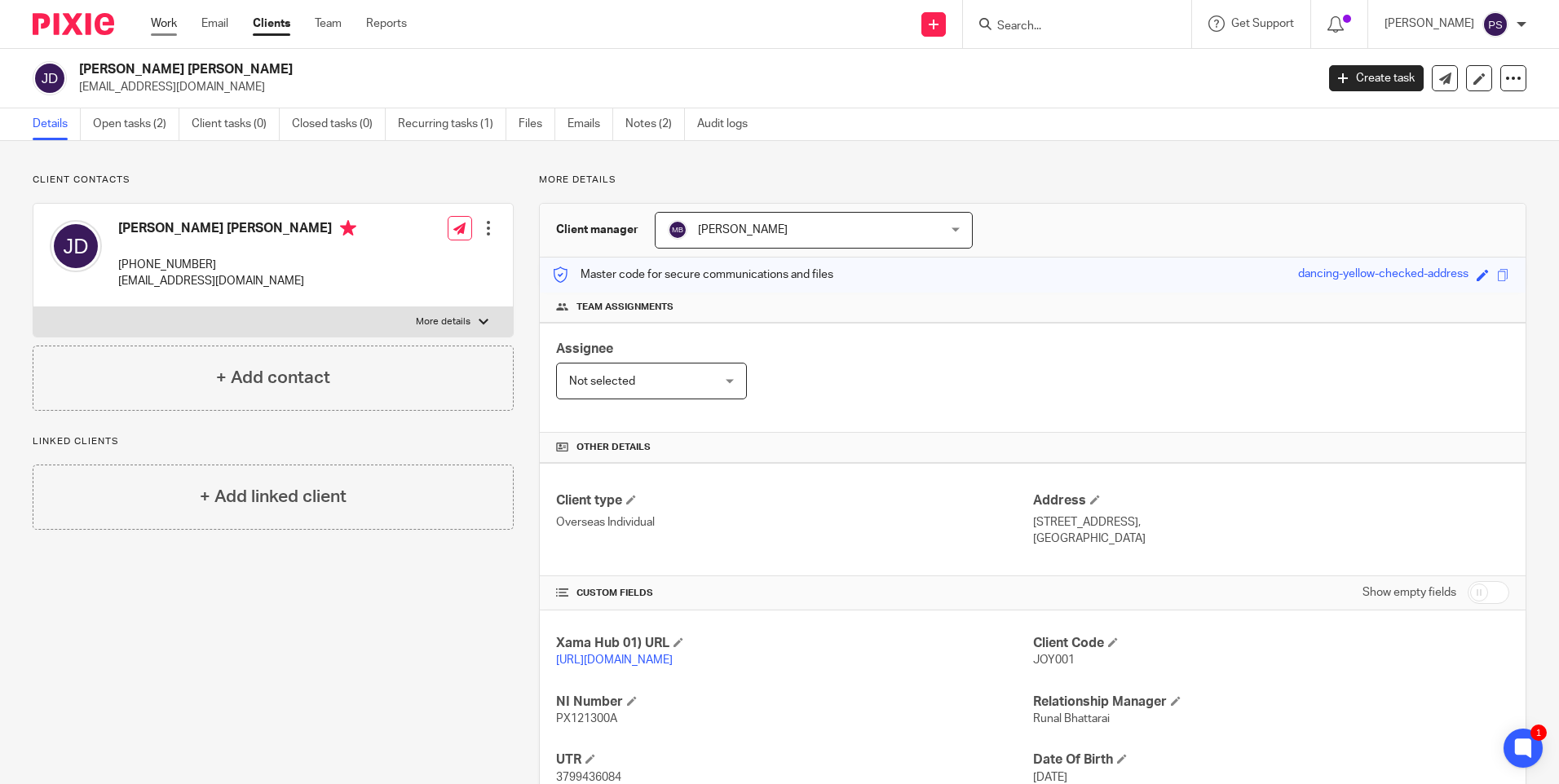
click at [155, 22] on link "Work" at bounding box center [164, 23] width 26 height 16
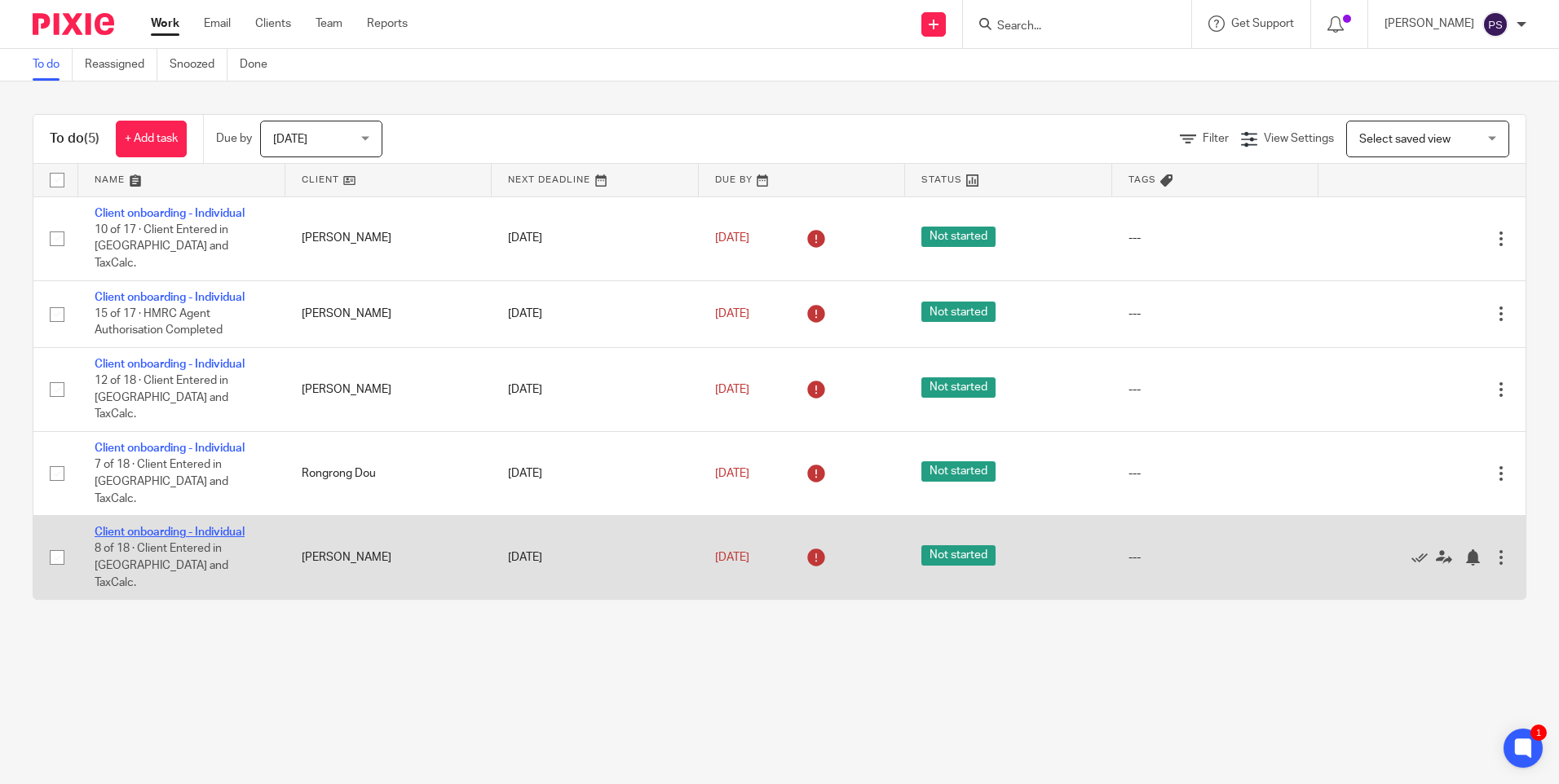
click at [195, 527] on link "Client onboarding - Individual" at bounding box center [170, 532] width 150 height 12
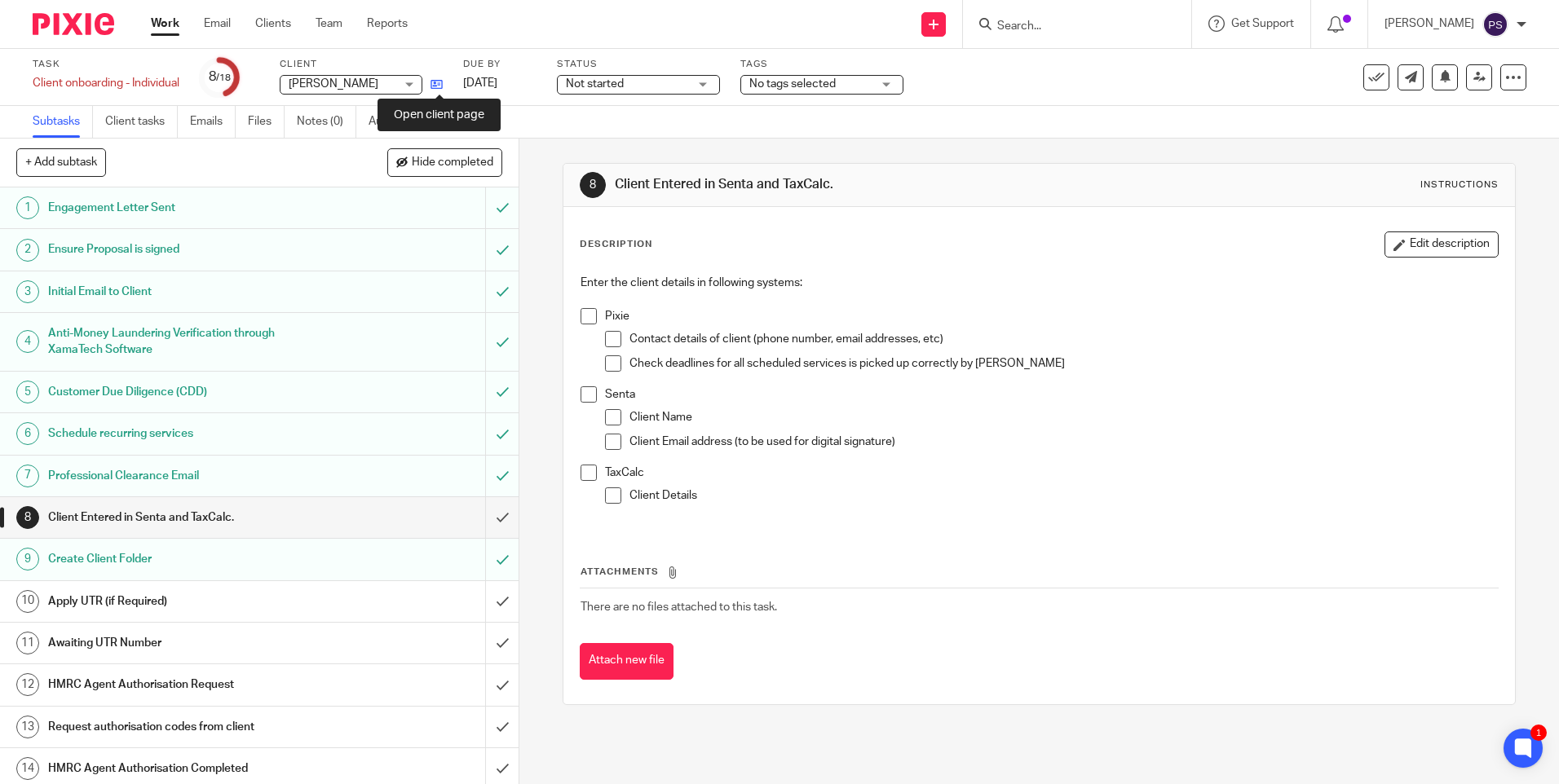
click at [443, 84] on icon at bounding box center [437, 85] width 13 height 13
click at [495, 518] on input "submit" at bounding box center [259, 517] width 519 height 41
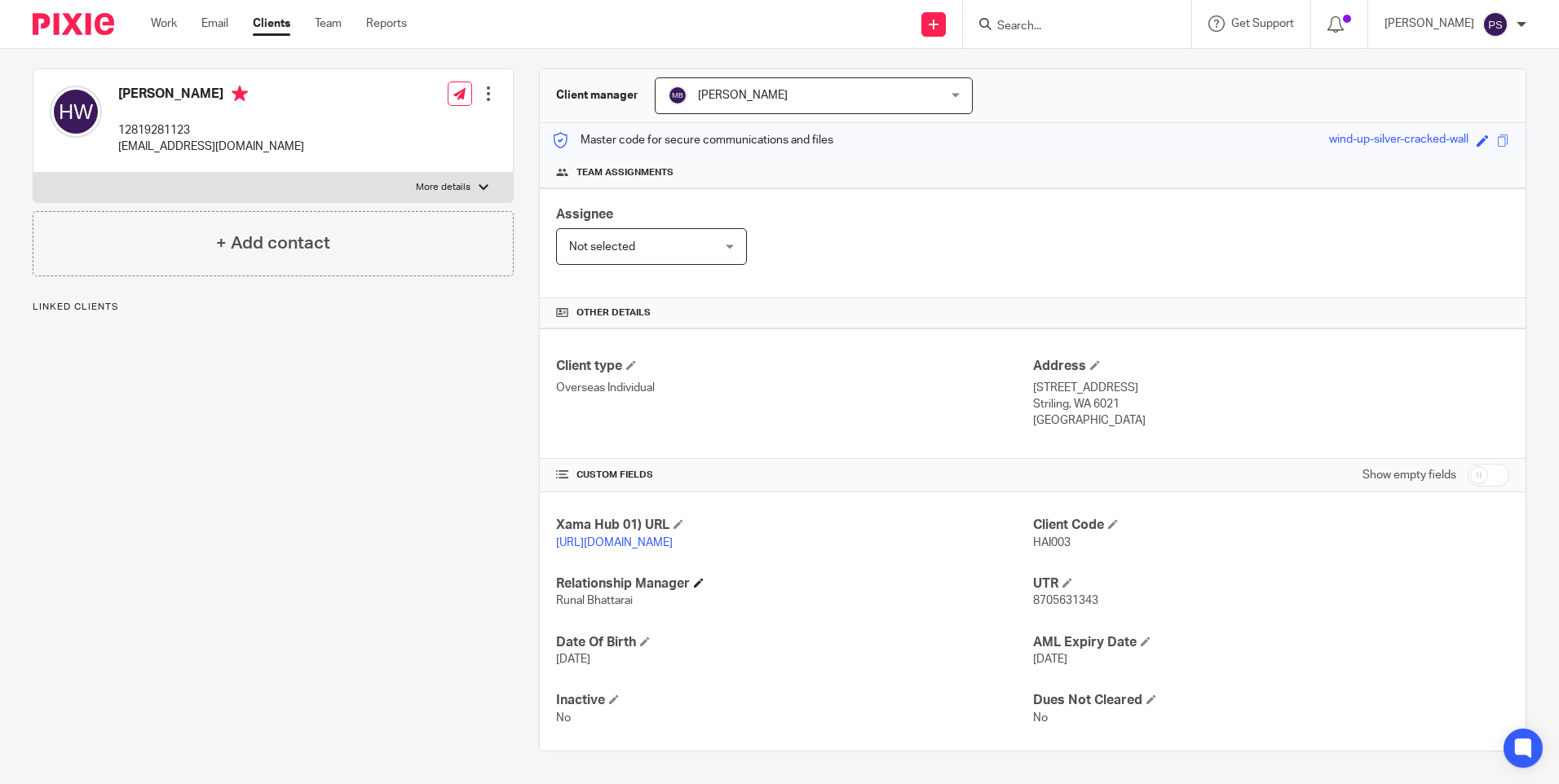
scroll to position [152, 0]
click at [1056, 537] on span "HAI003" at bounding box center [1051, 542] width 37 height 12
copy span "HAI003"
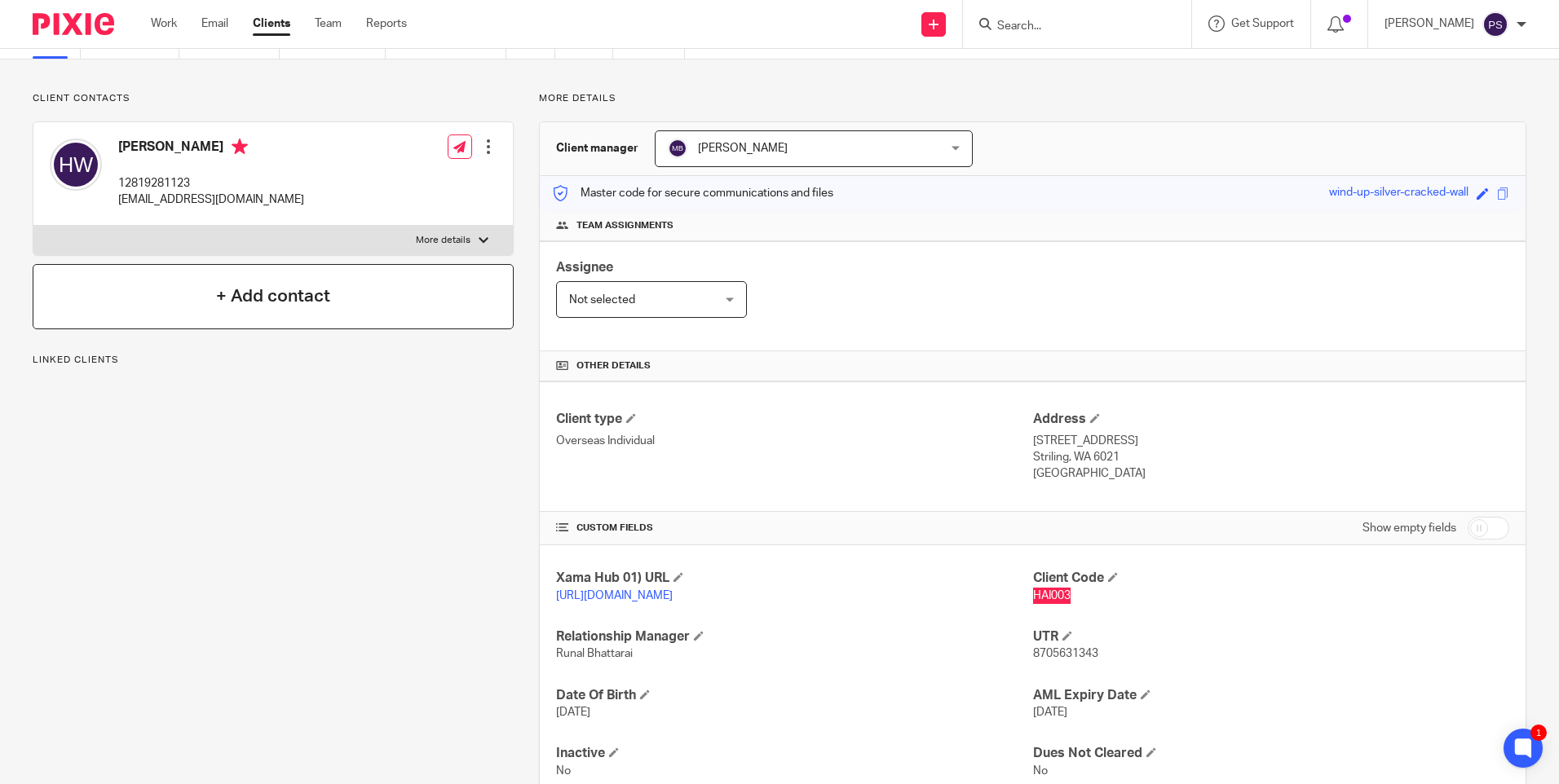
scroll to position [0, 0]
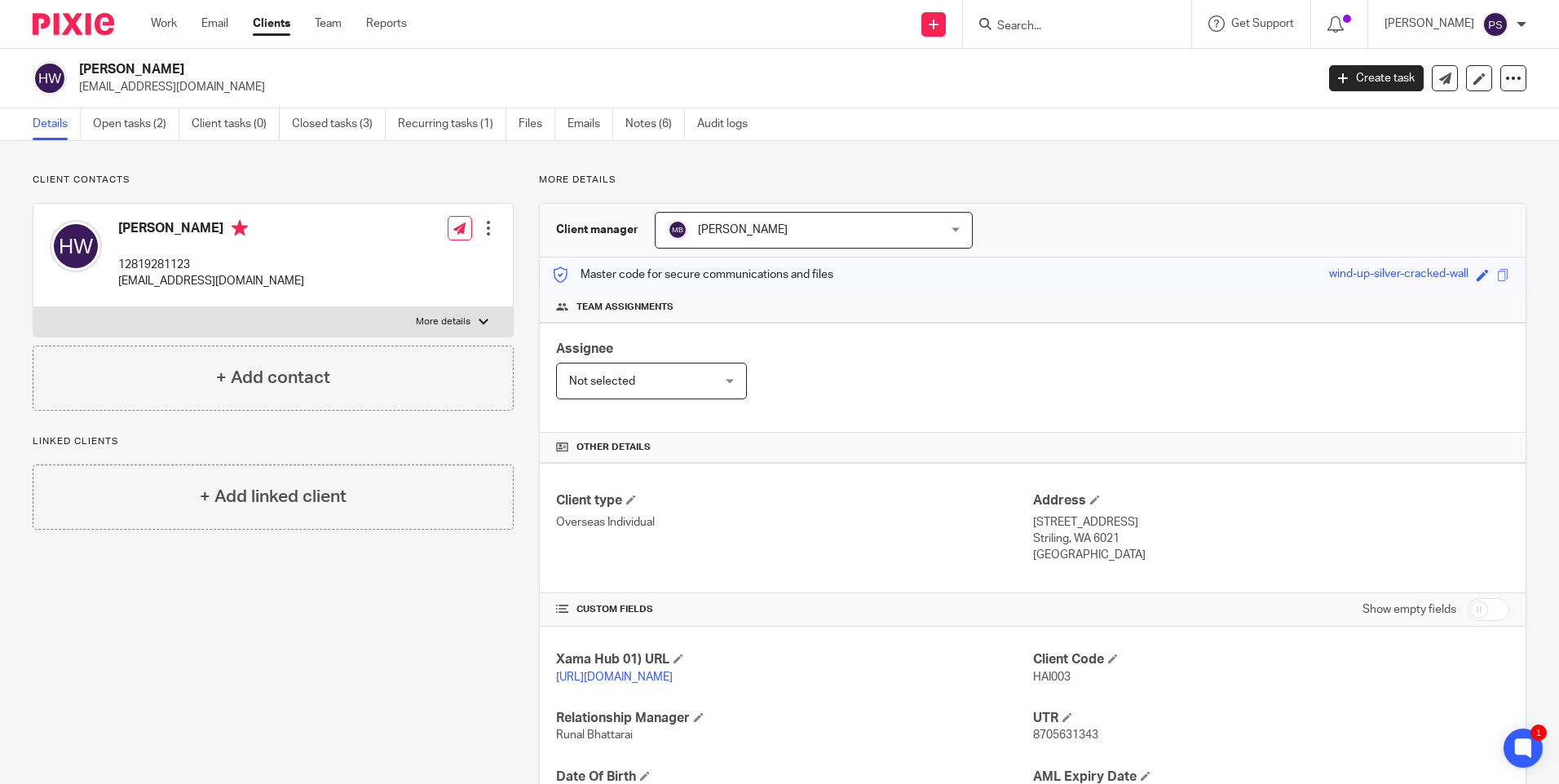
click at [121, 74] on h2 "[PERSON_NAME]" at bounding box center [568, 70] width 980 height 17
copy div "[PERSON_NAME]"
click at [193, 87] on p "justinhewett@gmail.com" at bounding box center [691, 87] width 1226 height 16
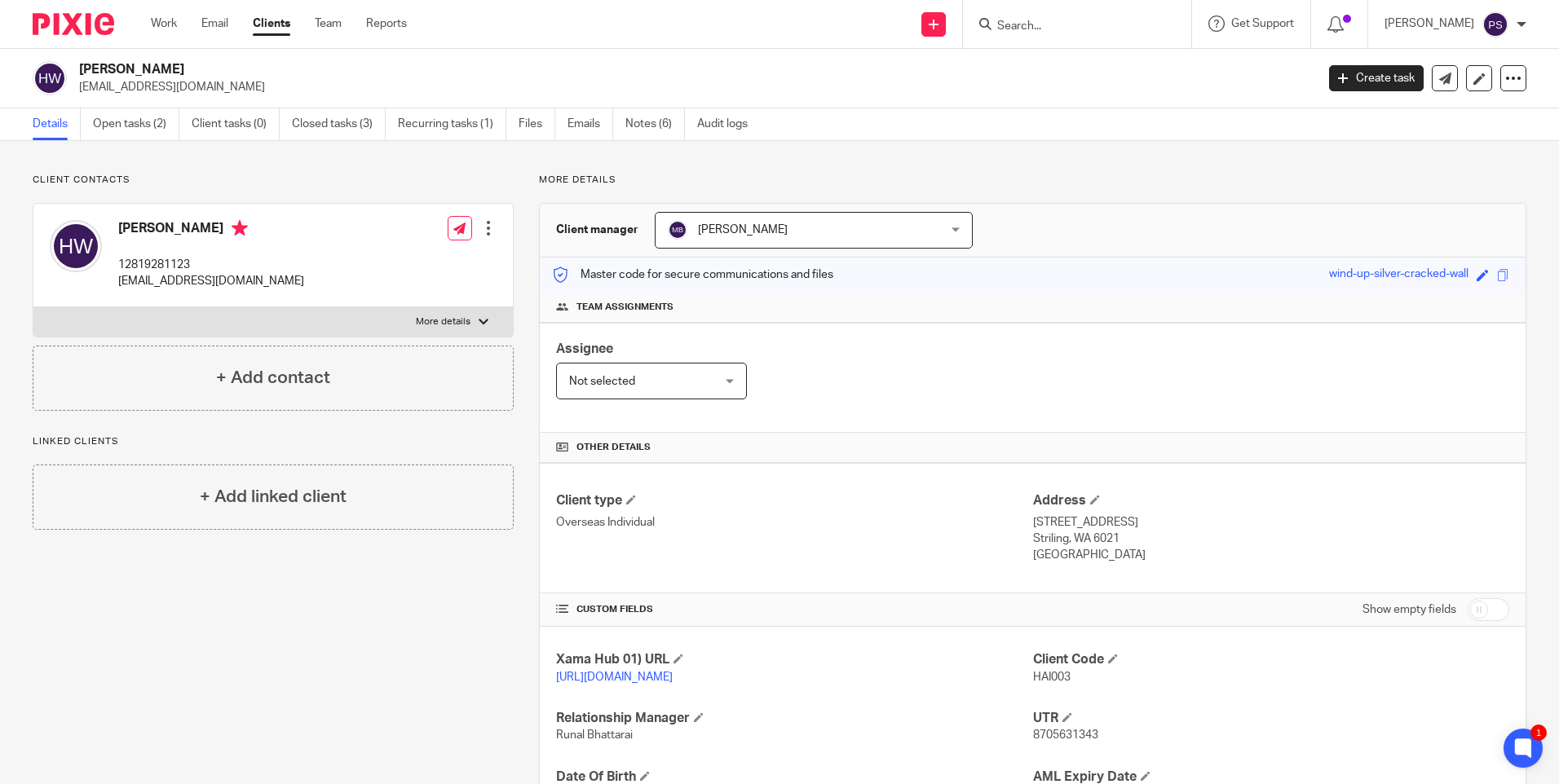
click at [193, 87] on p "justinhewett@gmail.com" at bounding box center [691, 87] width 1226 height 16
copy main "justinhewett@gmail.com Create task Update from Companies House Export data Merg…"
click at [163, 280] on p "justinhewett@gmail.com" at bounding box center [211, 281] width 186 height 16
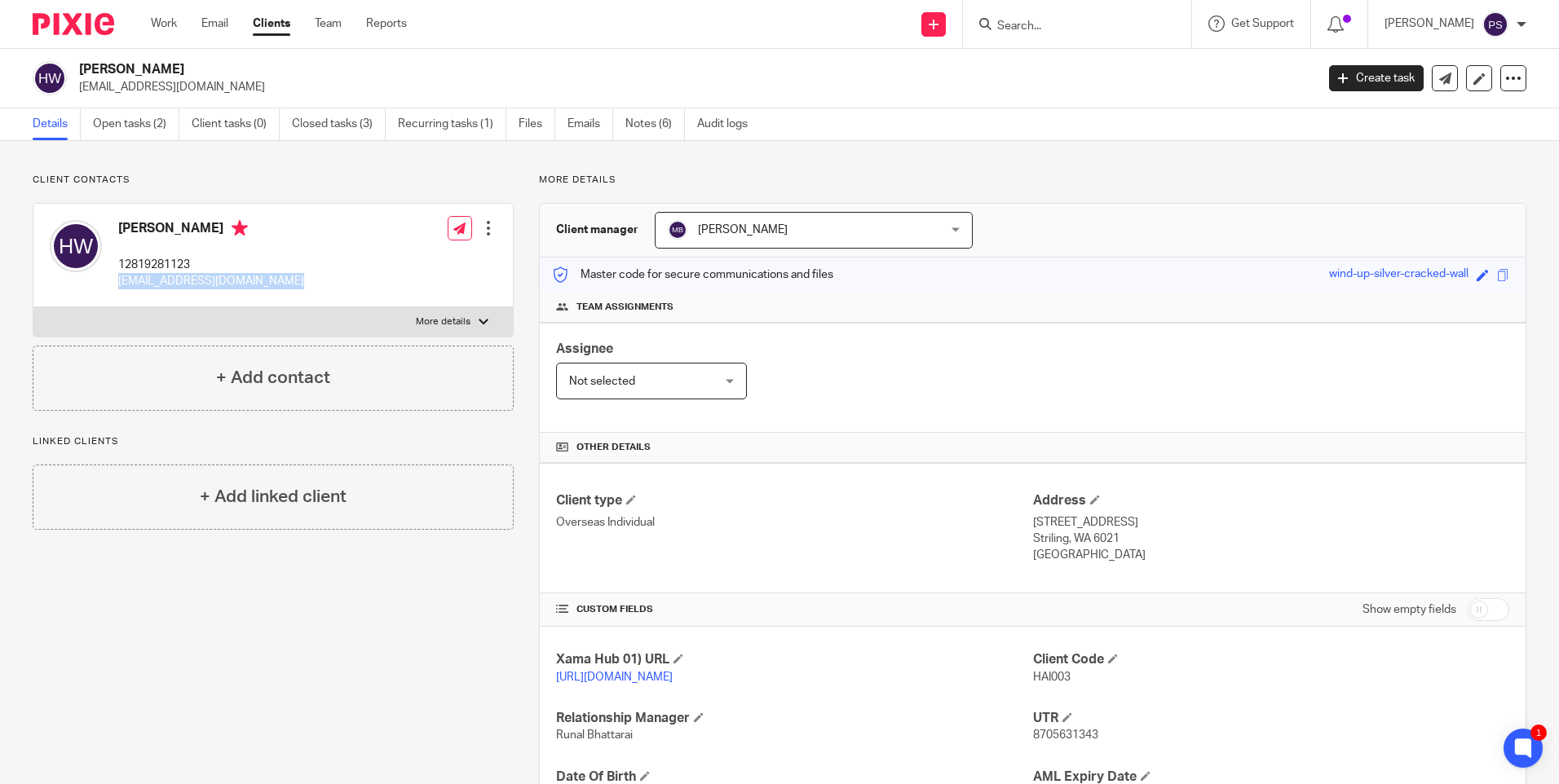
click at [163, 280] on p "justinhewett@gmail.com" at bounding box center [211, 281] width 186 height 16
copy div "justinhewett@gmail.com"
click at [108, 631] on div "Client contacts Hailong Wu 12819281123 justinhewett@gmail.com Edit contact Crea…" at bounding box center [260, 529] width 506 height 712
click at [173, 32] on link "Work" at bounding box center [164, 23] width 26 height 16
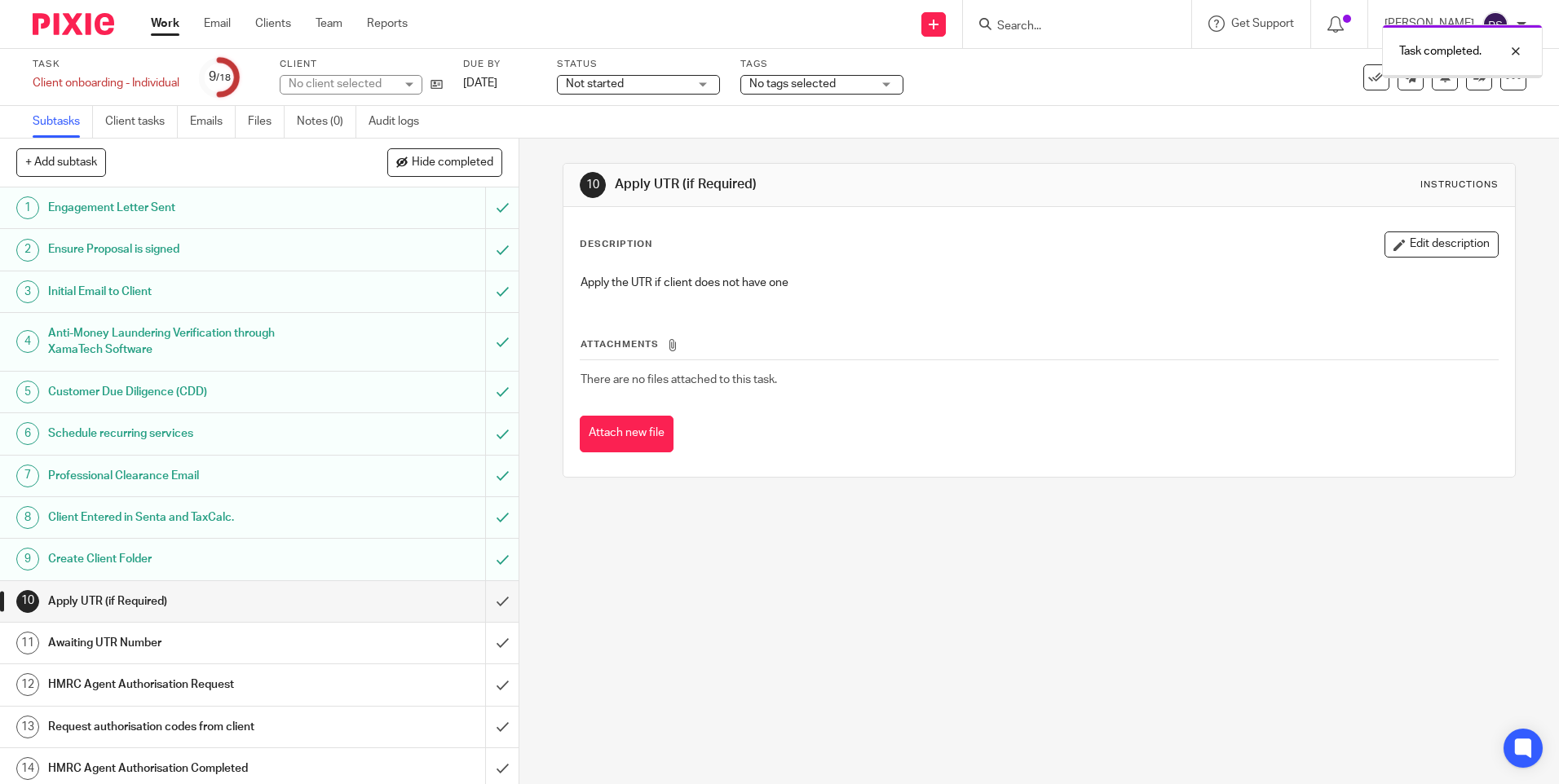
scroll to position [190, 0]
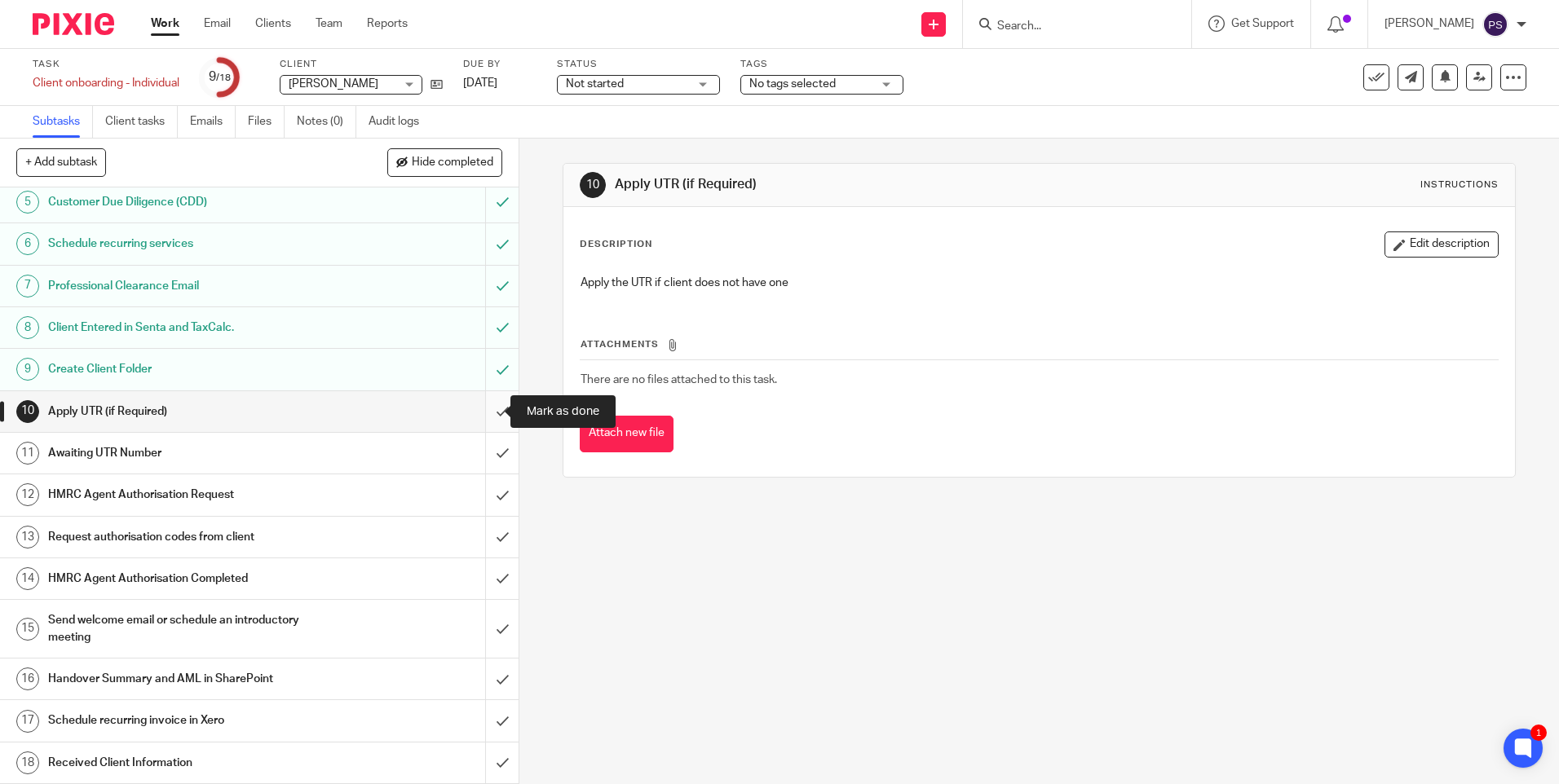
click at [484, 420] on input "submit" at bounding box center [259, 411] width 519 height 41
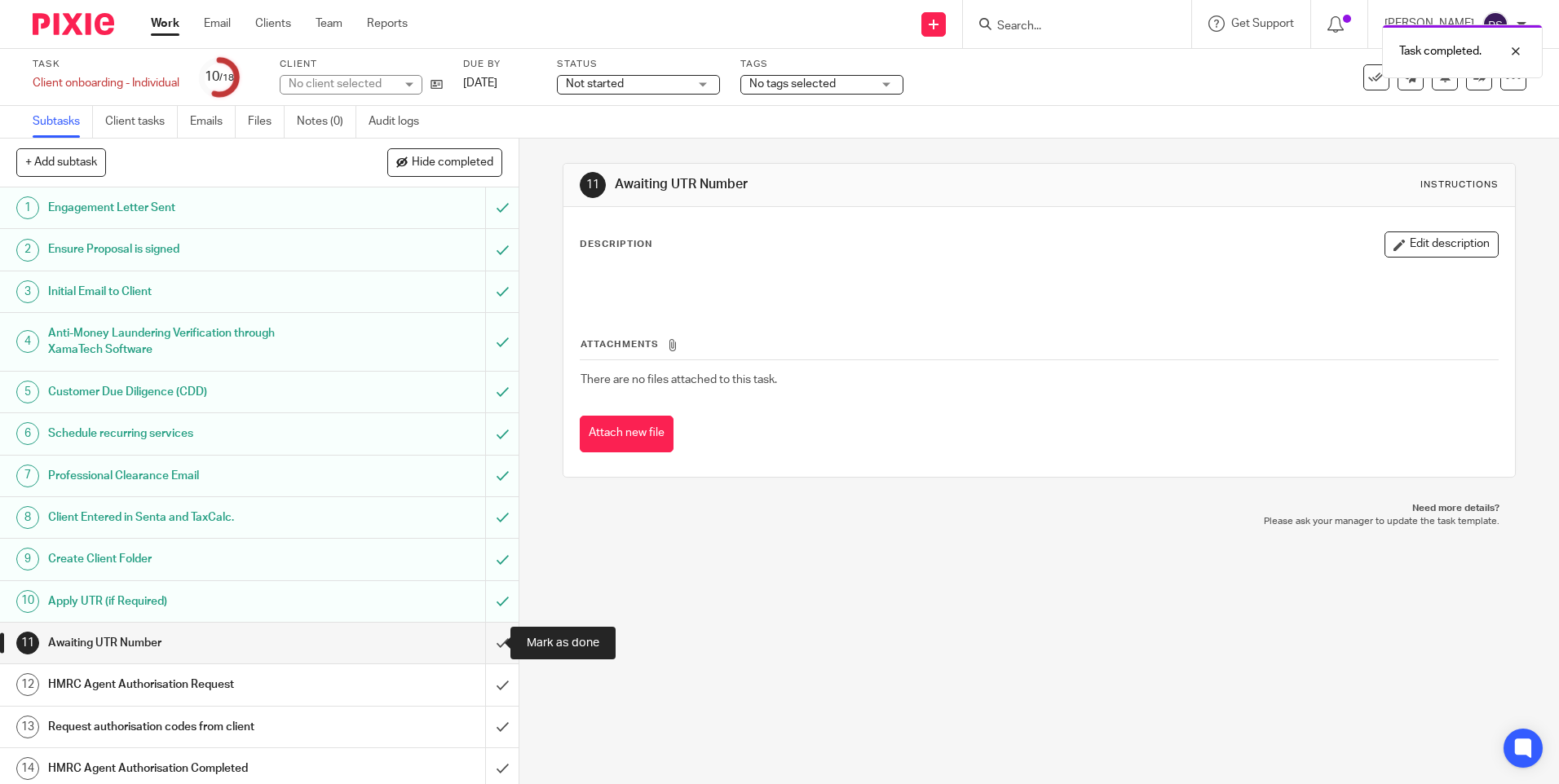
click at [485, 642] on input "submit" at bounding box center [259, 642] width 519 height 41
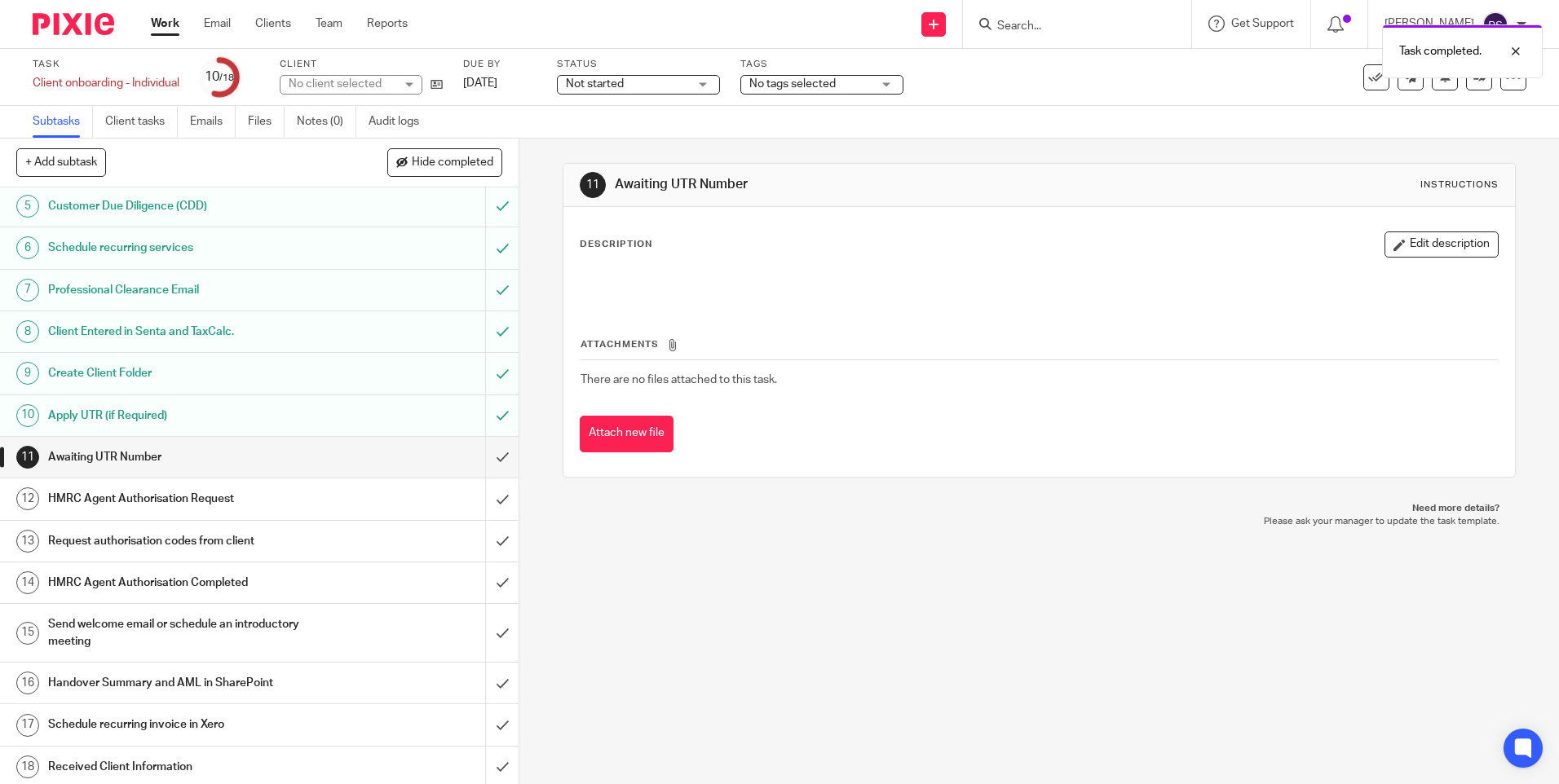
scroll to position [190, 0]
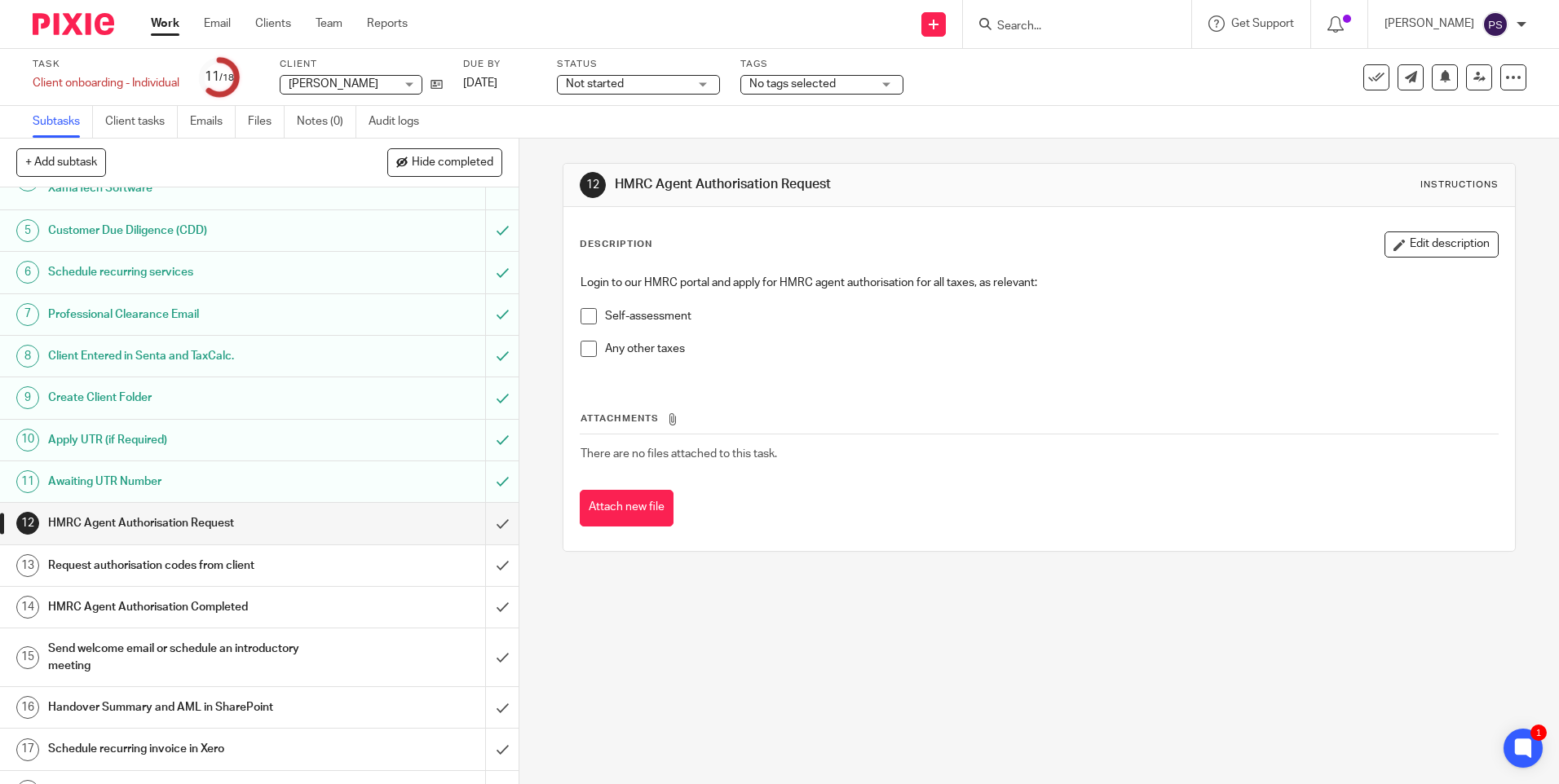
scroll to position [190, 0]
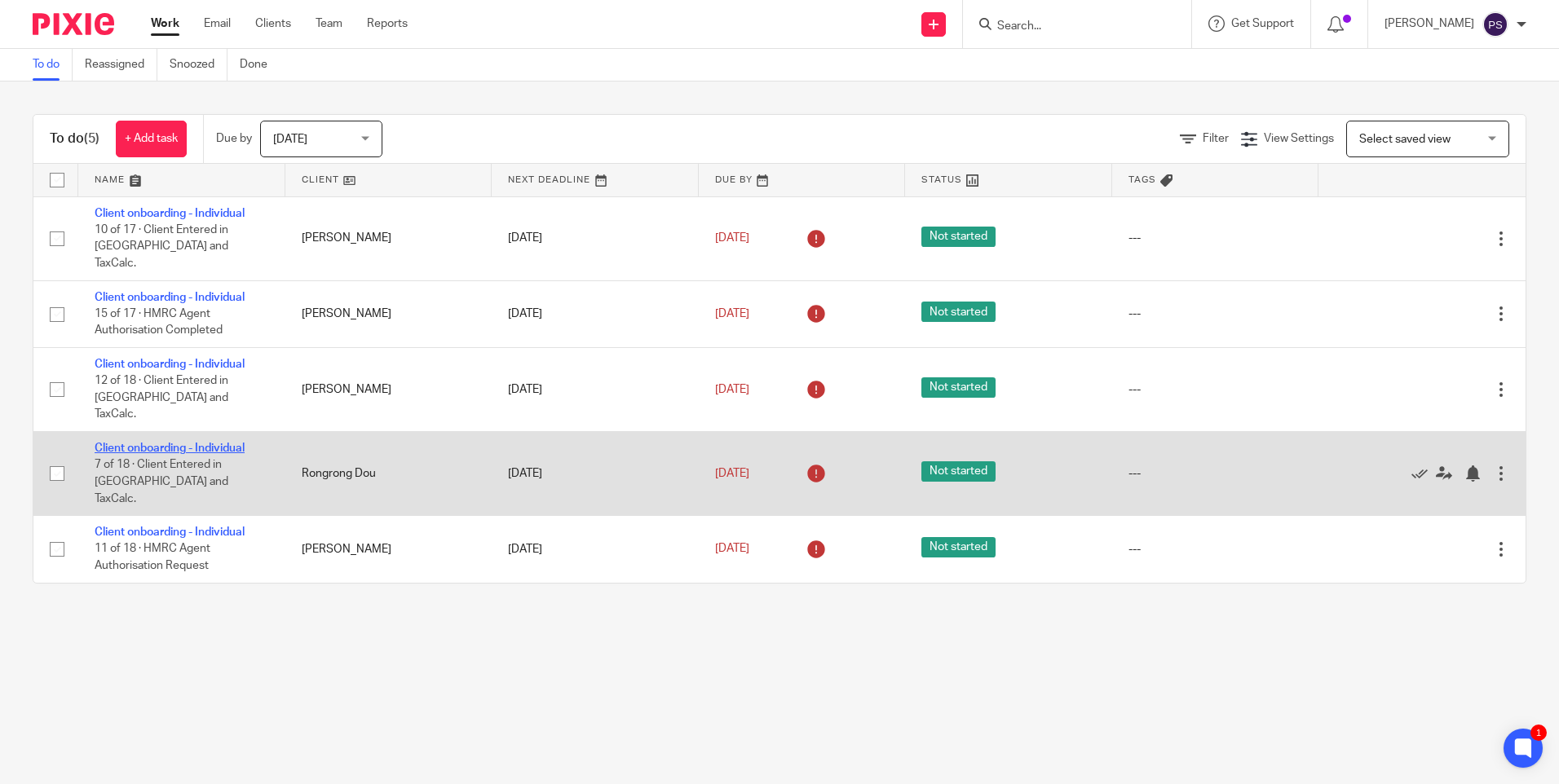
click at [181, 443] on link "Client onboarding - Individual" at bounding box center [170, 448] width 150 height 12
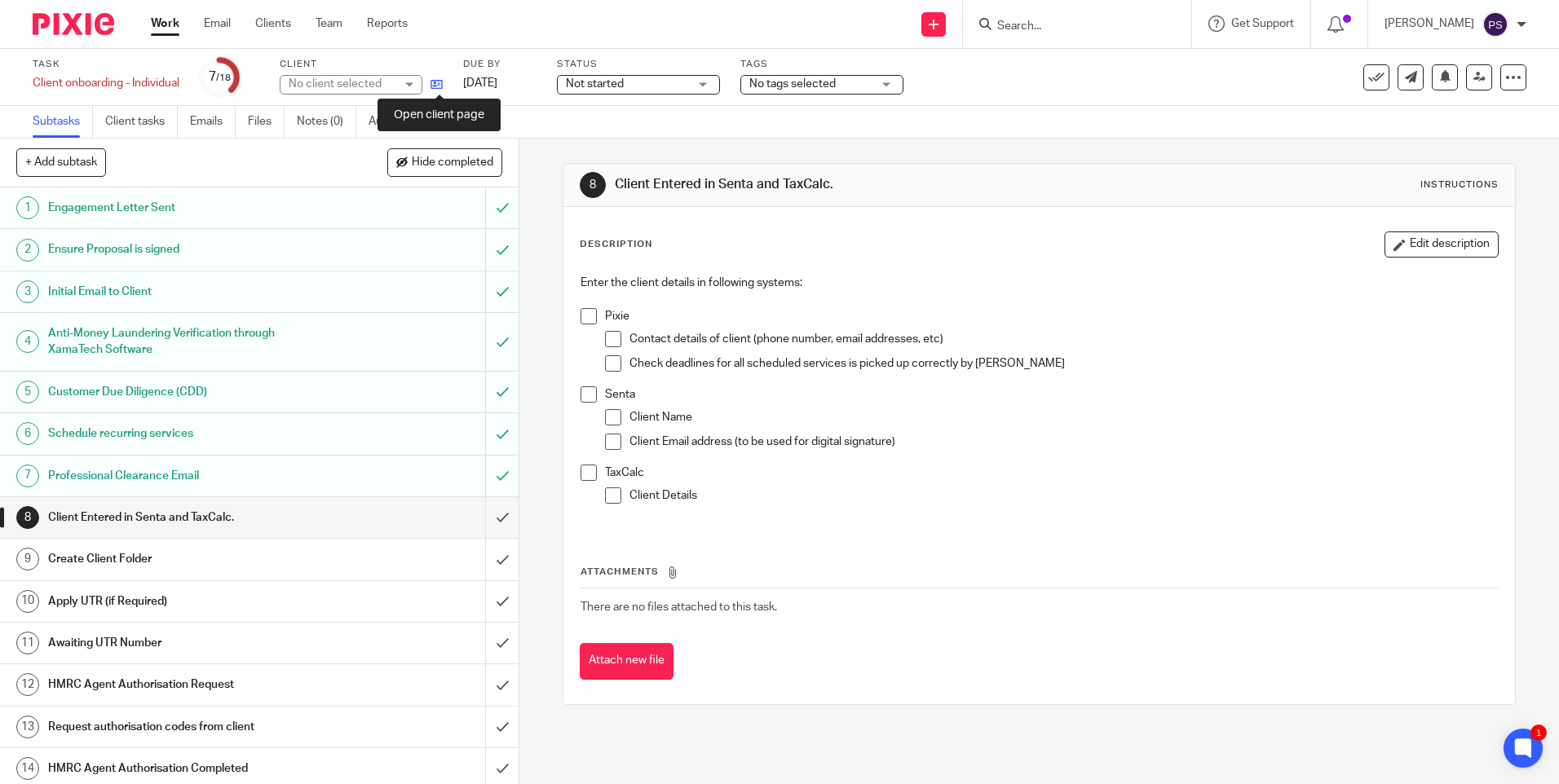
click at [437, 87] on icon at bounding box center [437, 85] width 13 height 13
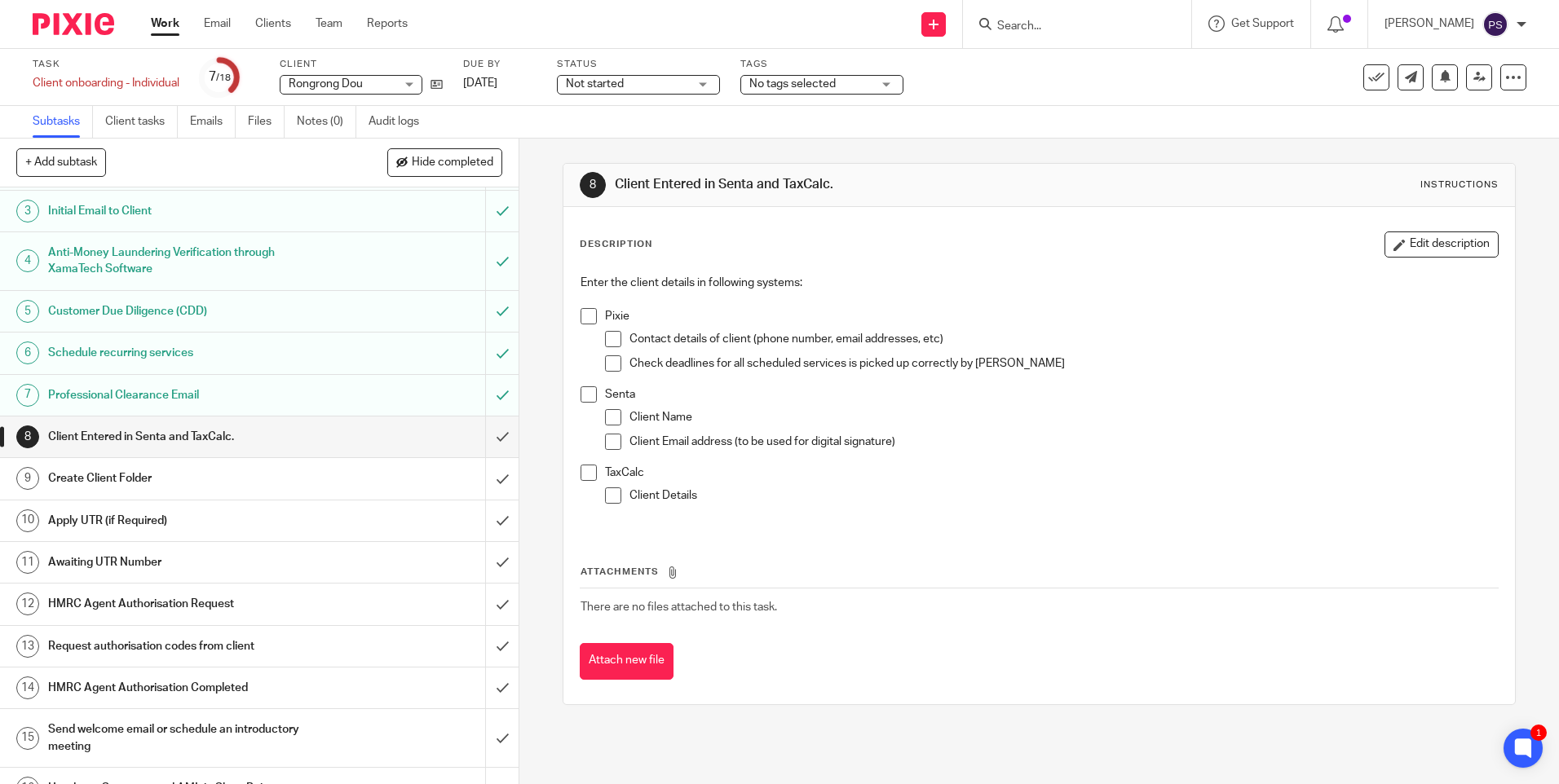
scroll to position [190, 0]
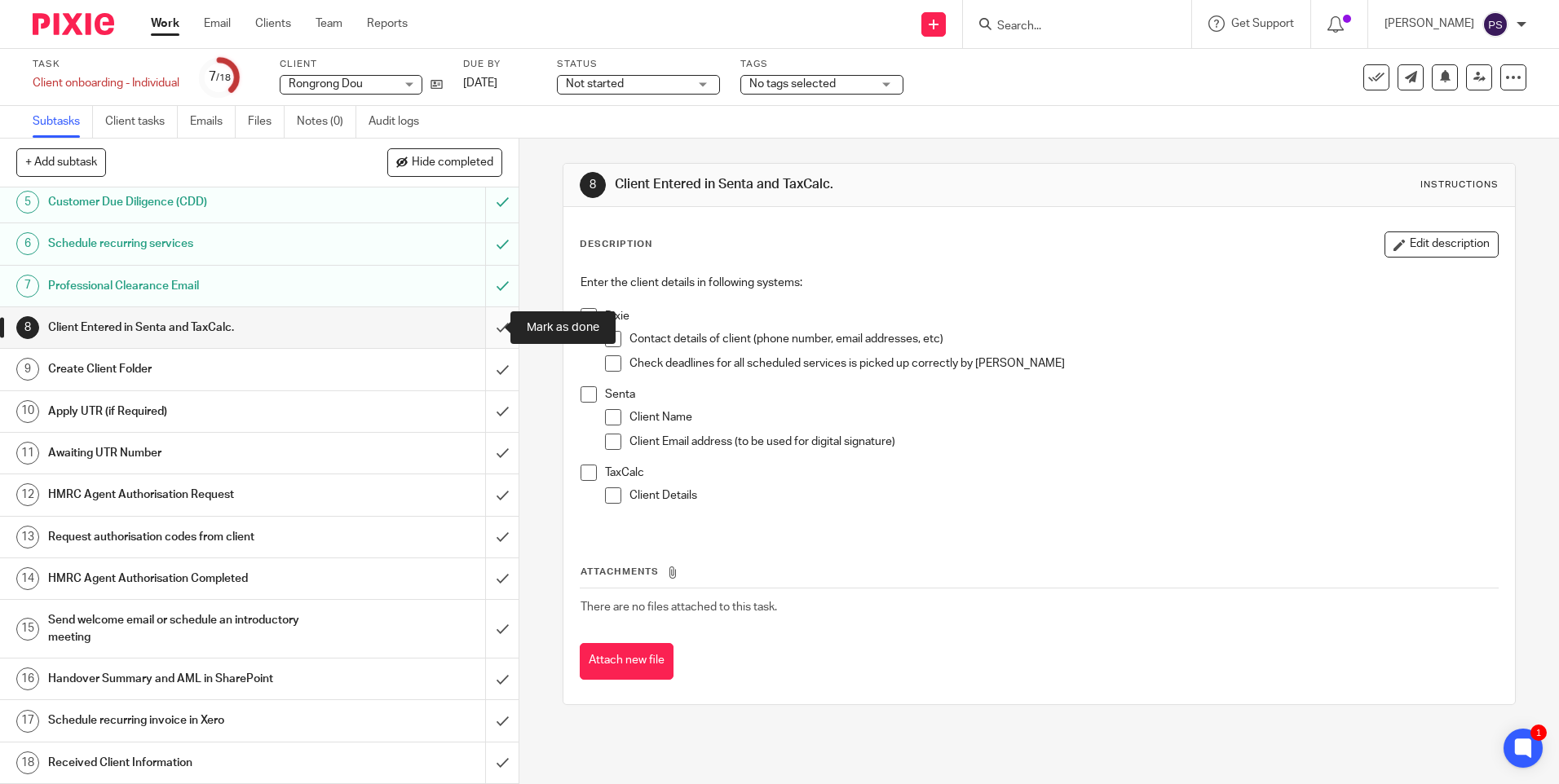
click at [471, 334] on input "submit" at bounding box center [259, 327] width 519 height 41
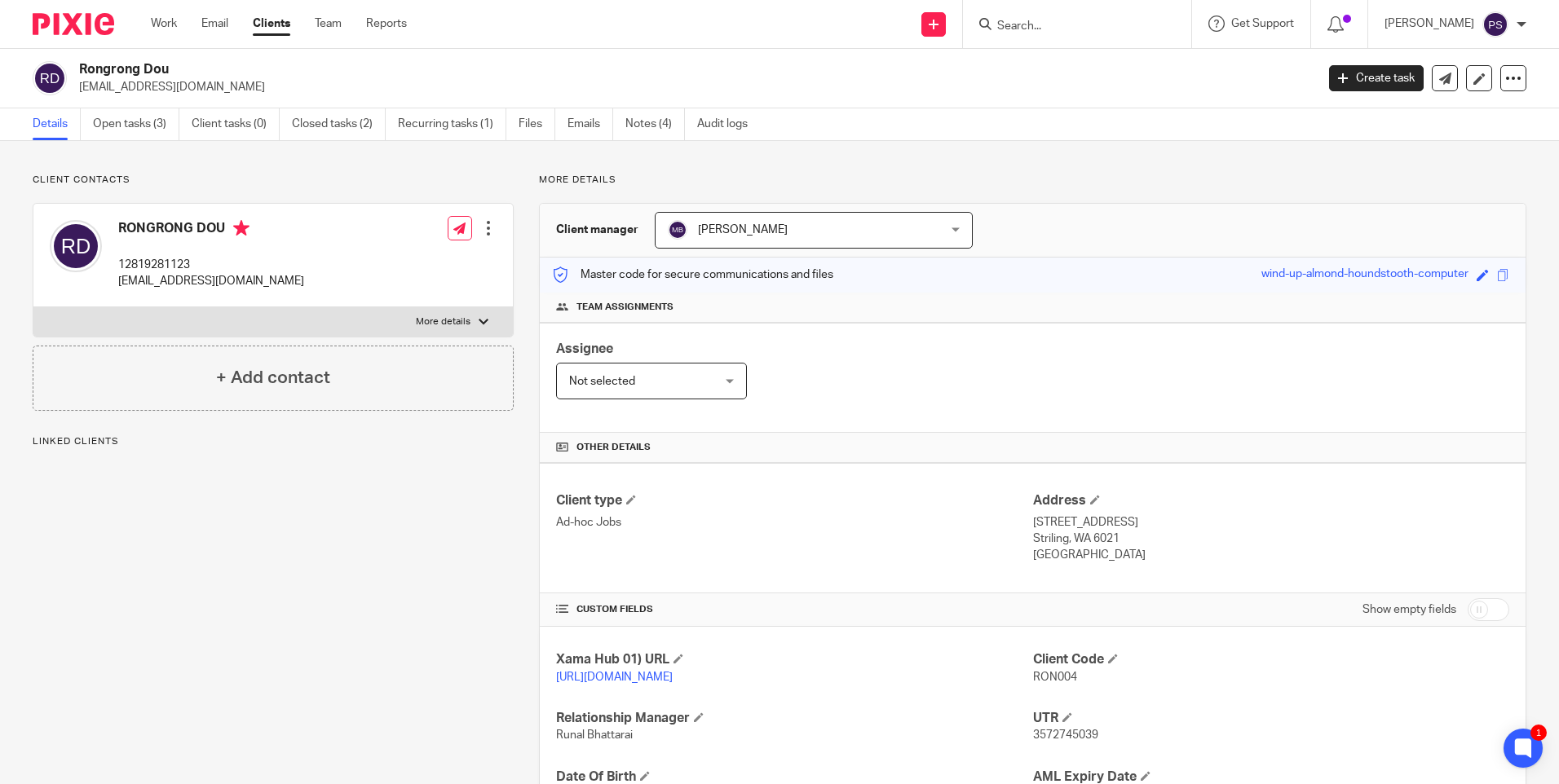
click at [1065, 685] on p "RON004" at bounding box center [1271, 677] width 476 height 16
click at [1061, 677] on span "RON004" at bounding box center [1055, 677] width 44 height 12
copy span "RON004"
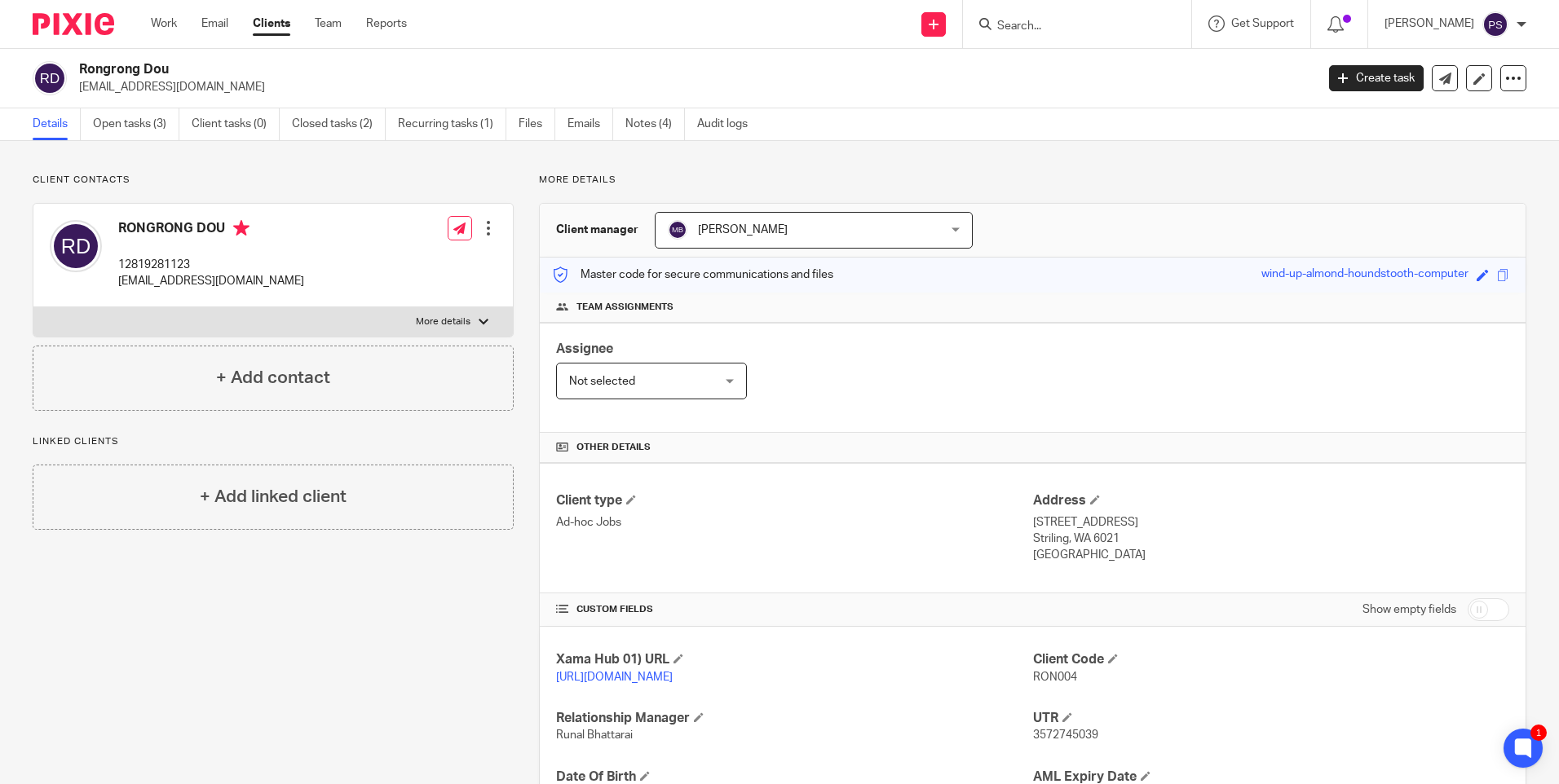
click at [144, 65] on h2 "Rongrong Dou" at bounding box center [568, 70] width 980 height 17
copy div "Rongrong Dou"
click at [162, 275] on p "[EMAIL_ADDRESS][DOMAIN_NAME]" at bounding box center [211, 281] width 186 height 16
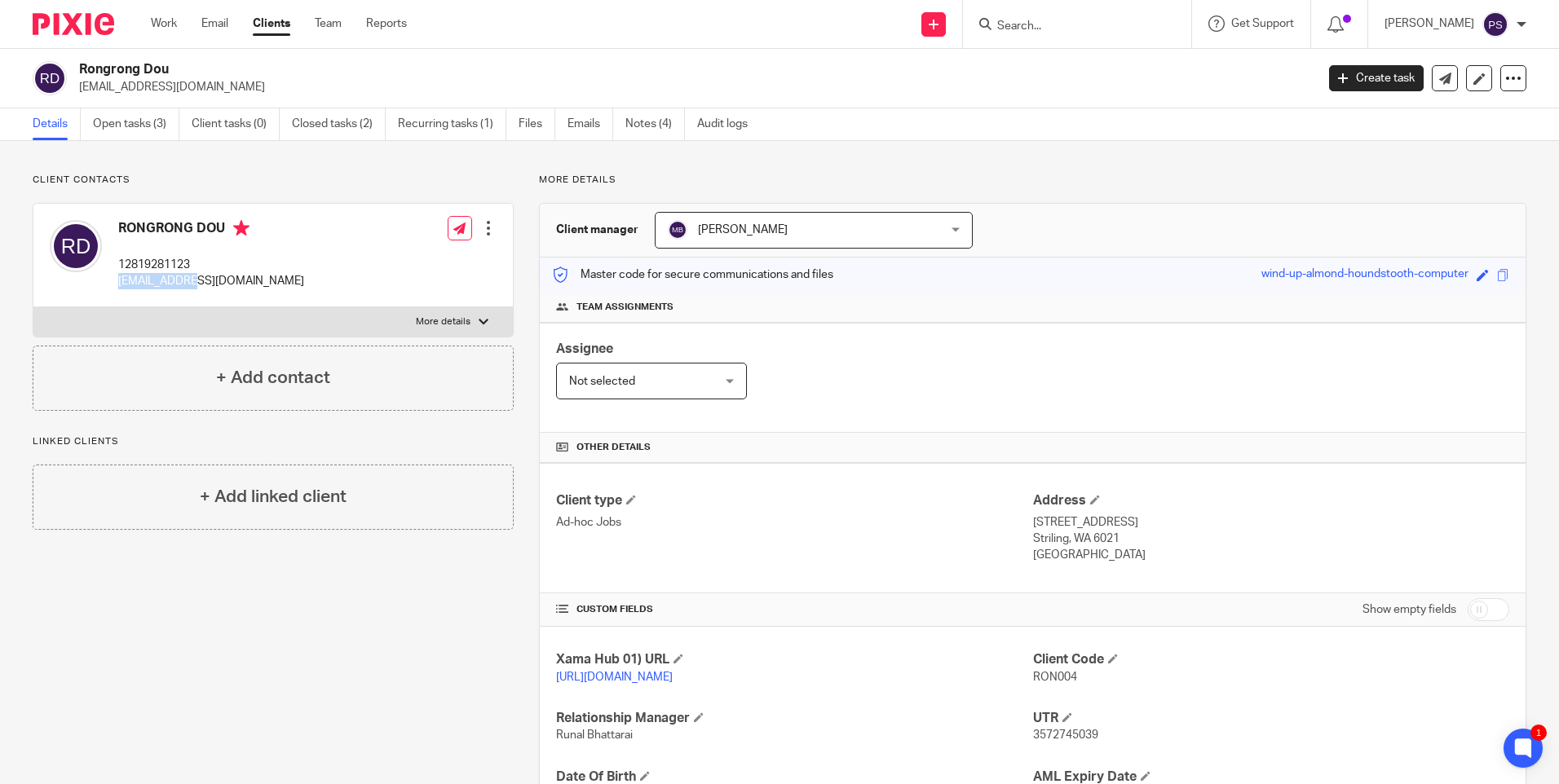
click at [162, 275] on p "justinhewett@gmail.com" at bounding box center [211, 281] width 186 height 16
copy div "justinhewett@gmail.com"
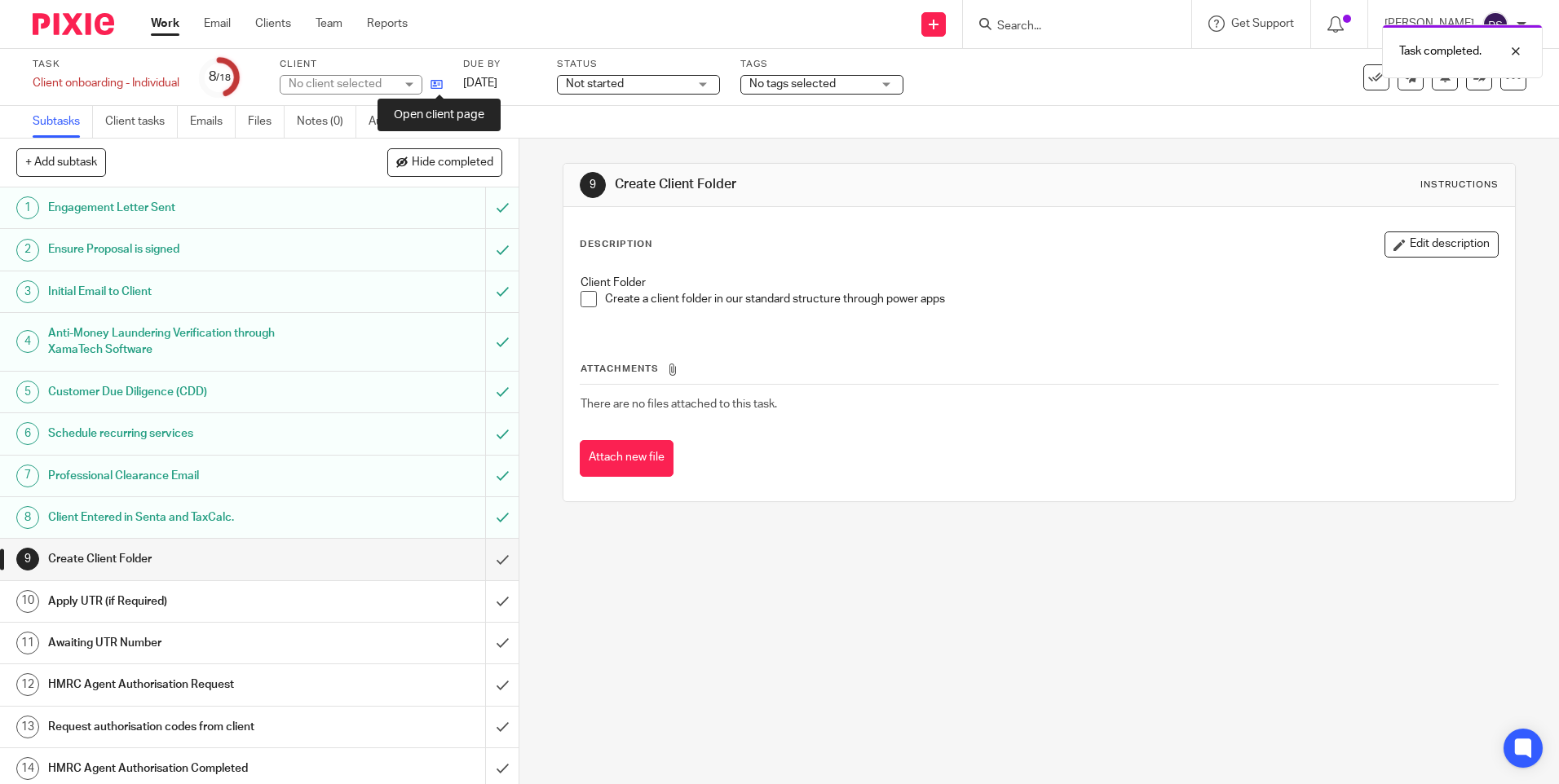
click at [443, 85] on icon at bounding box center [437, 85] width 13 height 13
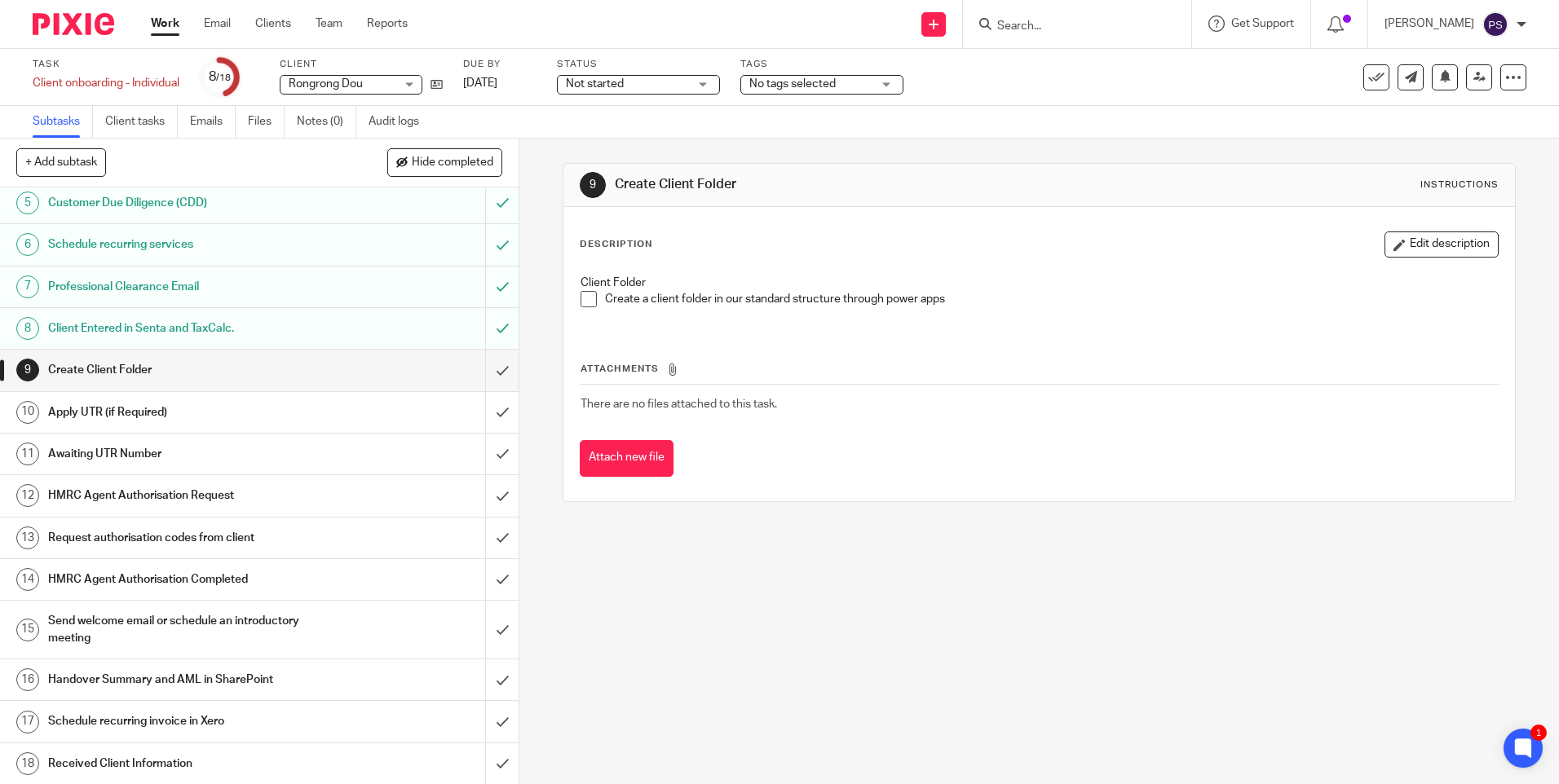
scroll to position [190, 0]
click at [498, 422] on input "submit" at bounding box center [259, 411] width 519 height 41
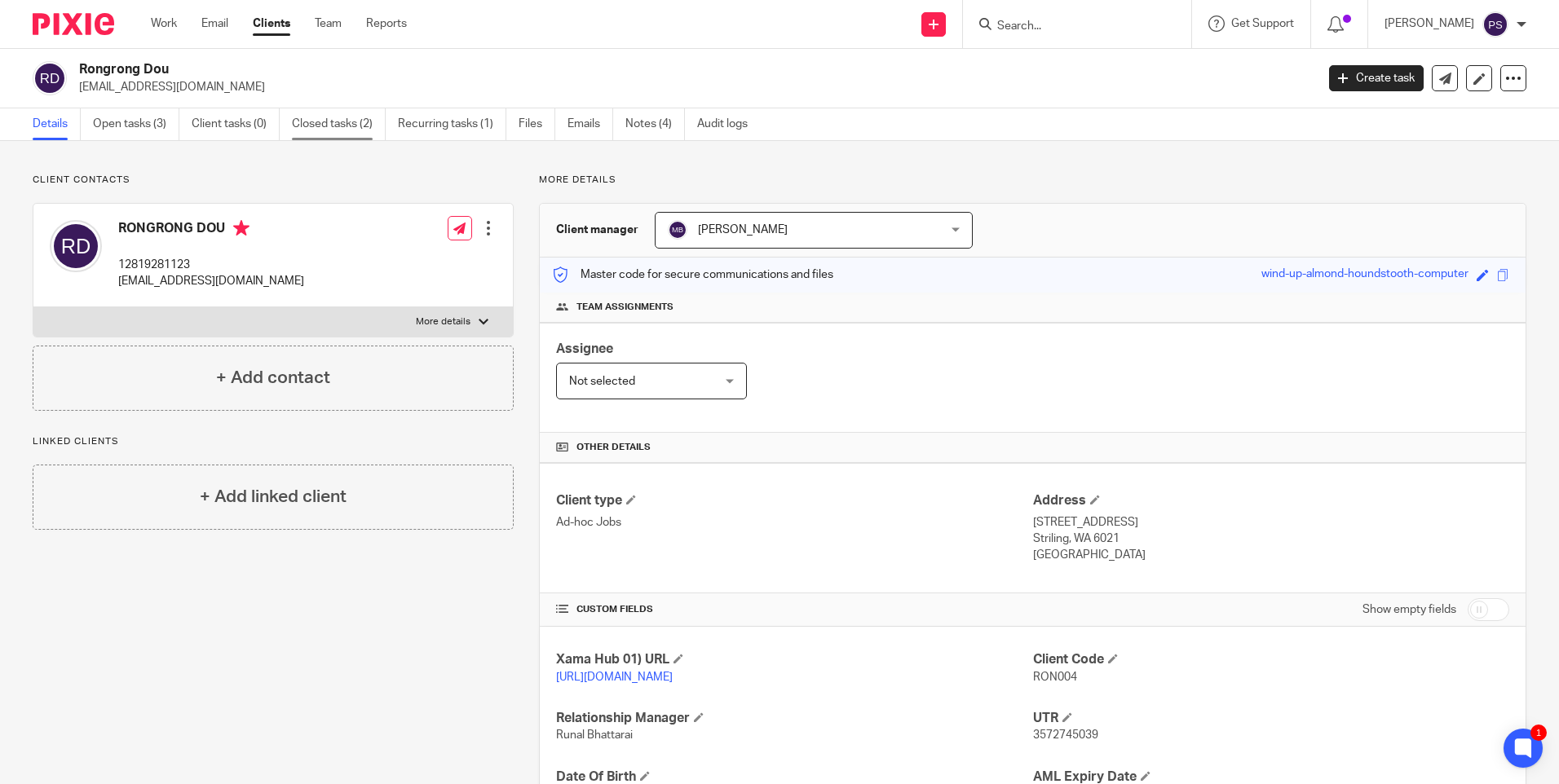
click at [352, 135] on link "Closed tasks (2)" at bounding box center [339, 124] width 94 height 32
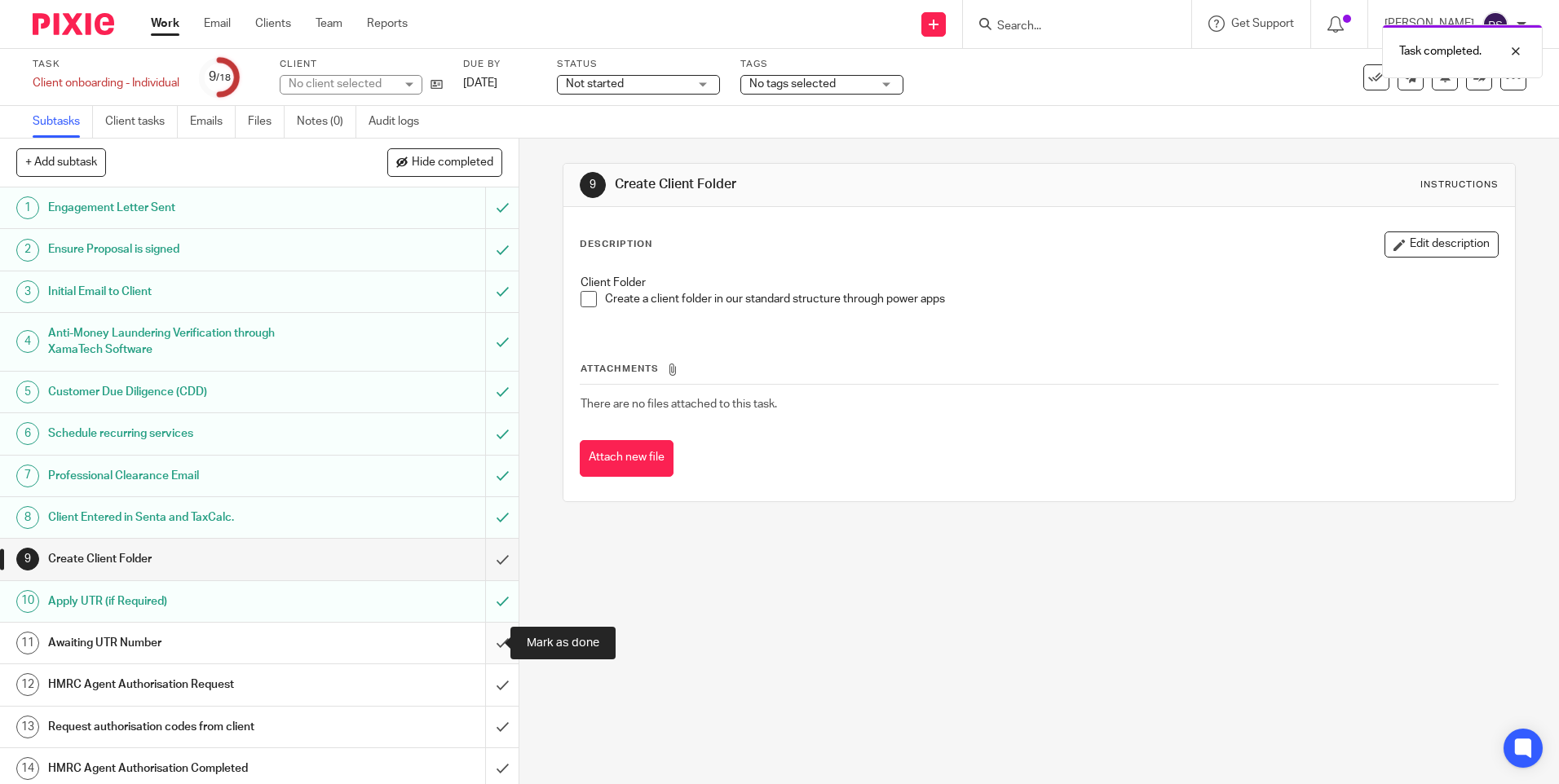
click at [477, 637] on input "submit" at bounding box center [259, 642] width 519 height 41
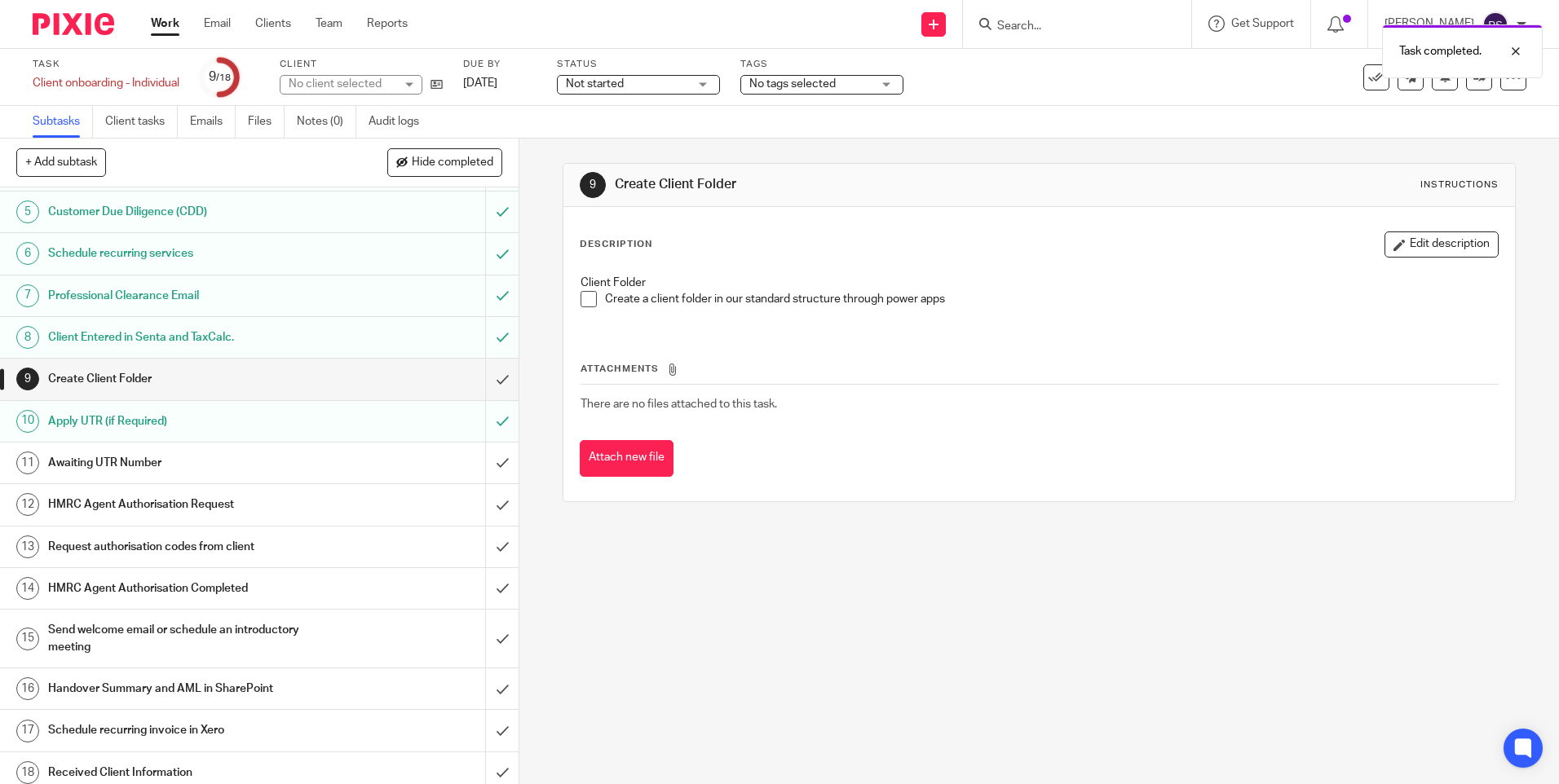
scroll to position [190, 0]
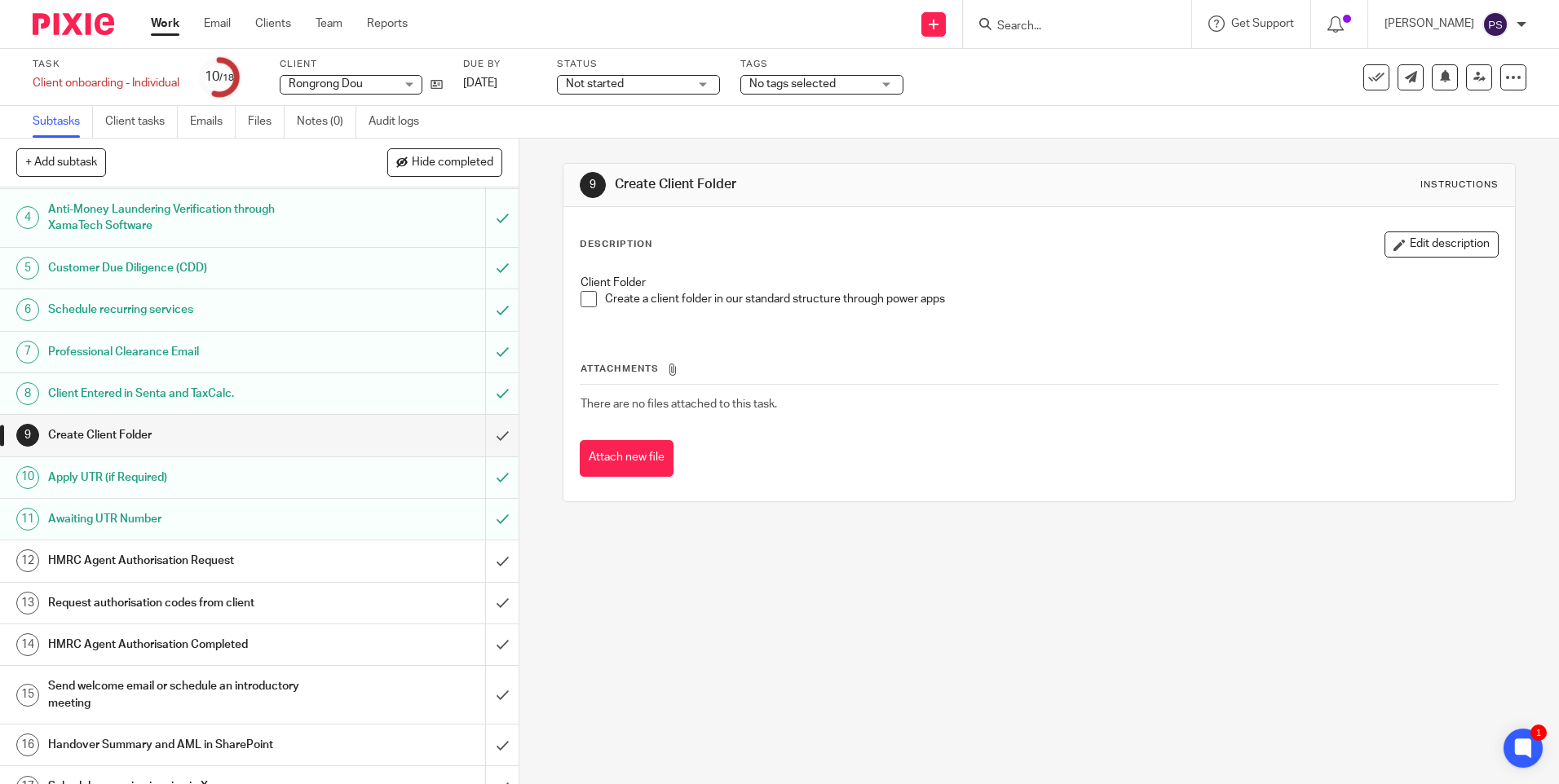
scroll to position [163, 0]
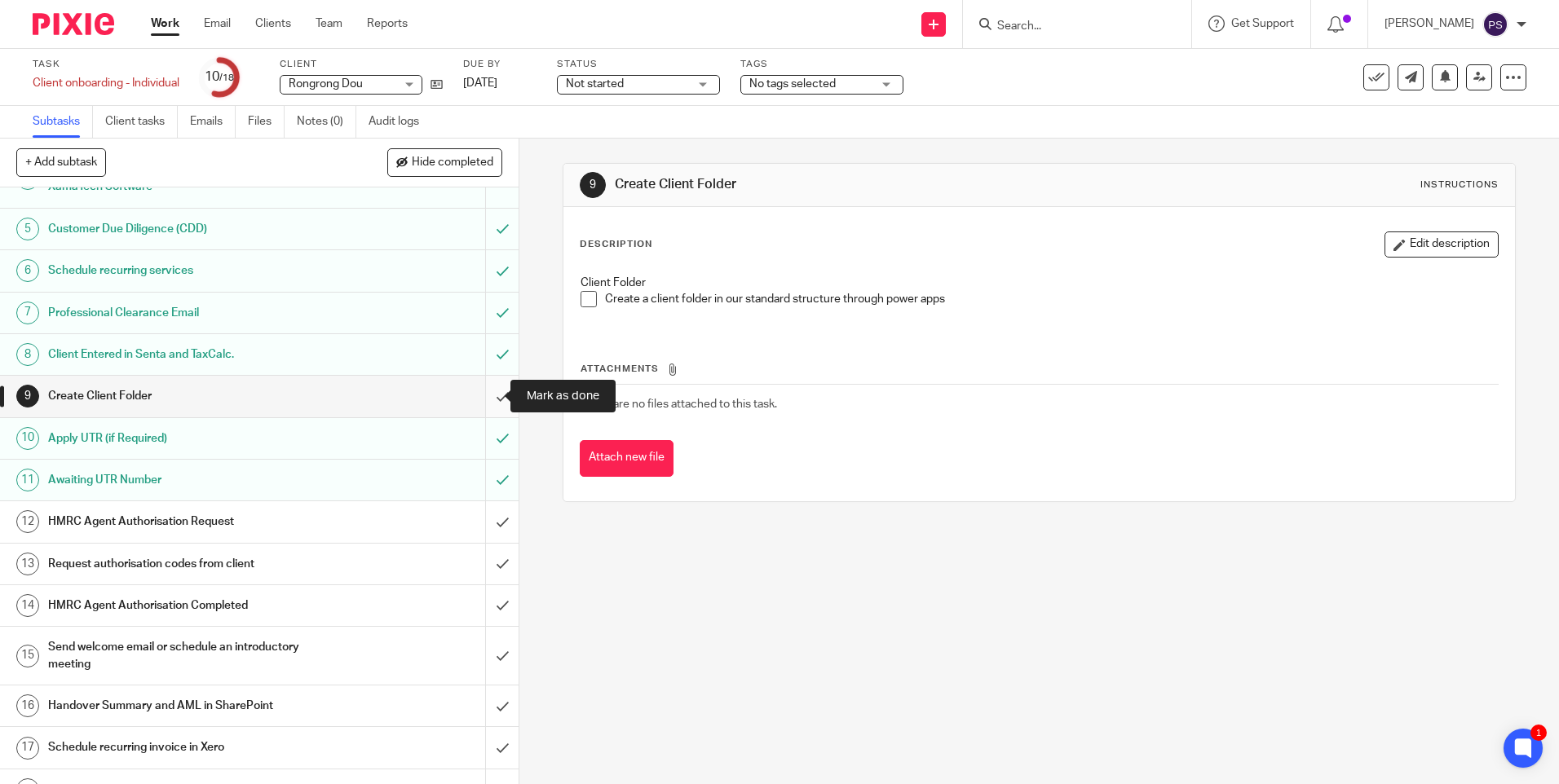
click at [473, 387] on input "submit" at bounding box center [259, 396] width 519 height 41
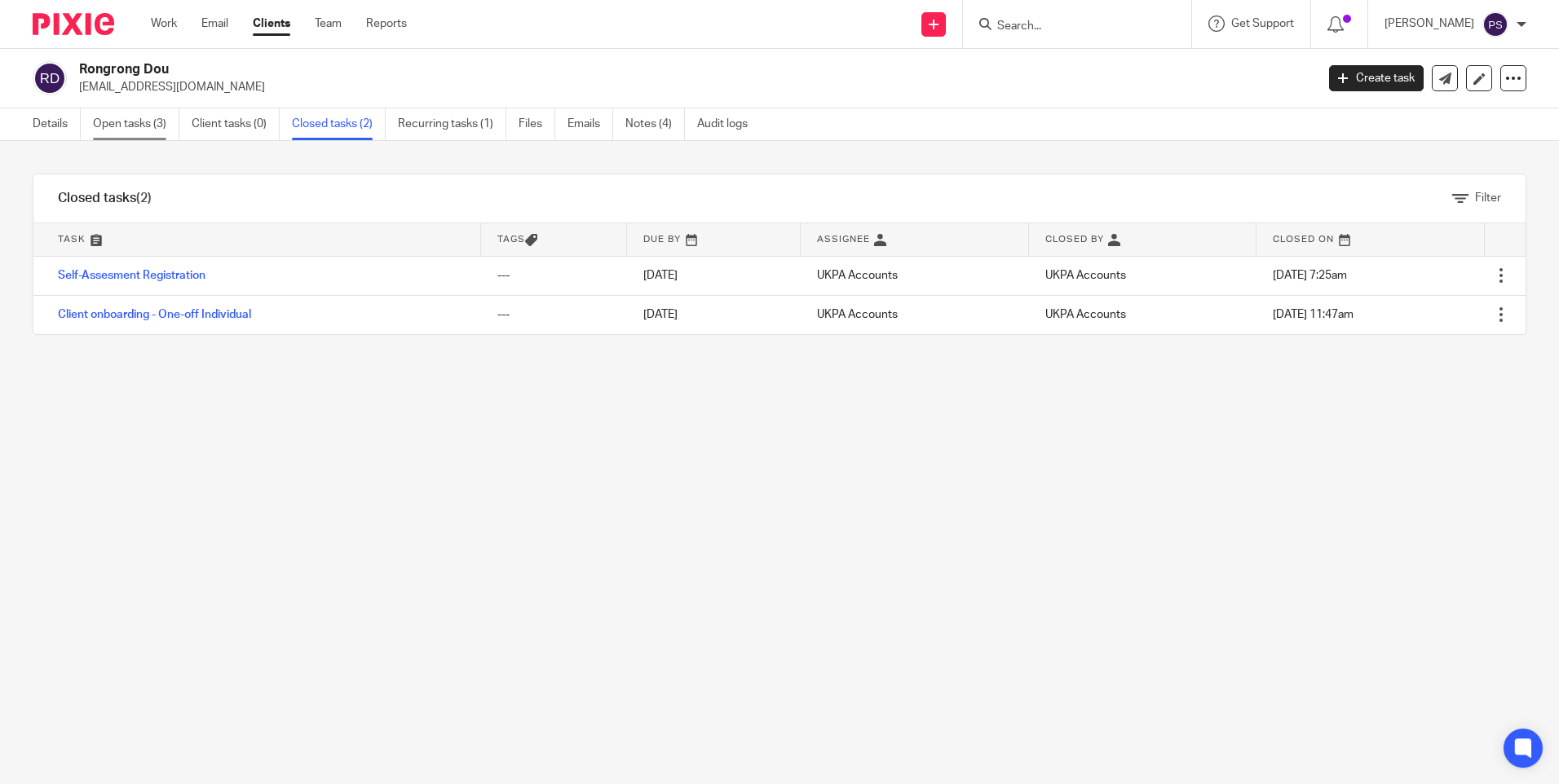
click at [154, 127] on link "Open tasks (3)" at bounding box center [136, 124] width 87 height 32
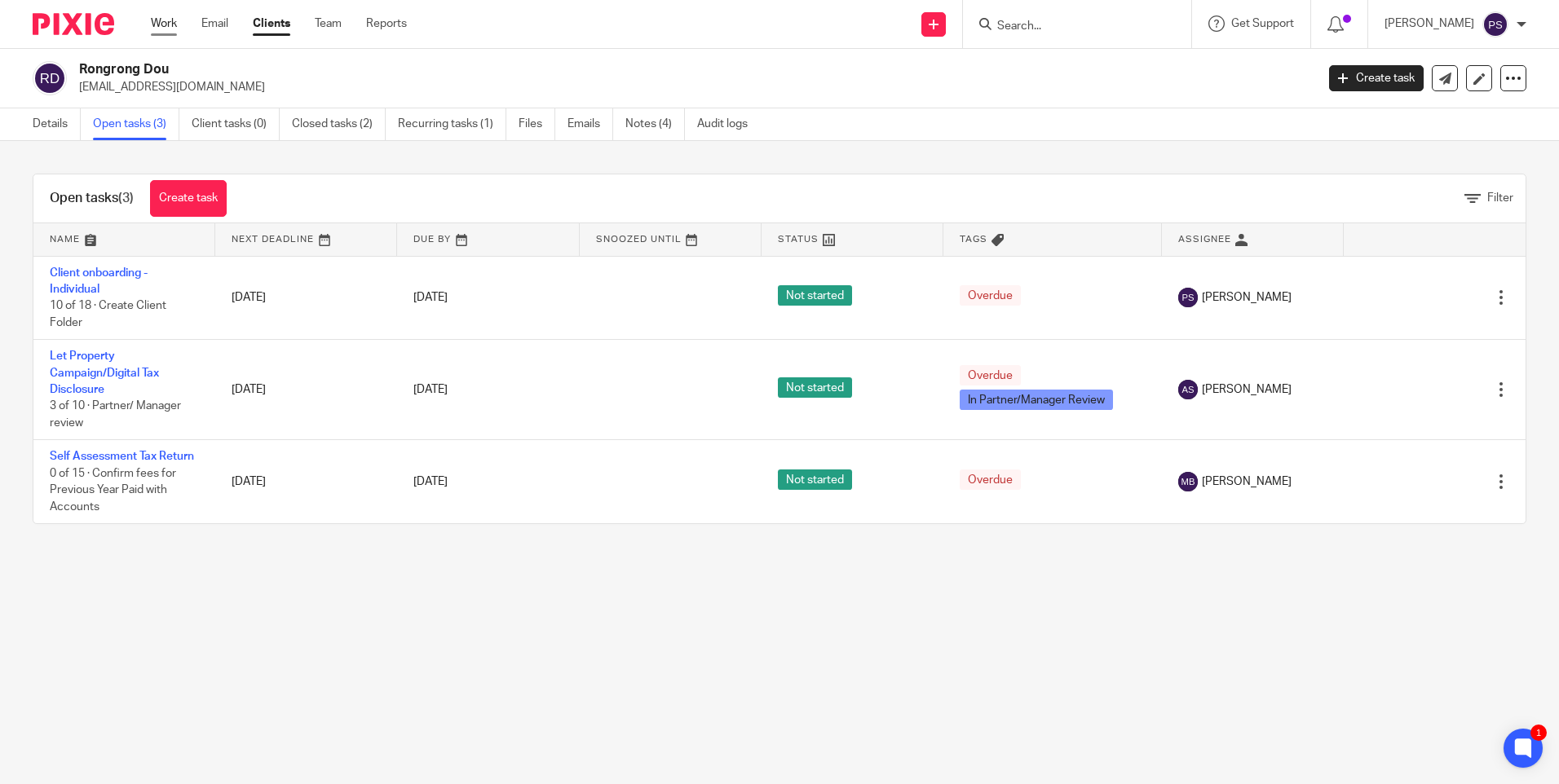
click at [176, 24] on link "Work" at bounding box center [164, 23] width 26 height 16
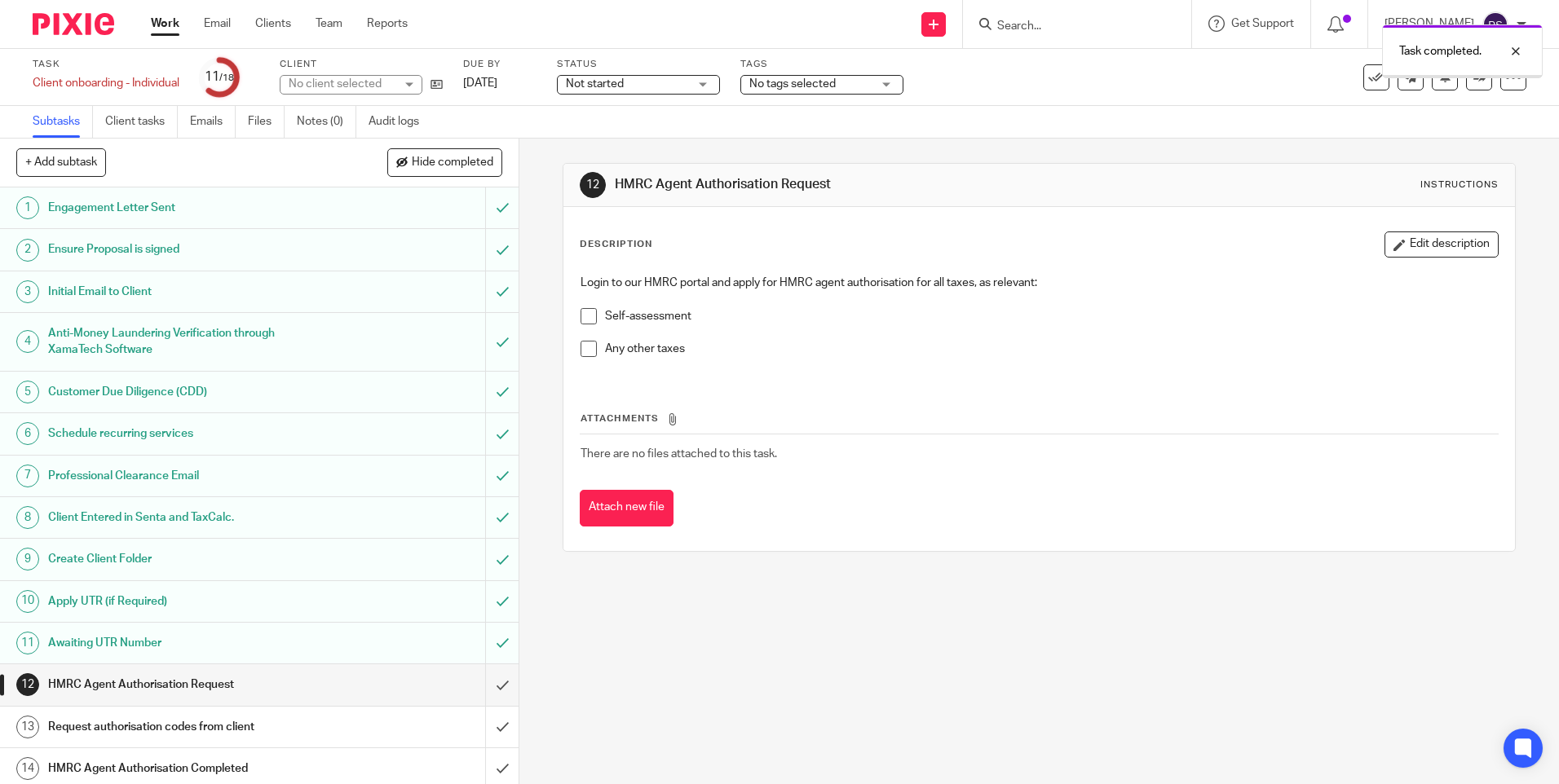
scroll to position [190, 0]
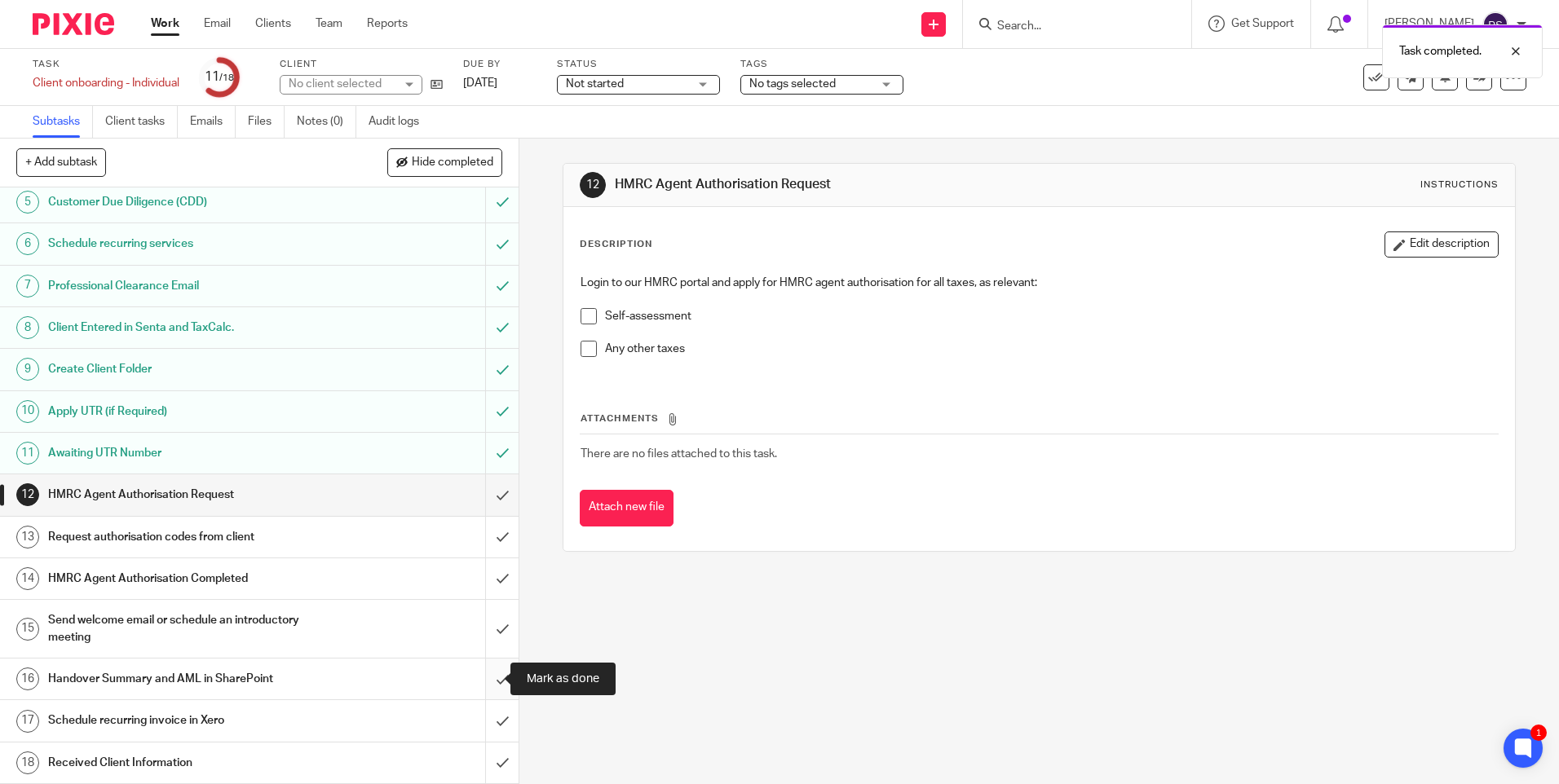
click at [484, 685] on input "submit" at bounding box center [259, 678] width 519 height 41
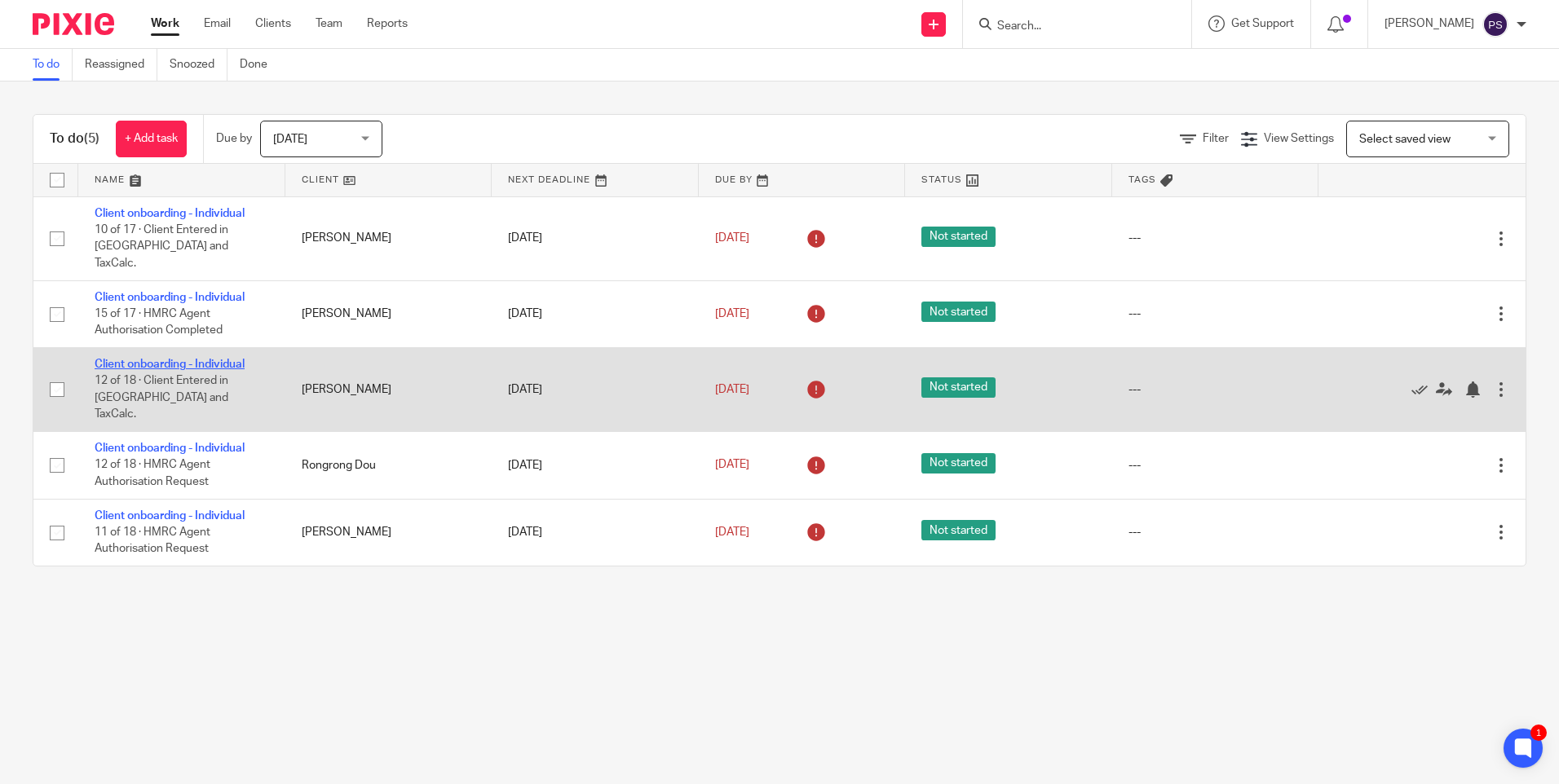
click at [143, 359] on link "Client onboarding - Individual" at bounding box center [170, 364] width 150 height 12
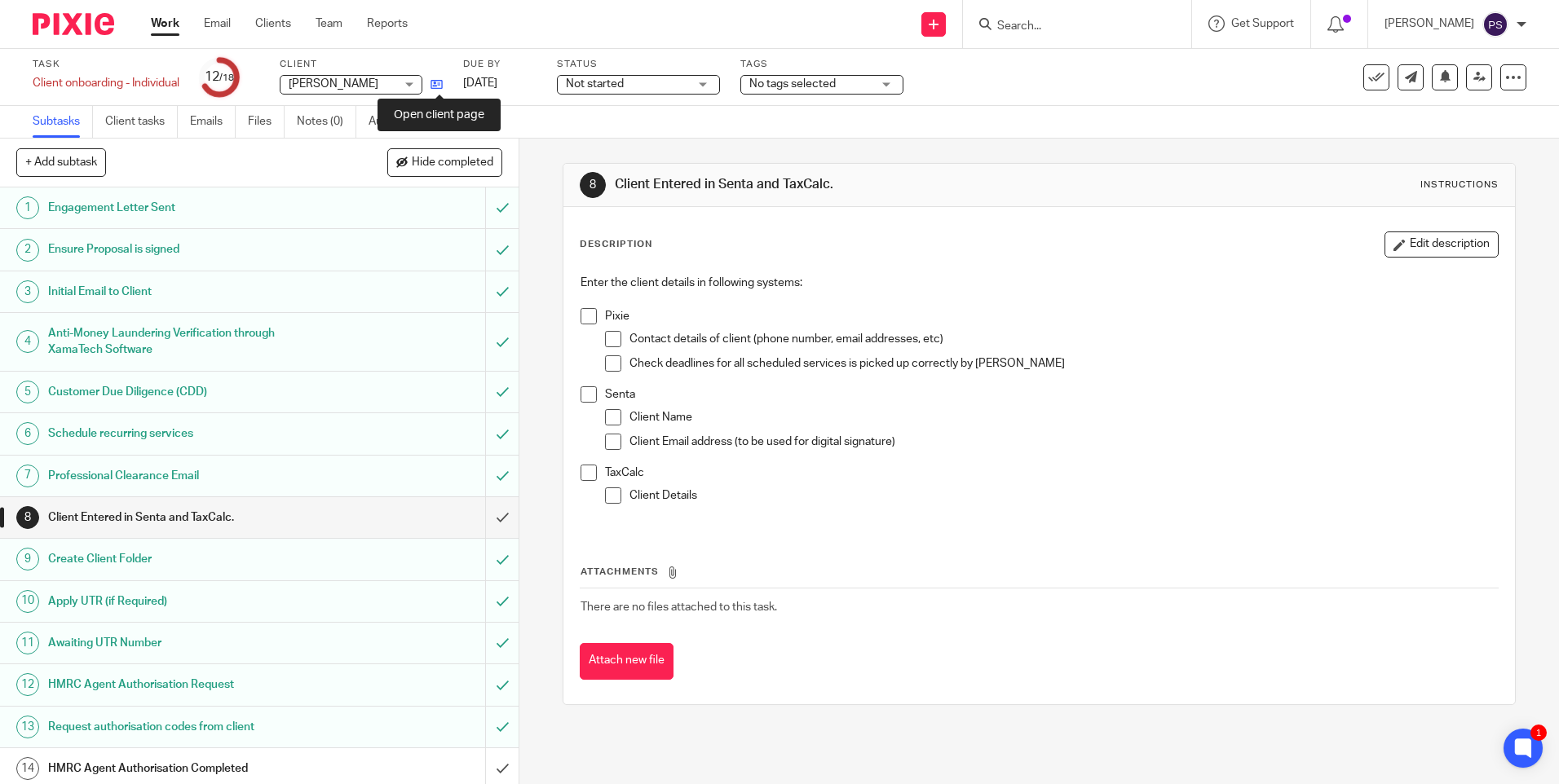
click at [443, 87] on icon at bounding box center [437, 85] width 13 height 13
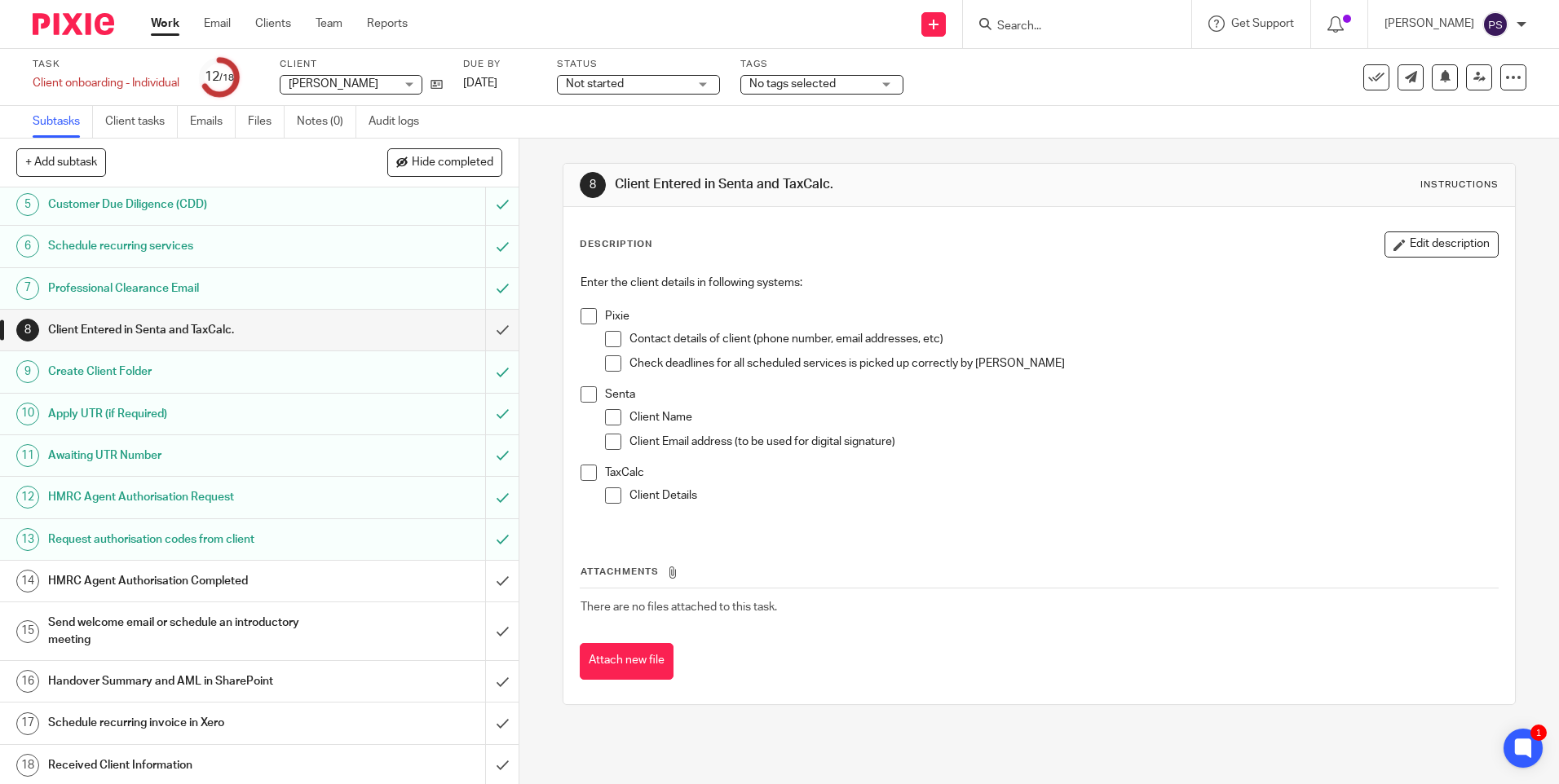
scroll to position [190, 0]
click at [477, 329] on input "submit" at bounding box center [259, 327] width 519 height 41
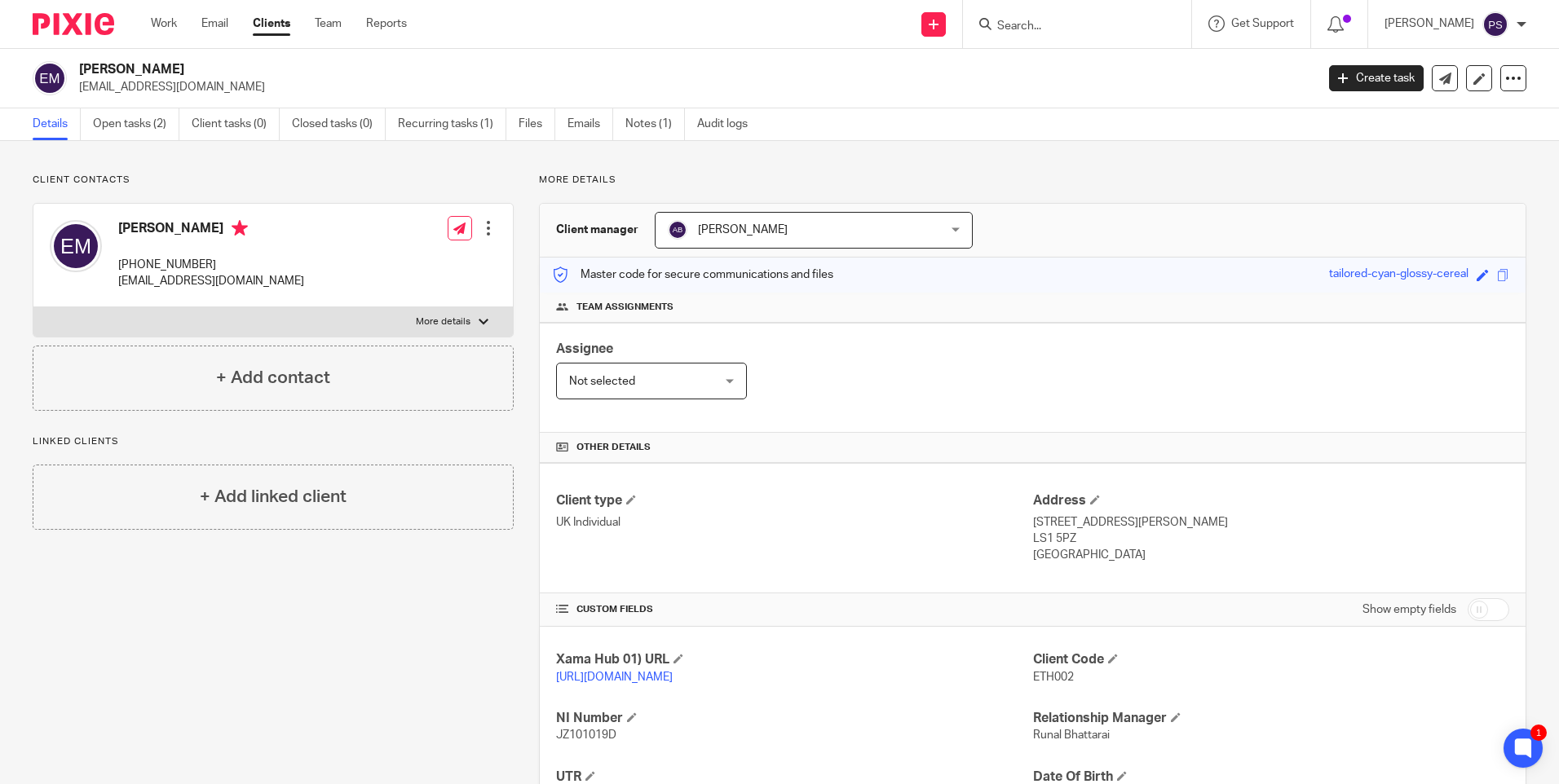
click at [1045, 678] on span "ETH002" at bounding box center [1053, 677] width 41 height 12
copy span "ETH002"
click at [180, 68] on h2 "[PERSON_NAME]" at bounding box center [568, 70] width 980 height 17
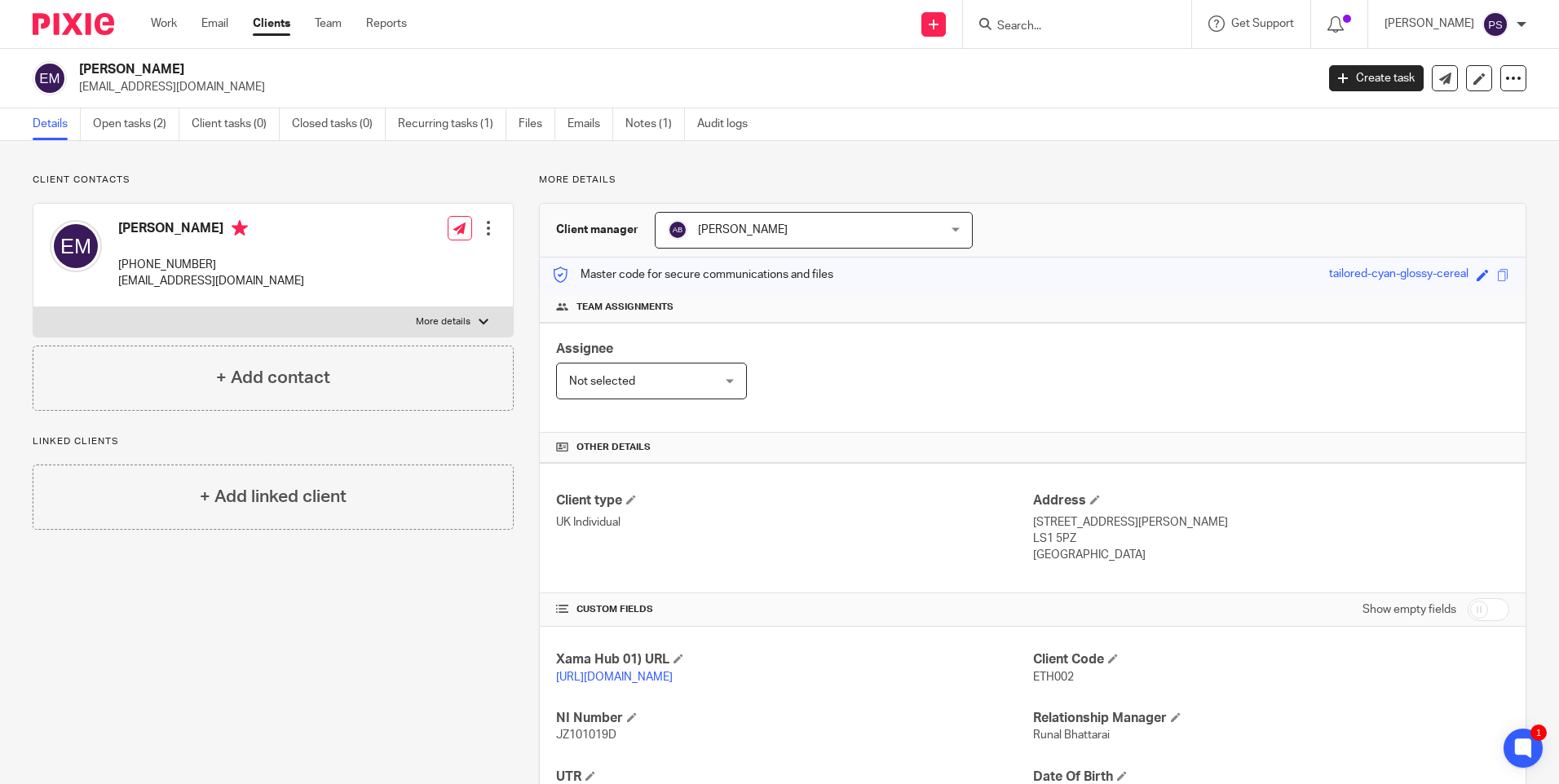
click at [180, 68] on h2 "[PERSON_NAME]" at bounding box center [568, 70] width 980 height 17
copy div "[PERSON_NAME]"
click at [136, 121] on link "Open tasks (2)" at bounding box center [136, 124] width 87 height 32
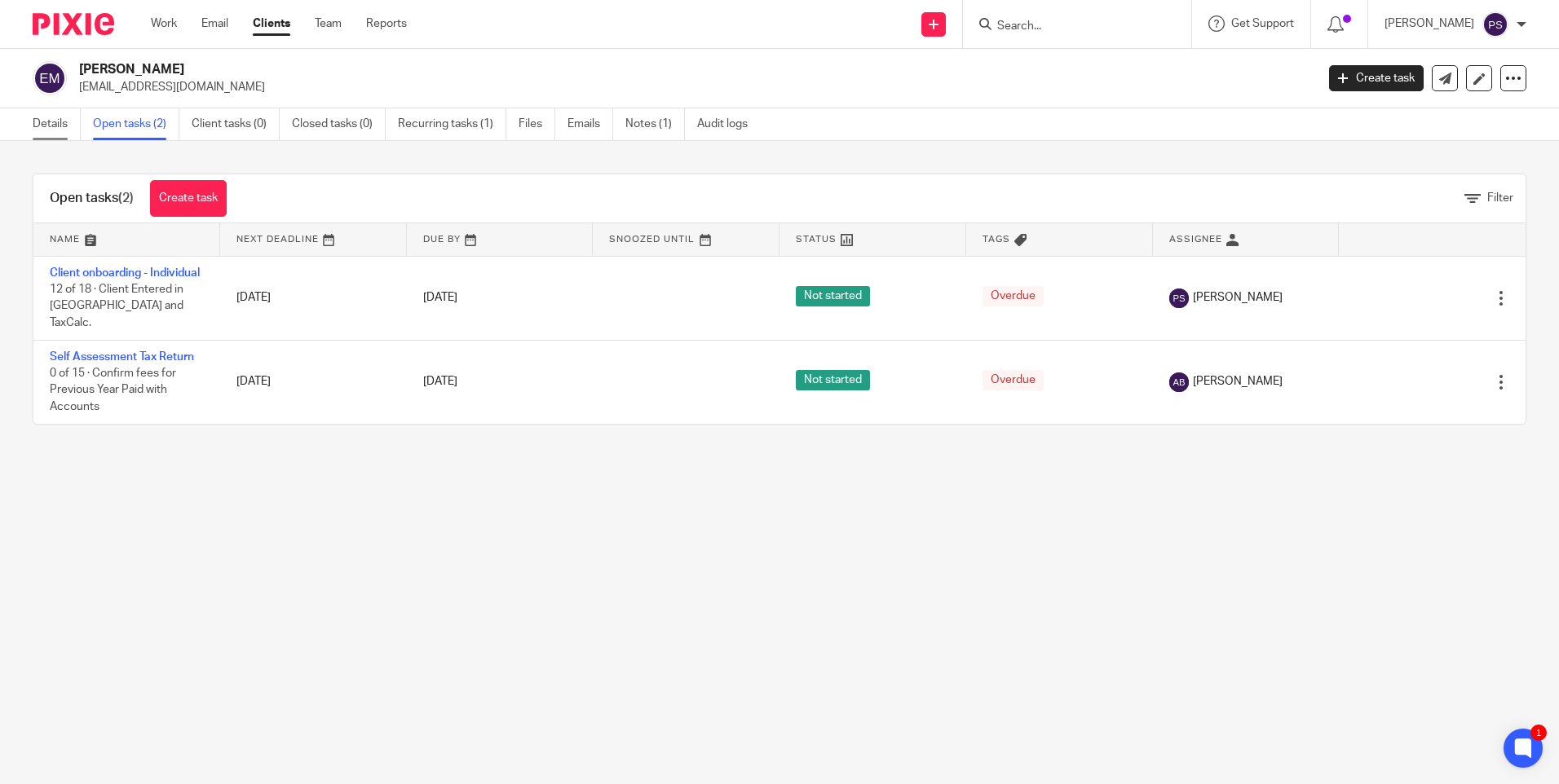
click at [55, 123] on link "Details" at bounding box center [56, 124] width 48 height 32
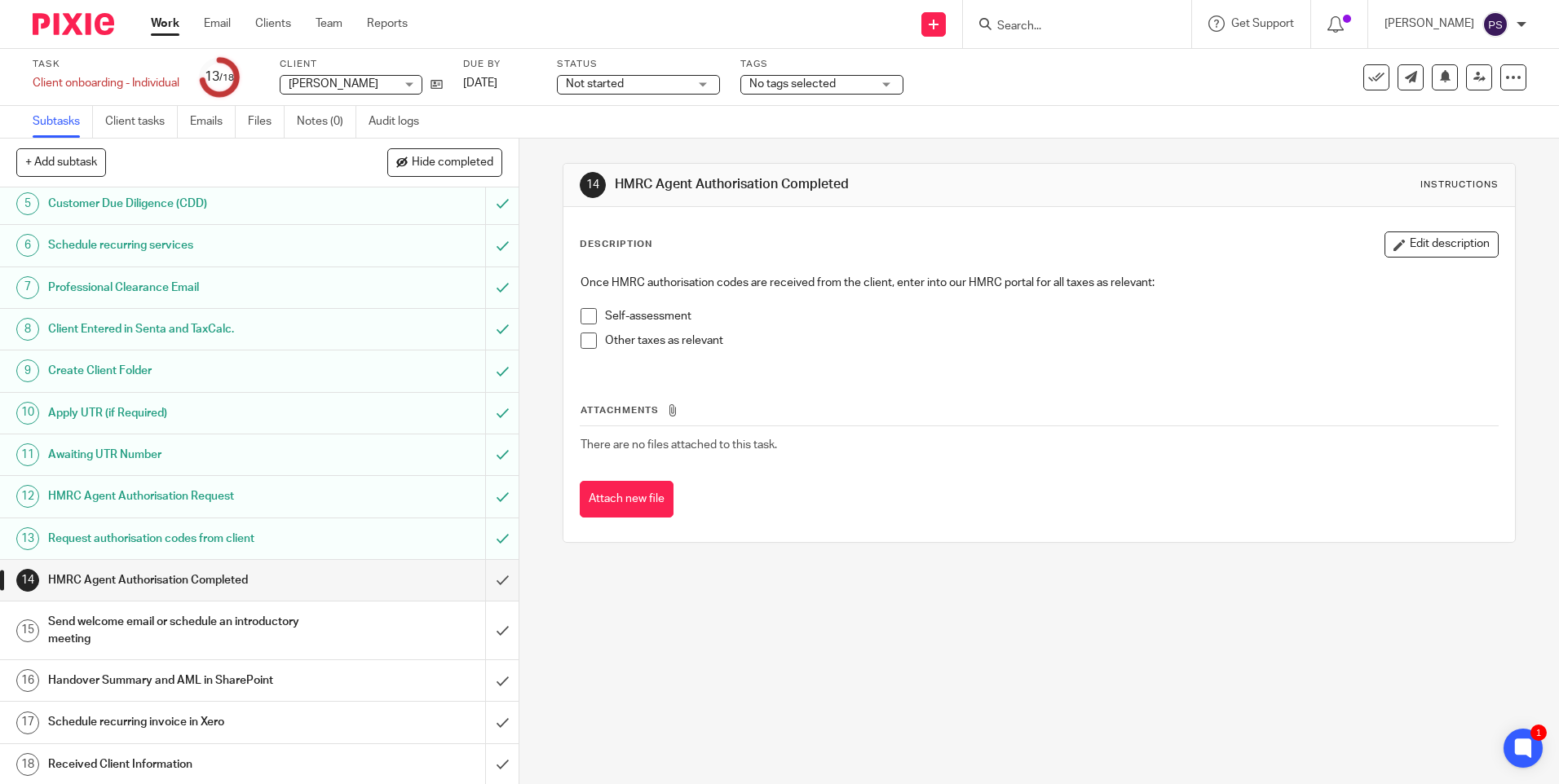
scroll to position [190, 0]
click at [804, 696] on div "14 HMRC Agent Authorisation Completed Instructions Description Edit description…" at bounding box center [1039, 461] width 1039 height 645
click at [479, 681] on input "submit" at bounding box center [259, 678] width 519 height 41
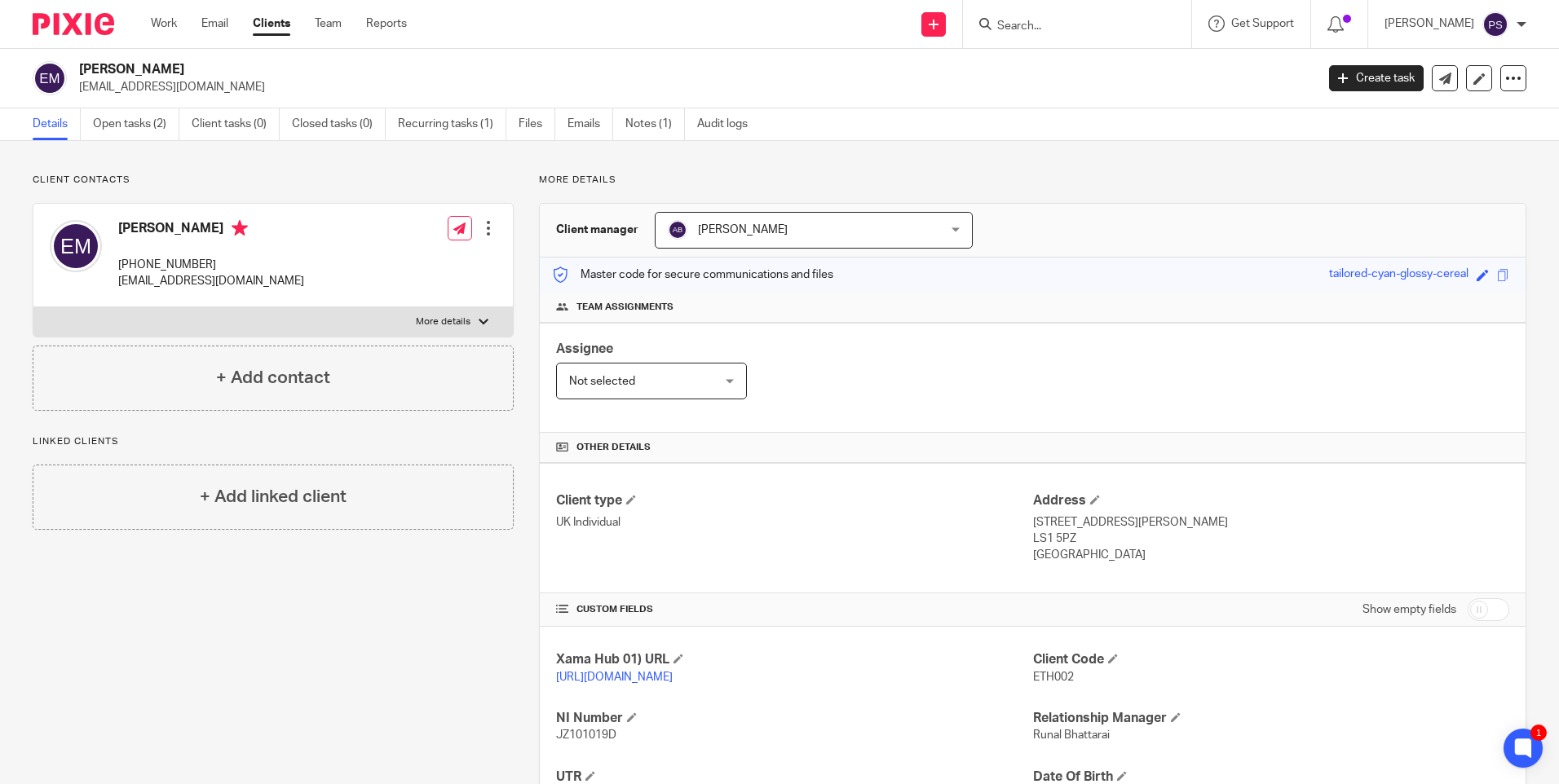
click at [1078, 20] on input "Search" at bounding box center [1068, 27] width 146 height 14
type input "c"
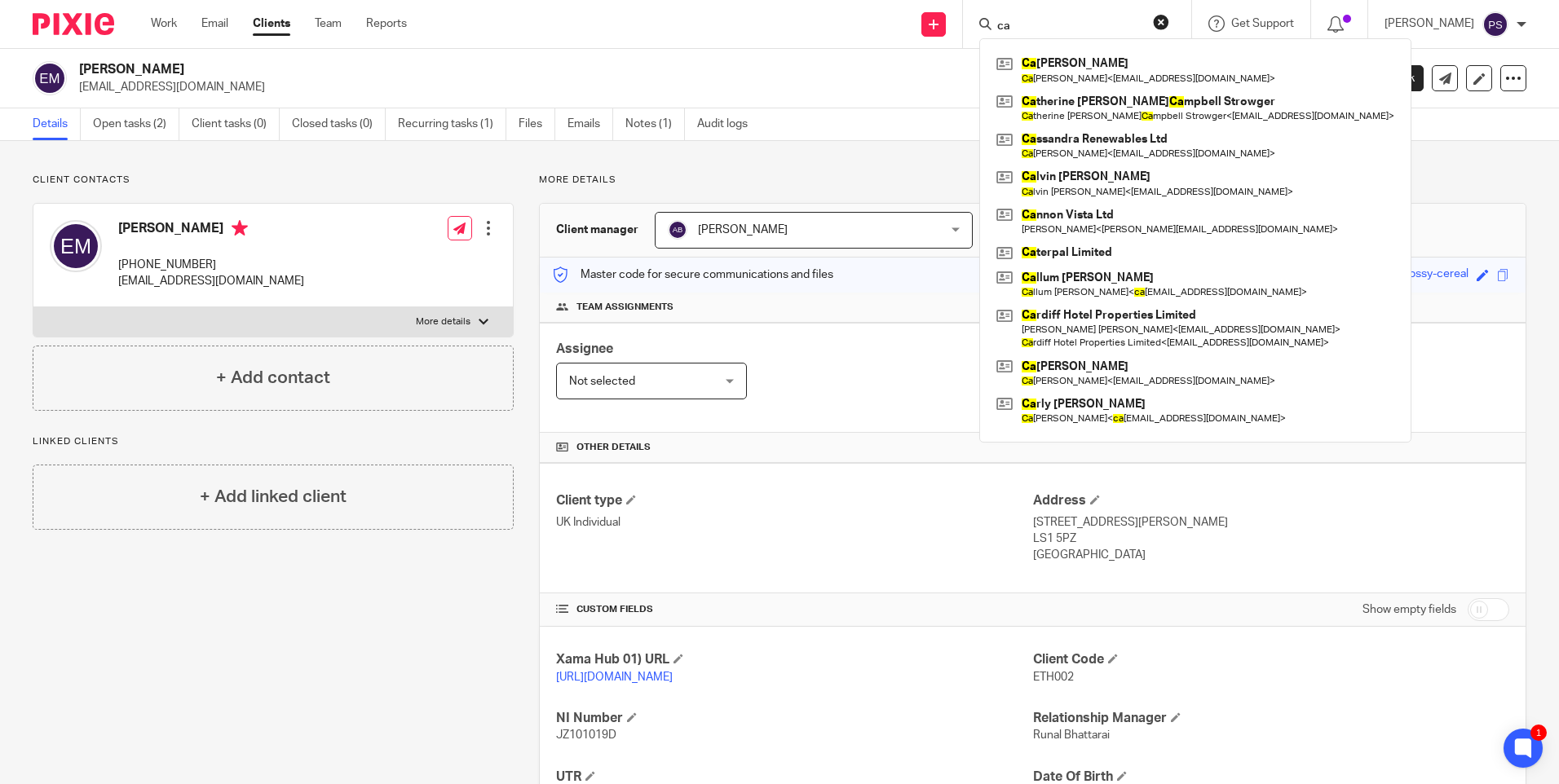
type input "c"
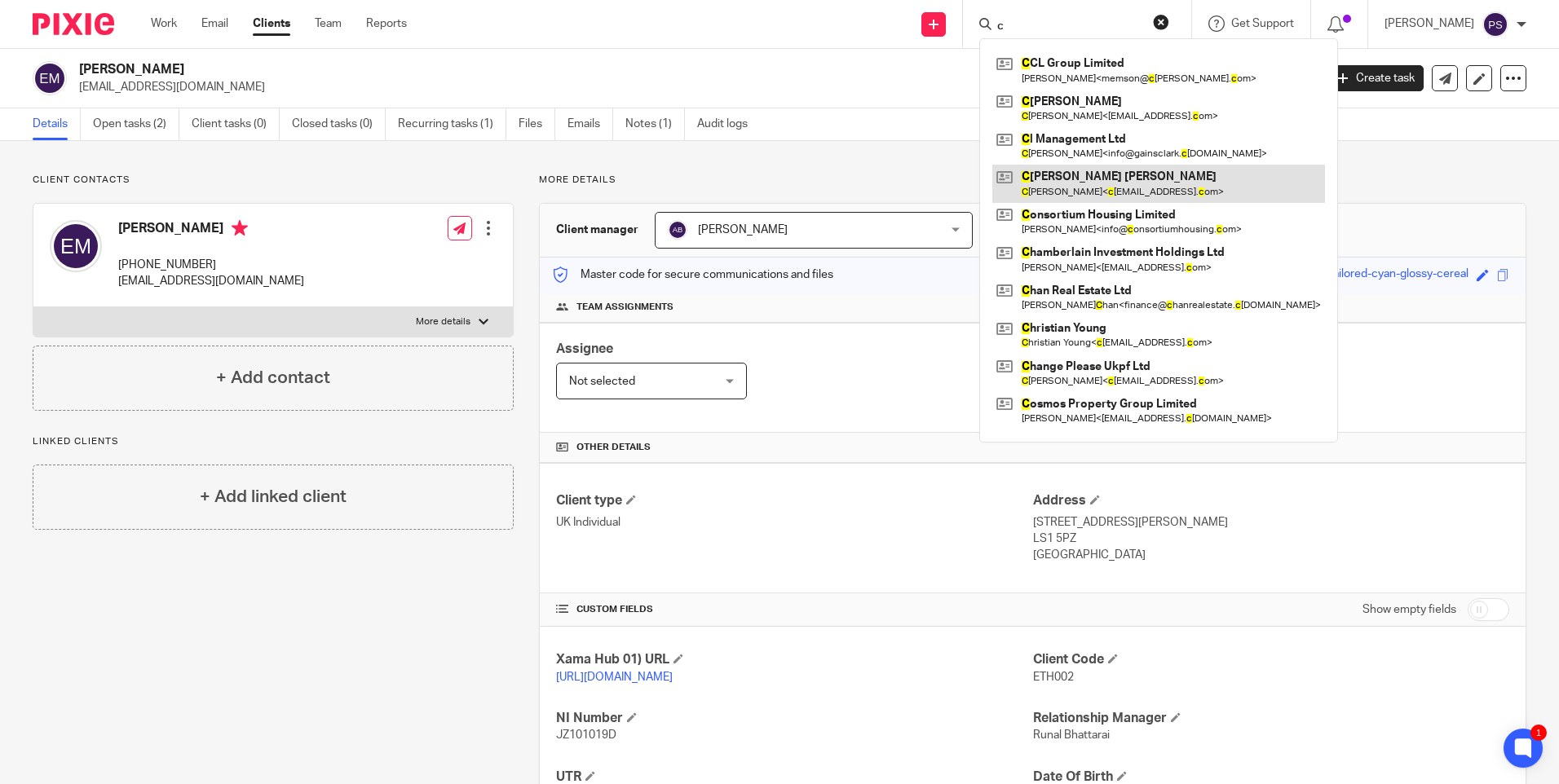
type input "c"
click at [1078, 193] on link at bounding box center [1159, 182] width 333 height 37
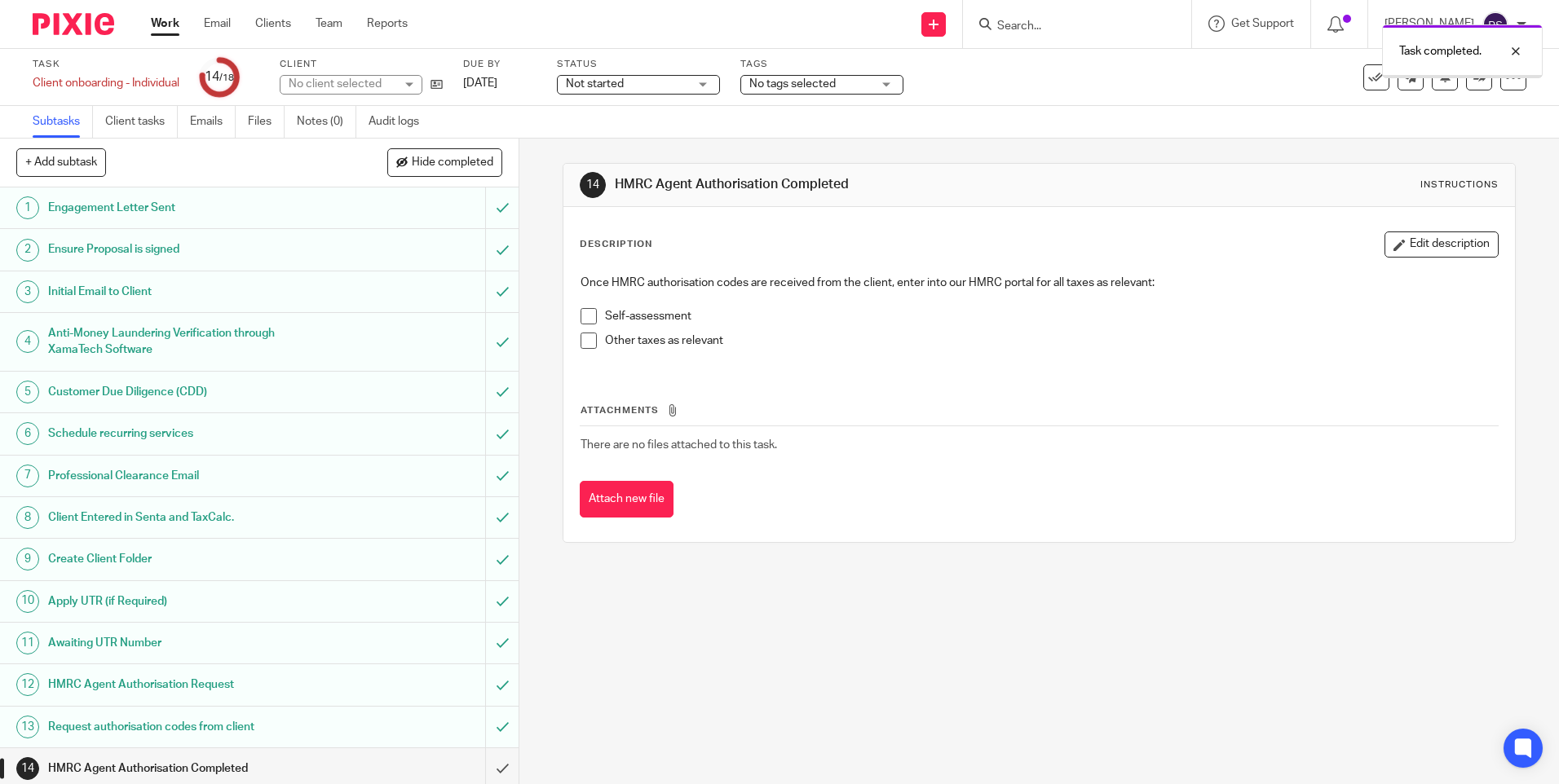
scroll to position [190, 0]
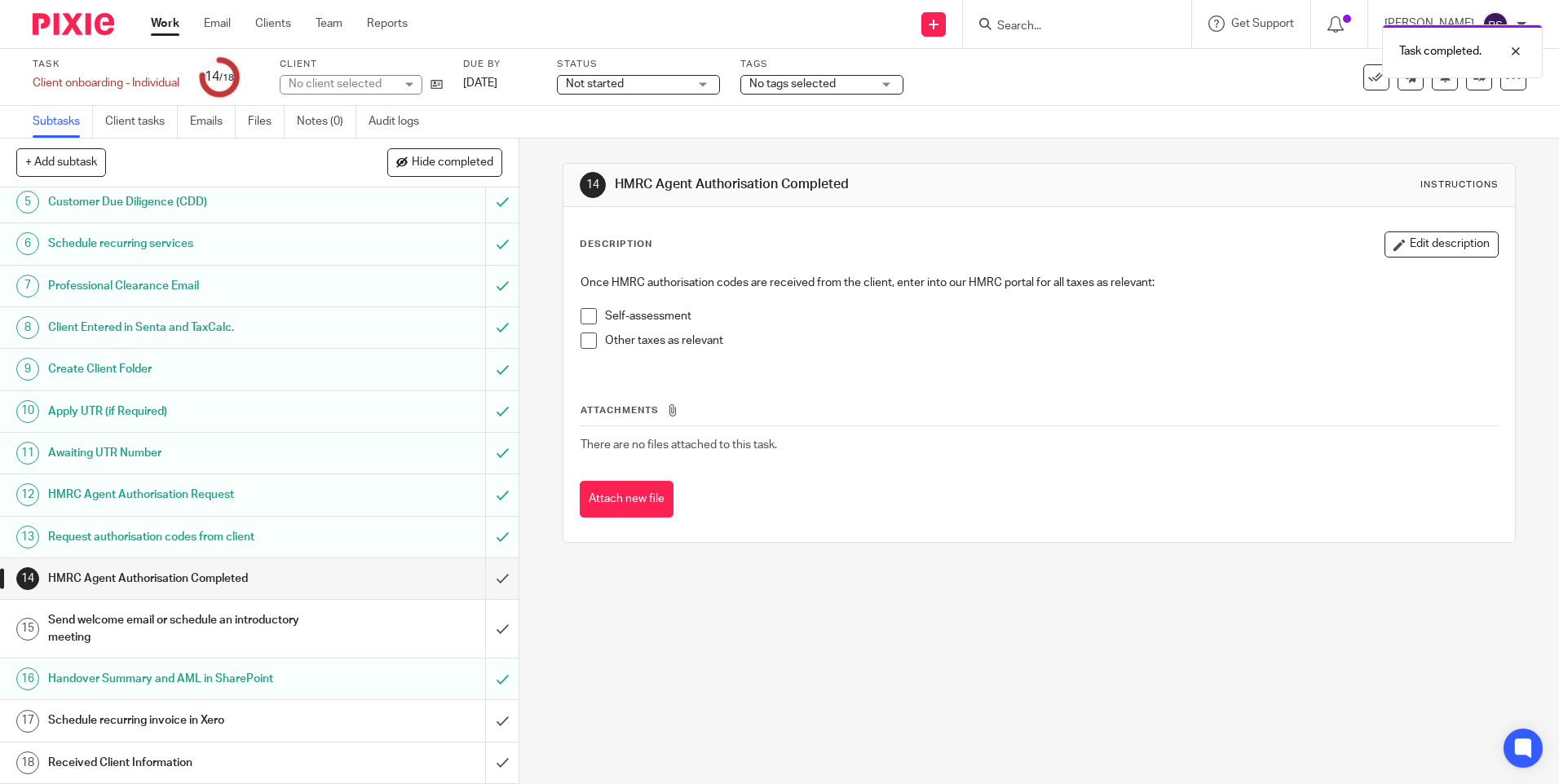
click at [946, 713] on div "14 HMRC Agent Authorisation Completed Instructions Description Edit description…" at bounding box center [1039, 461] width 1039 height 645
drag, startPoint x: 694, startPoint y: 653, endPoint x: 687, endPoint y: 670, distance: 18.4
click at [694, 653] on div "14 HMRC Agent Authorisation Completed Instructions Description Edit description…" at bounding box center [1039, 461] width 1039 height 645
click at [800, 636] on div "14 HMRC Agent Authorisation Completed Instructions Description Edit description…" at bounding box center [1039, 461] width 1039 height 645
click at [862, 637] on div "14 HMRC Agent Authorisation Completed Instructions Description Edit description…" at bounding box center [1039, 461] width 1039 height 645
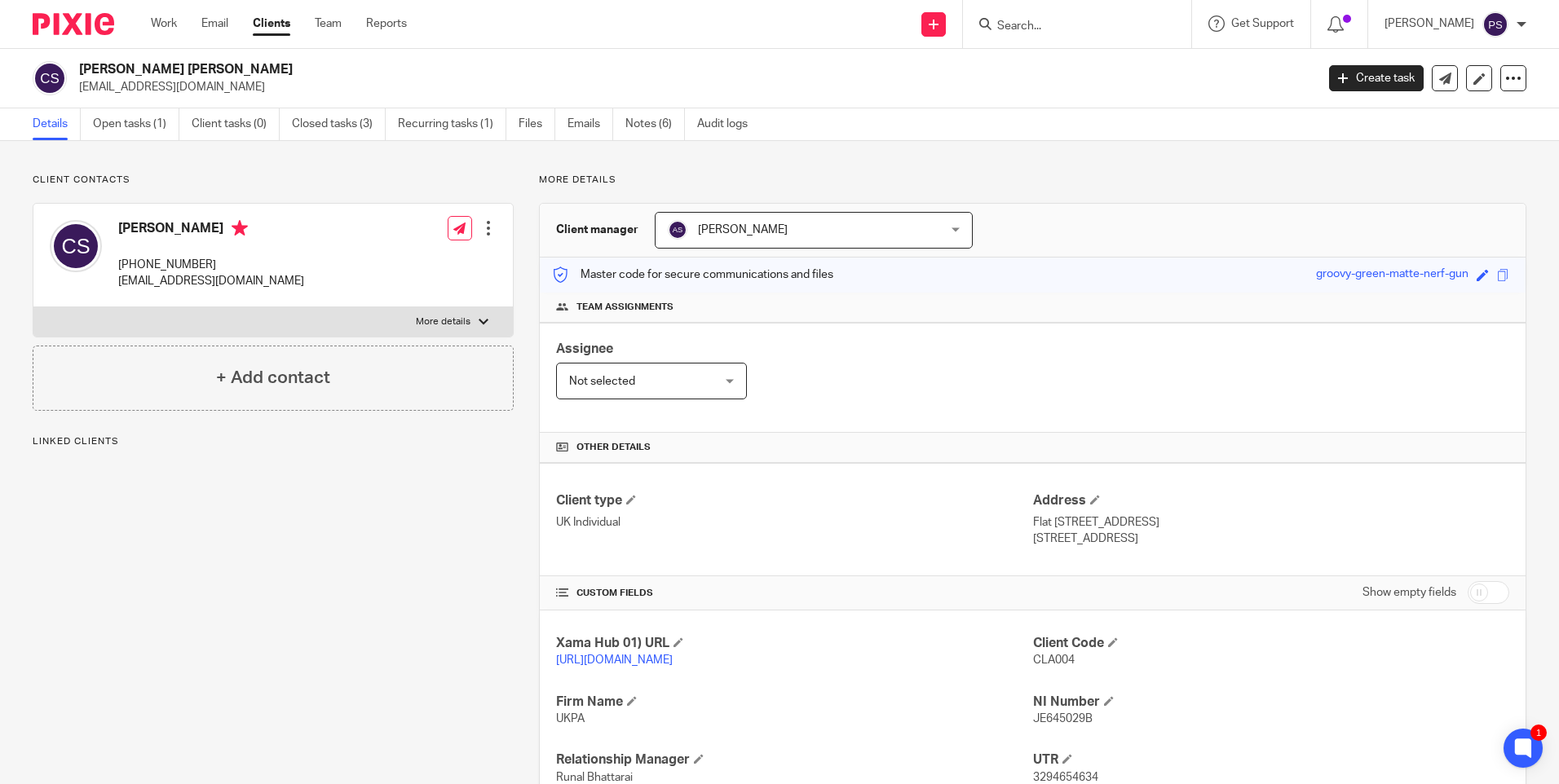
click at [484, 168] on div "Client contacts [PERSON_NAME] [PHONE_NUMBER] [EMAIL_ADDRESS][DOMAIN_NAME] Edit …" at bounding box center [779, 580] width 1559 height 878
drag, startPoint x: 536, startPoint y: 180, endPoint x: 612, endPoint y: 174, distance: 76.2
click at [612, 174] on p "More details" at bounding box center [1032, 180] width 987 height 13
click at [418, 172] on div "Client contacts [PERSON_NAME] [PHONE_NUMBER] [EMAIL_ADDRESS][DOMAIN_NAME] Edit …" at bounding box center [779, 580] width 1559 height 878
drag, startPoint x: 618, startPoint y: 179, endPoint x: 524, endPoint y: 189, distance: 94.5
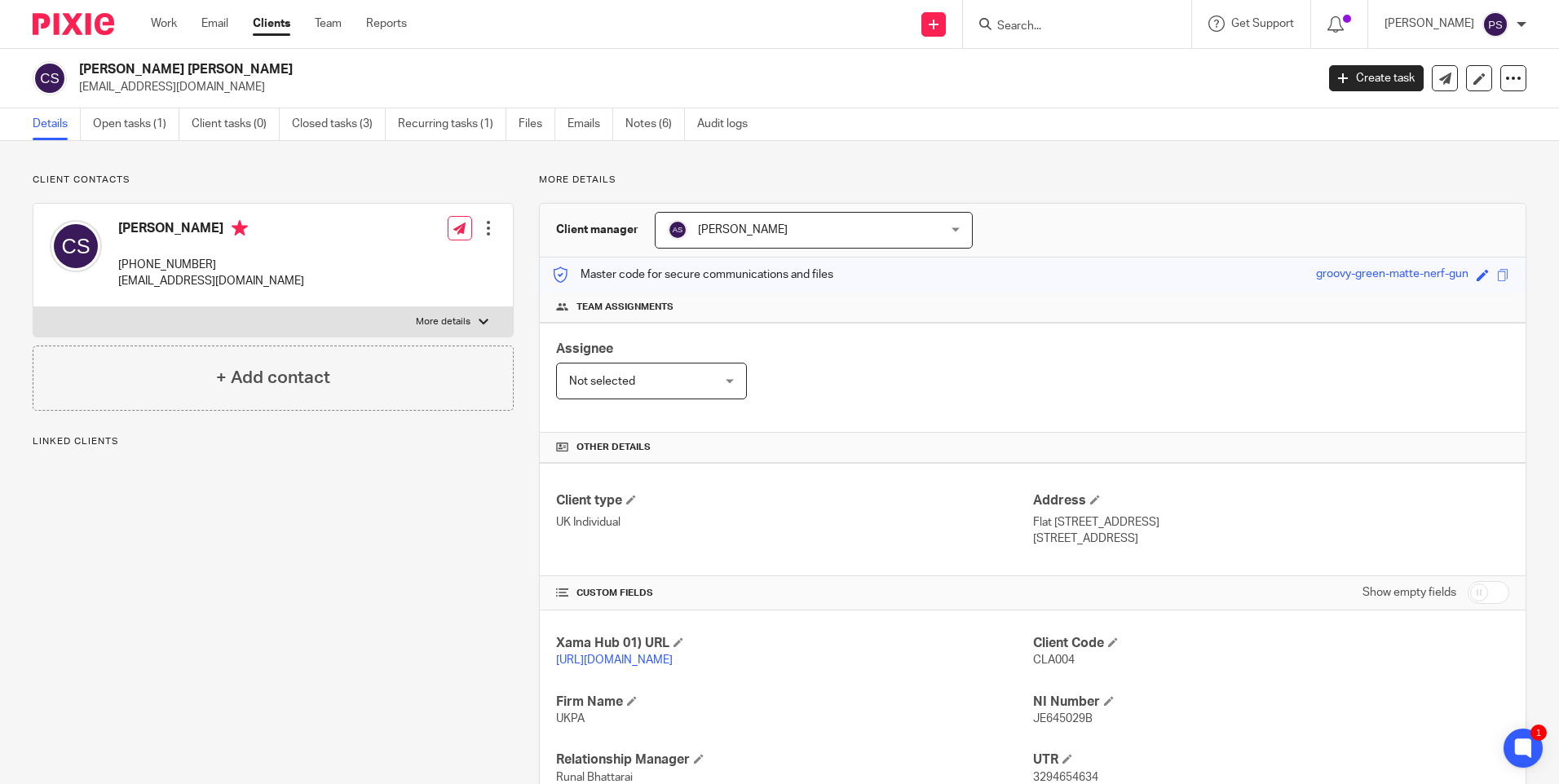
click at [524, 189] on div "More details Client manager [PERSON_NAME] [PERSON_NAME] [PERSON_NAME] [PERSON_N…" at bounding box center [1019, 579] width 1012 height 812
click at [540, 176] on p "More details" at bounding box center [1032, 180] width 987 height 13
drag, startPoint x: 540, startPoint y: 176, endPoint x: 586, endPoint y: 176, distance: 46.0
click at [586, 176] on p "More details" at bounding box center [1032, 180] width 987 height 13
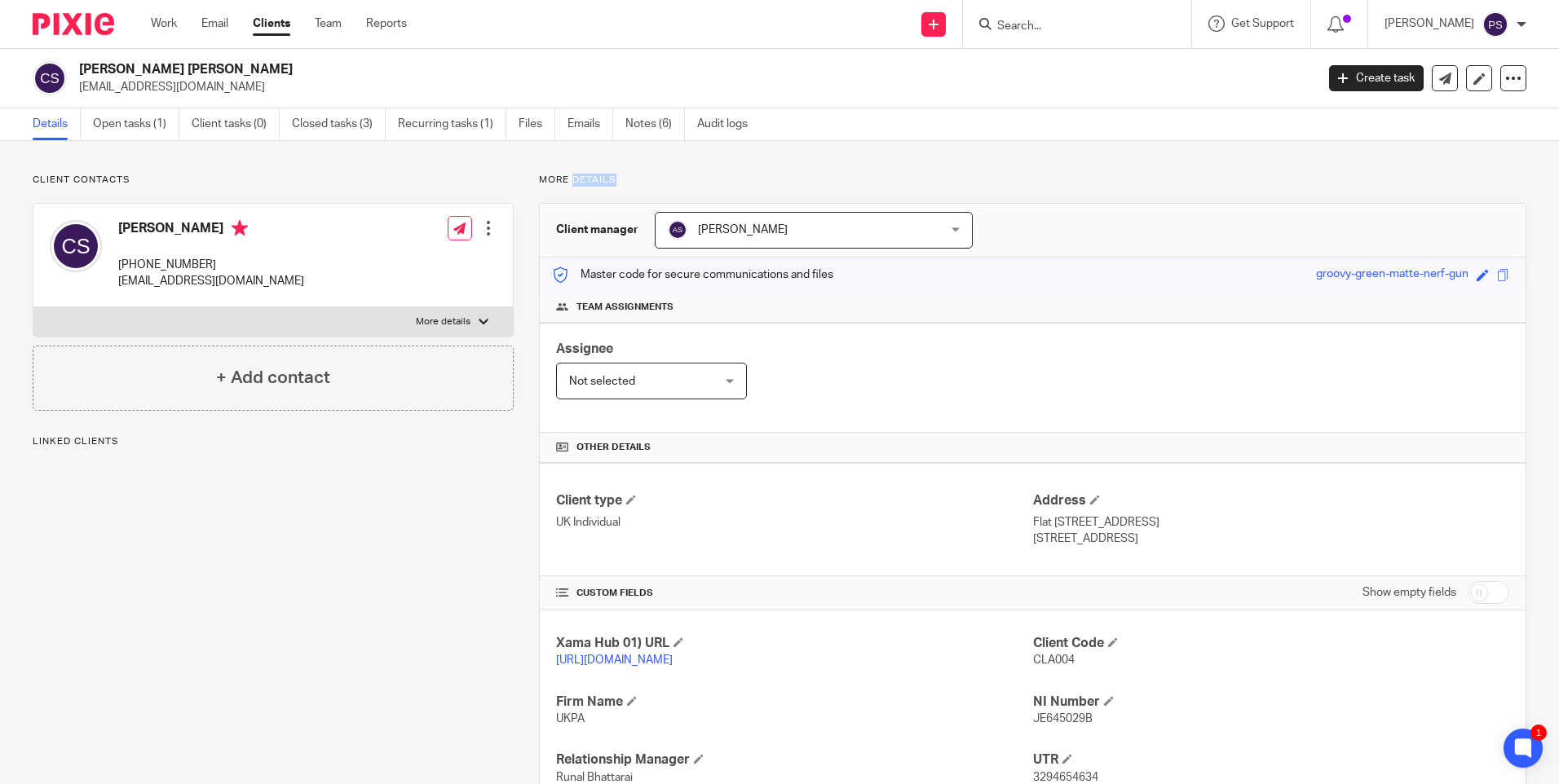
click at [586, 177] on p "More details" at bounding box center [1032, 180] width 987 height 13
drag, startPoint x: 586, startPoint y: 177, endPoint x: 636, endPoint y: 178, distance: 50.0
click at [636, 178] on p "More details" at bounding box center [1032, 180] width 987 height 13
drag, startPoint x: 645, startPoint y: 179, endPoint x: 640, endPoint y: 191, distance: 13.0
click at [645, 181] on p "More details" at bounding box center [1032, 180] width 987 height 13
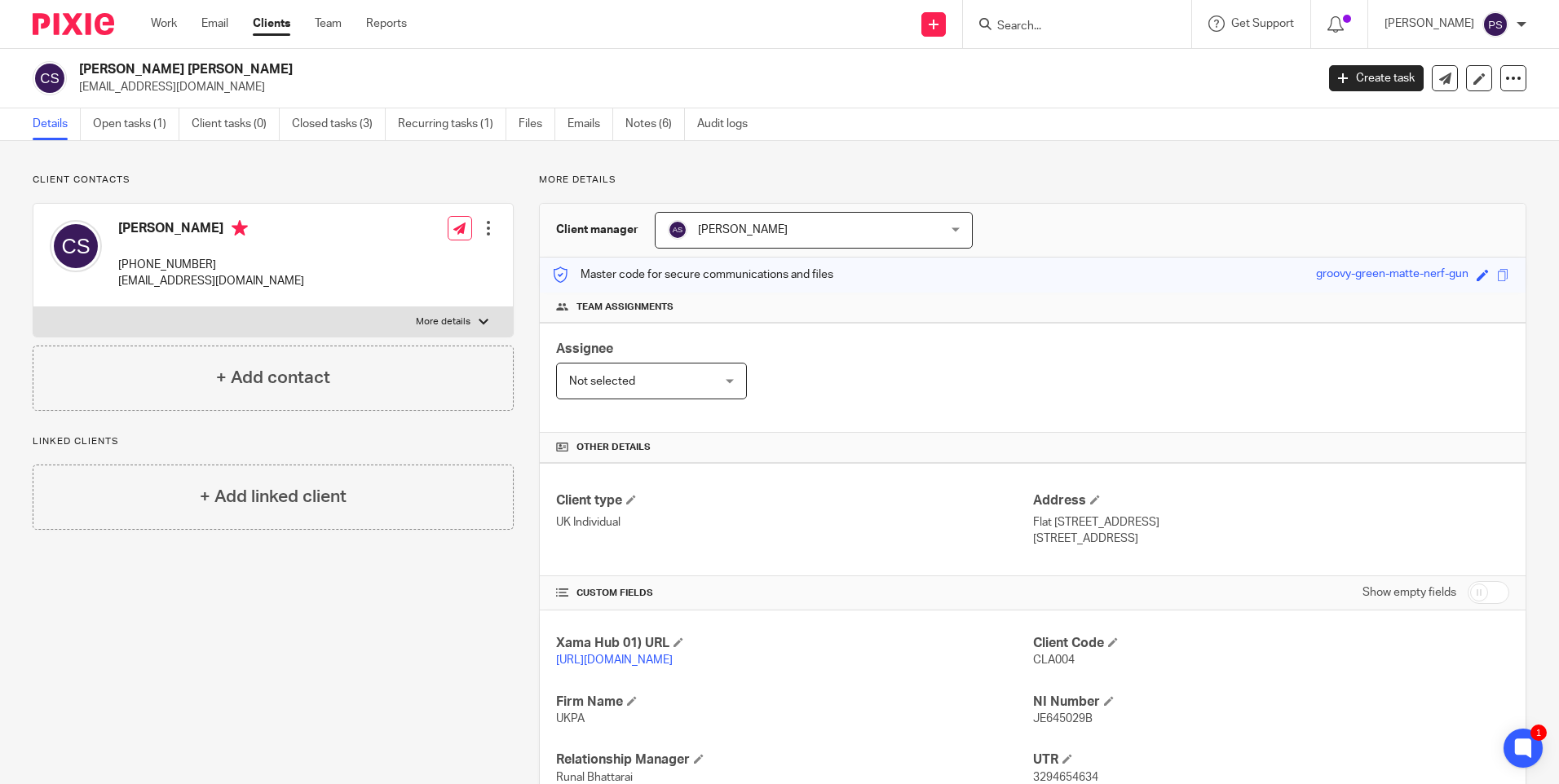
drag, startPoint x: 565, startPoint y: 187, endPoint x: 561, endPoint y: 201, distance: 14.6
click at [565, 188] on div "More details Client manager Alina Shrestha Alina Shrestha Aarshika Awale Aayush…" at bounding box center [1019, 579] width 1012 height 812
click at [1057, 29] on input "Search" at bounding box center [1068, 27] width 146 height 14
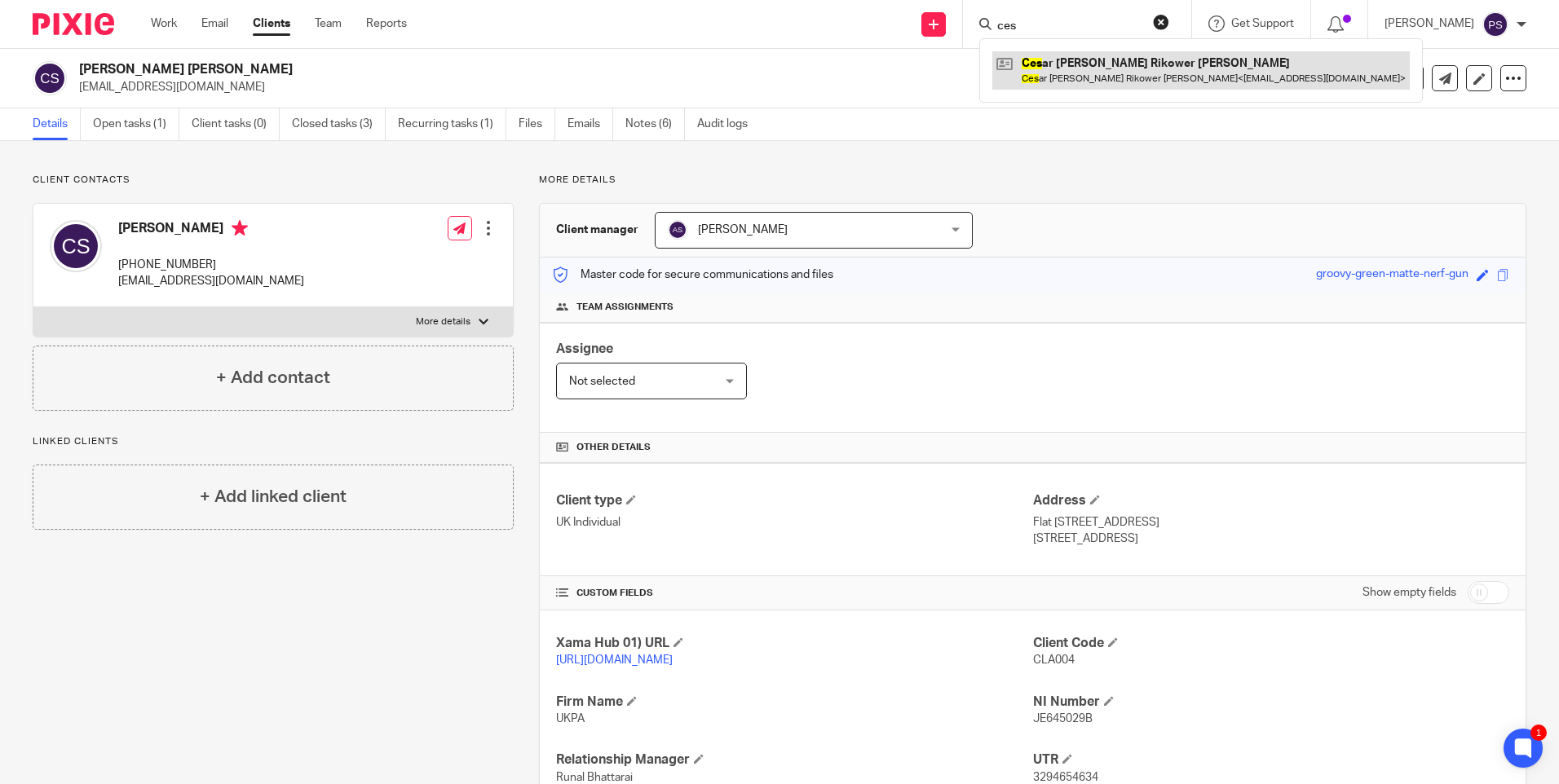
type input "ces"
click at [1129, 70] on link at bounding box center [1201, 70] width 418 height 37
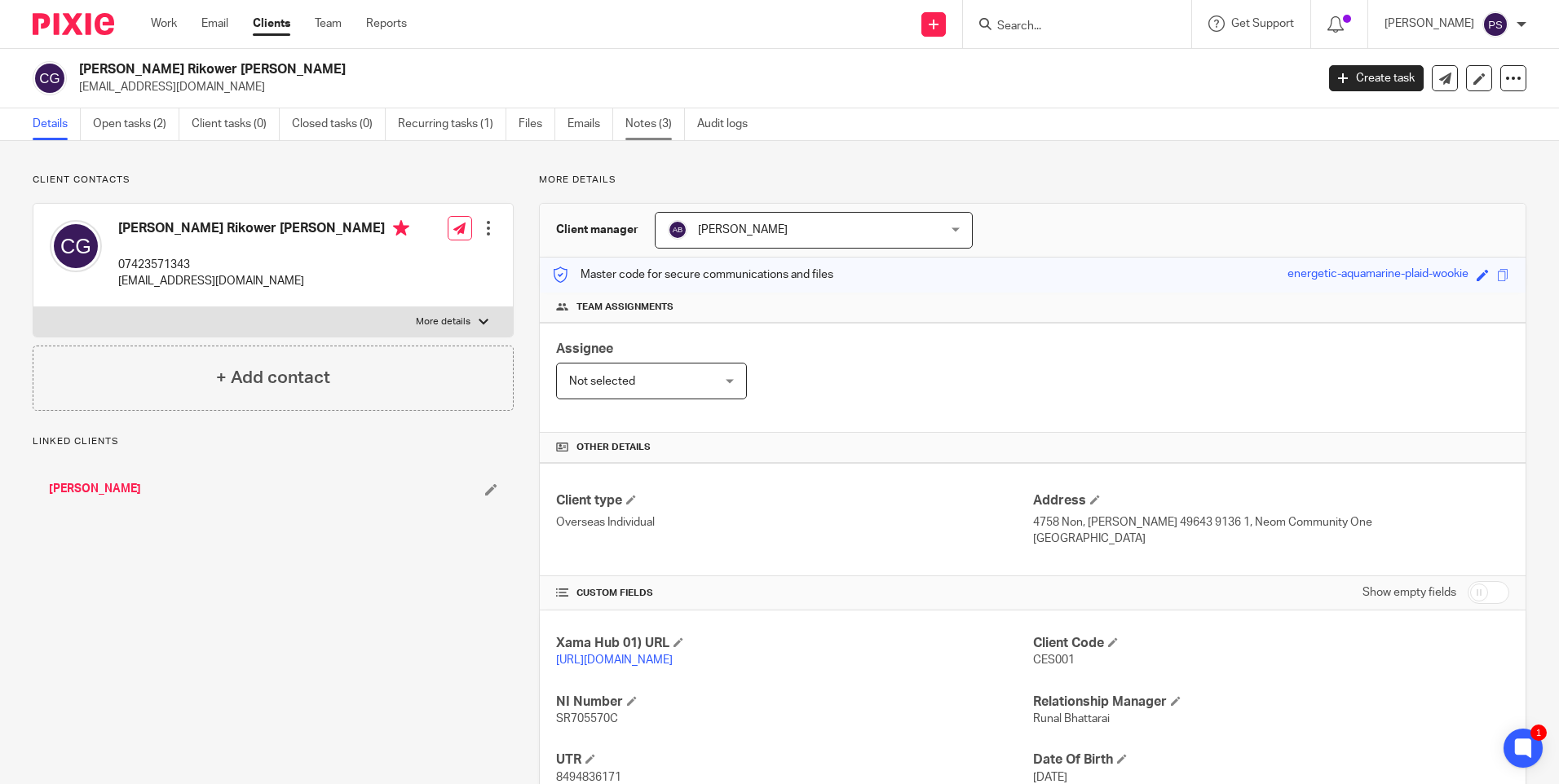
click at [654, 122] on link "Notes (3)" at bounding box center [655, 124] width 60 height 32
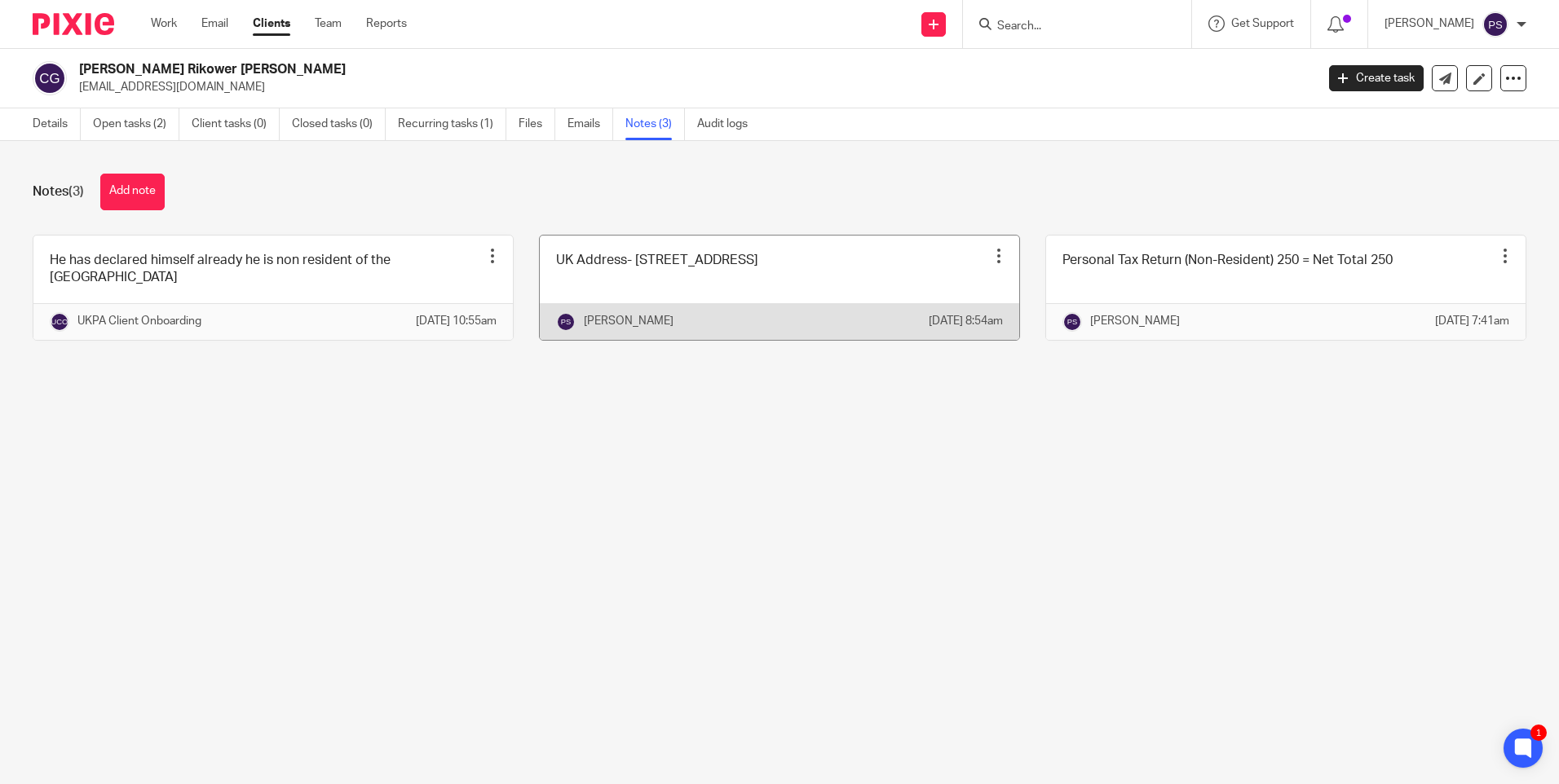
click at [812, 275] on link at bounding box center [779, 287] width 479 height 104
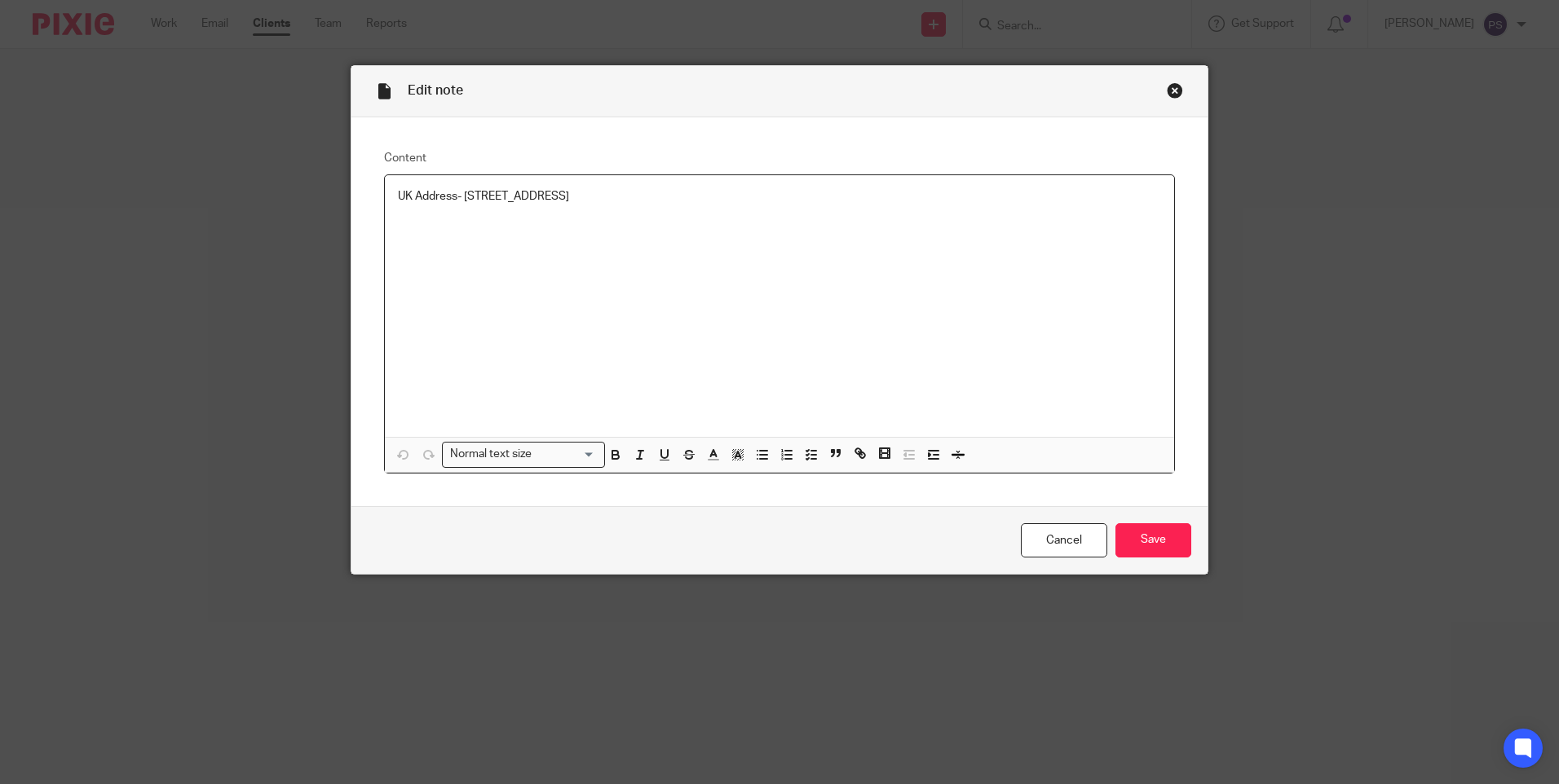
drag, startPoint x: 673, startPoint y: 195, endPoint x: 726, endPoint y: 192, distance: 53.1
click at [726, 192] on p "UK Address- [STREET_ADDRESS]" at bounding box center [779, 196] width 763 height 16
copy p "WD24 4BP"
click at [1085, 546] on link "Cancel" at bounding box center [1064, 540] width 87 height 35
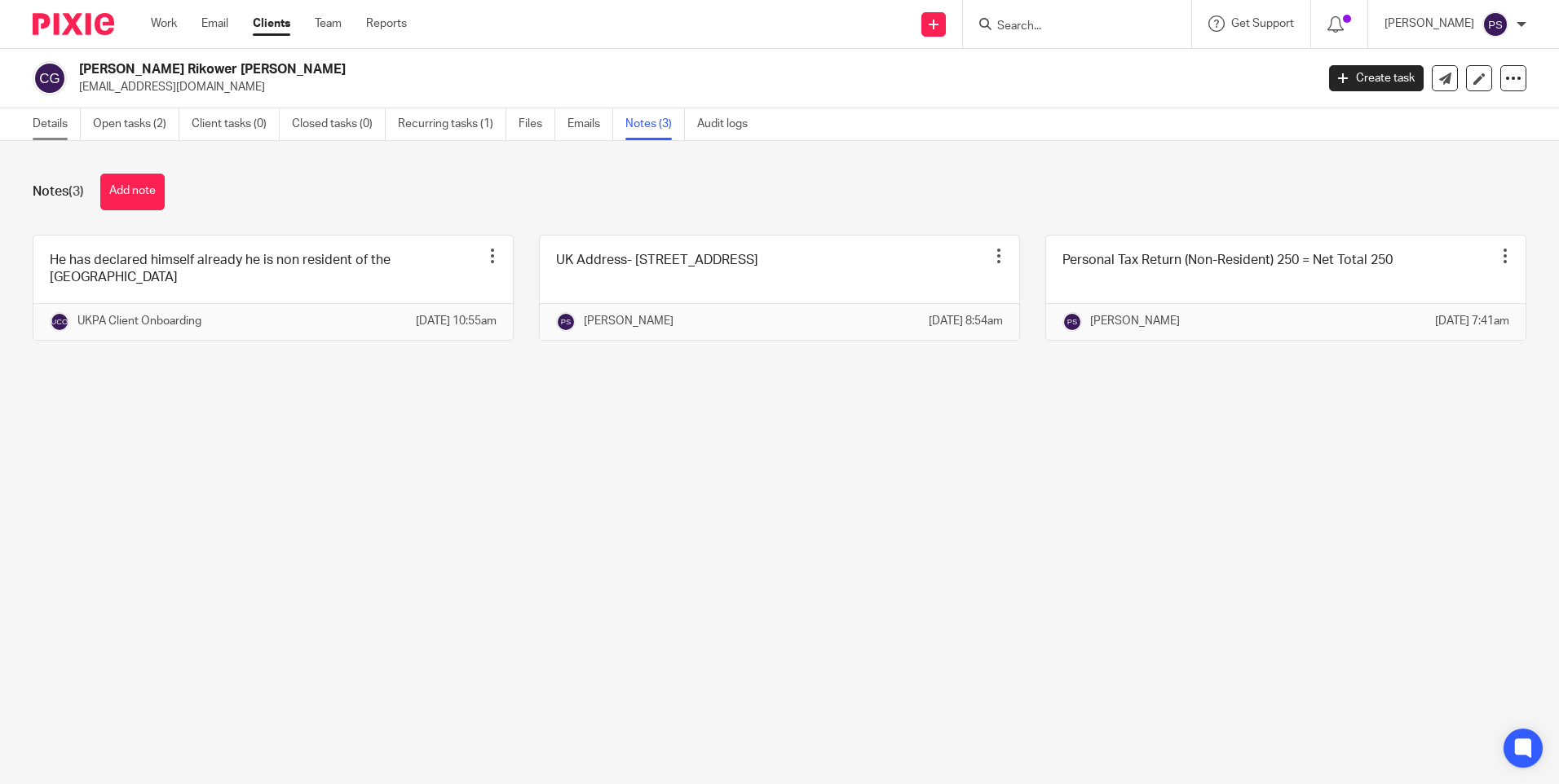
click at [45, 127] on link "Details" at bounding box center [56, 124] width 48 height 32
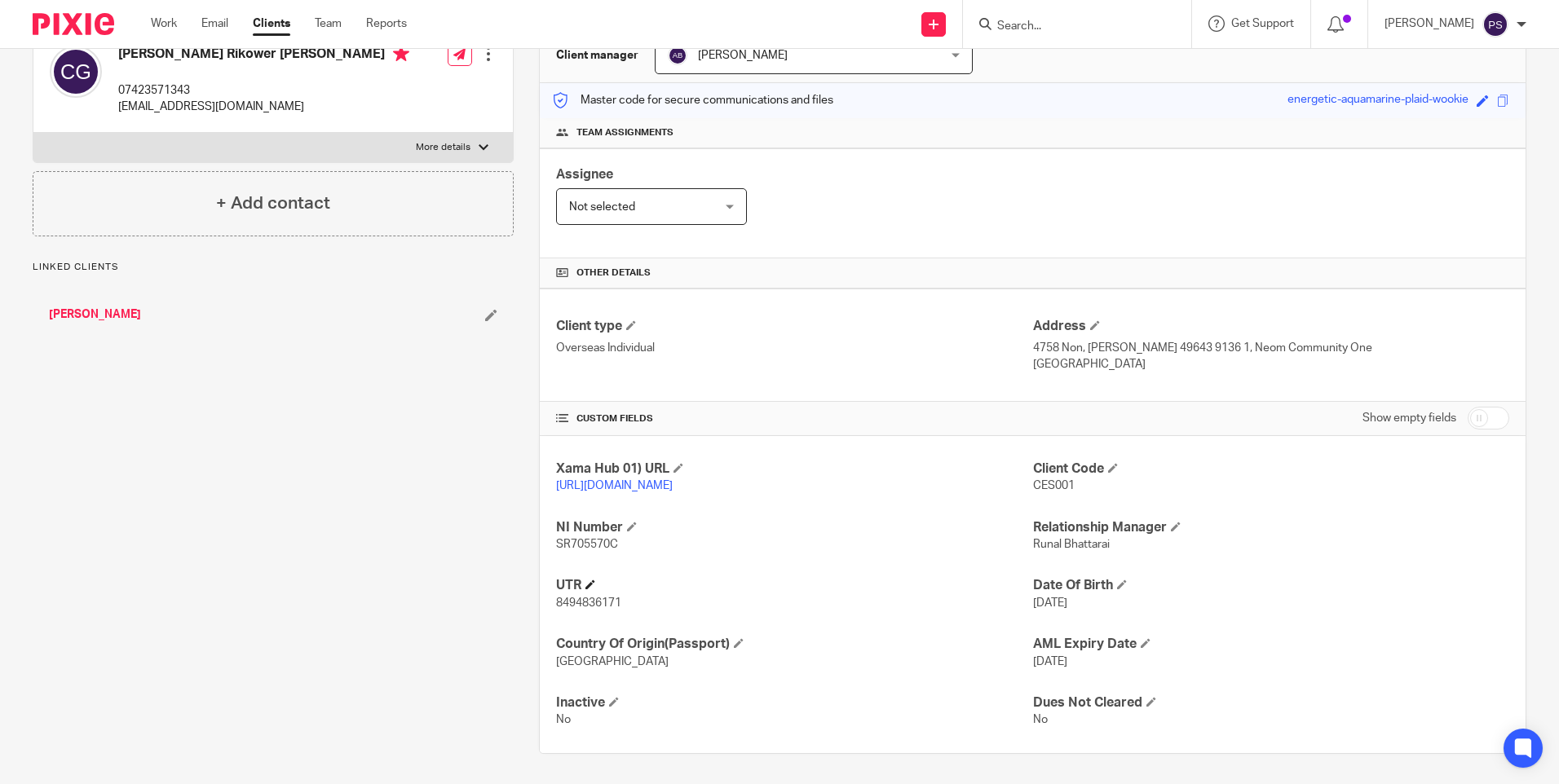
scroll to position [193, 0]
click at [596, 602] on span "8494836171" at bounding box center [588, 600] width 65 height 12
copy span "8494836171"
click at [592, 546] on span "SR705570C" at bounding box center [587, 542] width 62 height 12
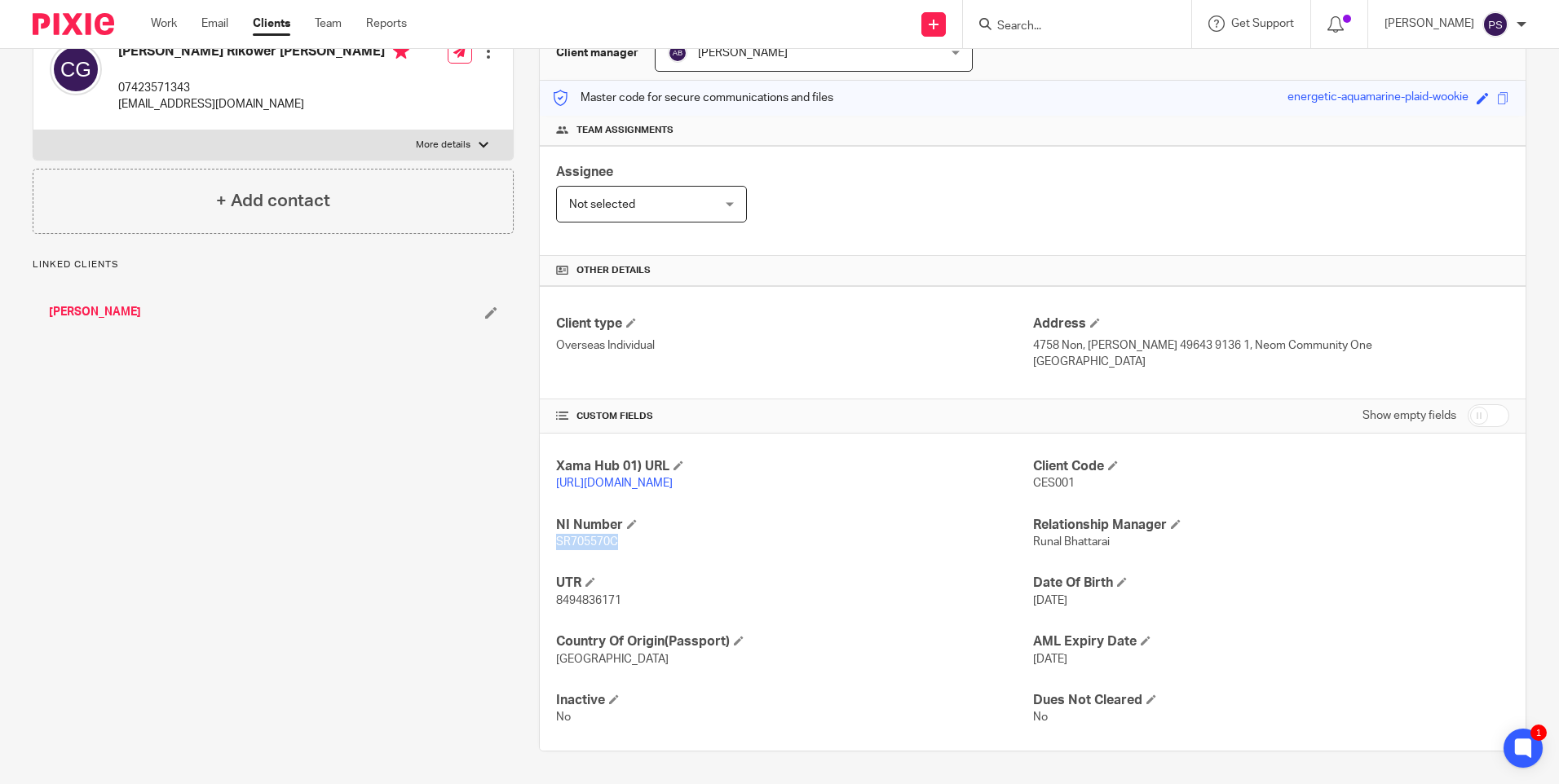
click at [592, 546] on span "SR705570C" at bounding box center [587, 542] width 62 height 12
copy span "SR705570C"
click at [1051, 478] on span "CES001" at bounding box center [1054, 483] width 42 height 12
copy span "CES001"
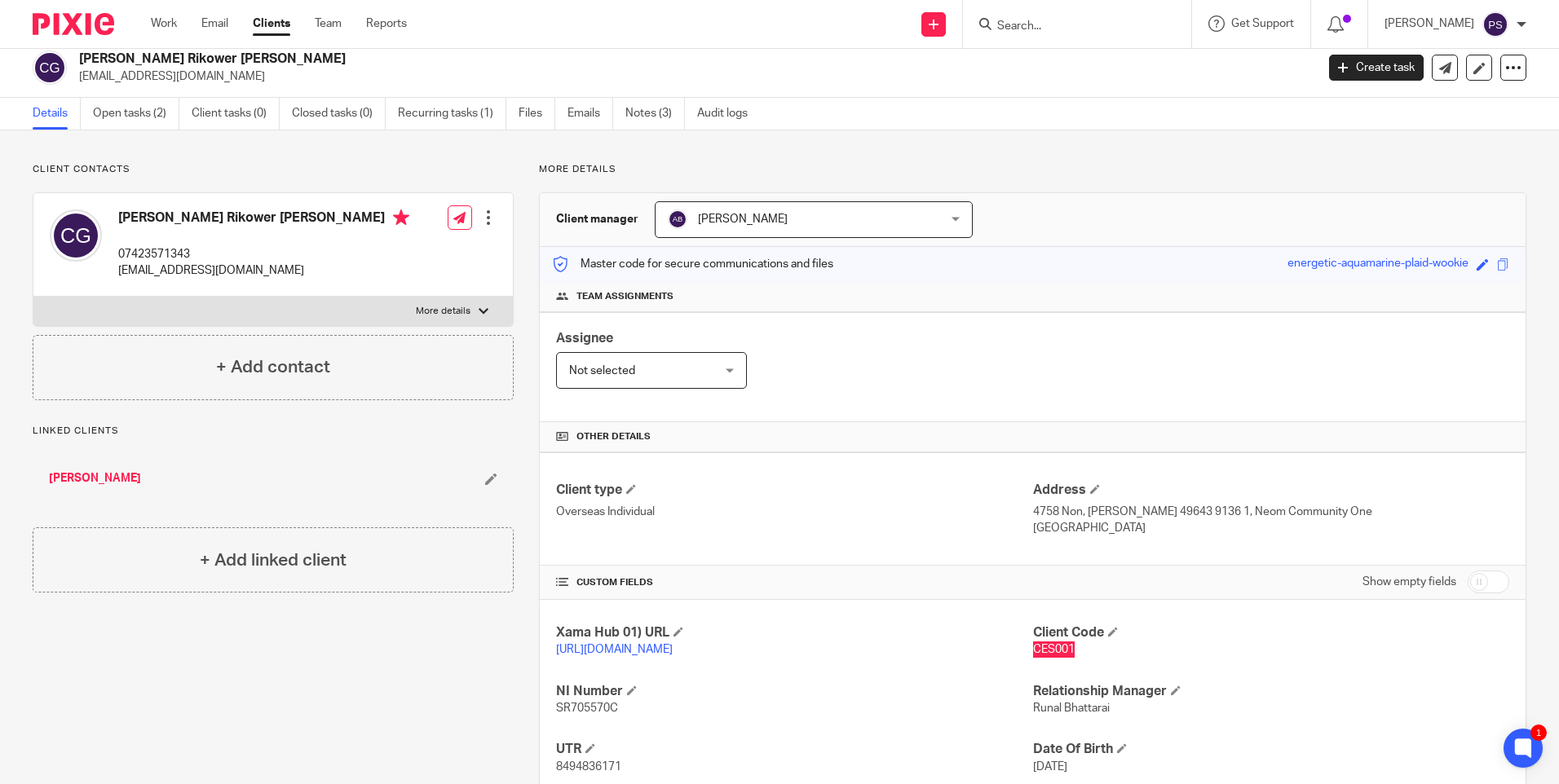
scroll to position [0, 0]
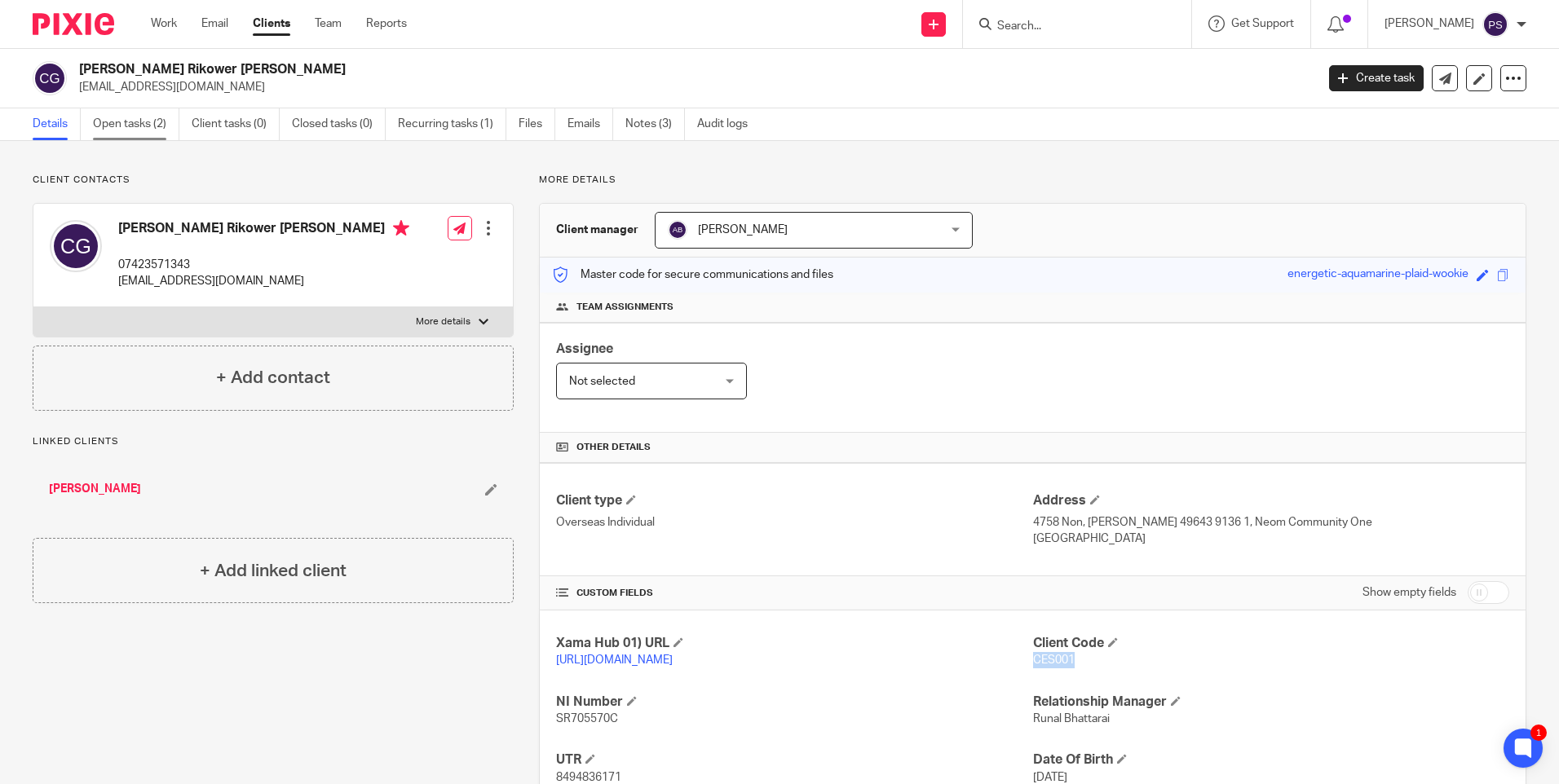
click at [130, 130] on link "Open tasks (2)" at bounding box center [136, 124] width 87 height 32
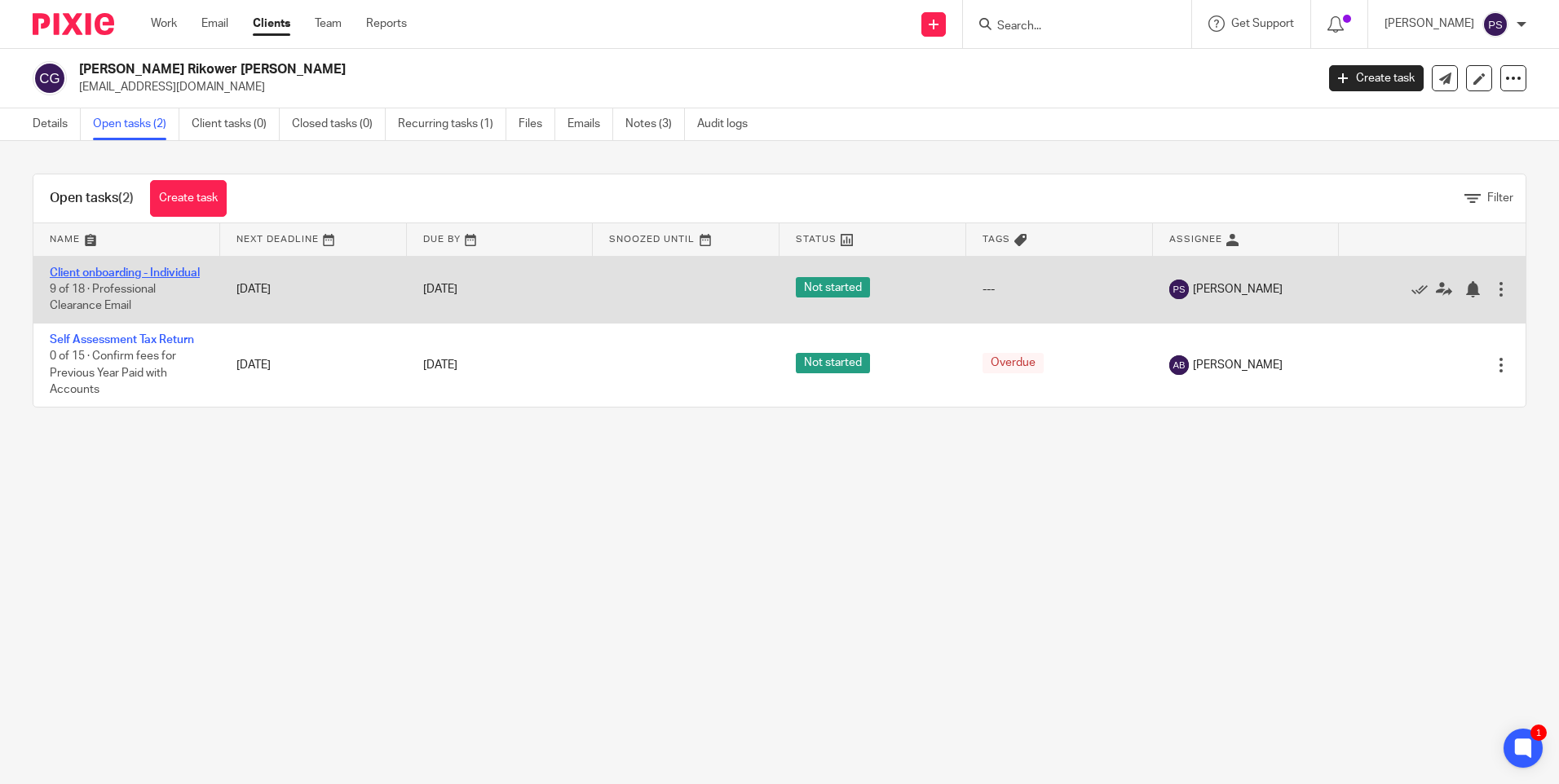
click at [88, 279] on link "Client onboarding - Individual" at bounding box center [125, 273] width 150 height 12
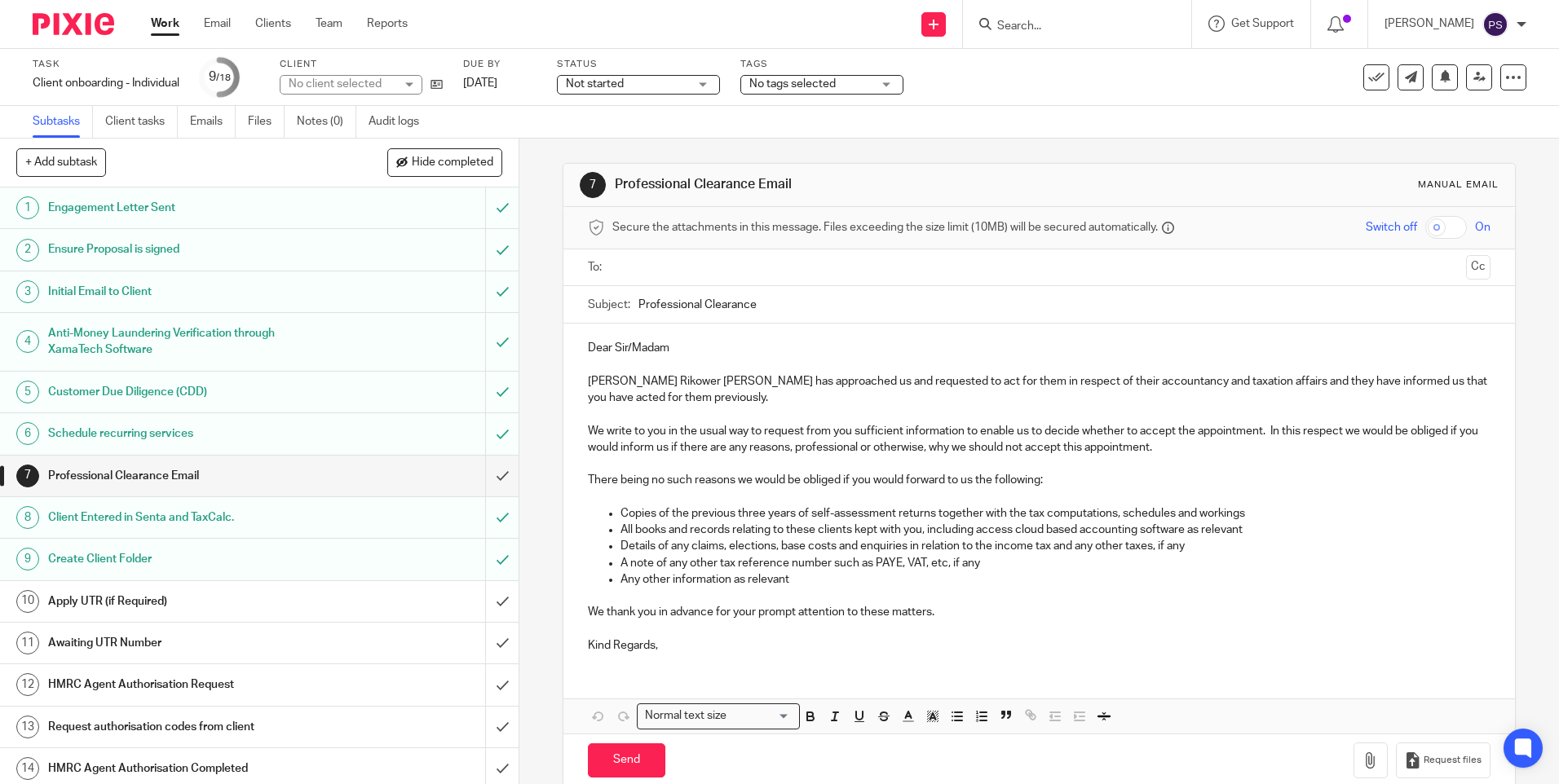
scroll to position [163, 0]
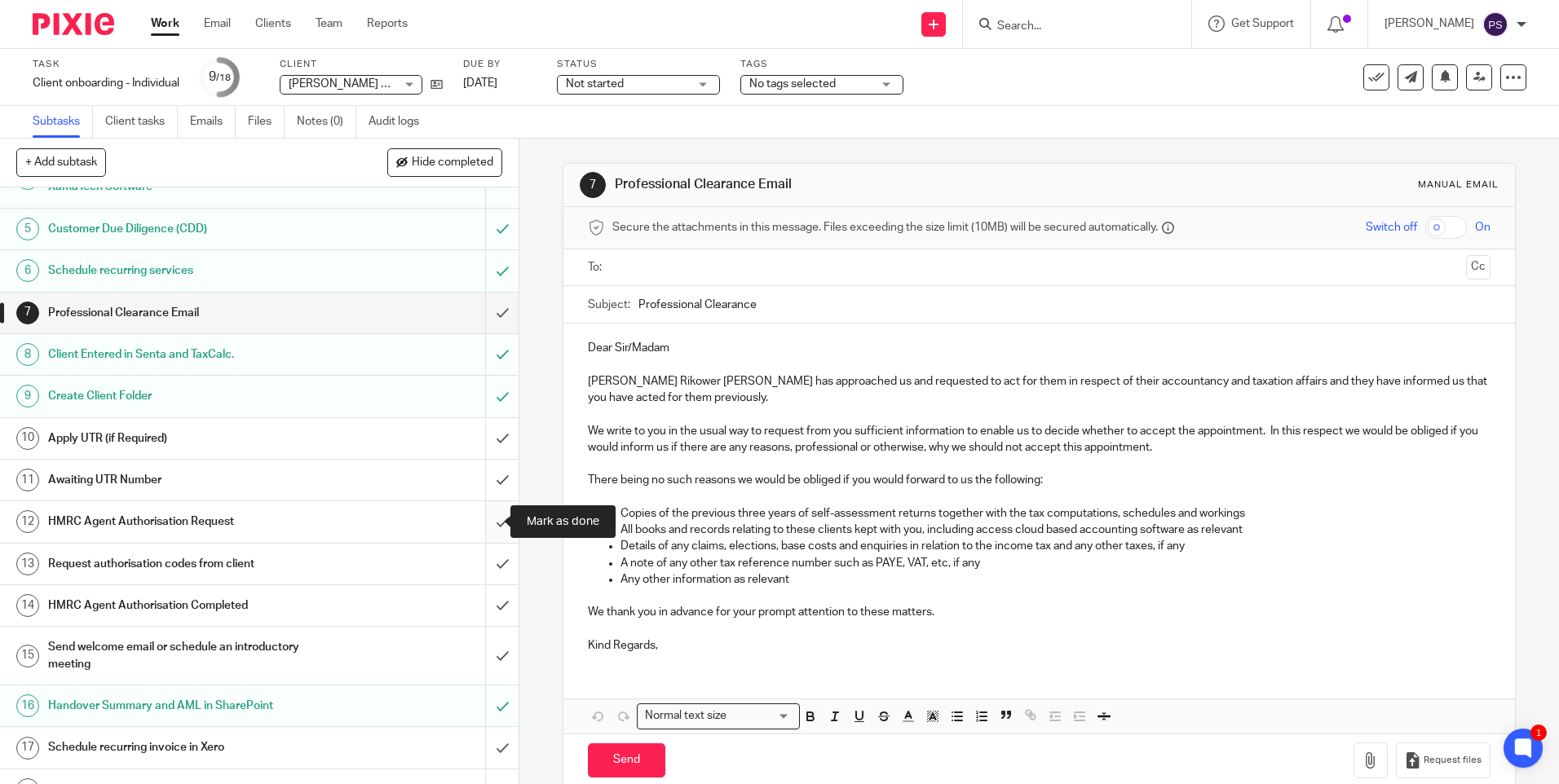
click at [479, 512] on input "submit" at bounding box center [259, 521] width 519 height 41
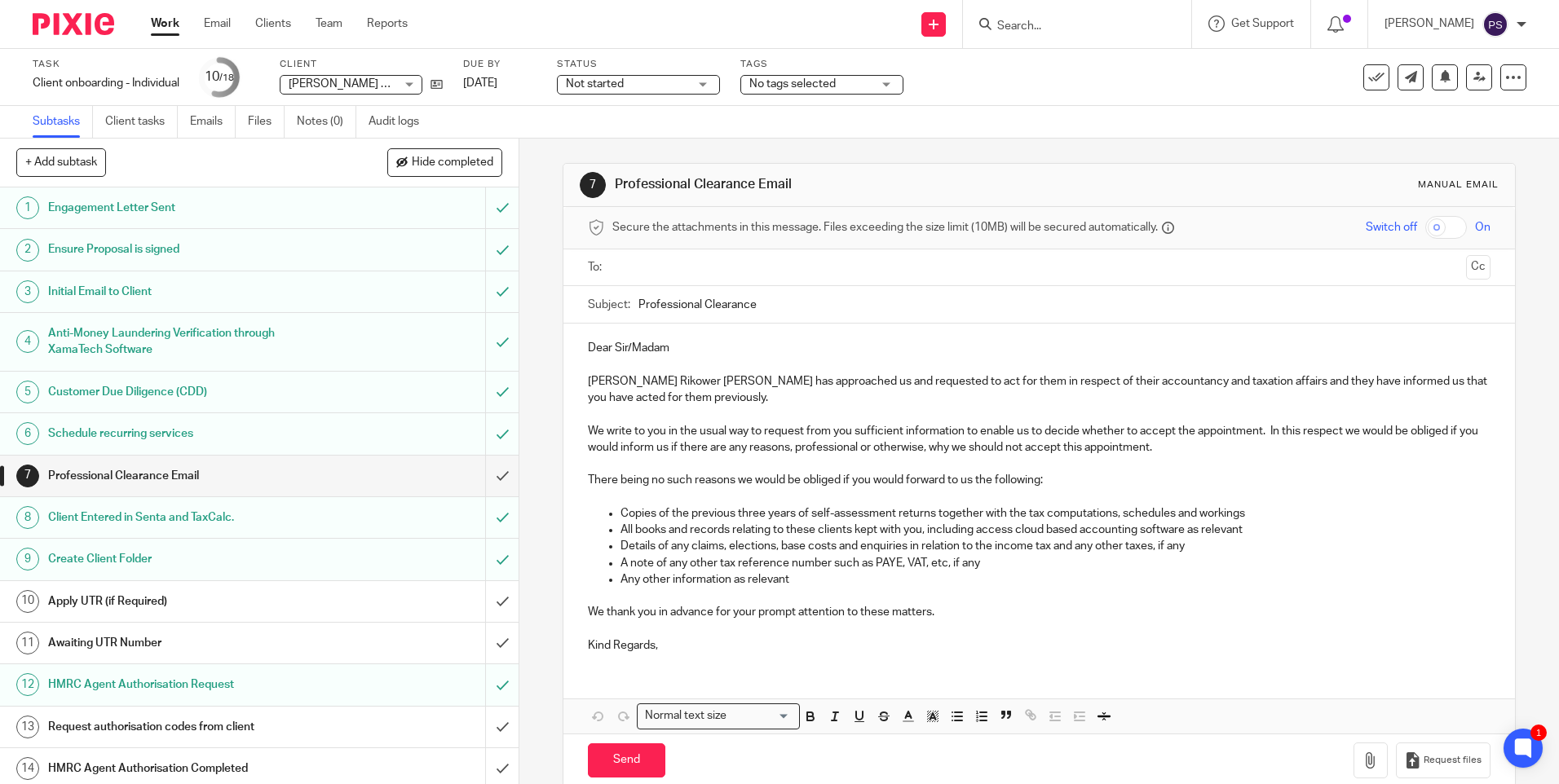
click at [1038, 26] on input "Search" at bounding box center [1068, 27] width 146 height 14
type input "shs"
click at [1066, 69] on link at bounding box center [1139, 70] width 294 height 37
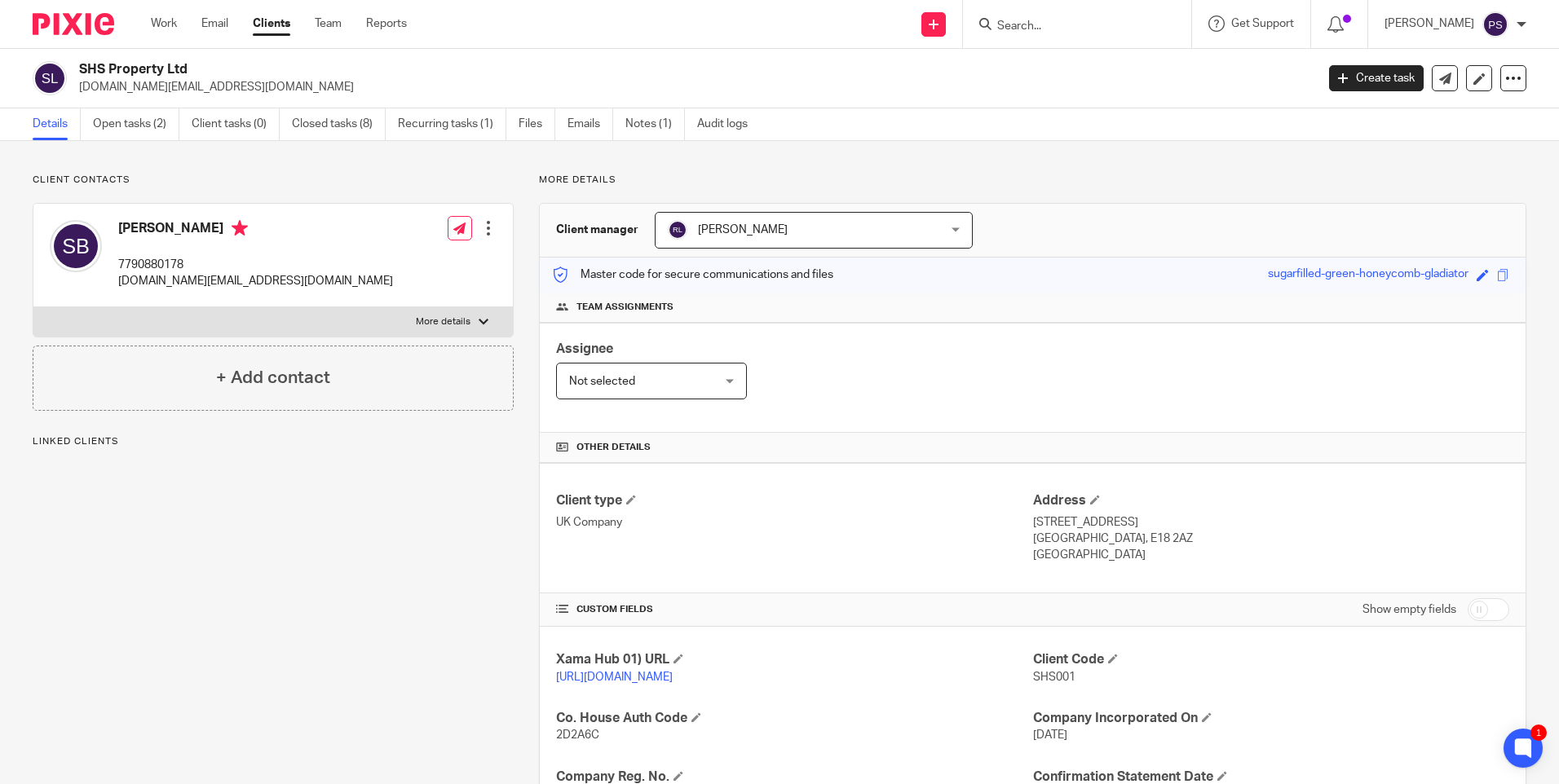
click at [157, 58] on div "SHS Property Ltd [DOMAIN_NAME][EMAIL_ADDRESS][DOMAIN_NAME] Create task Update f…" at bounding box center [779, 79] width 1559 height 60
copy div "SHS Property Ltd"
click at [1053, 27] on input "Search" at bounding box center [1068, 27] width 146 height 14
